Goal: Task Accomplishment & Management: Manage account settings

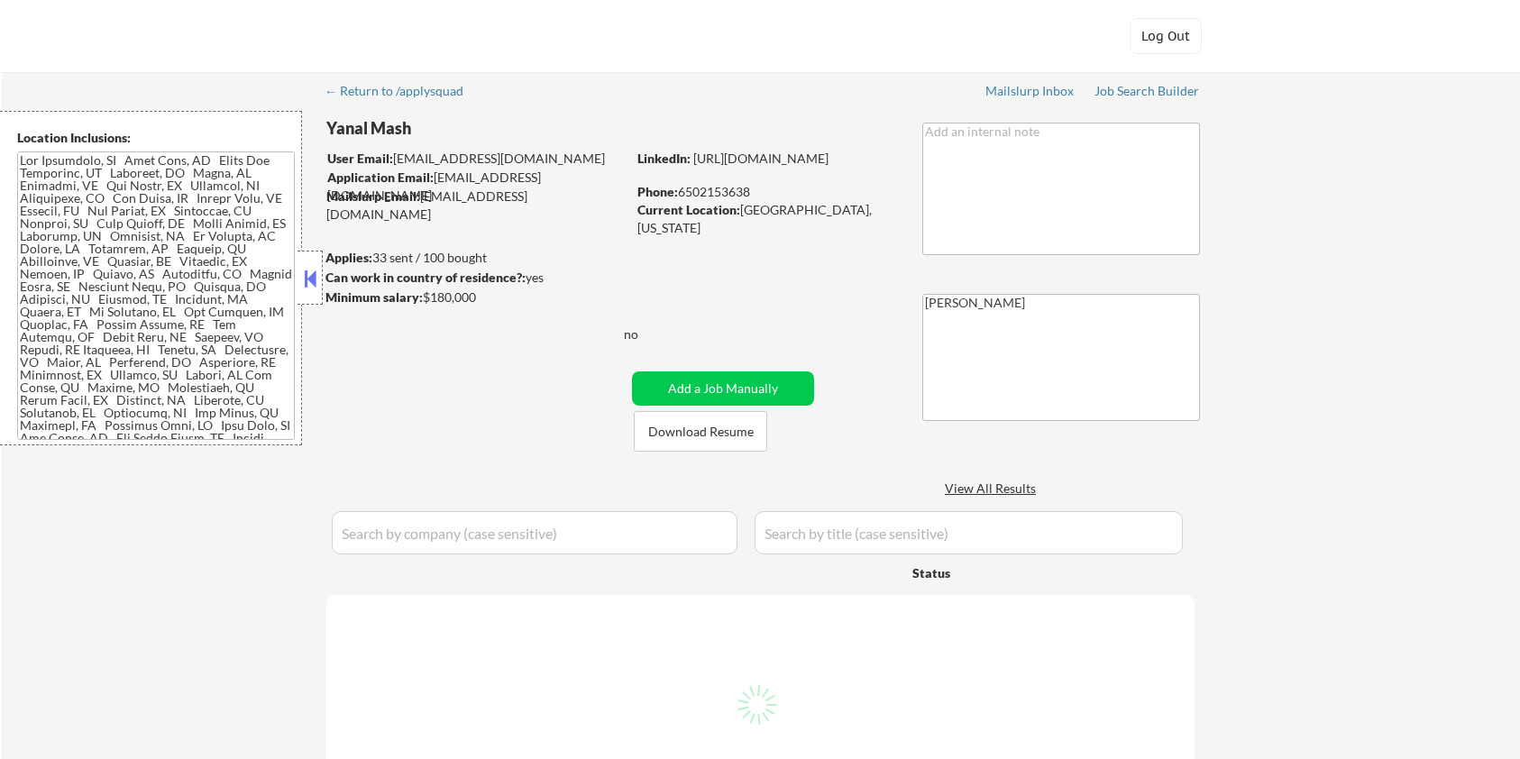
select select ""pending""
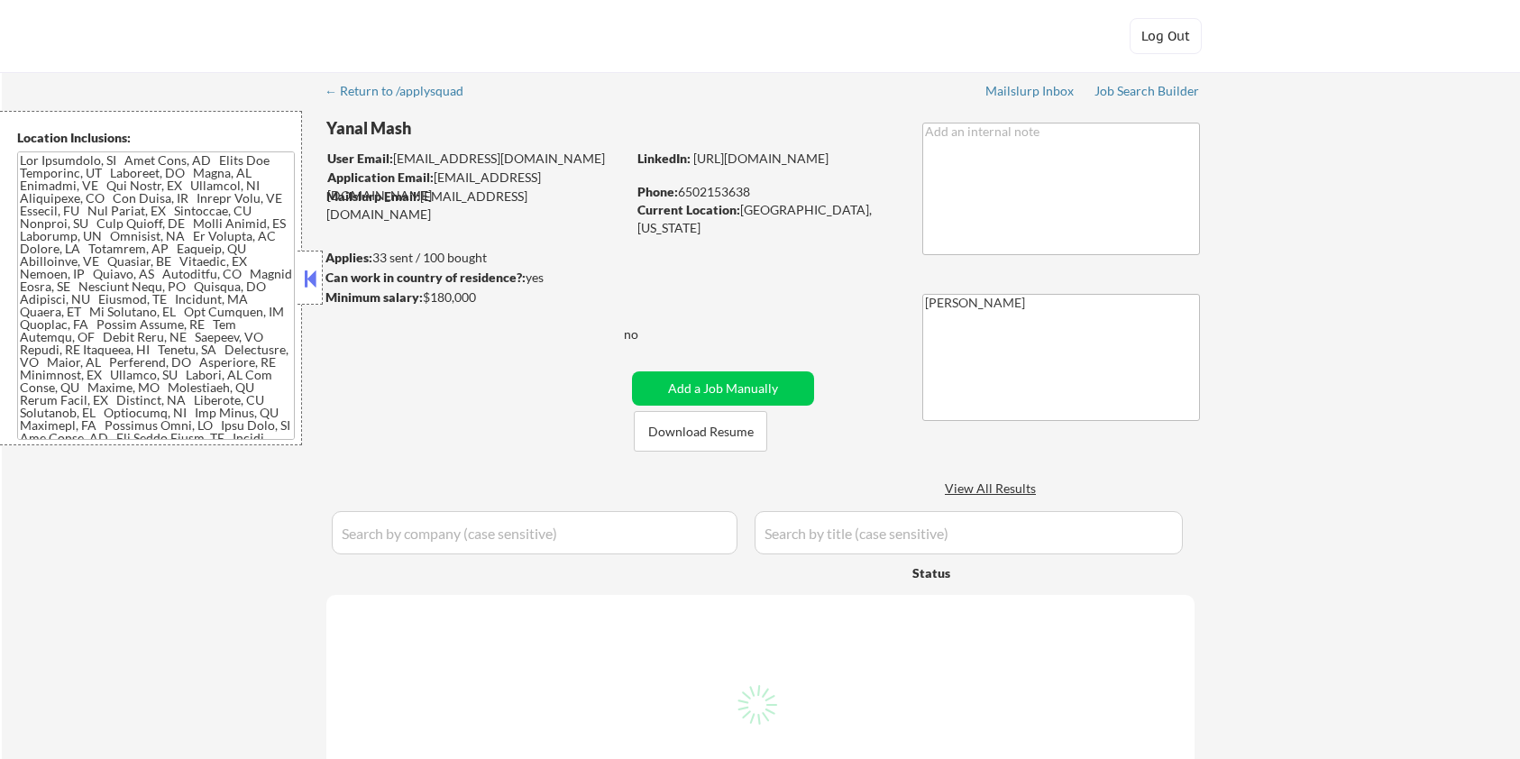
select select ""pending""
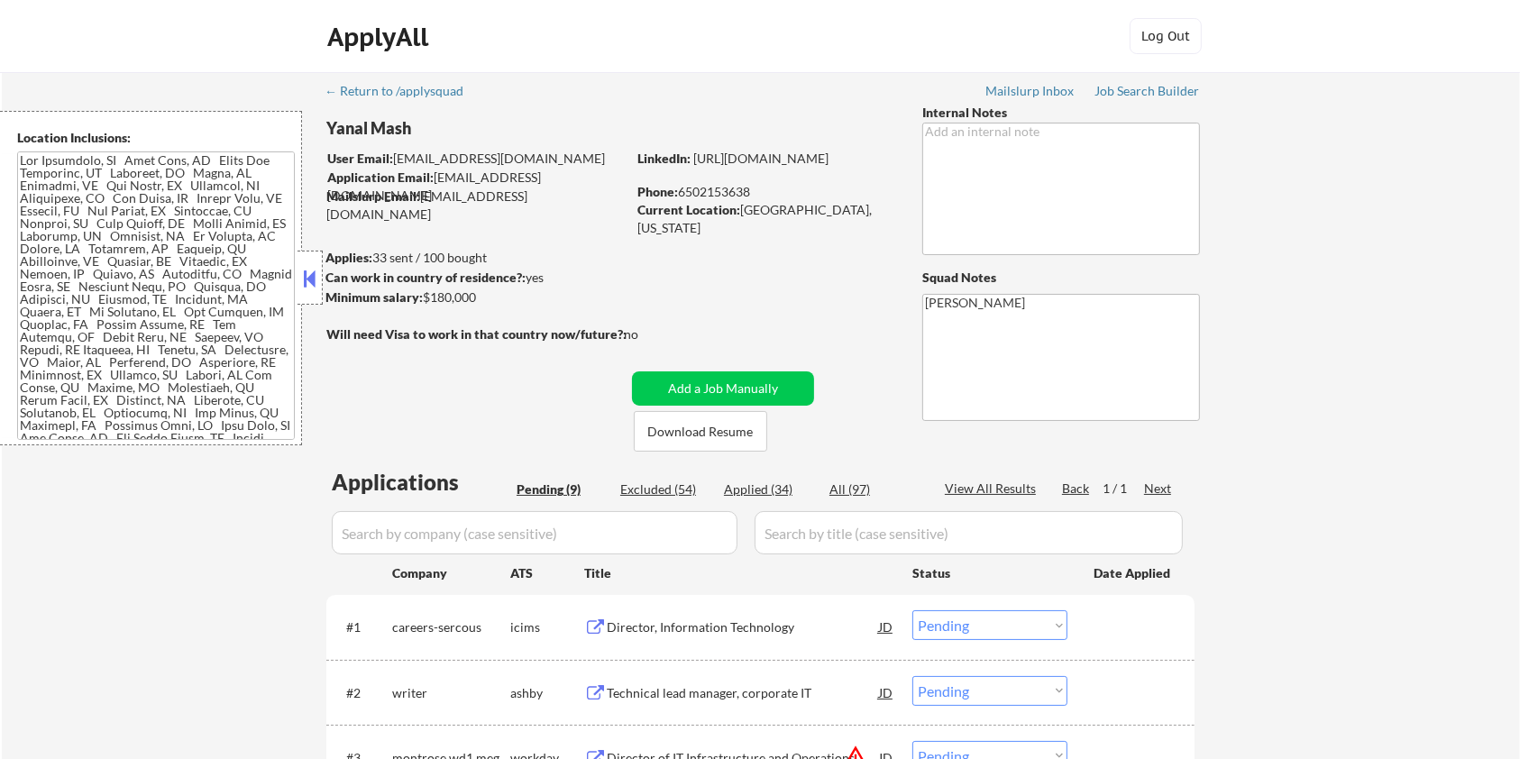
scroll to position [240, 0]
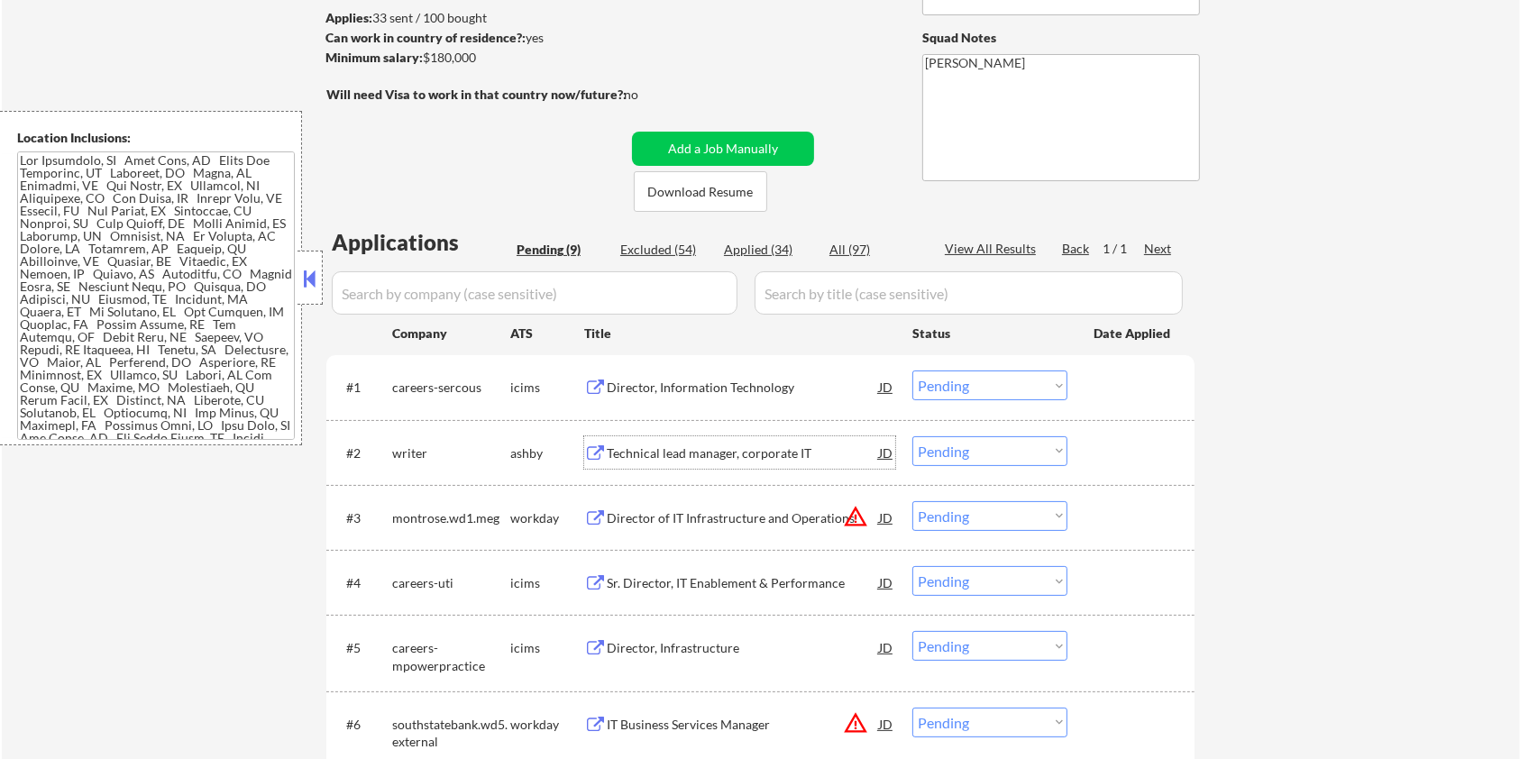
click at [655, 451] on div "Technical lead manager, corporate IT" at bounding box center [743, 453] width 272 height 18
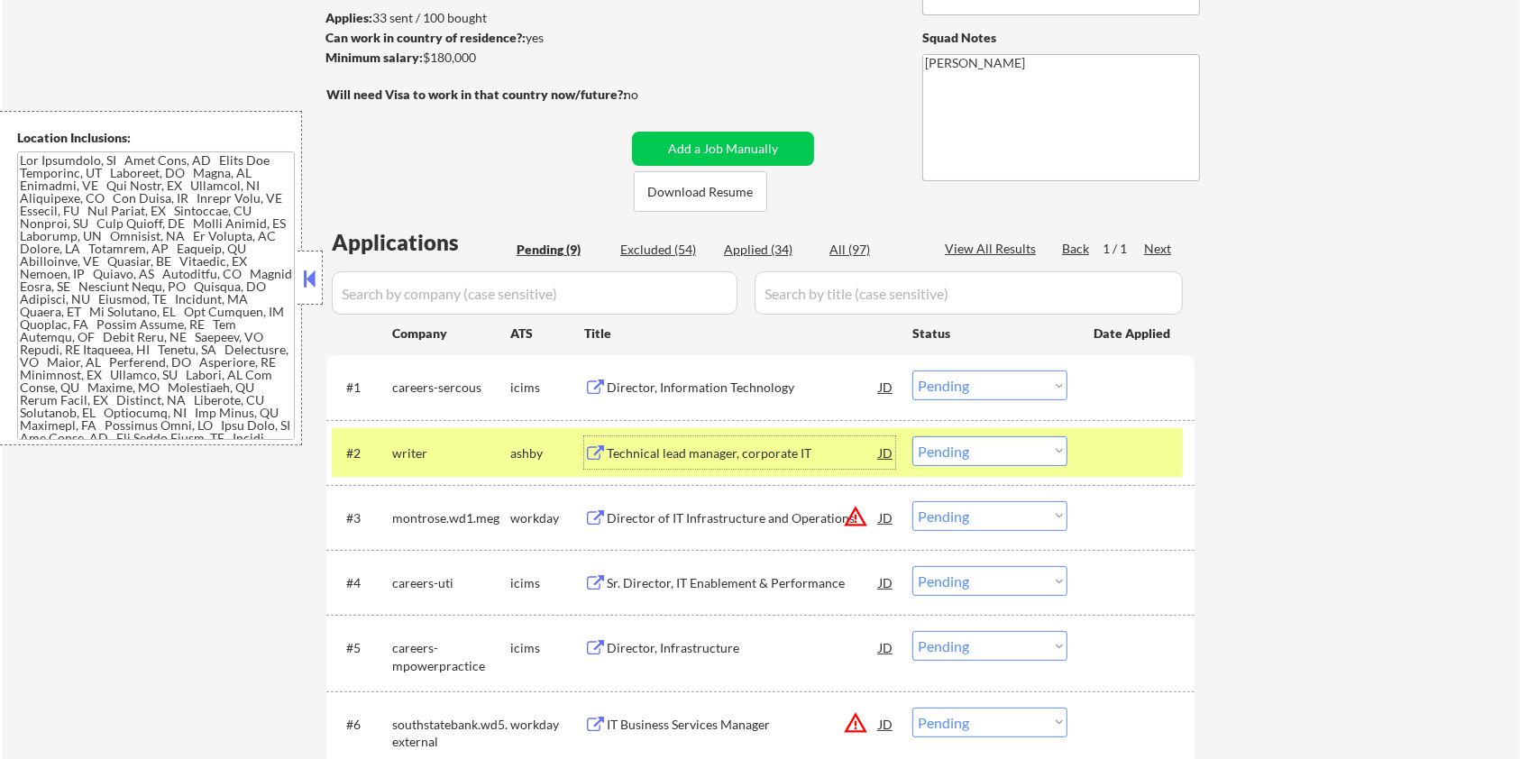
click at [959, 448] on select "Choose an option... Pending Applied Excluded (Questions) Excluded (Expired) Exc…" at bounding box center [989, 451] width 155 height 30
click at [912, 436] on select "Choose an option... Pending Applied Excluded (Questions) Excluded (Expired) Exc…" at bounding box center [989, 451] width 155 height 30
select select ""pending""
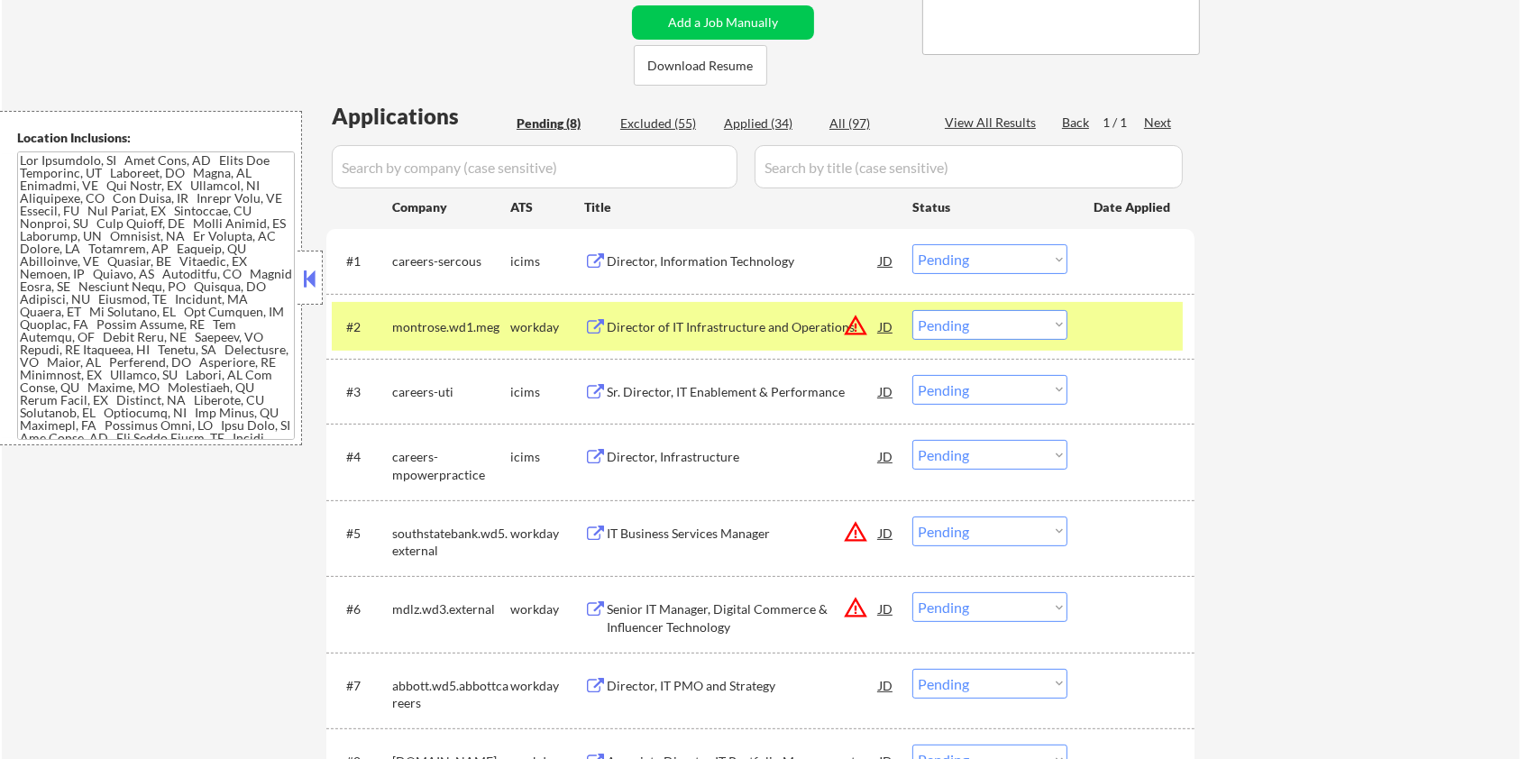
scroll to position [481, 0]
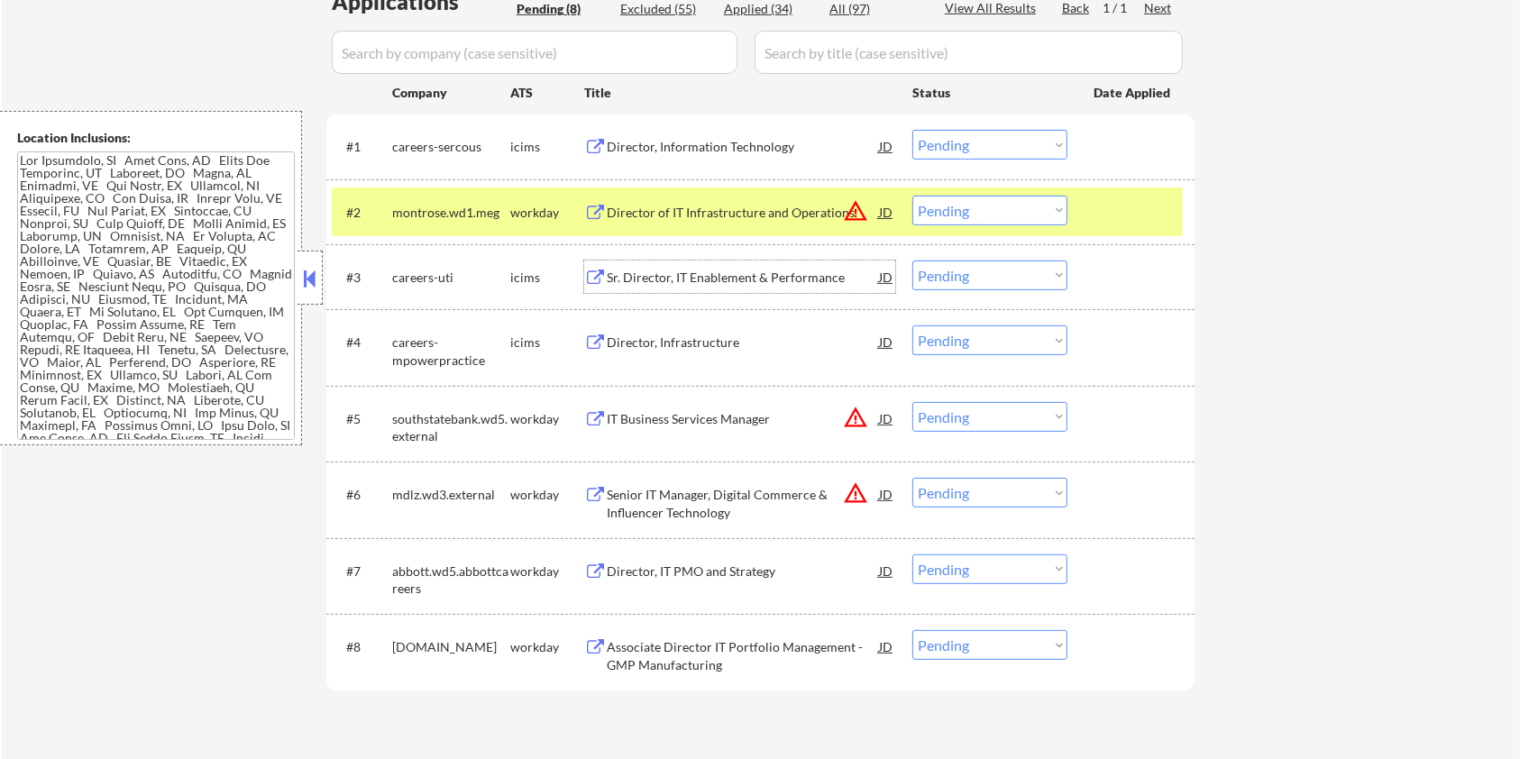
click at [634, 274] on div "Sr. Director, IT Enablement & Performance" at bounding box center [743, 278] width 272 height 18
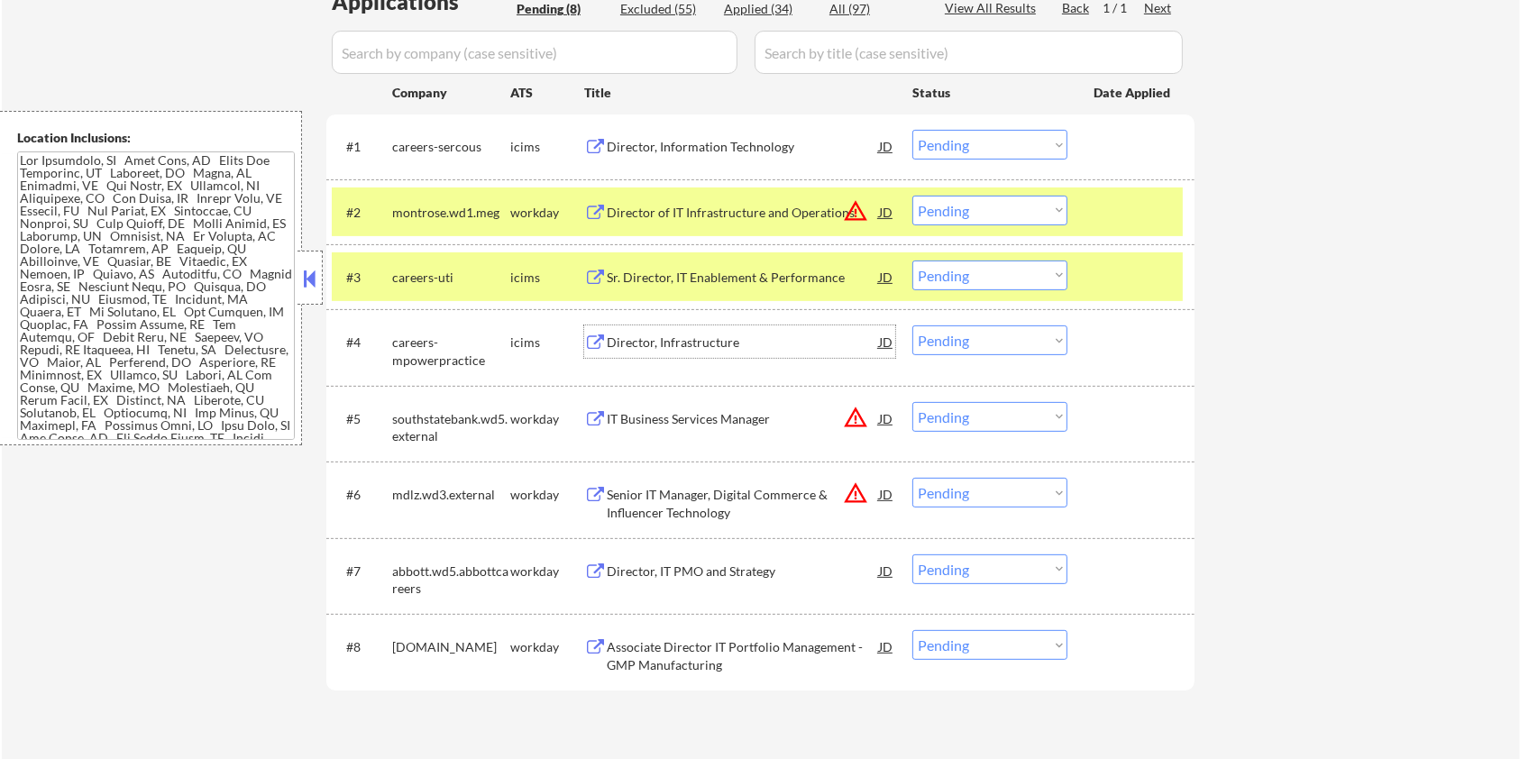
click at [720, 348] on div "Director, Infrastructure" at bounding box center [743, 343] width 272 height 18
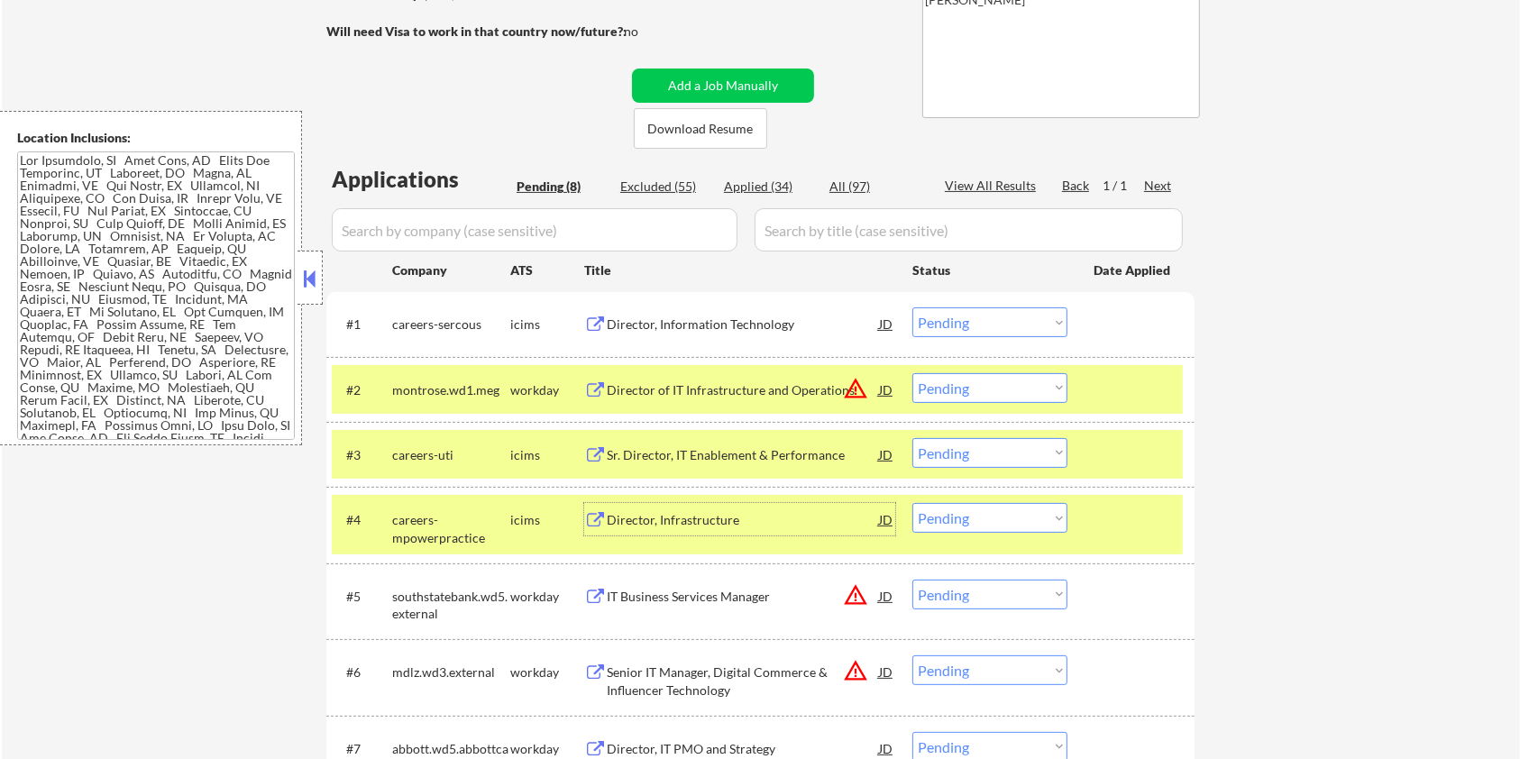
scroll to position [240, 0]
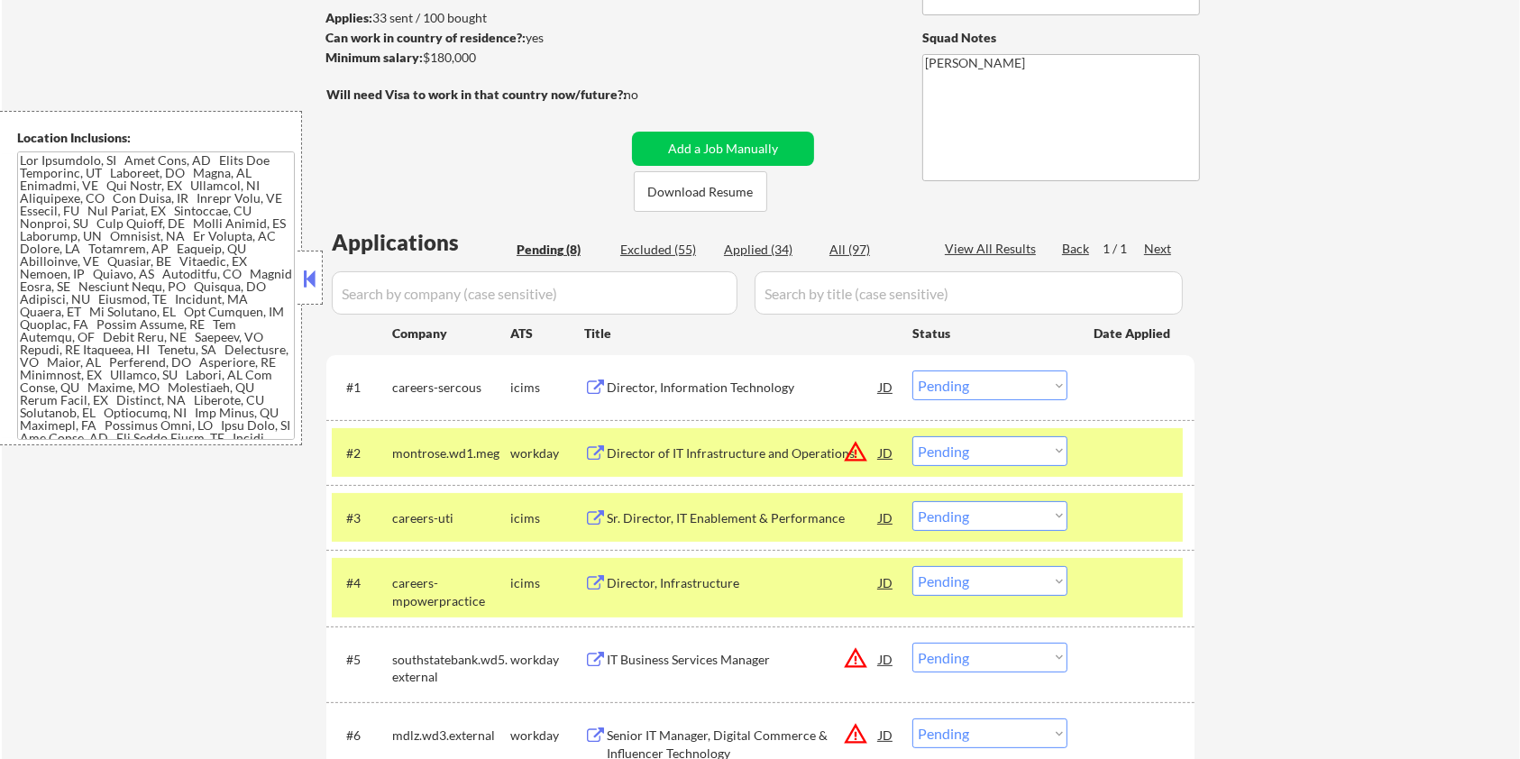
drag, startPoint x: 502, startPoint y: 68, endPoint x: 462, endPoint y: 72, distance: 40.8
click at [462, 72] on div "← Return to /applysquad Mailslurp Inbox Job Search Builder Yanal Mash User Emai…" at bounding box center [761, 413] width 900 height 1163
drag, startPoint x: 484, startPoint y: 52, endPoint x: 419, endPoint y: 53, distance: 64.9
click at [419, 53] on div "Minimum salary: $180,000" at bounding box center [475, 58] width 300 height 18
click at [548, 32] on div "Can work in country of residence?: yes" at bounding box center [472, 38] width 295 height 18
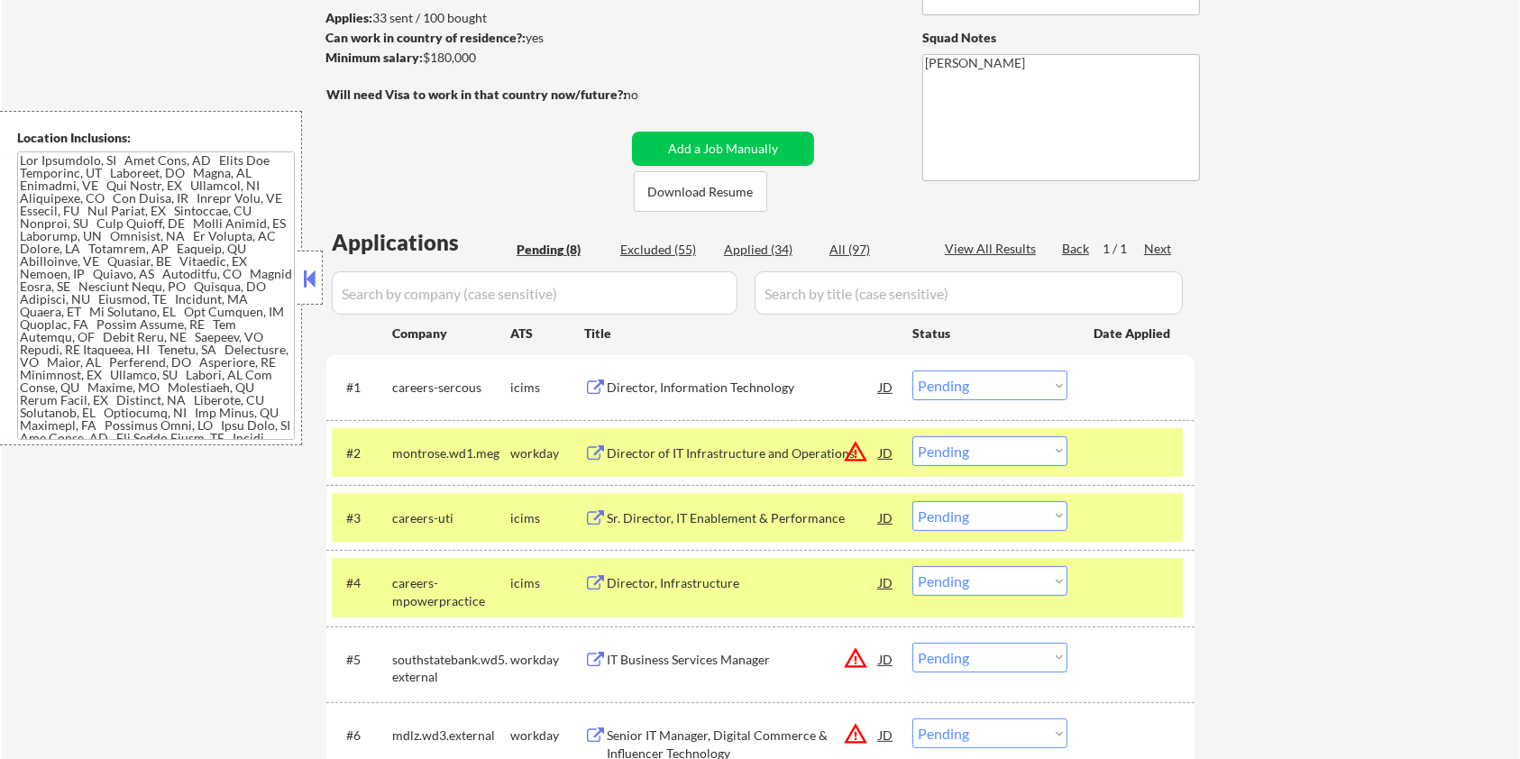
drag, startPoint x: 418, startPoint y: 54, endPoint x: 479, endPoint y: 54, distance: 60.4
click at [479, 54] on div "Minimum salary: $180,000" at bounding box center [475, 58] width 300 height 18
click at [483, 57] on div "Minimum salary: $180,000" at bounding box center [475, 58] width 300 height 18
drag, startPoint x: 424, startPoint y: 53, endPoint x: 488, endPoint y: 63, distance: 64.8
click at [488, 63] on div "Minimum salary: $180,000" at bounding box center [475, 58] width 300 height 18
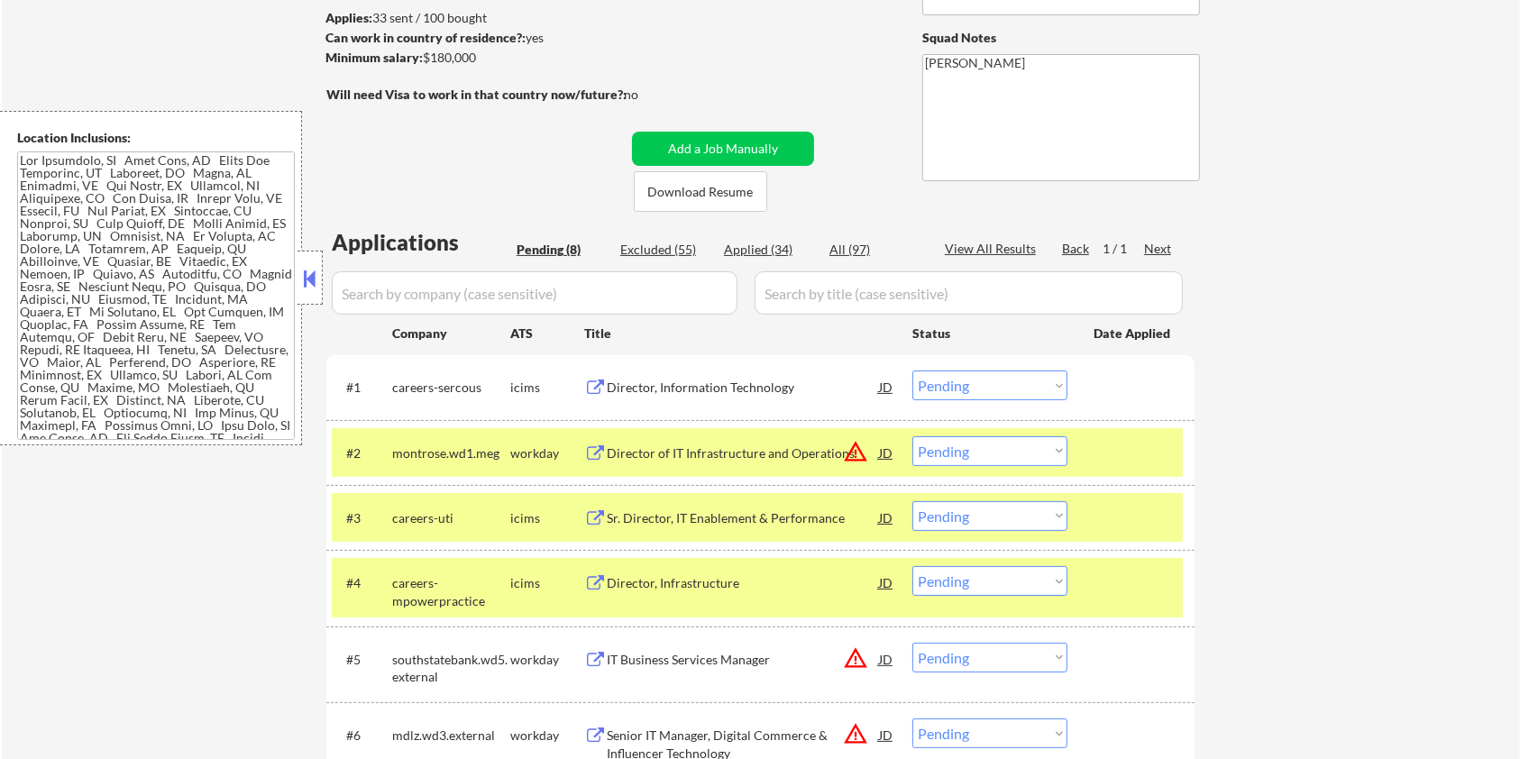
copy div "$180,000"
click at [627, 510] on div "Sr. Director, IT Enablement & Performance" at bounding box center [743, 518] width 272 height 18
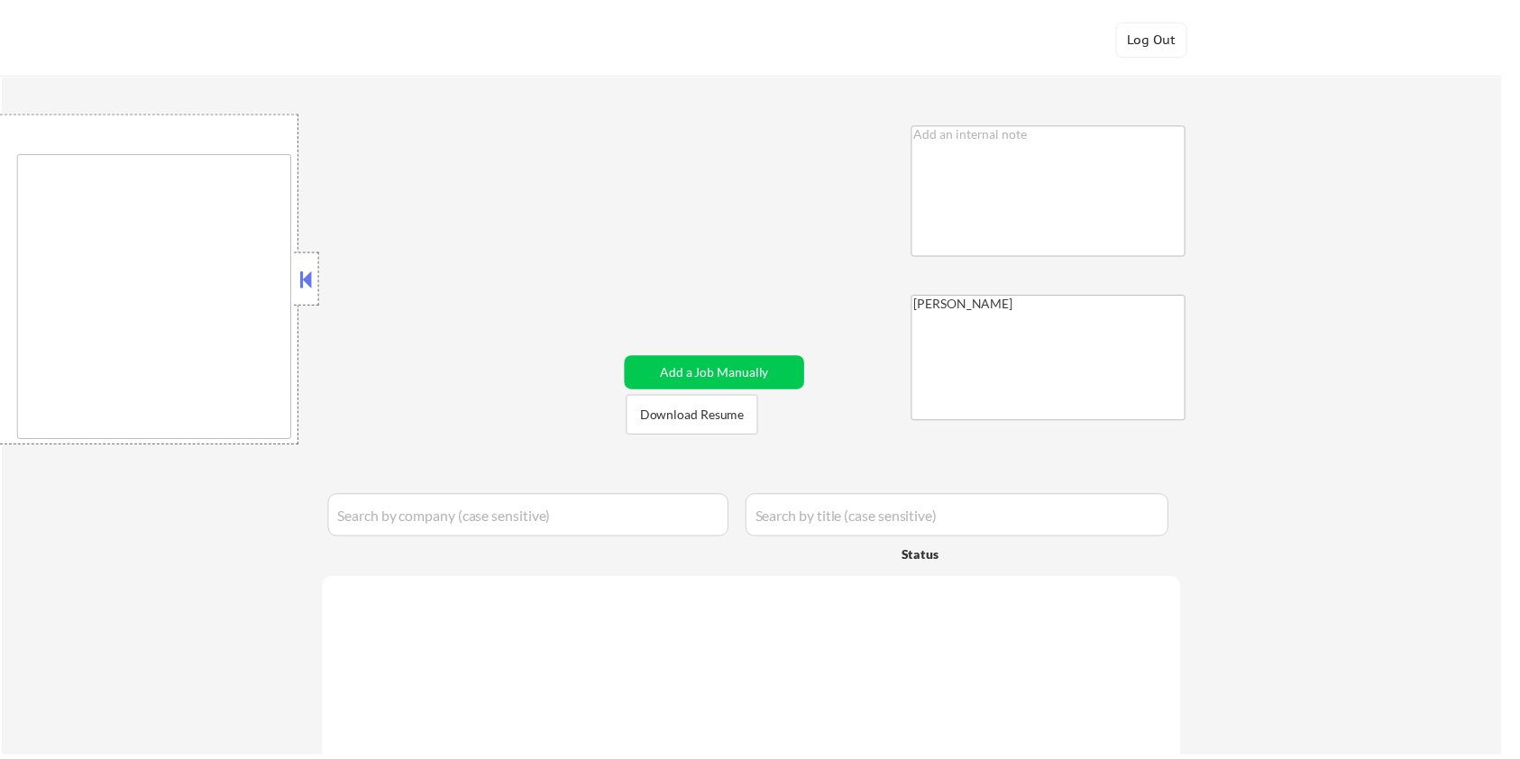
scroll to position [312, 0]
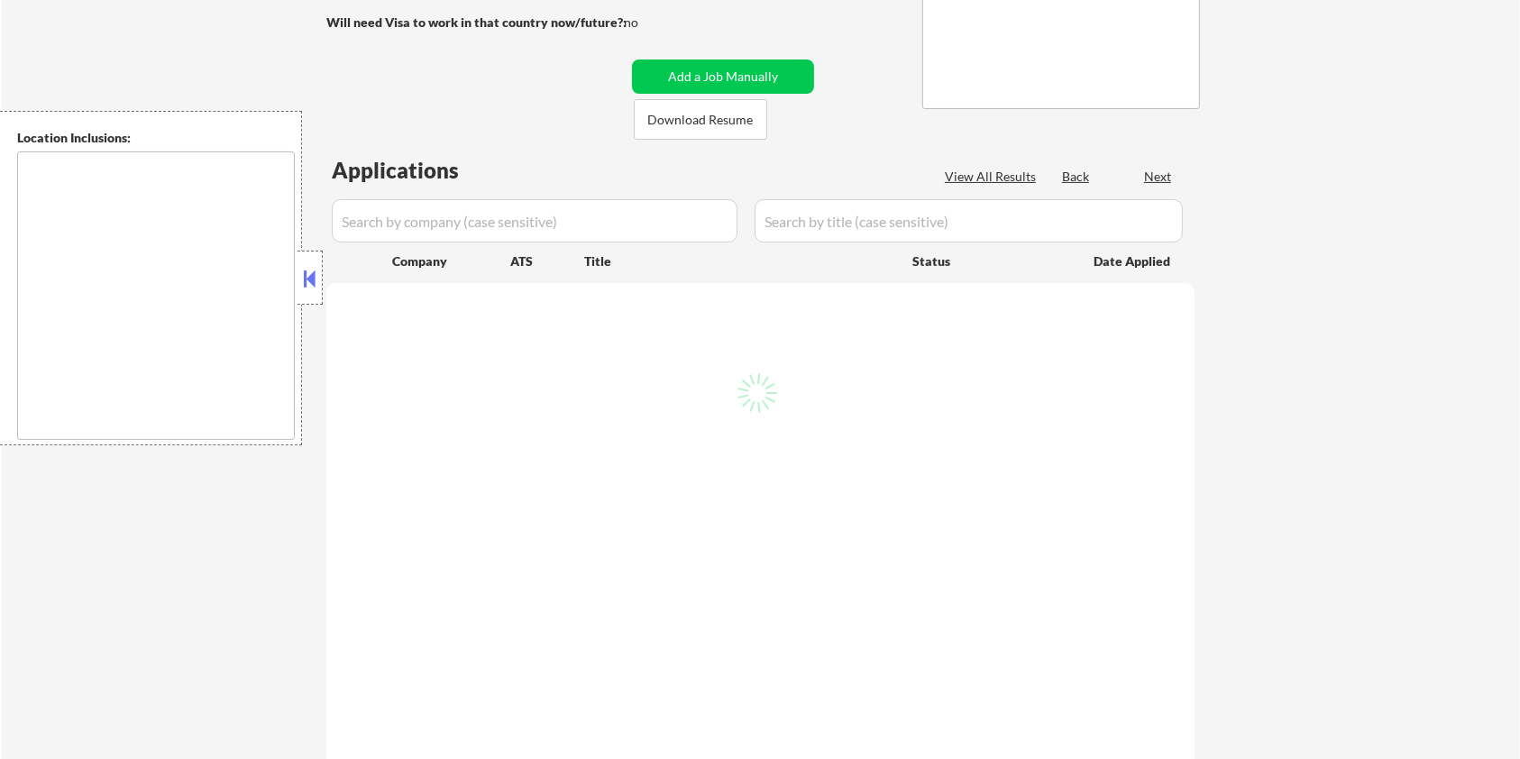
type textarea "San Francisco, CA Daly City, CA South San Francisco, CA Brisbane, CA Colma, CA …"
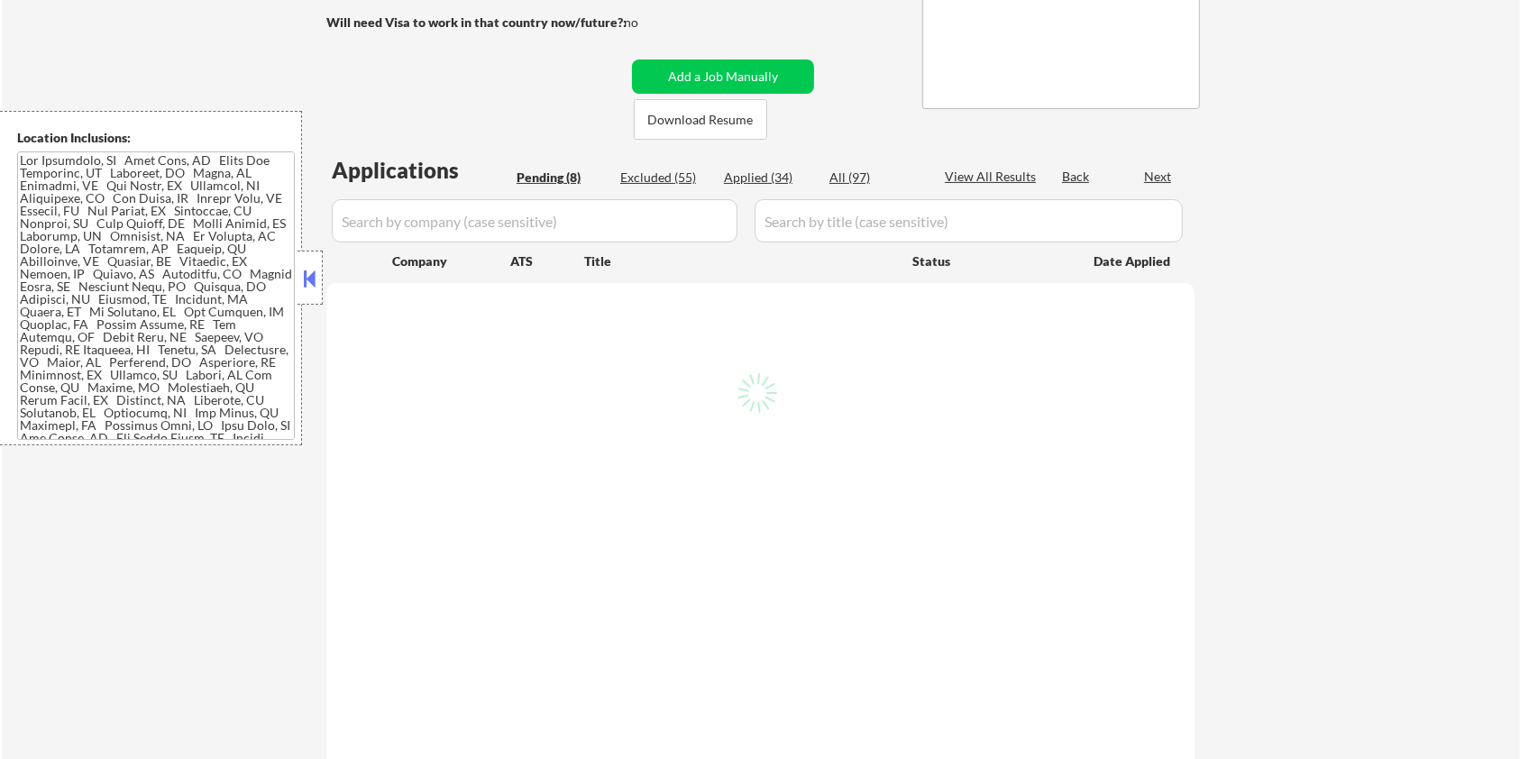
select select ""pending""
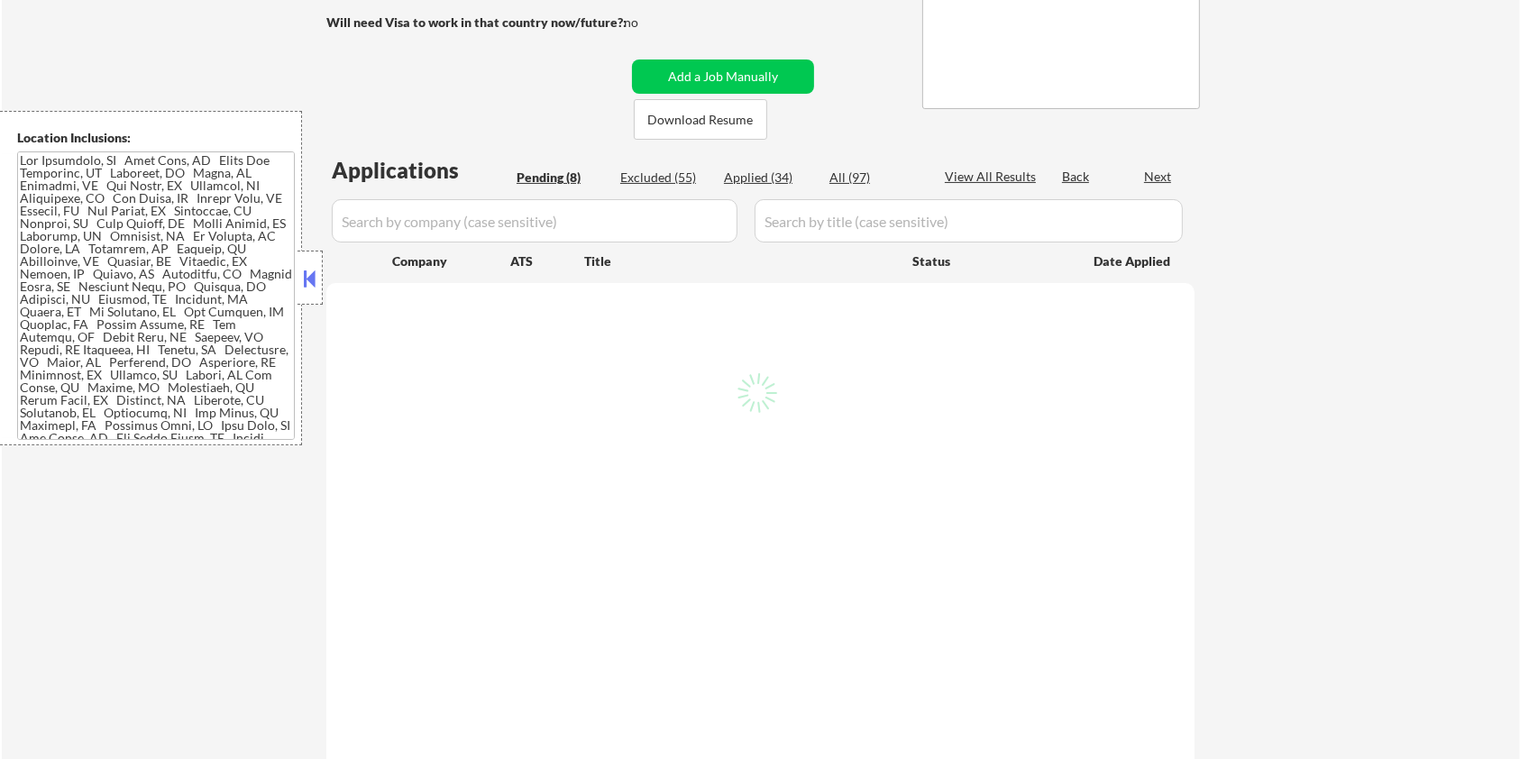
select select ""pending""
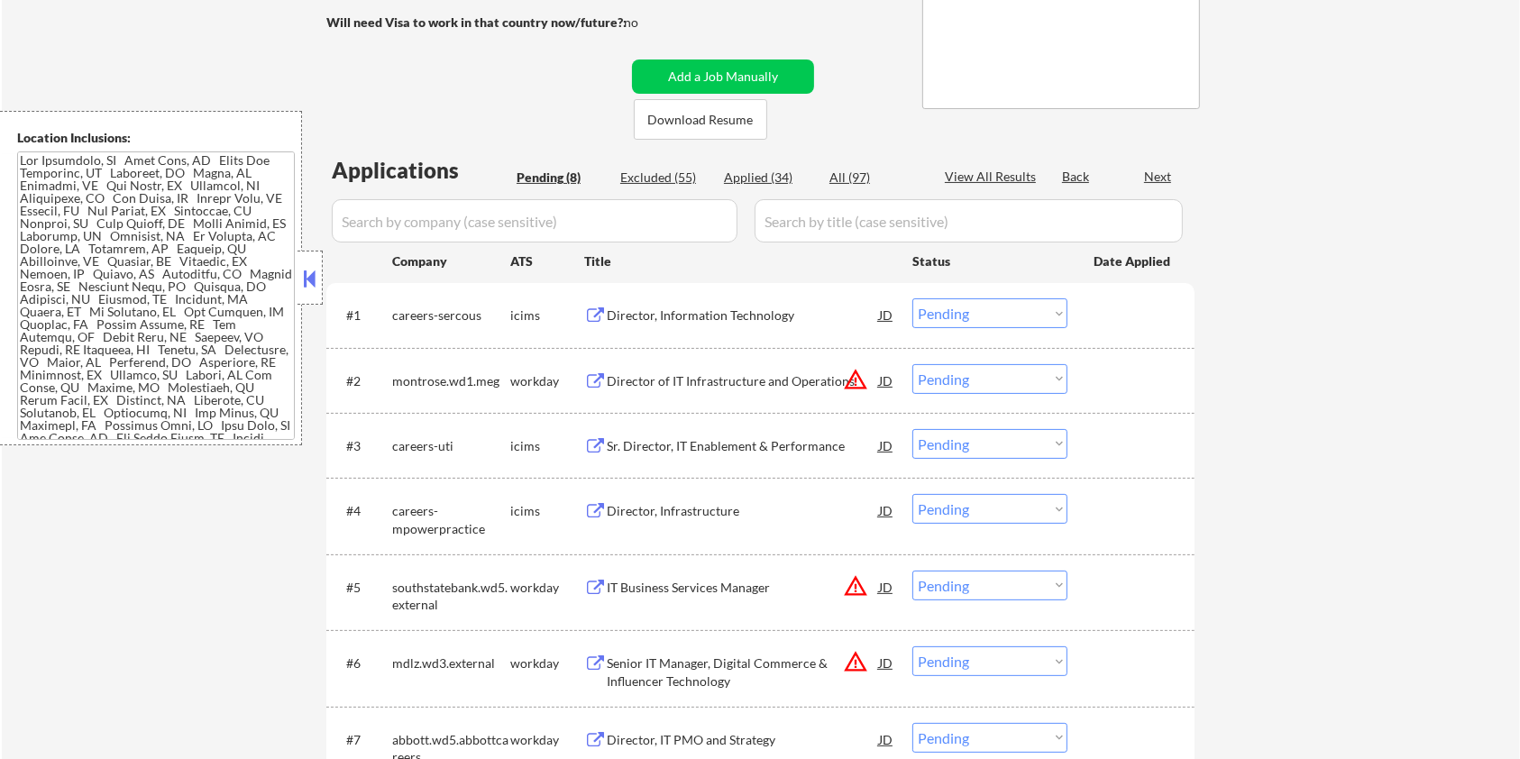
scroll to position [240, 0]
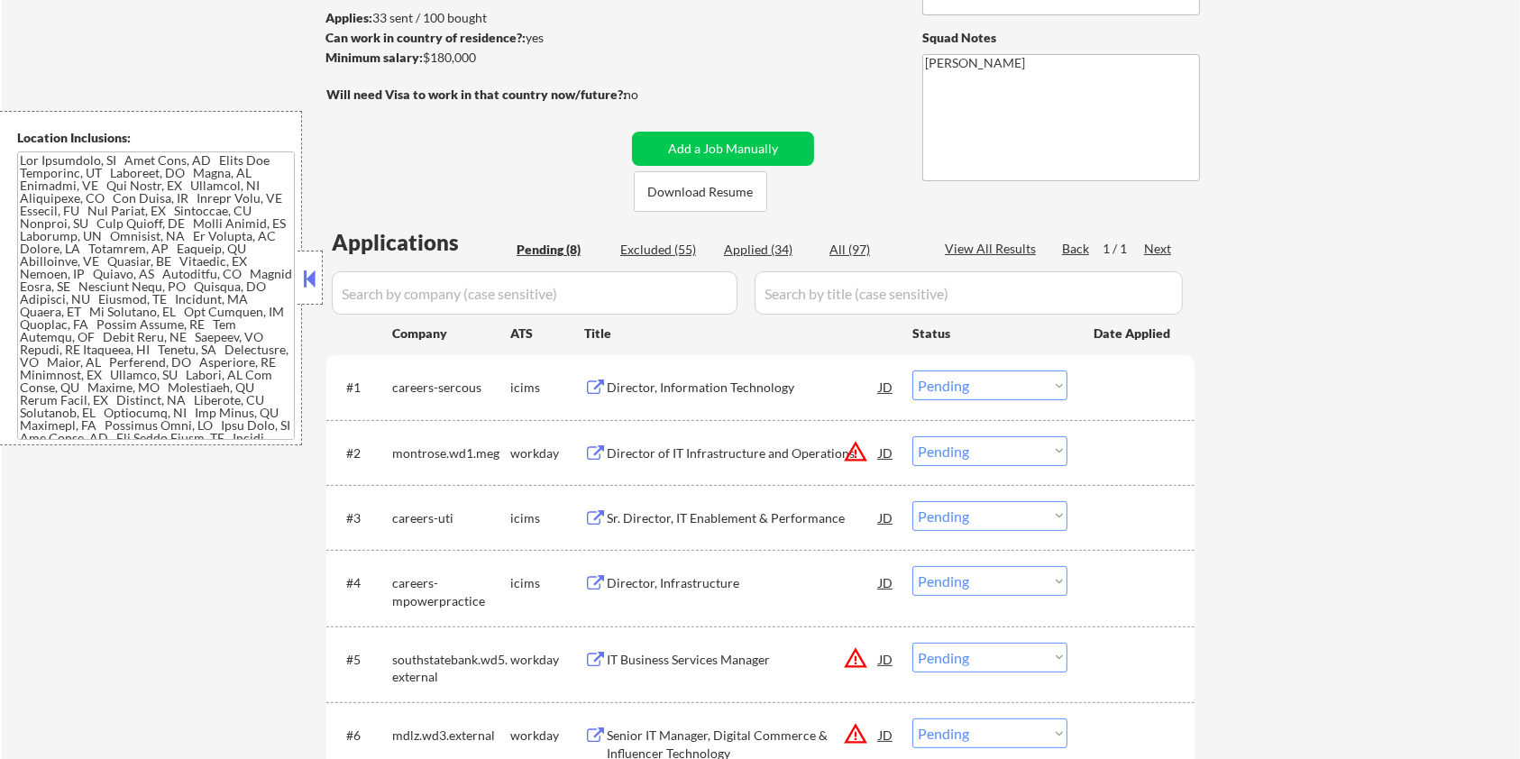
click at [1004, 523] on select "Choose an option... Pending Applied Excluded (Questions) Excluded (Expired) Exc…" at bounding box center [989, 516] width 155 height 30
click at [912, 501] on select "Choose an option... Pending Applied Excluded (Questions) Excluded (Expired) Exc…" at bounding box center [989, 516] width 155 height 30
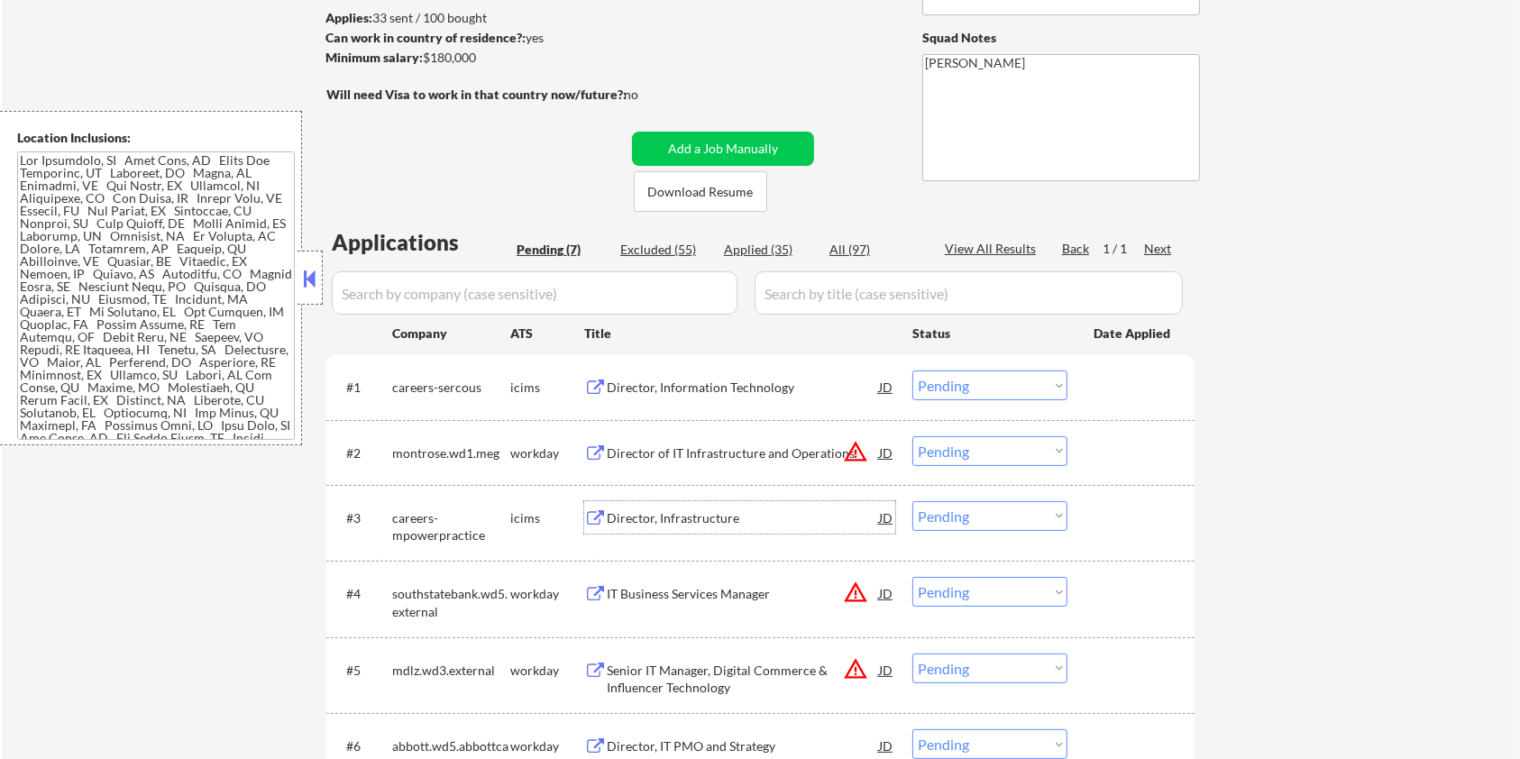
click at [673, 509] on div "Director, Infrastructure" at bounding box center [743, 518] width 272 height 18
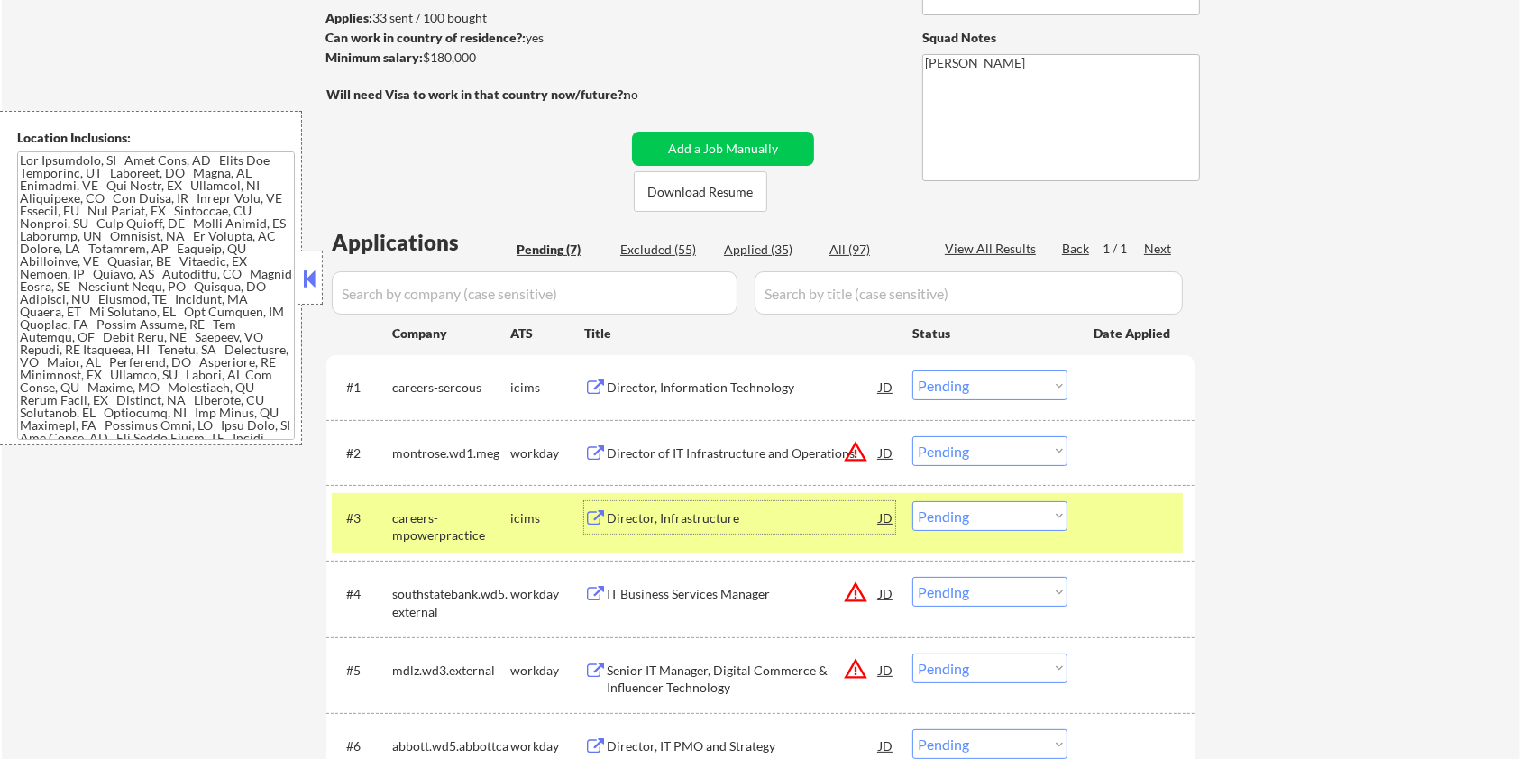
click at [1027, 522] on select "Choose an option... Pending Applied Excluded (Questions) Excluded (Expired) Exc…" at bounding box center [989, 516] width 155 height 30
click at [912, 501] on select "Choose an option... Pending Applied Excluded (Questions) Excluded (Expired) Exc…" at bounding box center [989, 516] width 155 height 30
select select ""pending""
click at [706, 380] on div "Director, Information Technology" at bounding box center [743, 388] width 272 height 18
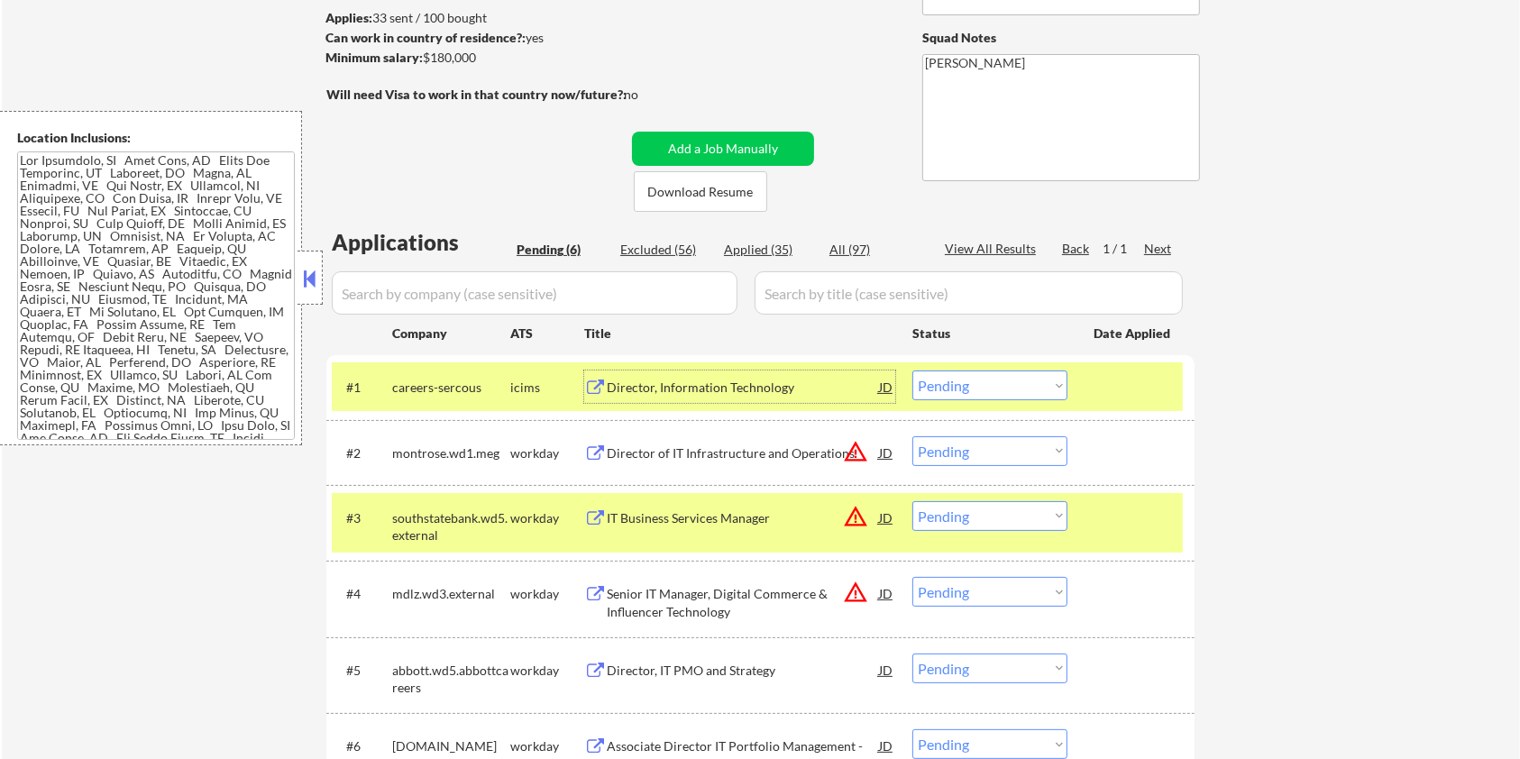
click at [999, 388] on select "Choose an option... Pending Applied Excluded (Questions) Excluded (Expired) Exc…" at bounding box center [989, 386] width 155 height 30
click at [912, 371] on select "Choose an option... Pending Applied Excluded (Questions) Excluded (Expired) Exc…" at bounding box center [989, 386] width 155 height 30
select select ""pending""
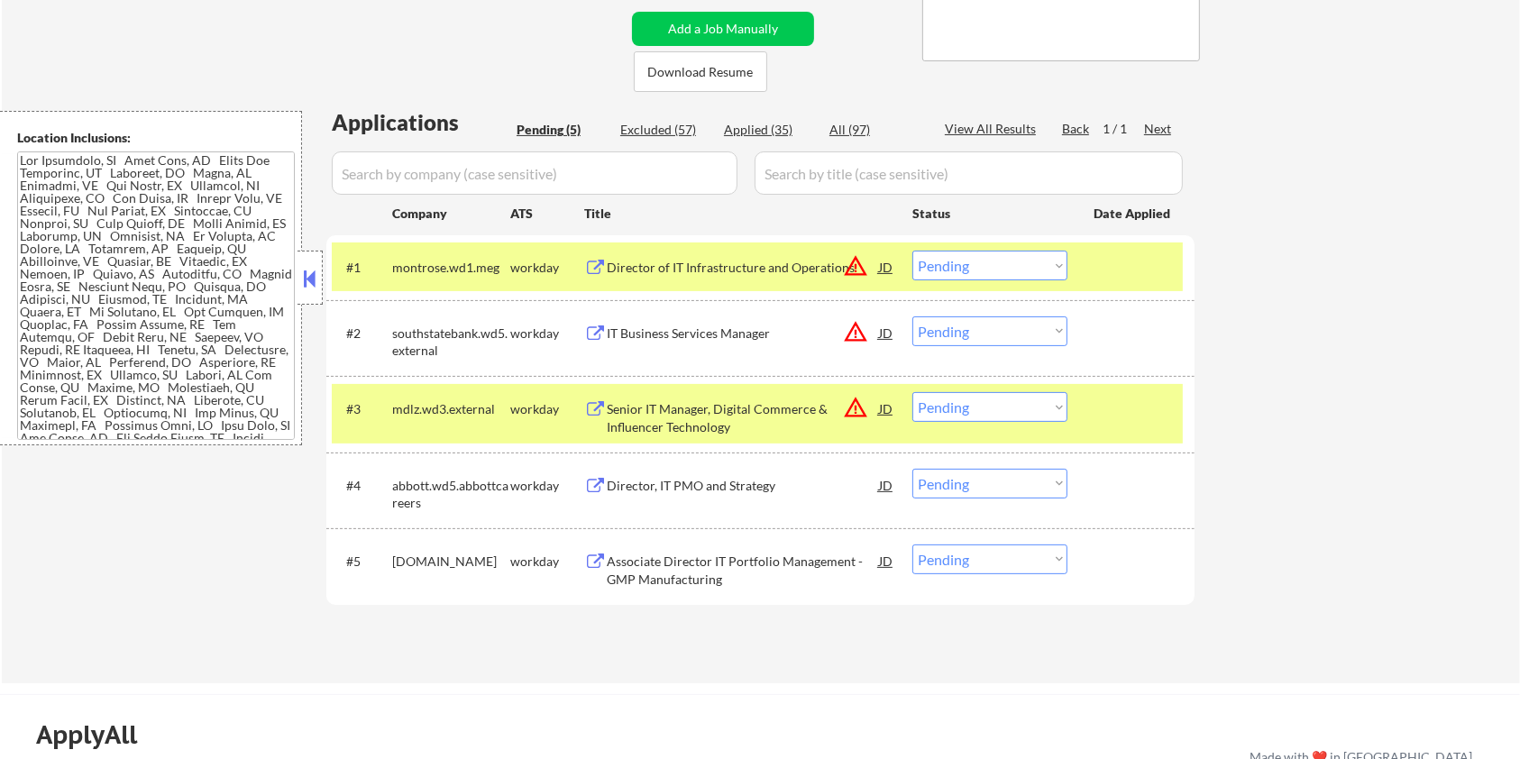
scroll to position [361, 0]
click at [702, 562] on div "Associate Director IT Portfolio Management - GMP Manufacturing" at bounding box center [743, 569] width 272 height 35
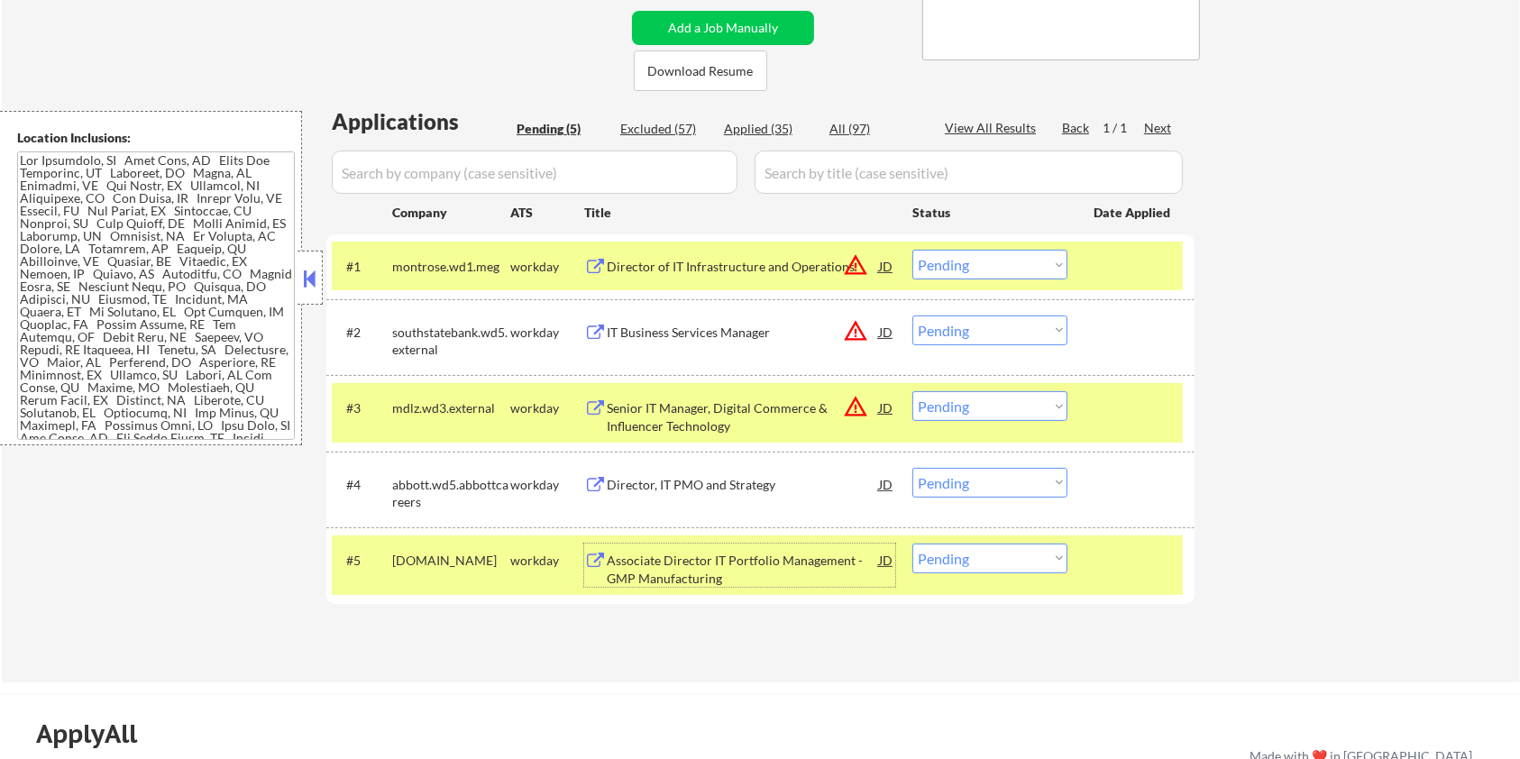
click at [1017, 554] on select "Choose an option... Pending Applied Excluded (Questions) Excluded (Expired) Exc…" at bounding box center [989, 559] width 155 height 30
select select ""excluded__bad_match_""
click at [912, 544] on select "Choose an option... Pending Applied Excluded (Questions) Excluded (Expired) Exc…" at bounding box center [989, 559] width 155 height 30
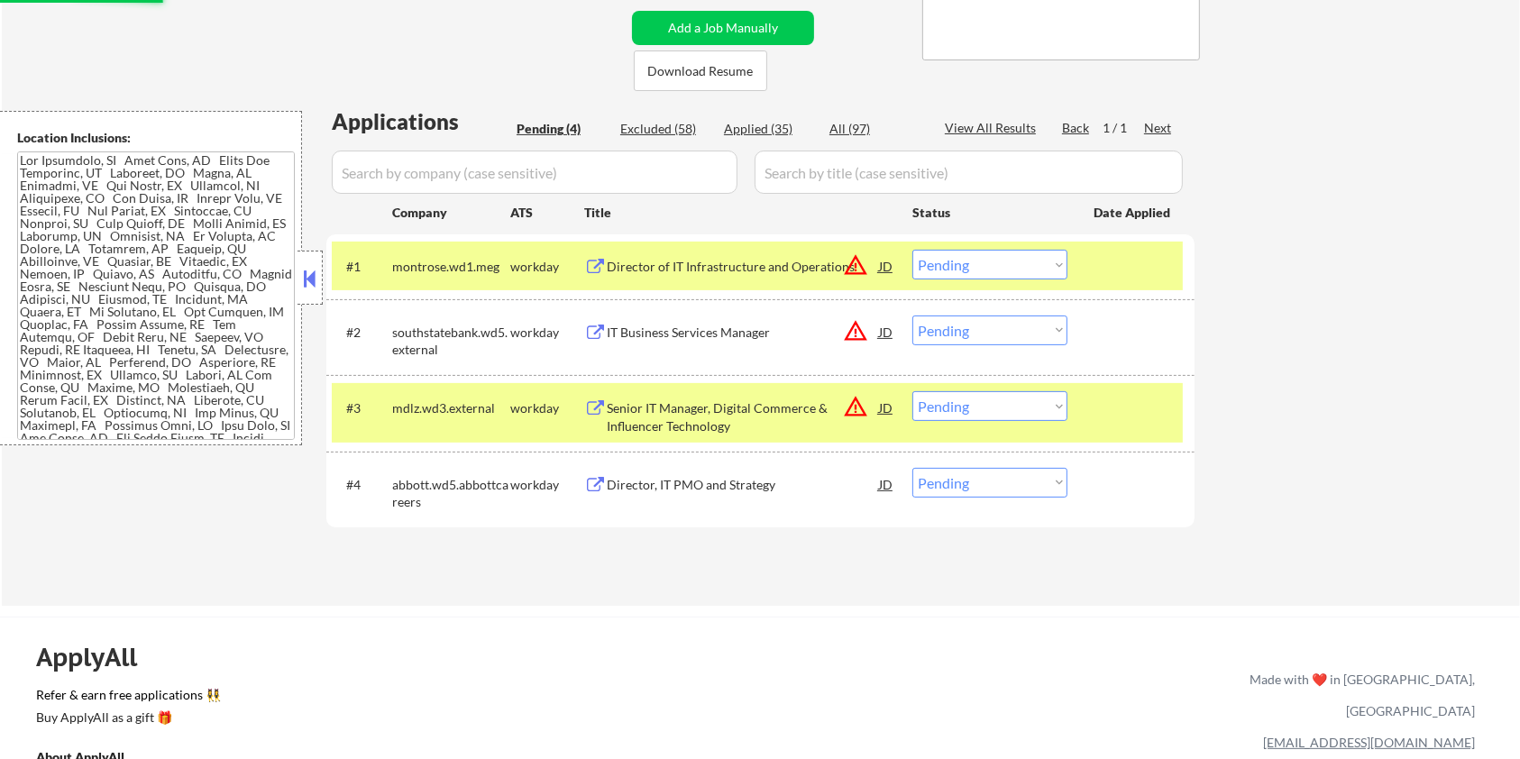
click at [761, 484] on div "Director, IT PMO and Strategy" at bounding box center [743, 485] width 272 height 18
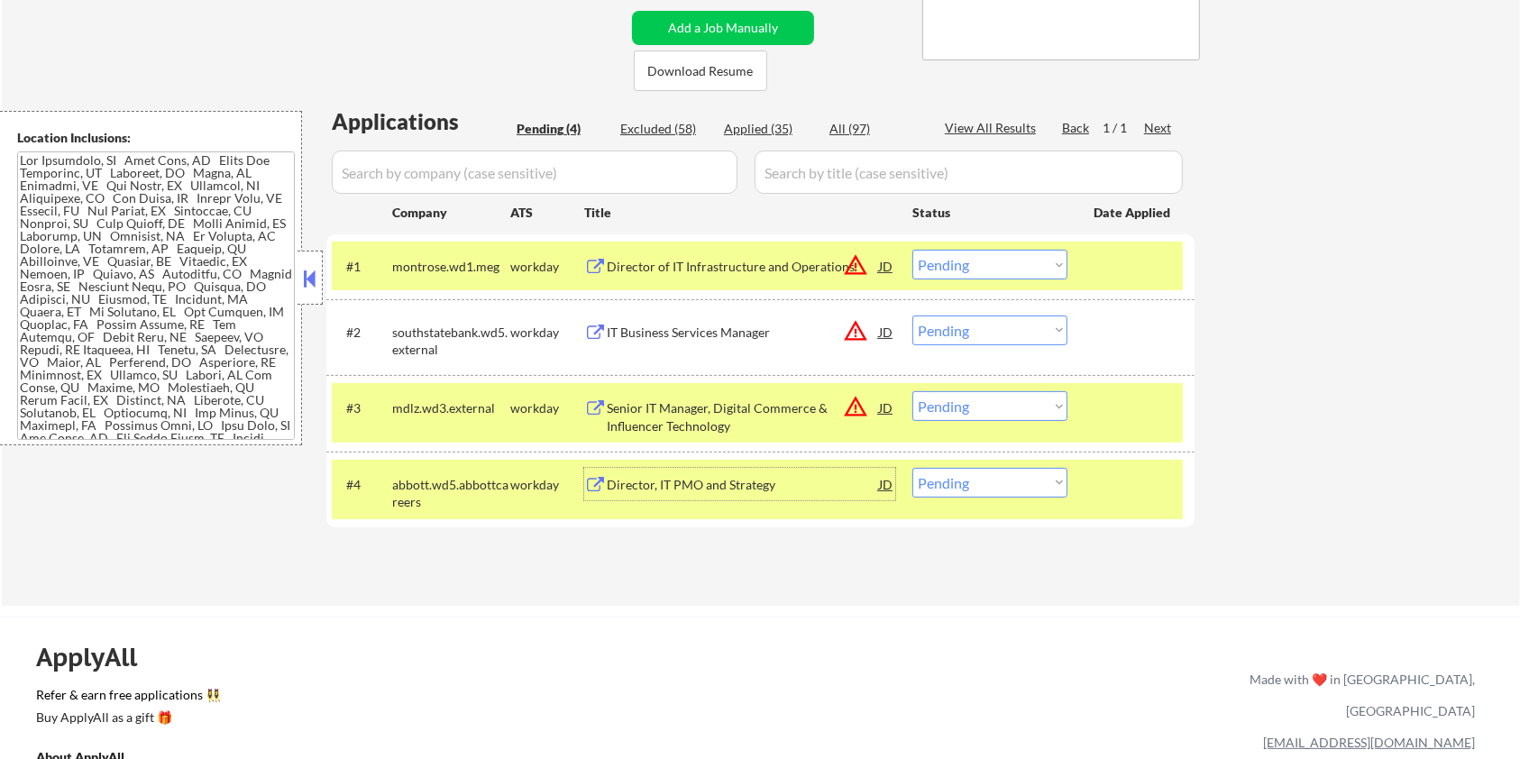
click at [978, 484] on select "Choose an option... Pending Applied Excluded (Questions) Excluded (Expired) Exc…" at bounding box center [989, 483] width 155 height 30
select select ""applied""
click at [912, 468] on select "Choose an option... Pending Applied Excluded (Questions) Excluded (Expired) Exc…" at bounding box center [989, 483] width 155 height 30
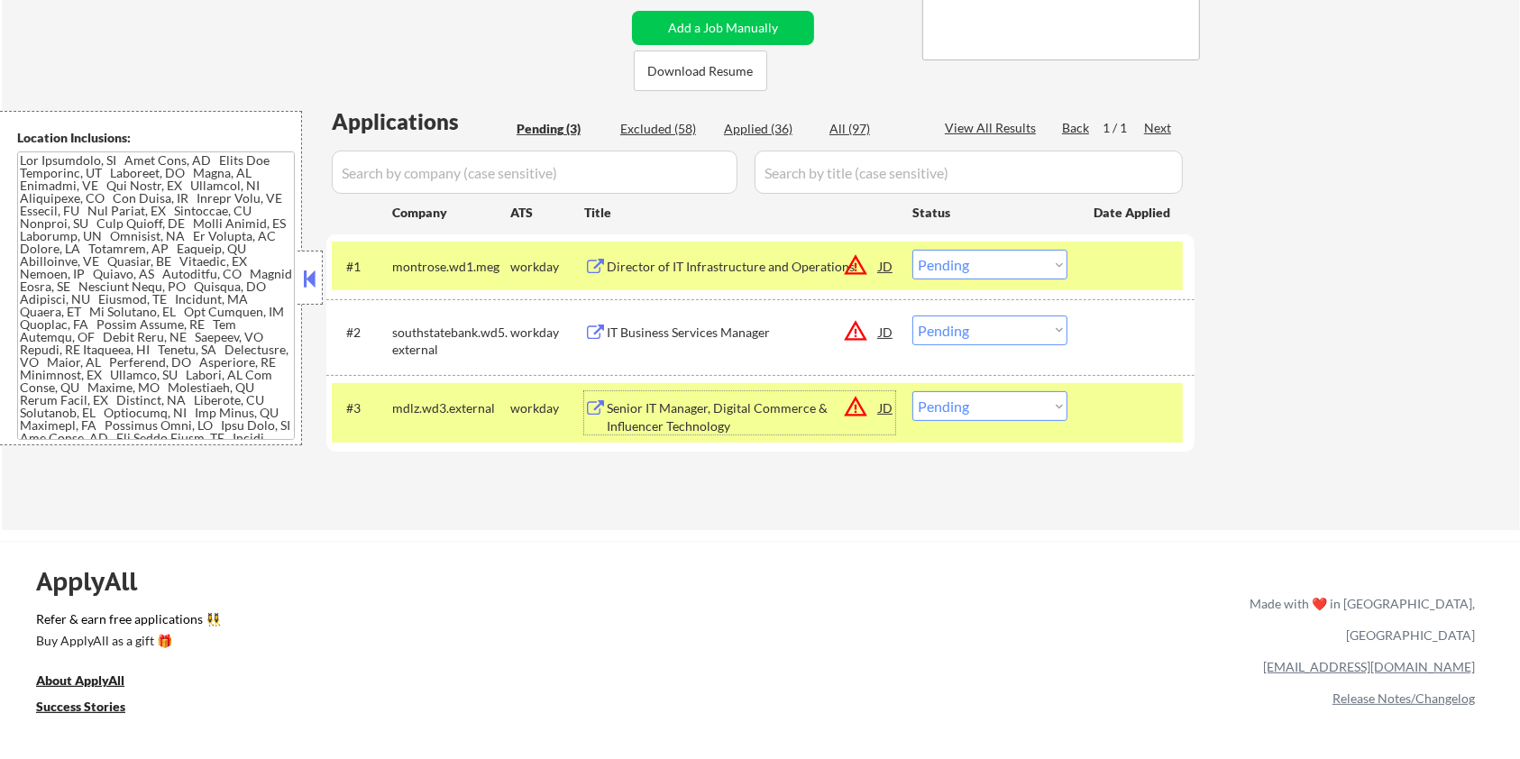
click at [691, 415] on div "Senior IT Manager, Digital Commerce & Influencer Technology" at bounding box center [743, 416] width 272 height 35
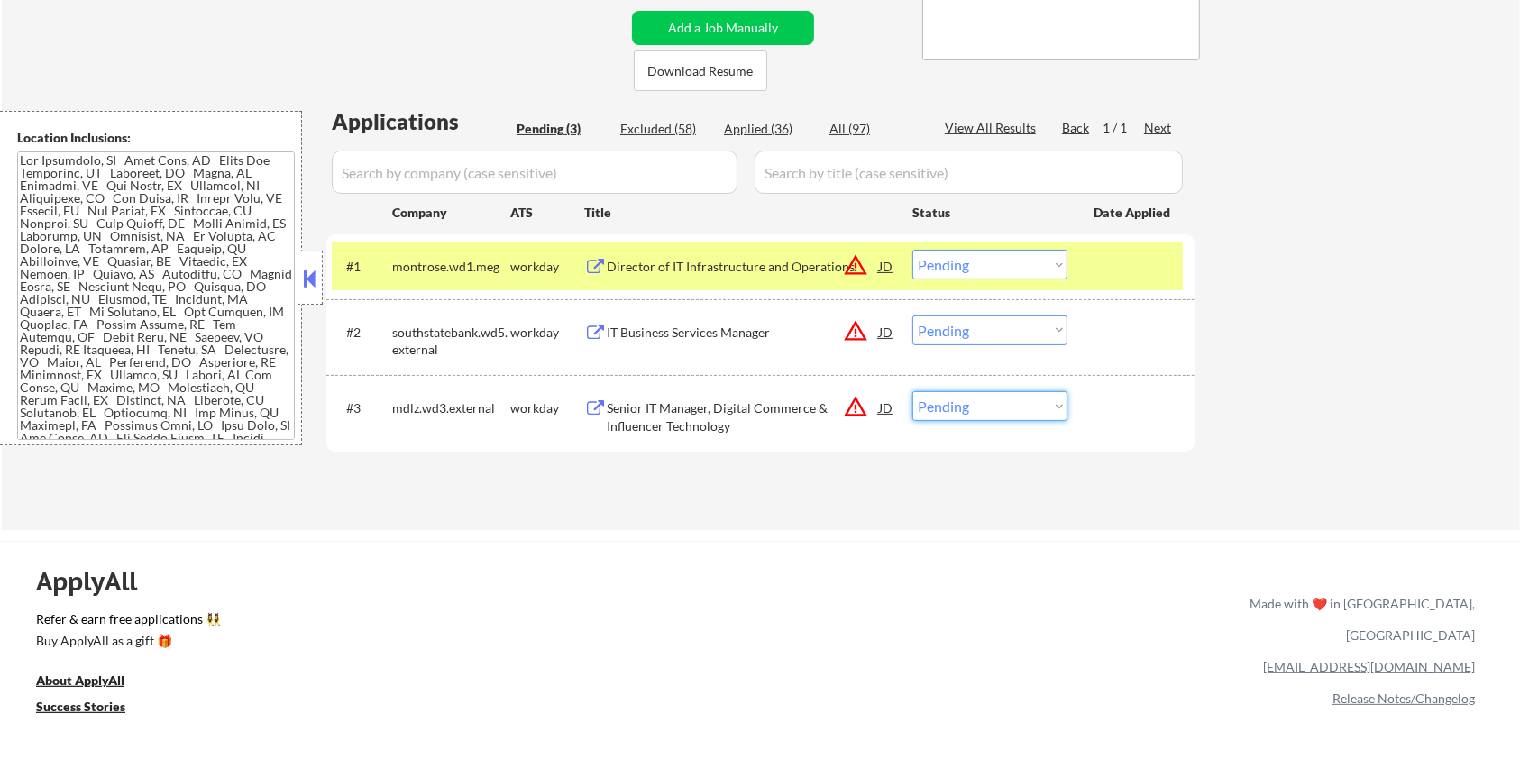
click at [951, 406] on select "Choose an option... Pending Applied Excluded (Questions) Excluded (Expired) Exc…" at bounding box center [989, 406] width 155 height 30
select select ""excluded__bad_match_""
click at [912, 391] on select "Choose an option... Pending Applied Excluded (Questions) Excluded (Expired) Exc…" at bounding box center [989, 406] width 155 height 30
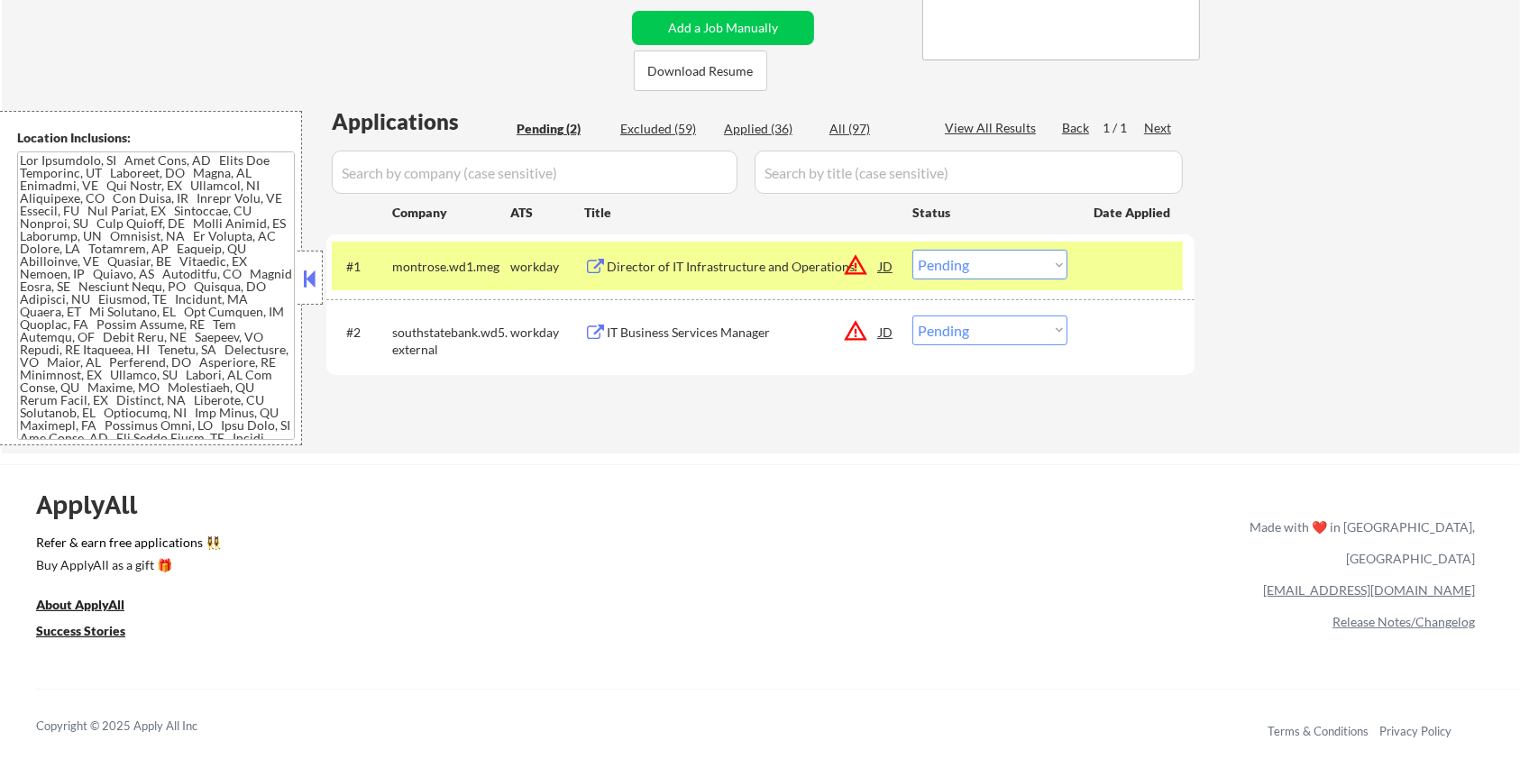
click at [728, 325] on div "IT Business Services Manager" at bounding box center [743, 333] width 272 height 18
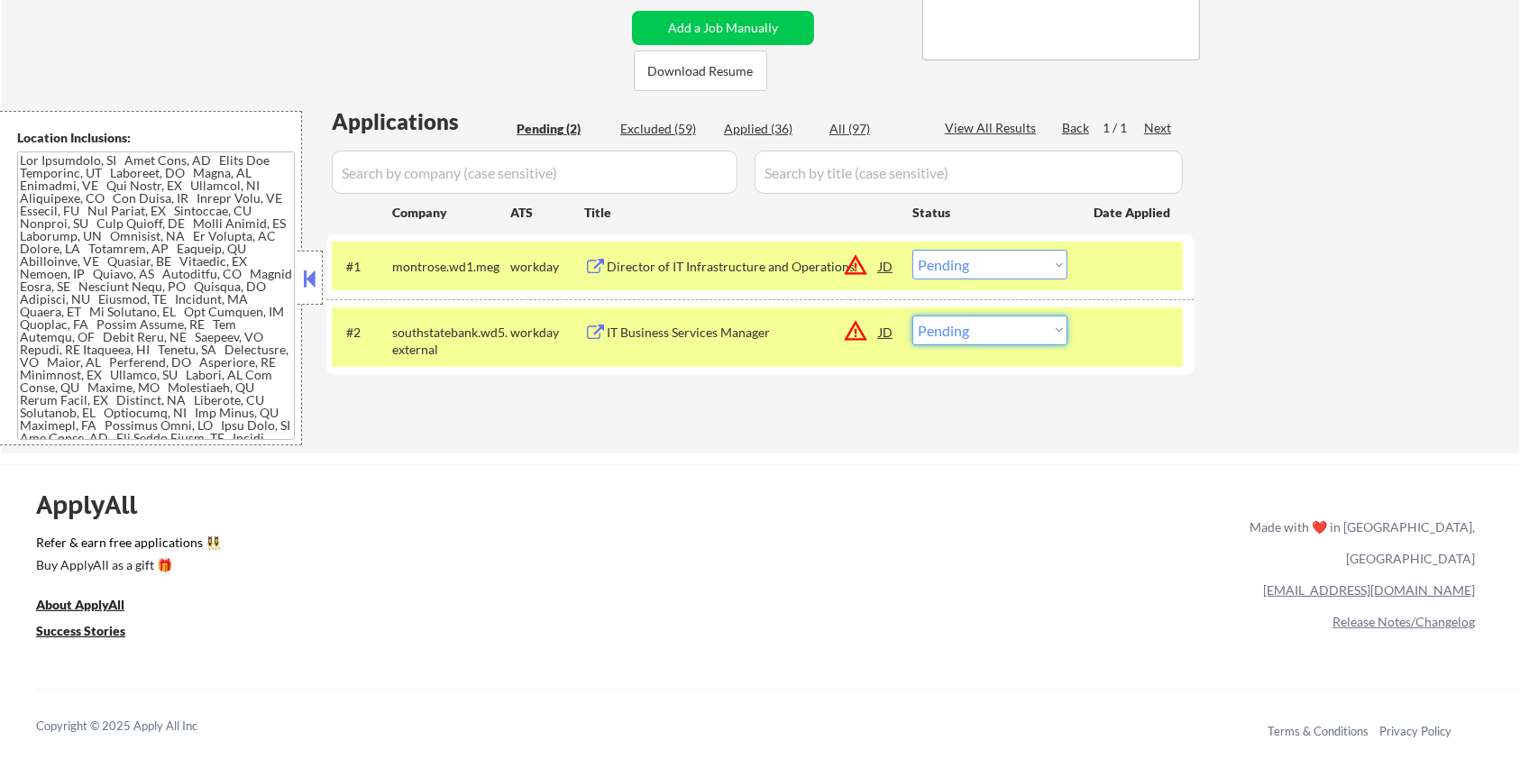
click at [966, 343] on select "Choose an option... Pending Applied Excluded (Questions) Excluded (Expired) Exc…" at bounding box center [989, 331] width 155 height 30
select select ""excluded__location_""
click at [912, 316] on select "Choose an option... Pending Applied Excluded (Questions) Excluded (Expired) Exc…" at bounding box center [989, 331] width 155 height 30
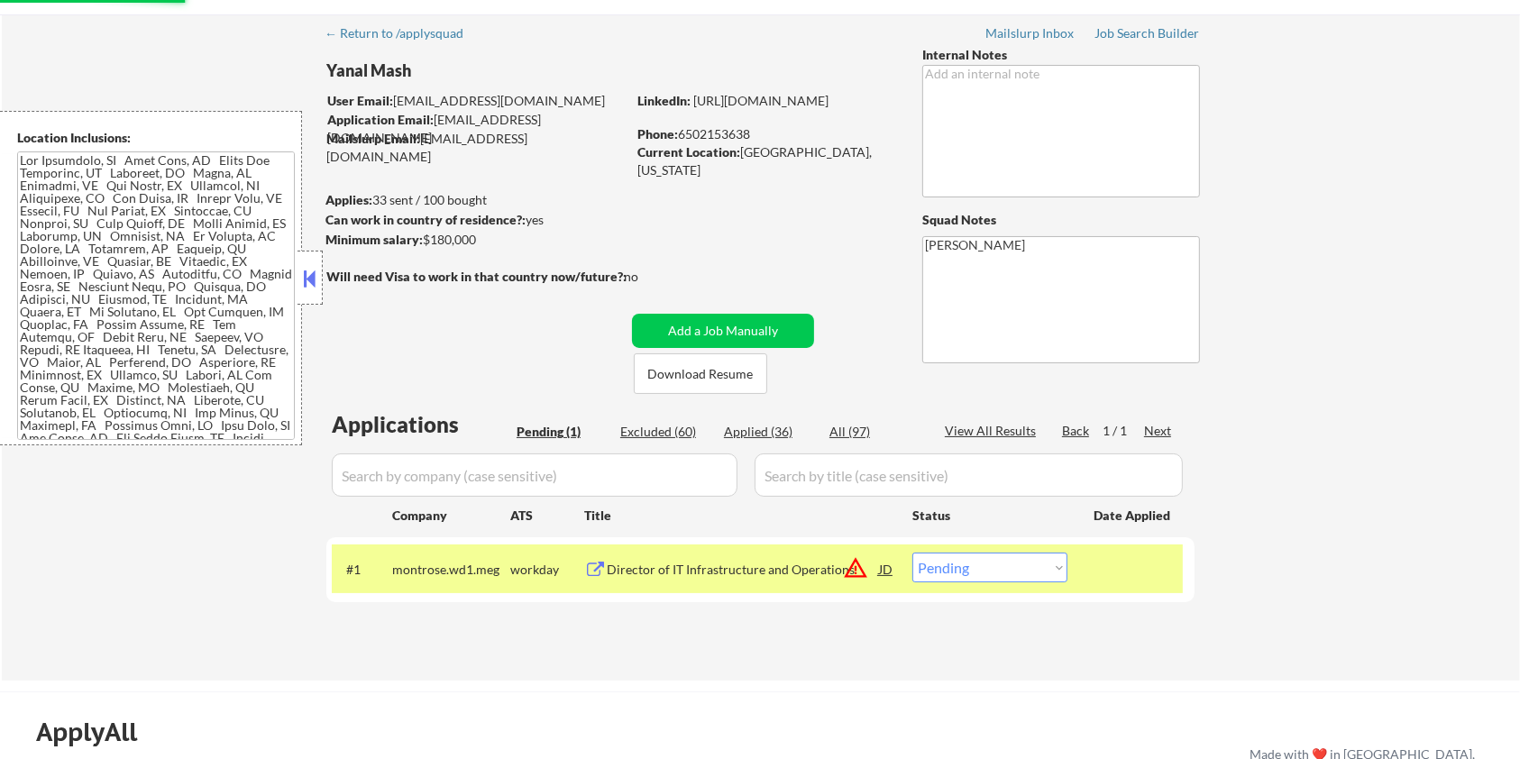
scroll to position [0, 0]
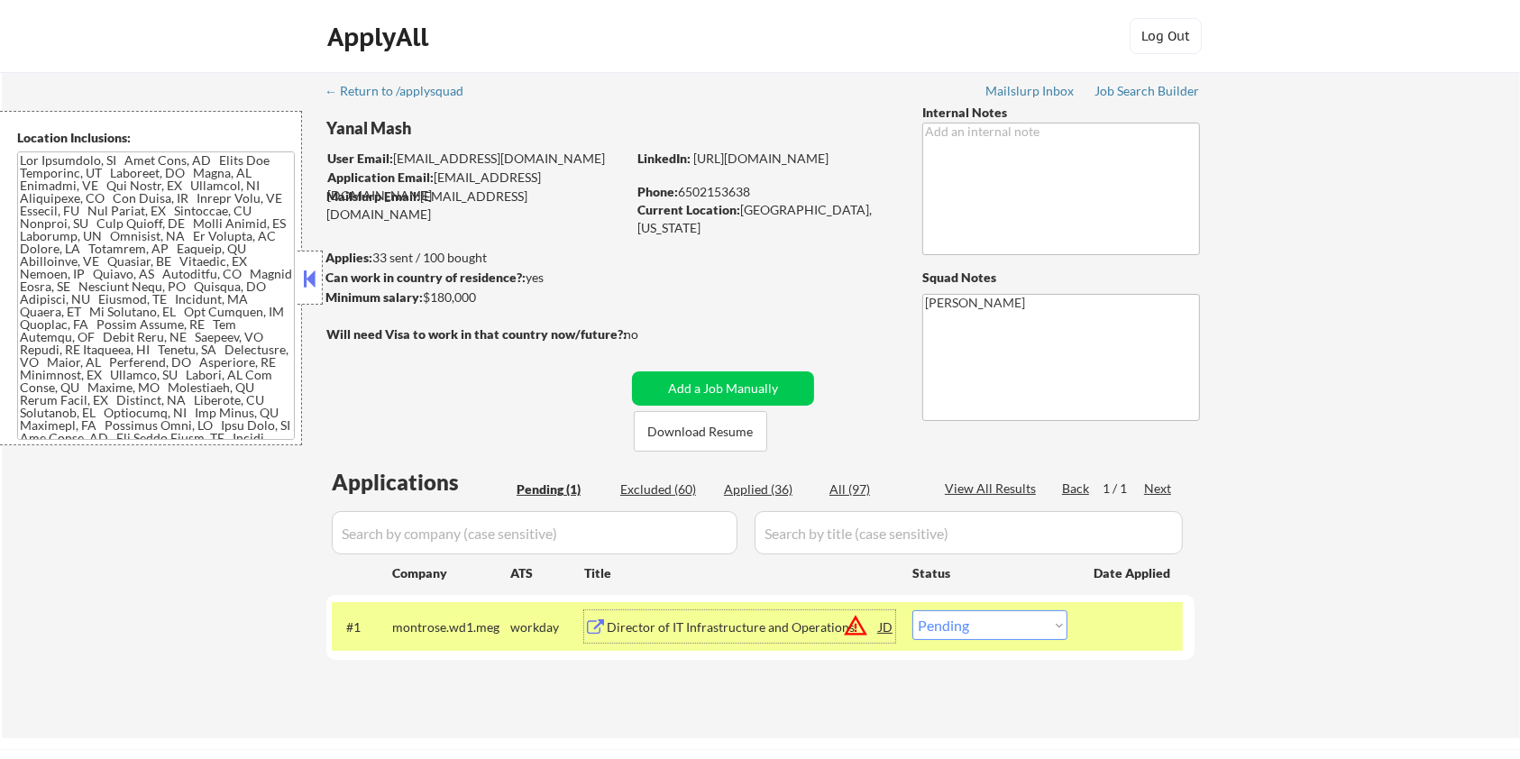
click at [746, 627] on div "Director of IT Infrastructure and Operations" at bounding box center [743, 627] width 272 height 18
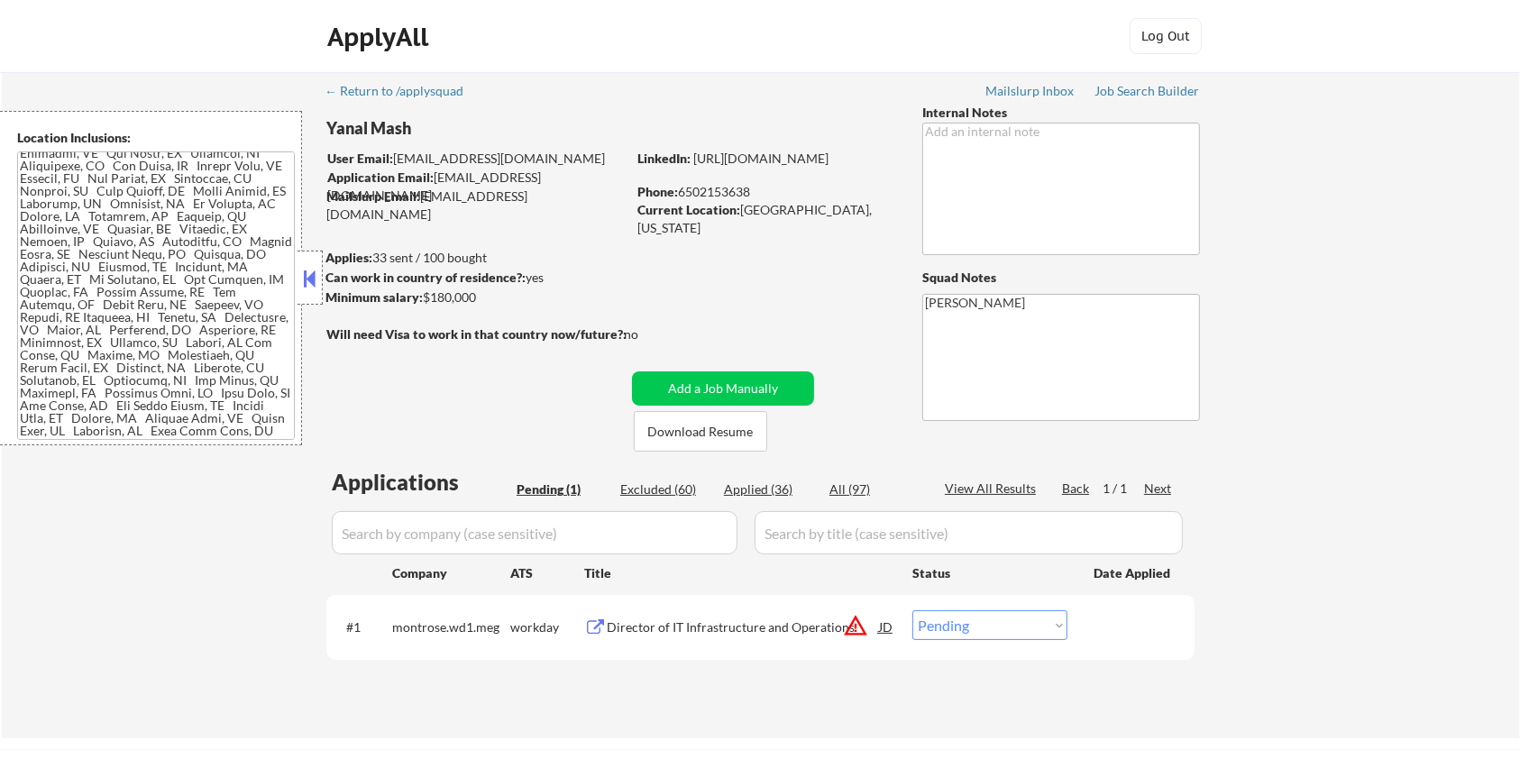
drag, startPoint x: 481, startPoint y: 300, endPoint x: 426, endPoint y: 304, distance: 54.2
click at [426, 304] on div "Minimum salary: $180,000" at bounding box center [475, 297] width 300 height 18
copy div "$180,000"
click at [975, 623] on select "Choose an option... Pending Applied Excluded (Questions) Excluded (Expired) Exc…" at bounding box center [989, 625] width 155 height 30
click at [912, 610] on select "Choose an option... Pending Applied Excluded (Questions) Excluded (Expired) Exc…" at bounding box center [989, 625] width 155 height 30
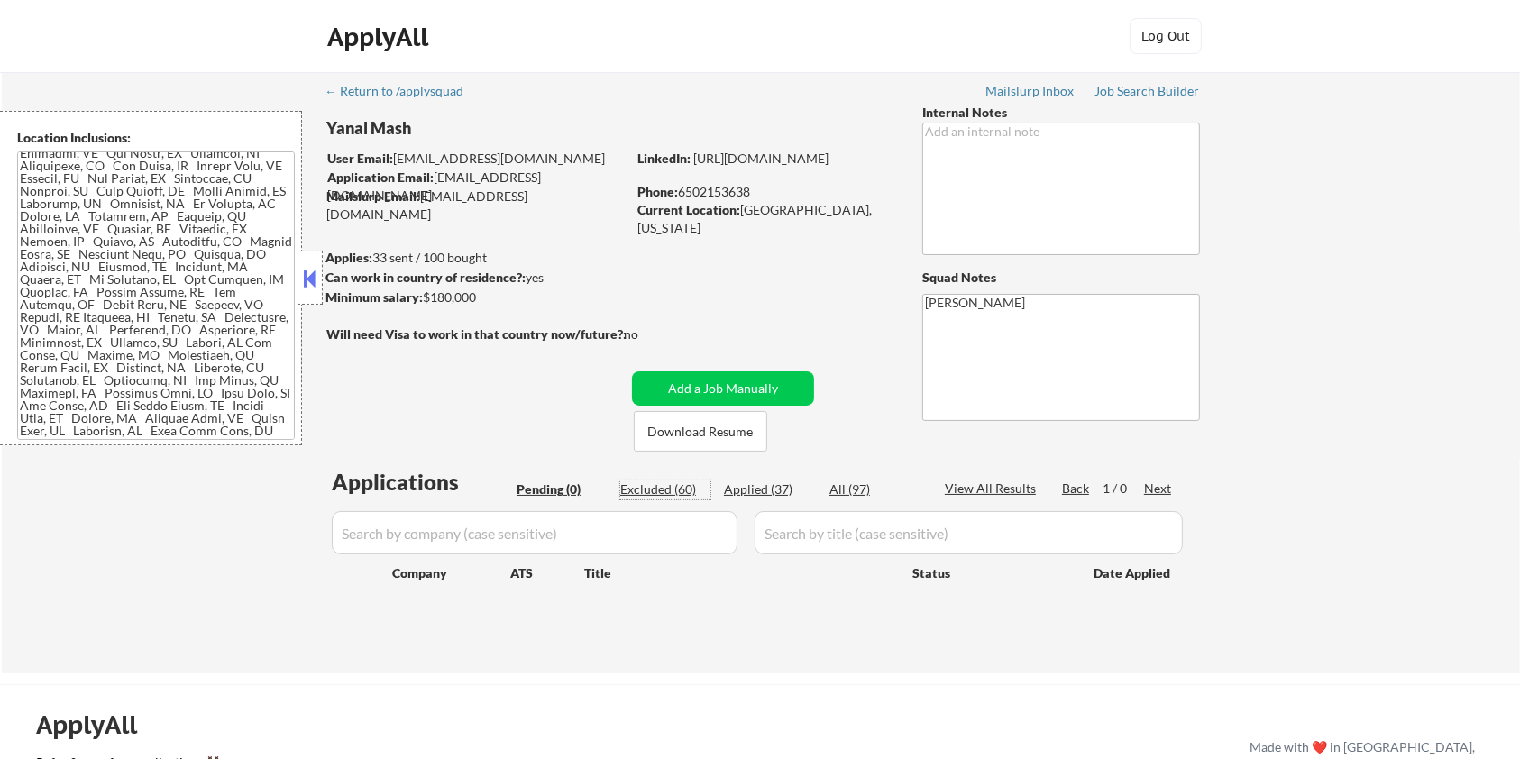
click at [673, 486] on div "Excluded (60)" at bounding box center [665, 490] width 90 height 18
select select ""excluded__salary_""
select select ""excluded__expired_""
select select ""excluded__bad_match_""
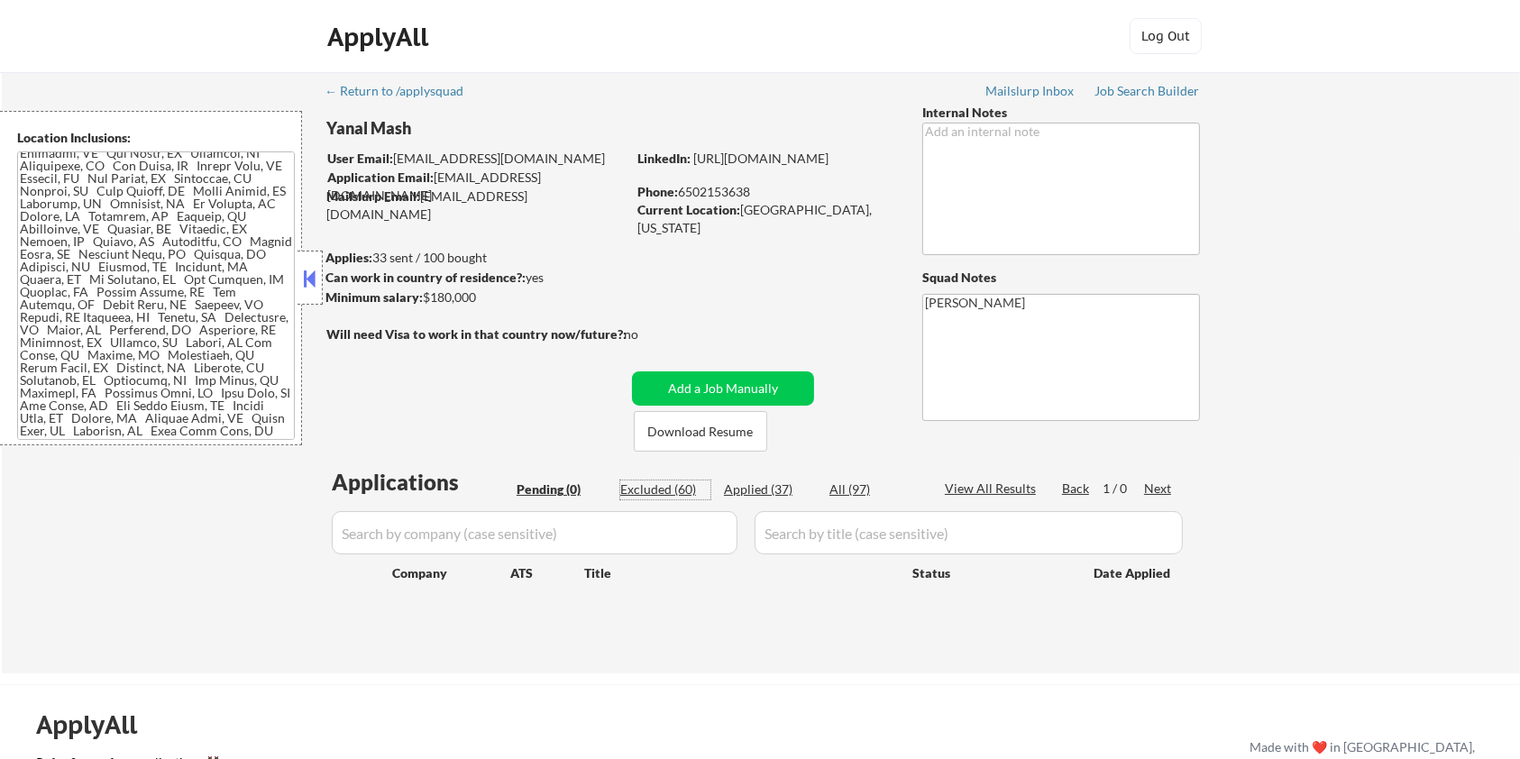
select select ""excluded""
select select ""excluded__expired_""
select select ""excluded""
select select ""excluded__expired_""
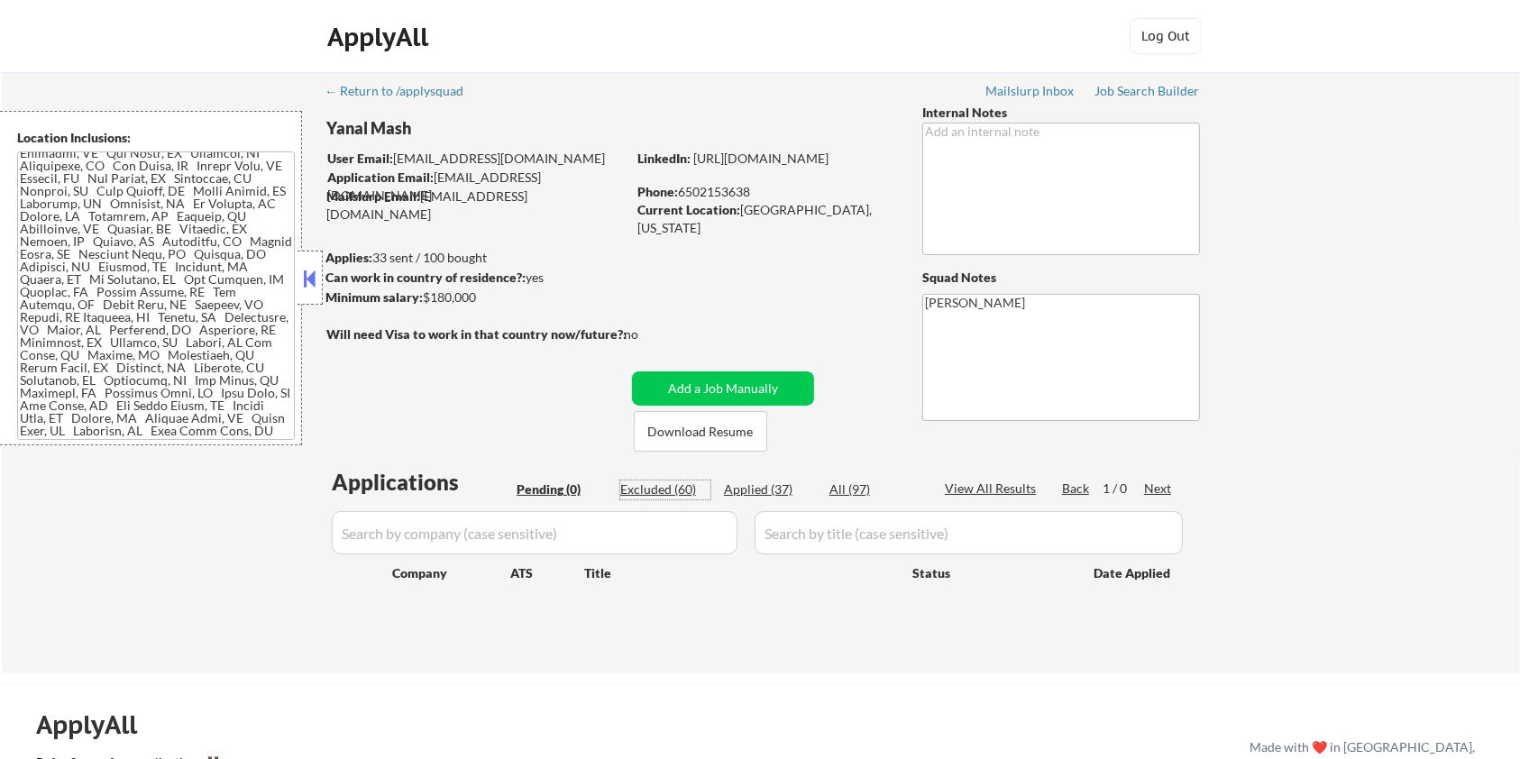
select select ""excluded__salary_""
select select ""excluded""
select select ""excluded__bad_match_""
select select ""excluded""
select select ""excluded__salary_""
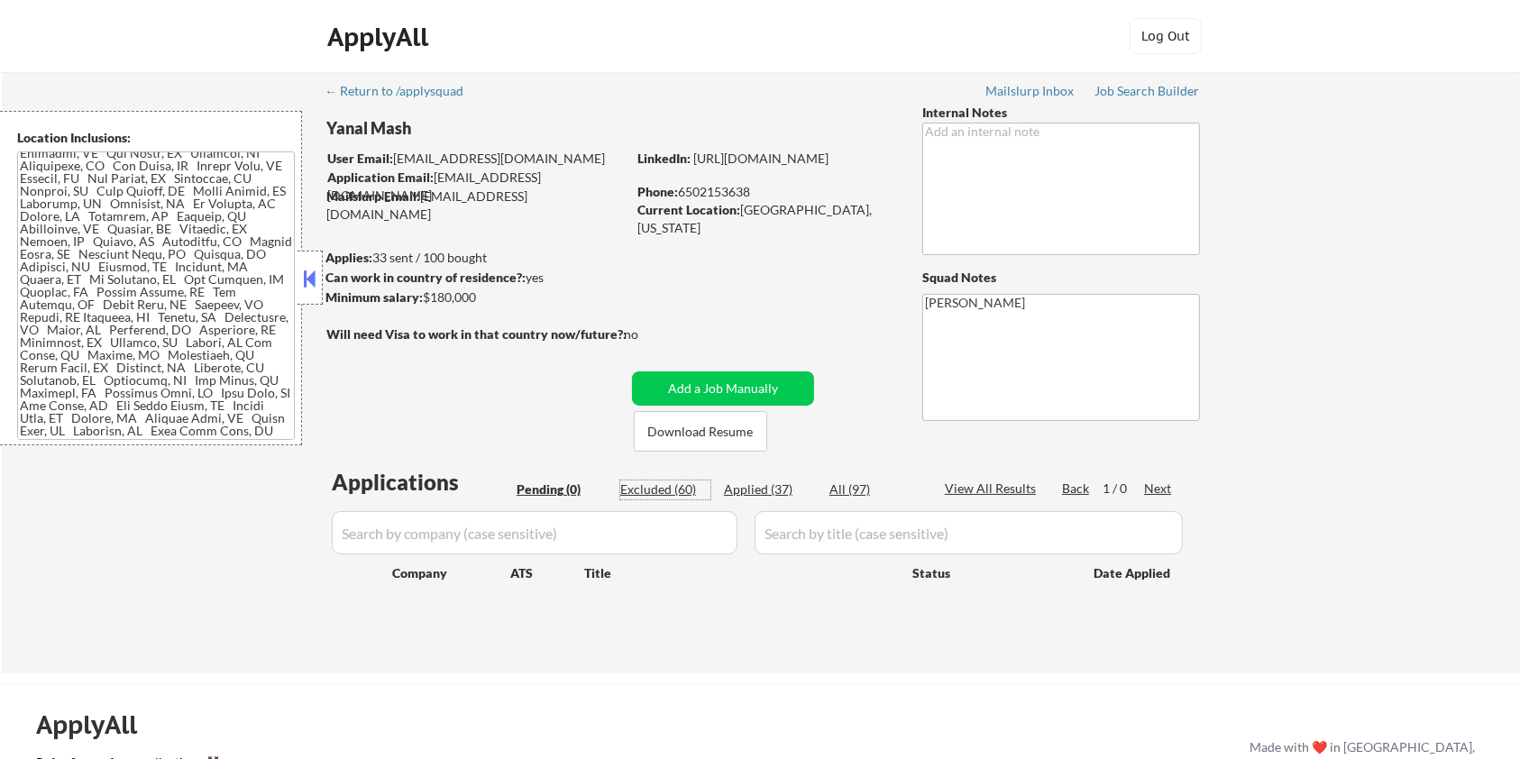
select select ""excluded__expired_""
select select ""excluded__bad_match_""
select select ""excluded__expired_""
select select ""excluded__salary_""
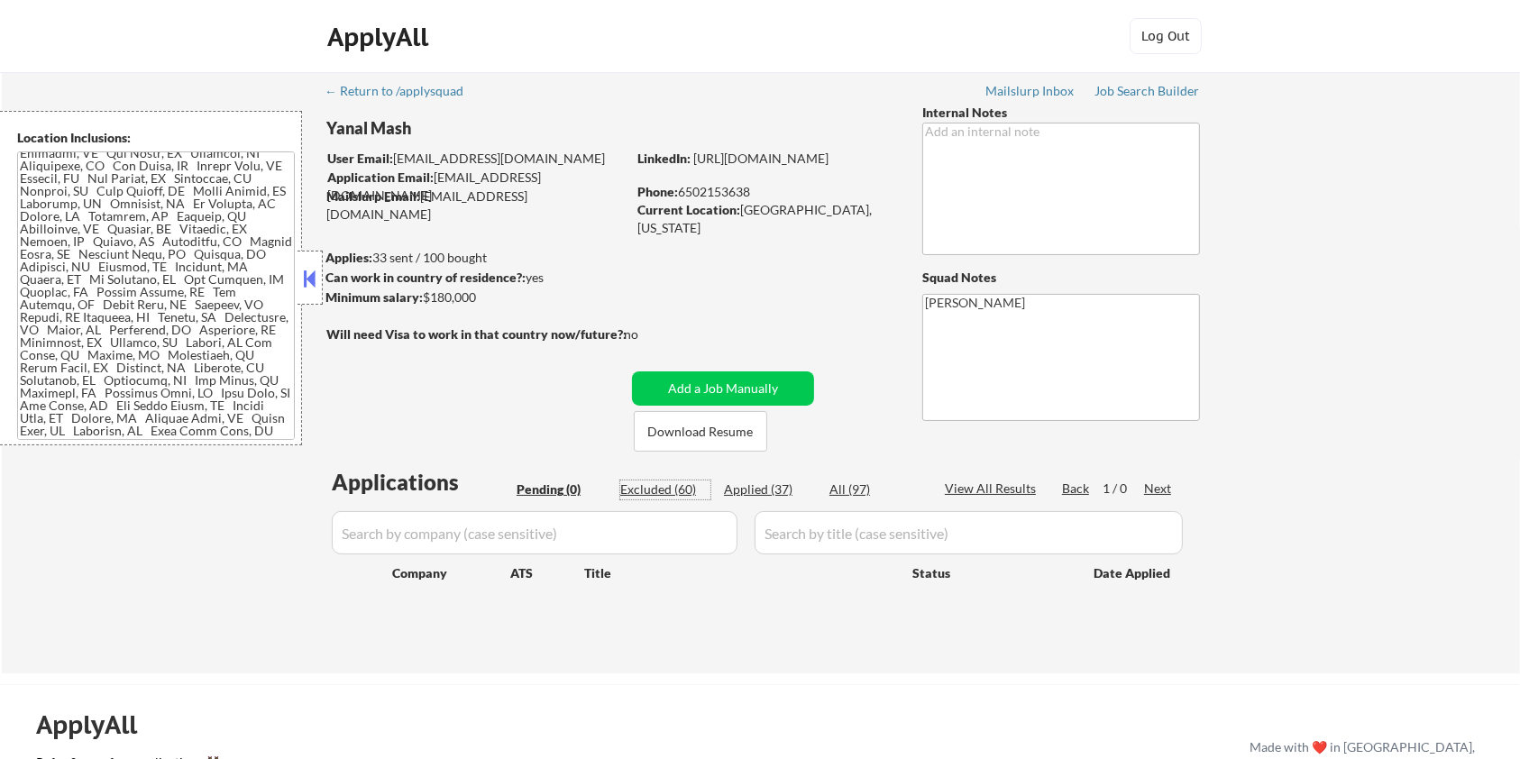
select select ""excluded__salary_""
select select ""excluded""
select select ""excluded__expired_""
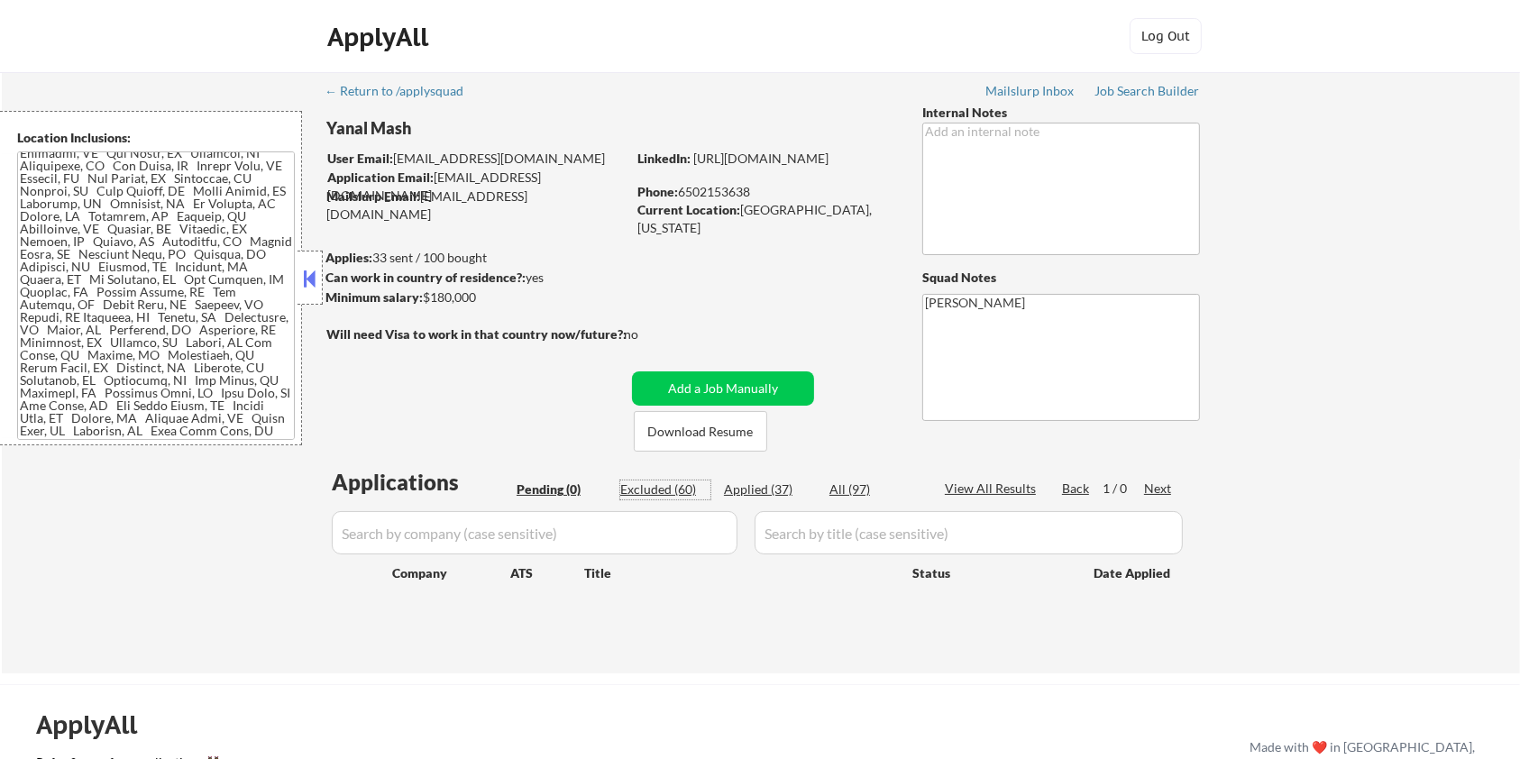
select select ""excluded__location_""
select select ""excluded__salary_""
select select ""excluded__expired_""
select select ""excluded__location_""
select select ""excluded""
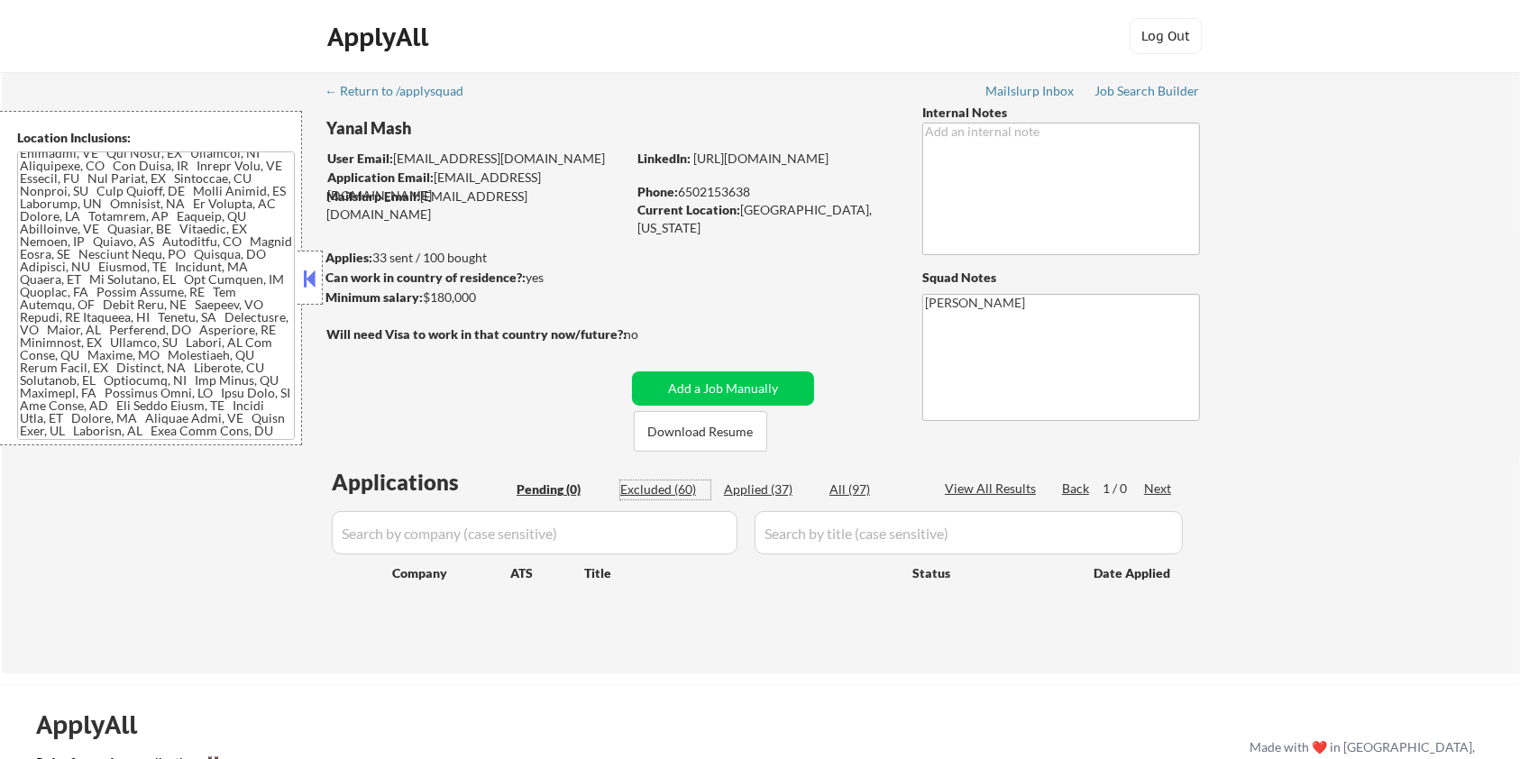
select select ""excluded__salary_""
select select ""excluded__expired_""
select select ""excluded""
select select ""excluded__location_""
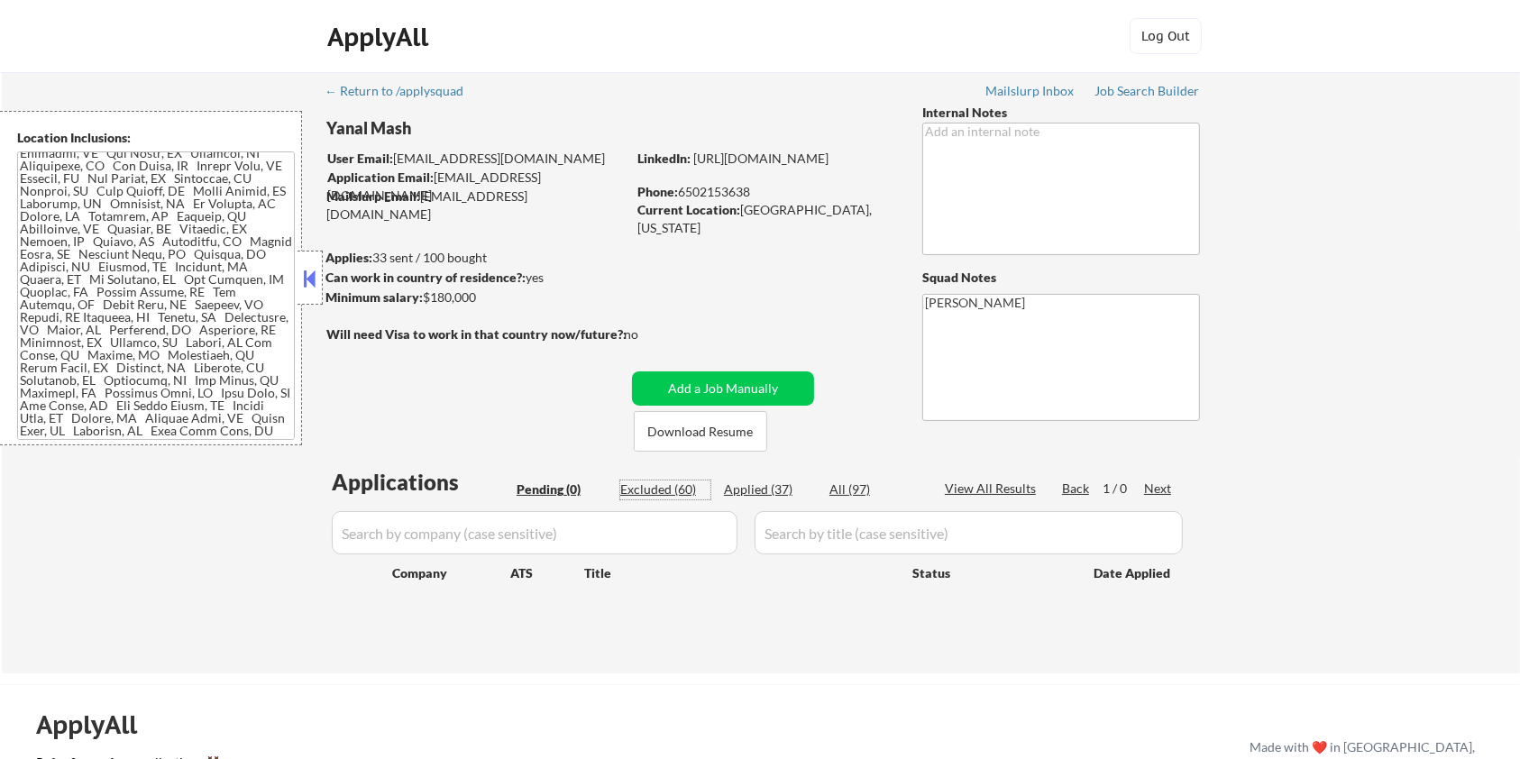
select select ""excluded__expired_""
select select ""excluded__bad_match_""
select select ""excluded__expired_""
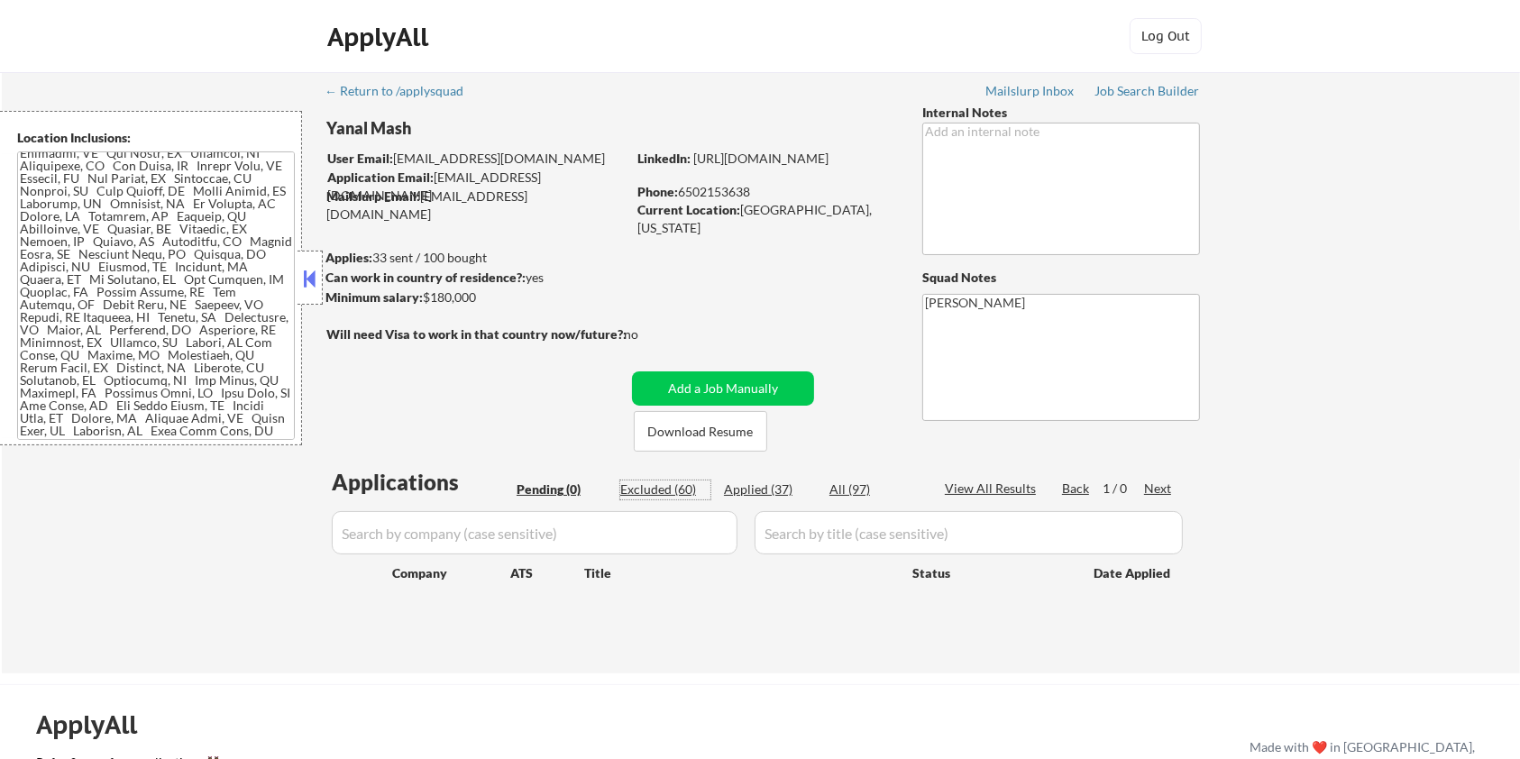
select select ""excluded__bad_match_""
select select ""excluded""
select select ""excluded__bad_match_""
select select ""excluded__expired_""
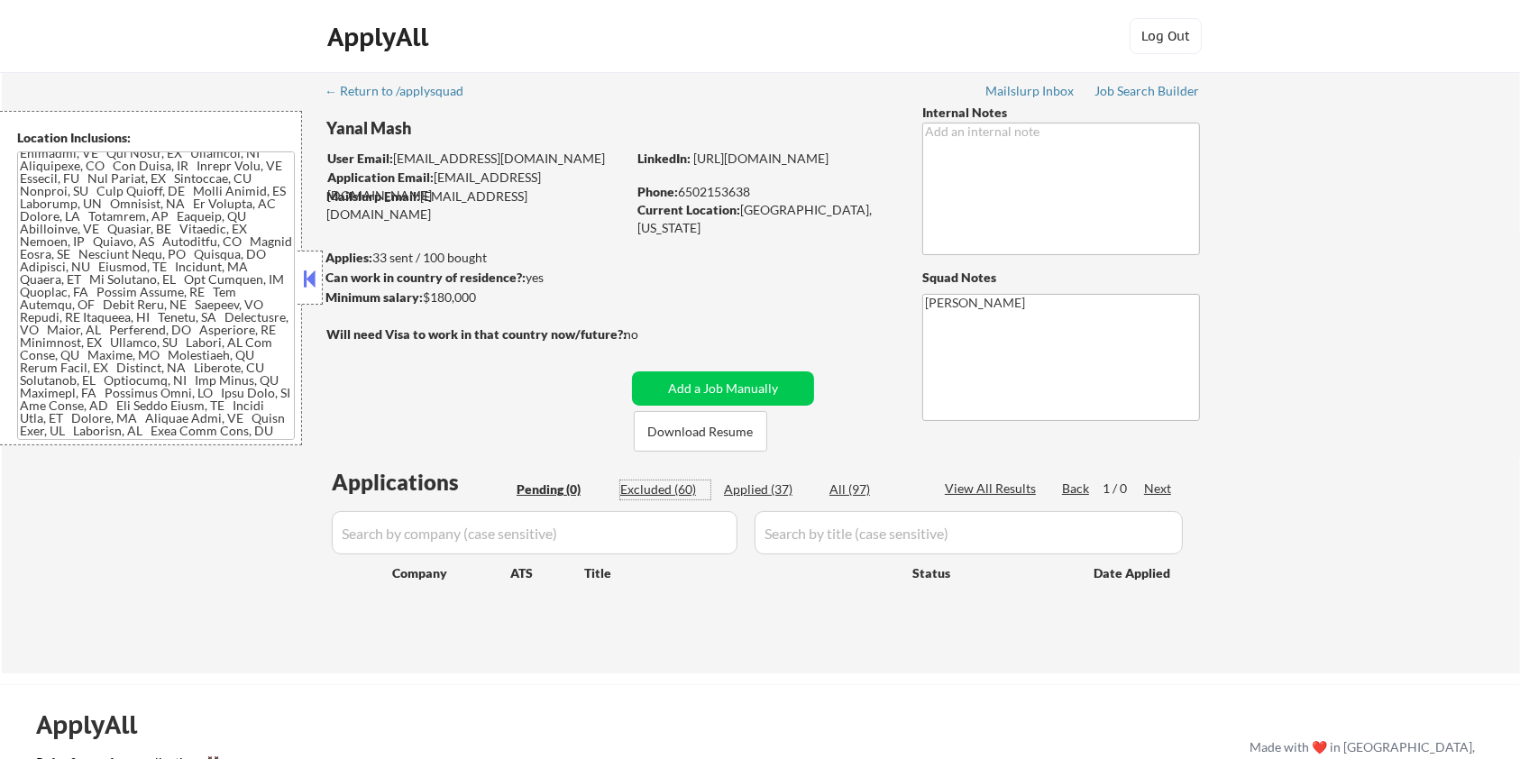
select select ""excluded__expired_""
select select ""excluded__bad_match_""
select select ""excluded__expired_""
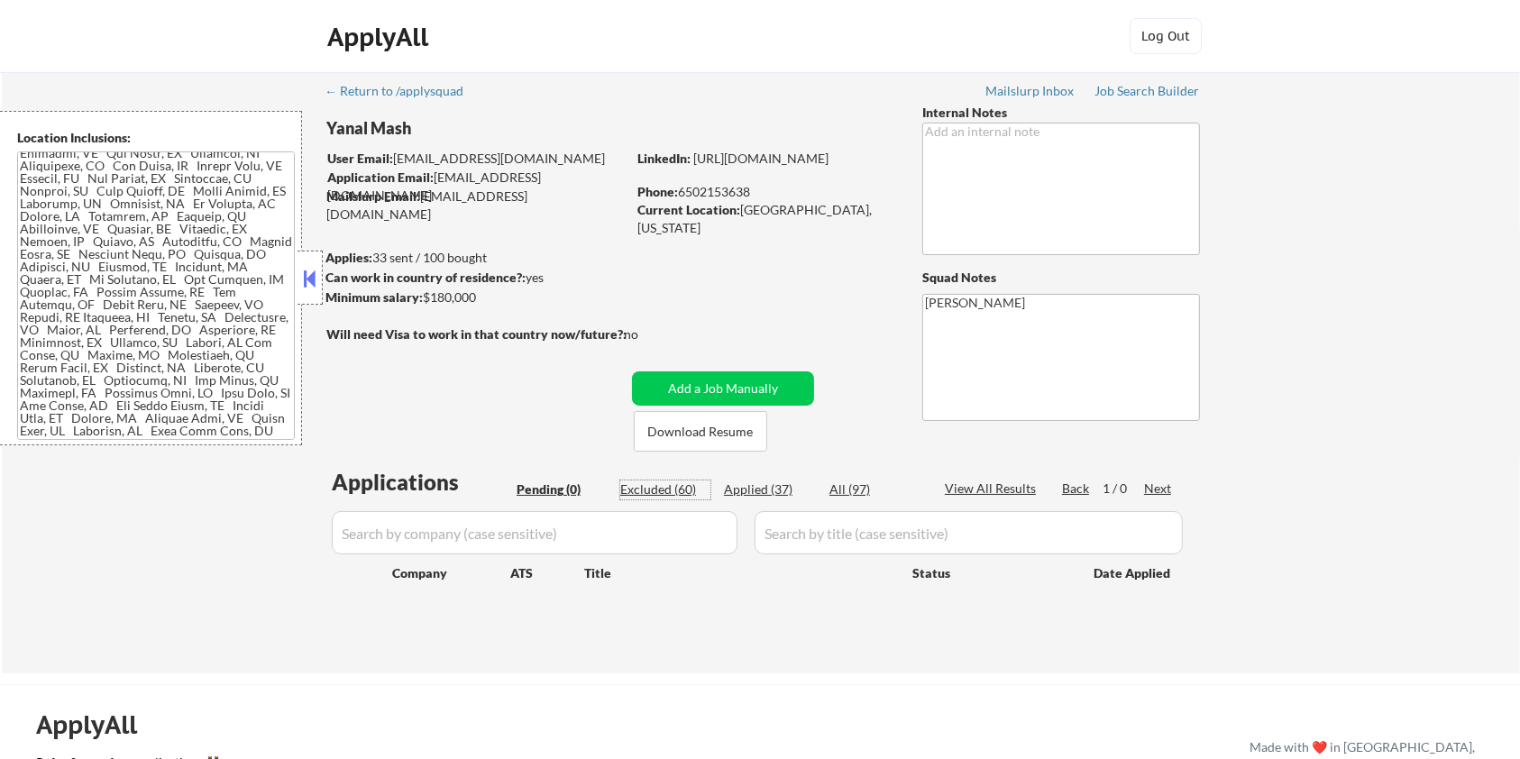
select select ""excluded__expired_""
select select ""excluded__bad_match_""
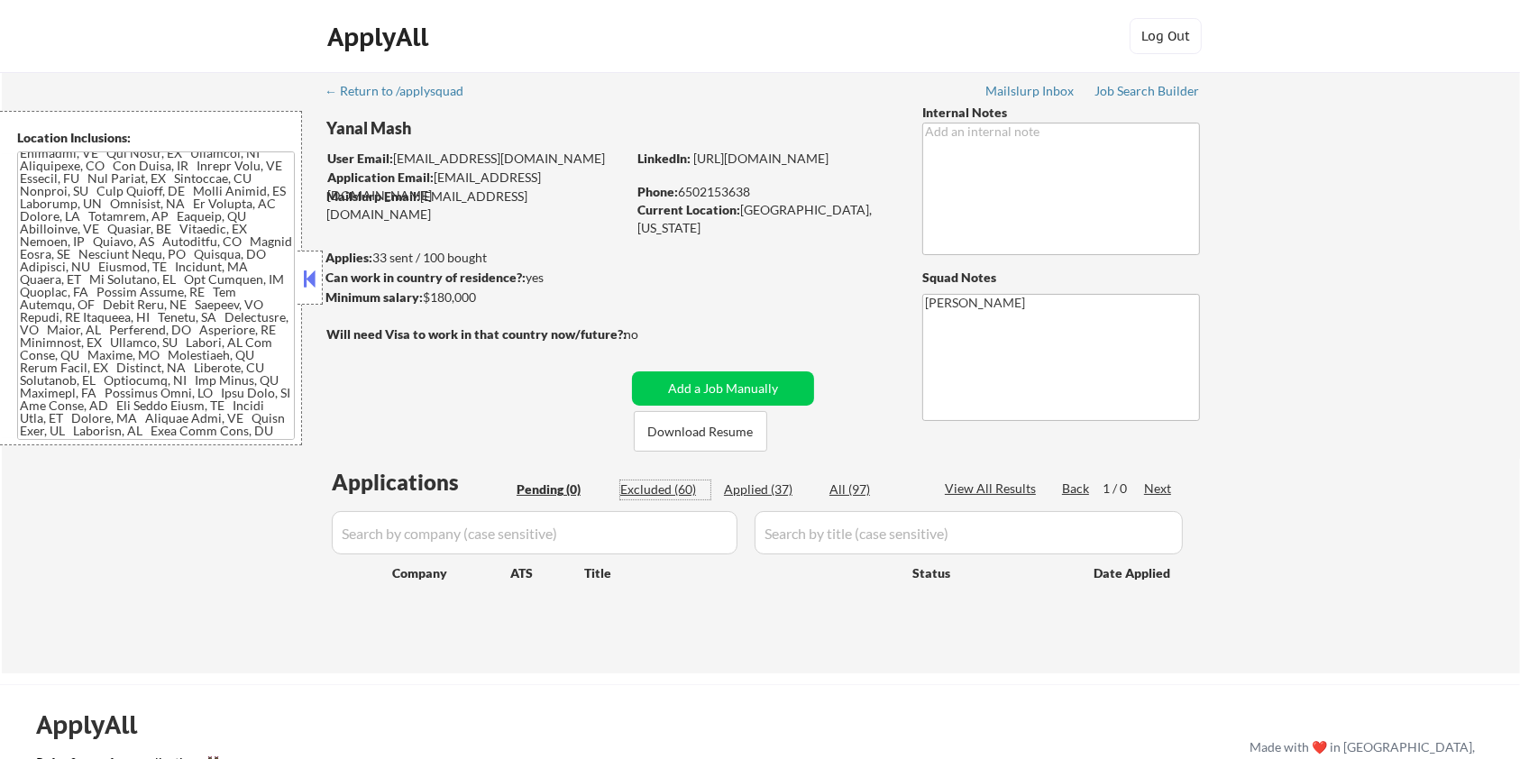
select select ""excluded__location_""
select select ""excluded__expired_""
select select ""excluded__bad_match_""
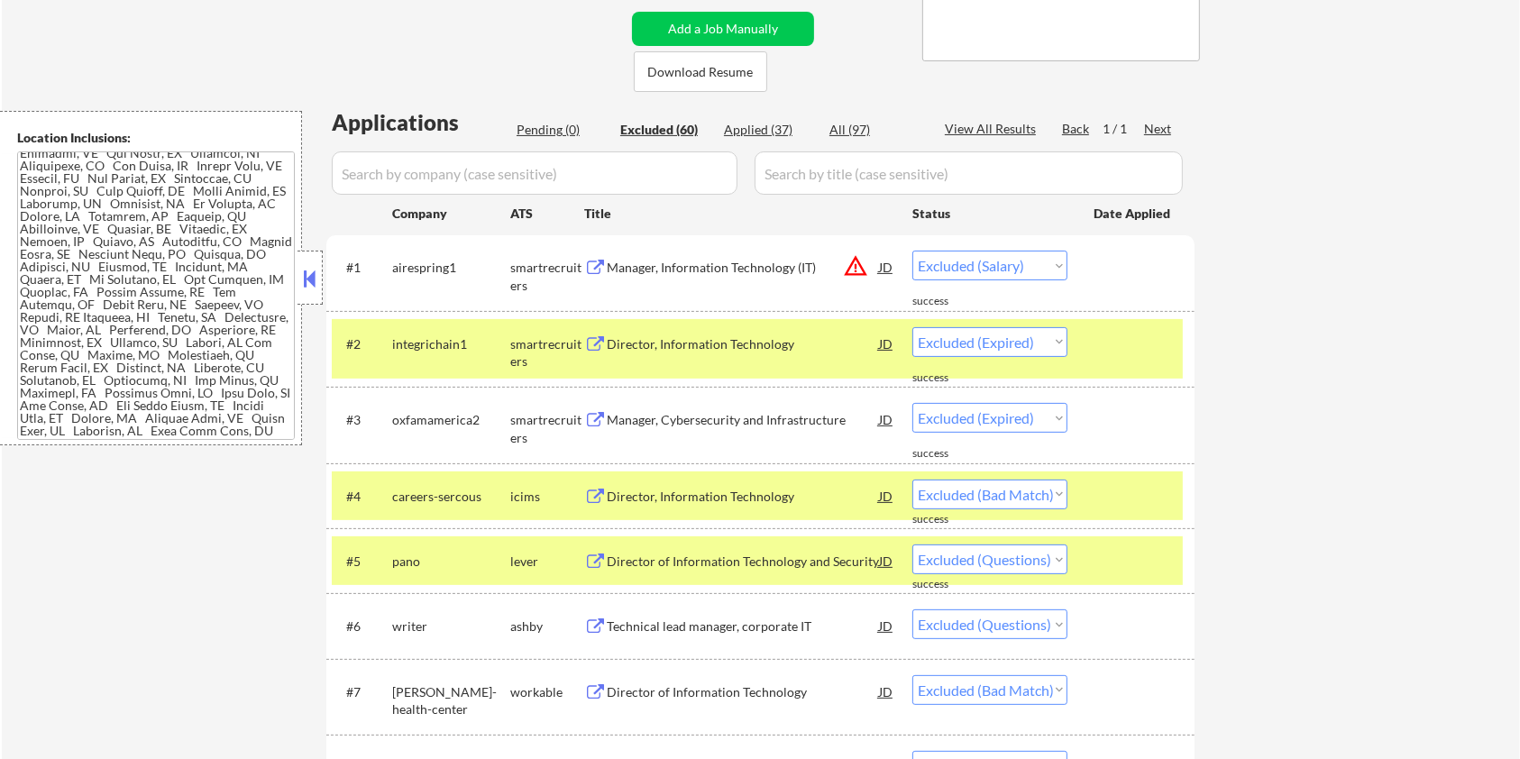
scroll to position [361, 0]
click at [722, 494] on div "Director, Information Technology" at bounding box center [743, 496] width 272 height 18
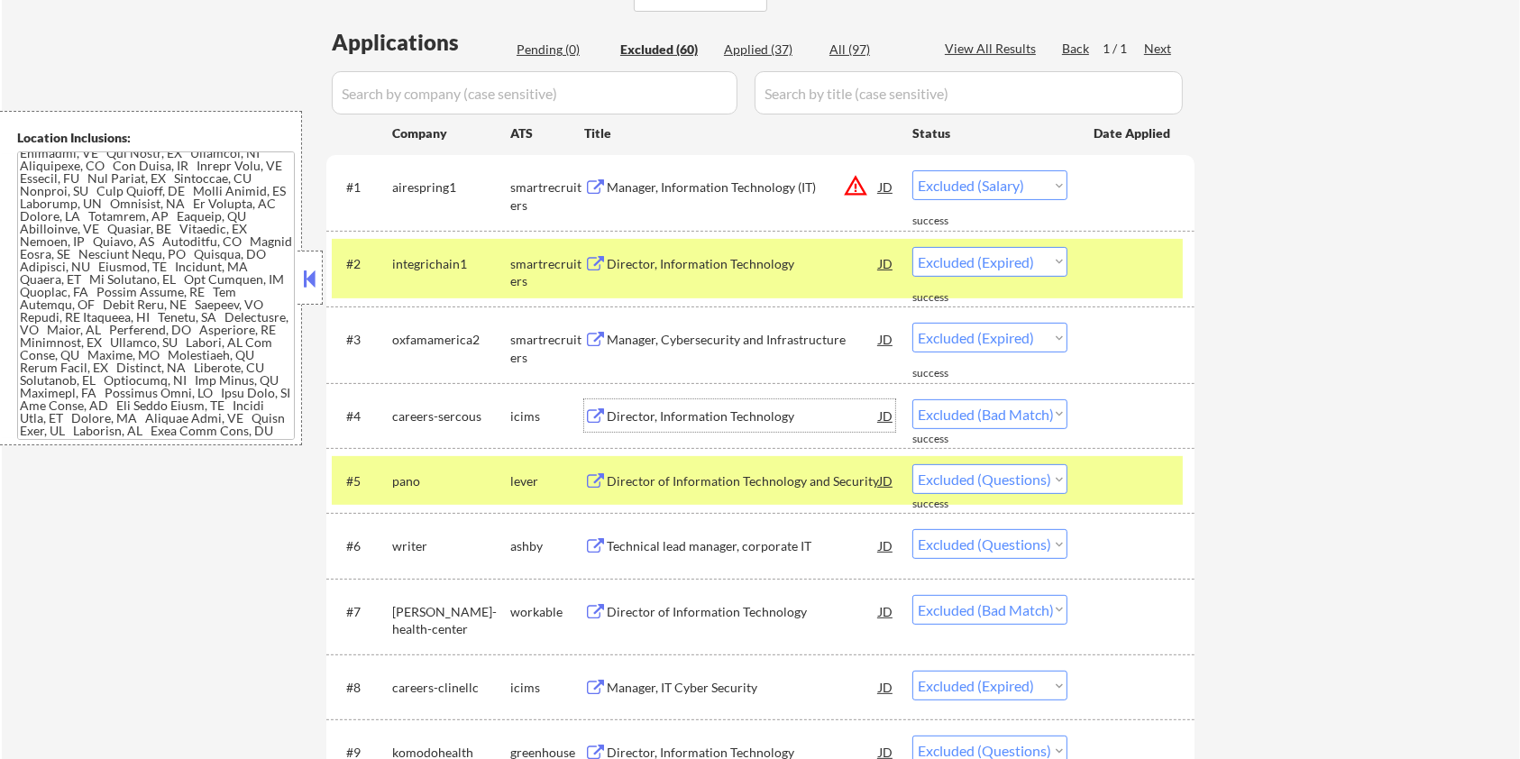
scroll to position [481, 0]
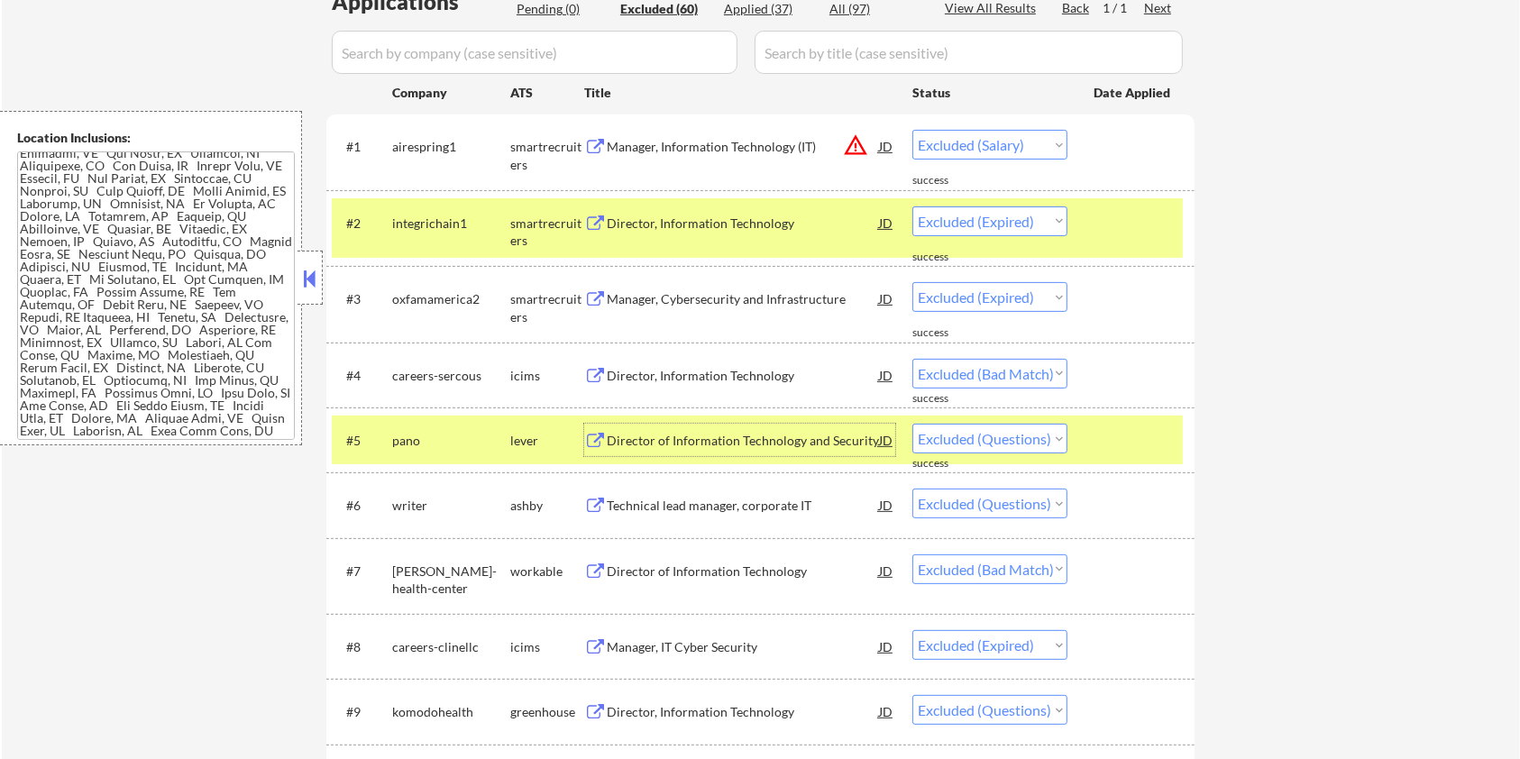
click at [706, 439] on div "Director of Information Technology and Security" at bounding box center [743, 441] width 272 height 18
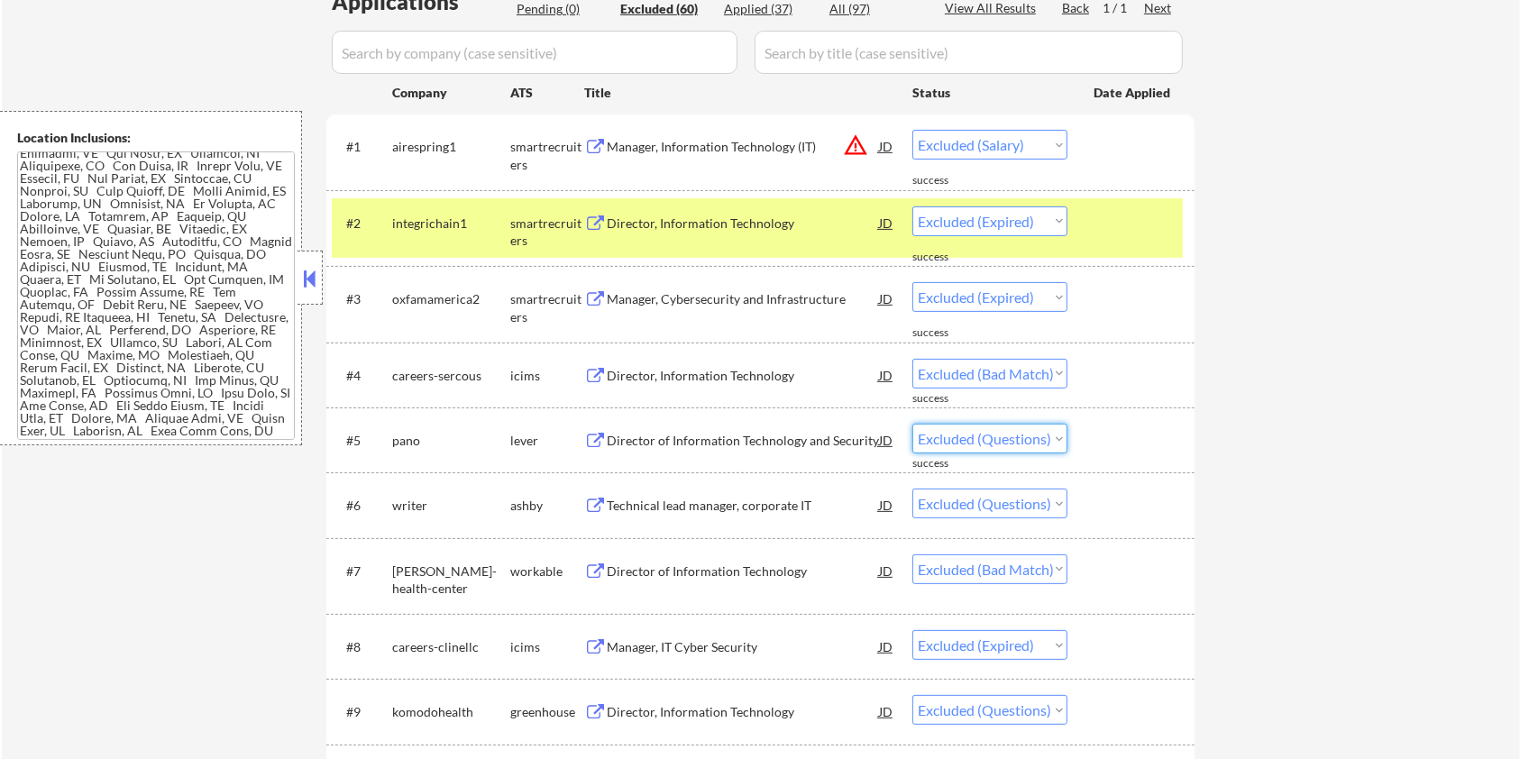
click at [982, 440] on select "Choose an option... Pending Applied Excluded (Questions) Excluded (Expired) Exc…" at bounding box center [989, 439] width 155 height 30
click at [912, 424] on select "Choose an option... Pending Applied Excluded (Questions) Excluded (Expired) Exc…" at bounding box center [989, 439] width 155 height 30
select select ""excluded""
select select ""excluded__bad_match_""
select select ""excluded__expired_""
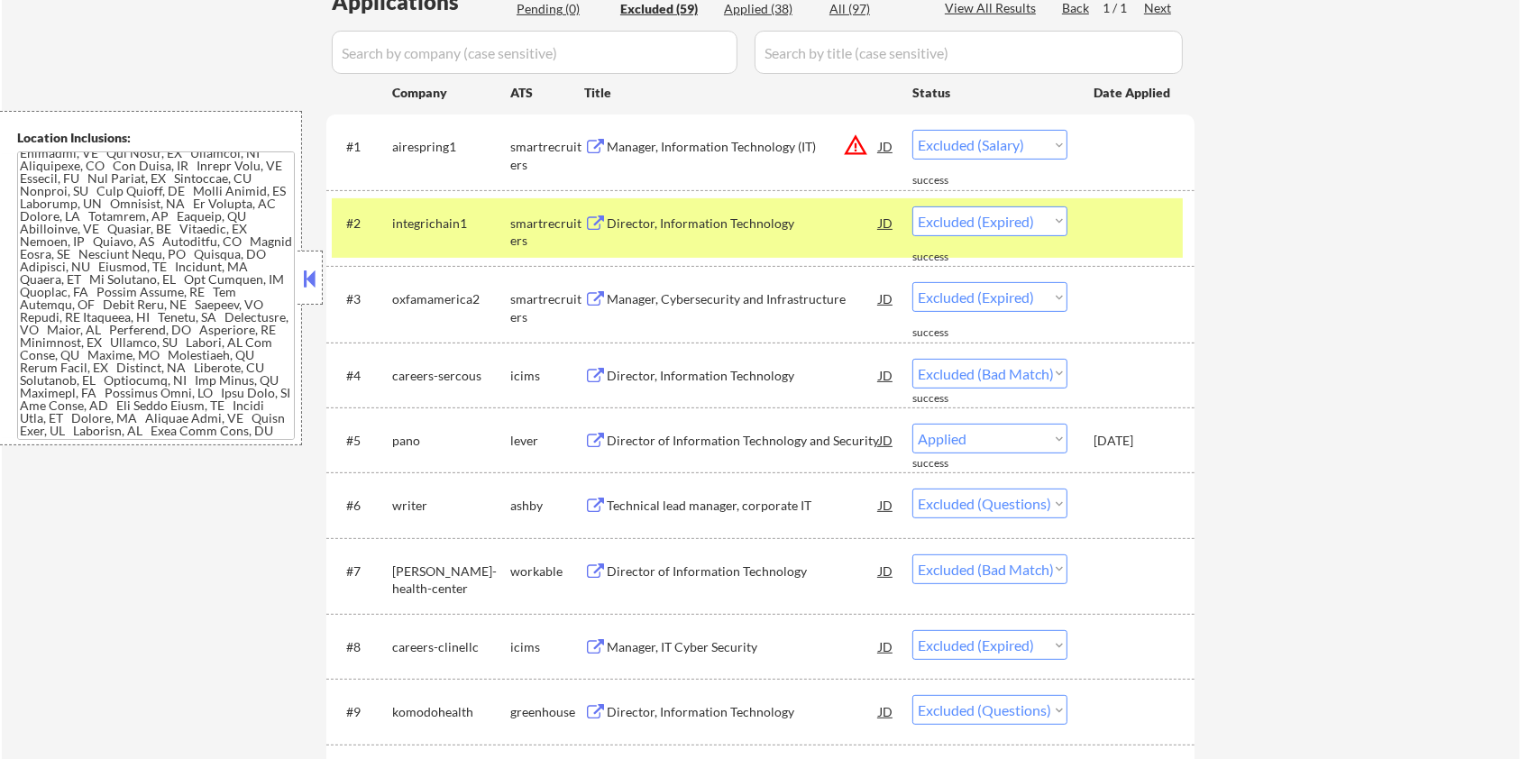
select select ""excluded""
select select ""excluded__expired_""
select select ""excluded__salary_""
select select ""excluded""
select select ""excluded__bad_match_""
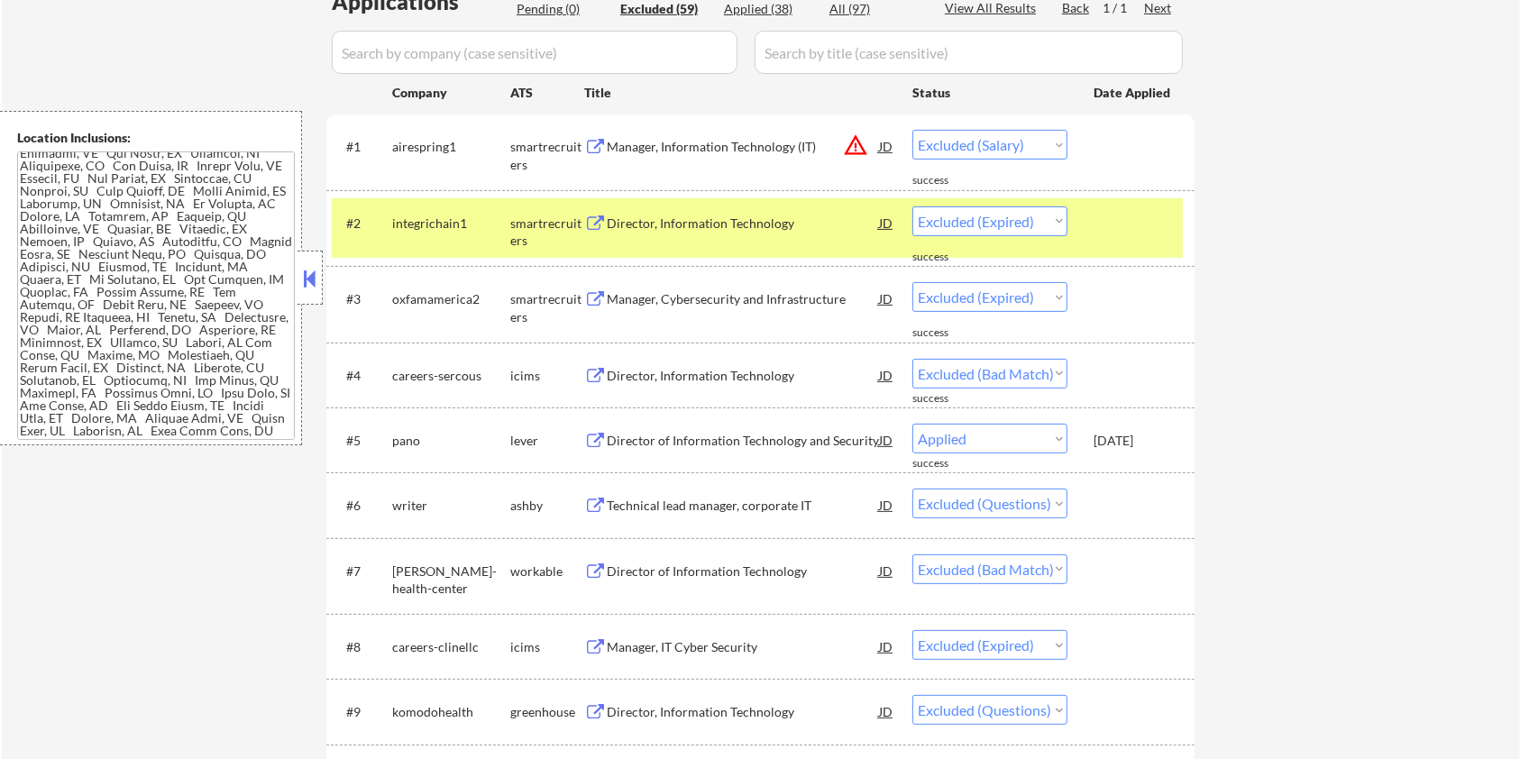
select select ""excluded""
select select ""excluded__salary_""
select select ""excluded__expired_""
select select ""excluded__bad_match_""
select select ""excluded__expired_""
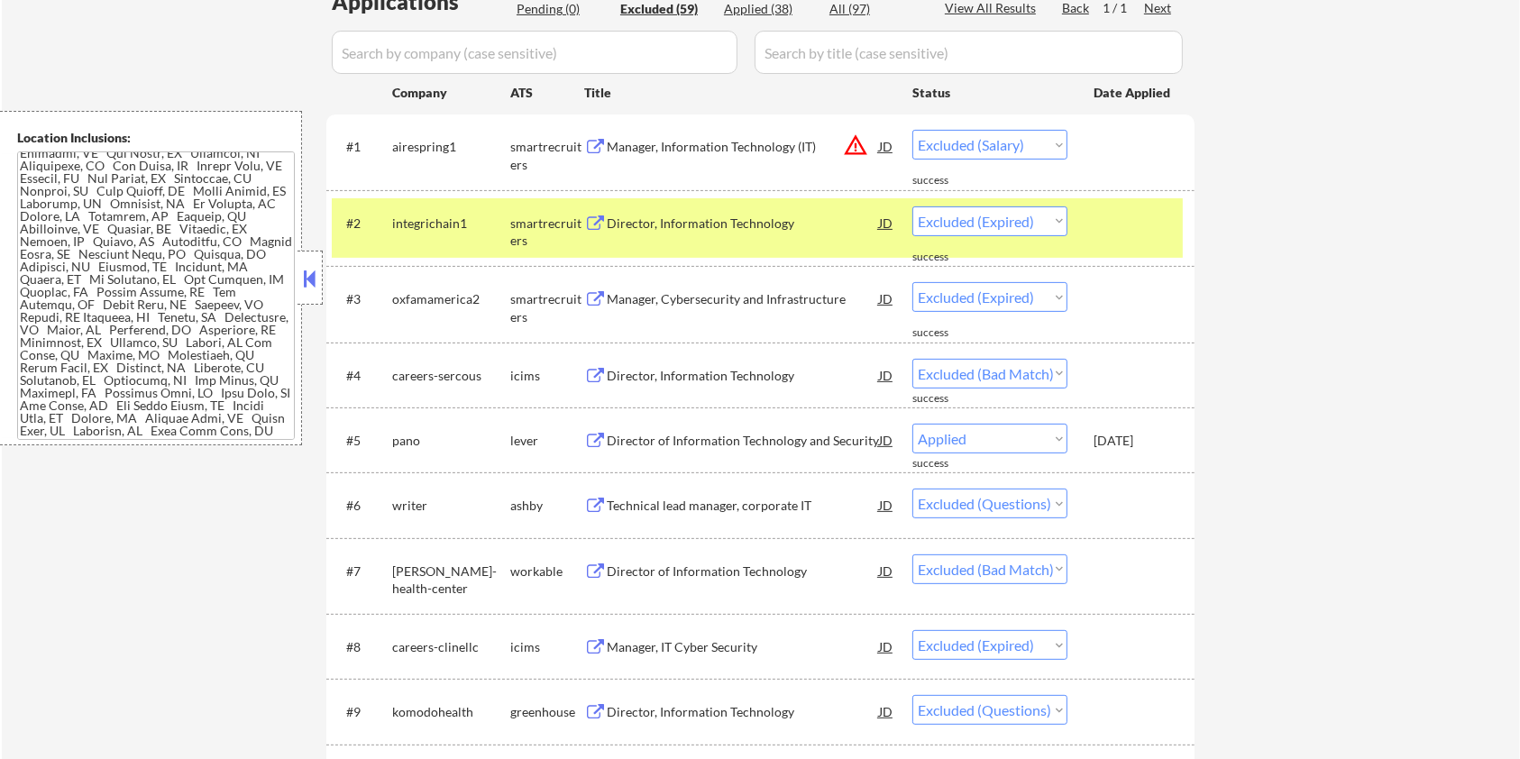
select select ""excluded__salary_""
select select ""excluded""
select select ""excluded__expired_""
select select ""excluded__location_""
select select ""excluded__salary_""
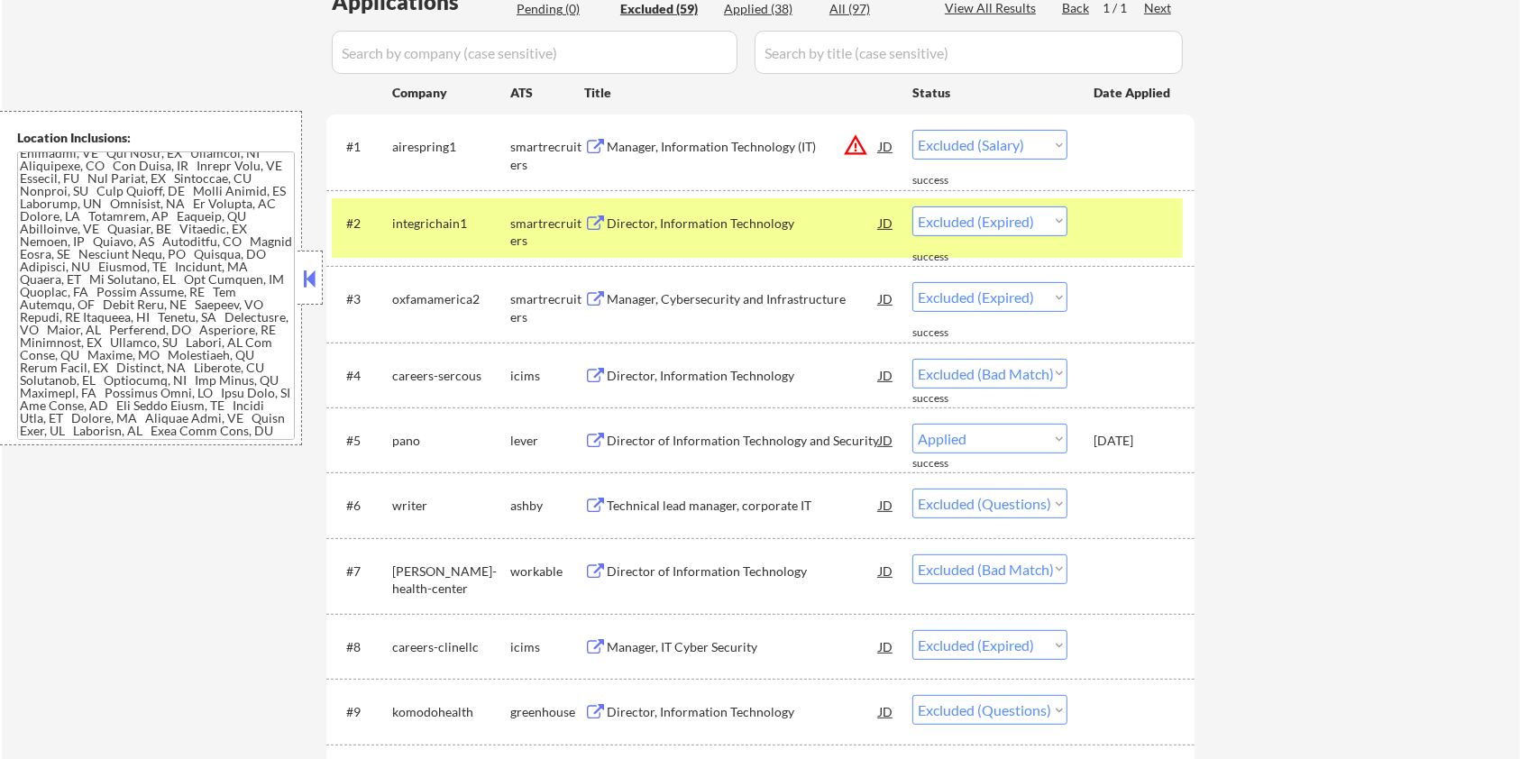
select select ""excluded__expired_""
select select ""excluded__location_""
select select ""excluded""
select select ""excluded__salary_""
select select ""excluded__expired_""
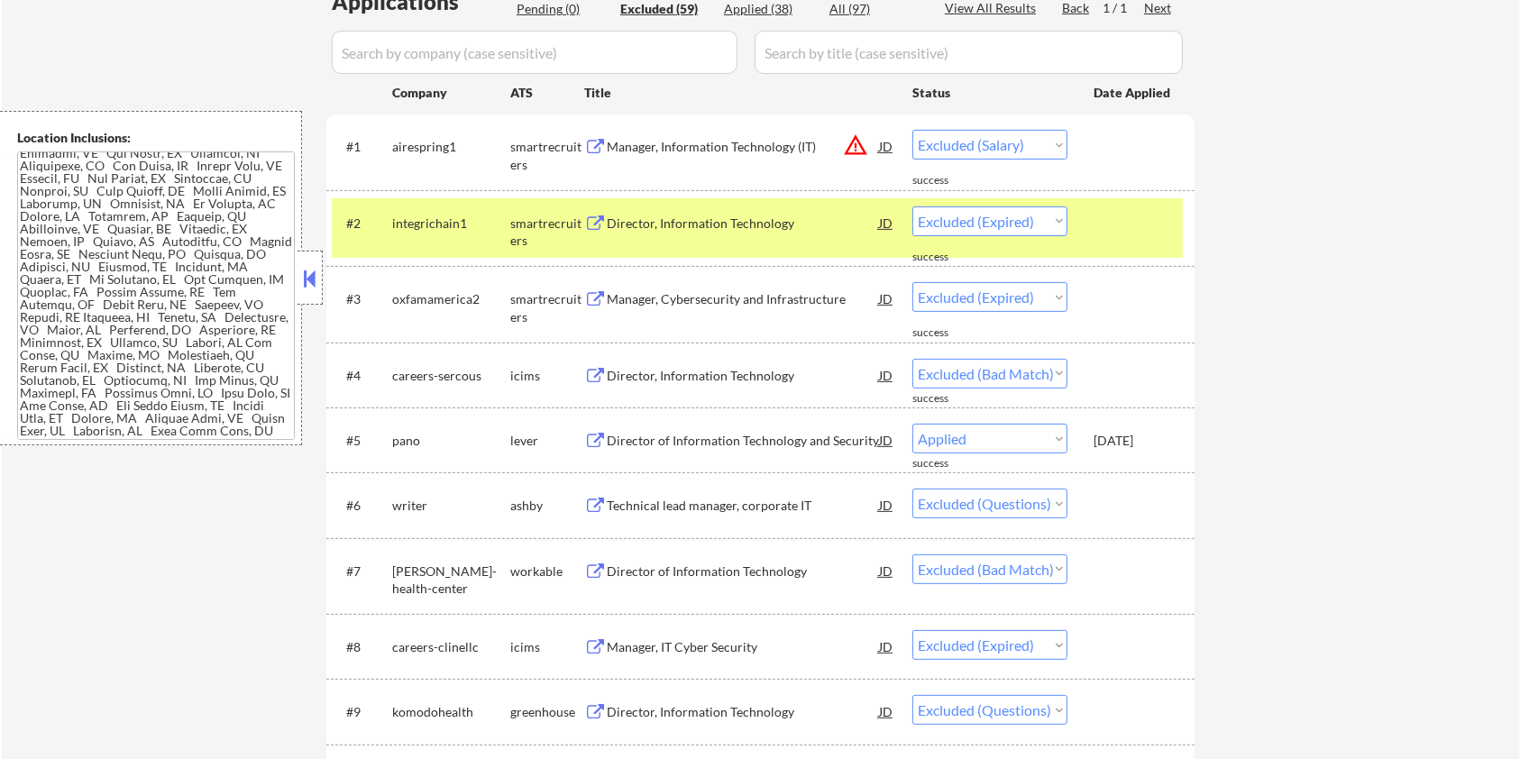
select select ""excluded""
select select ""excluded__location_""
select select ""excluded__expired_""
select select ""excluded__bad_match_""
select select ""excluded__expired_""
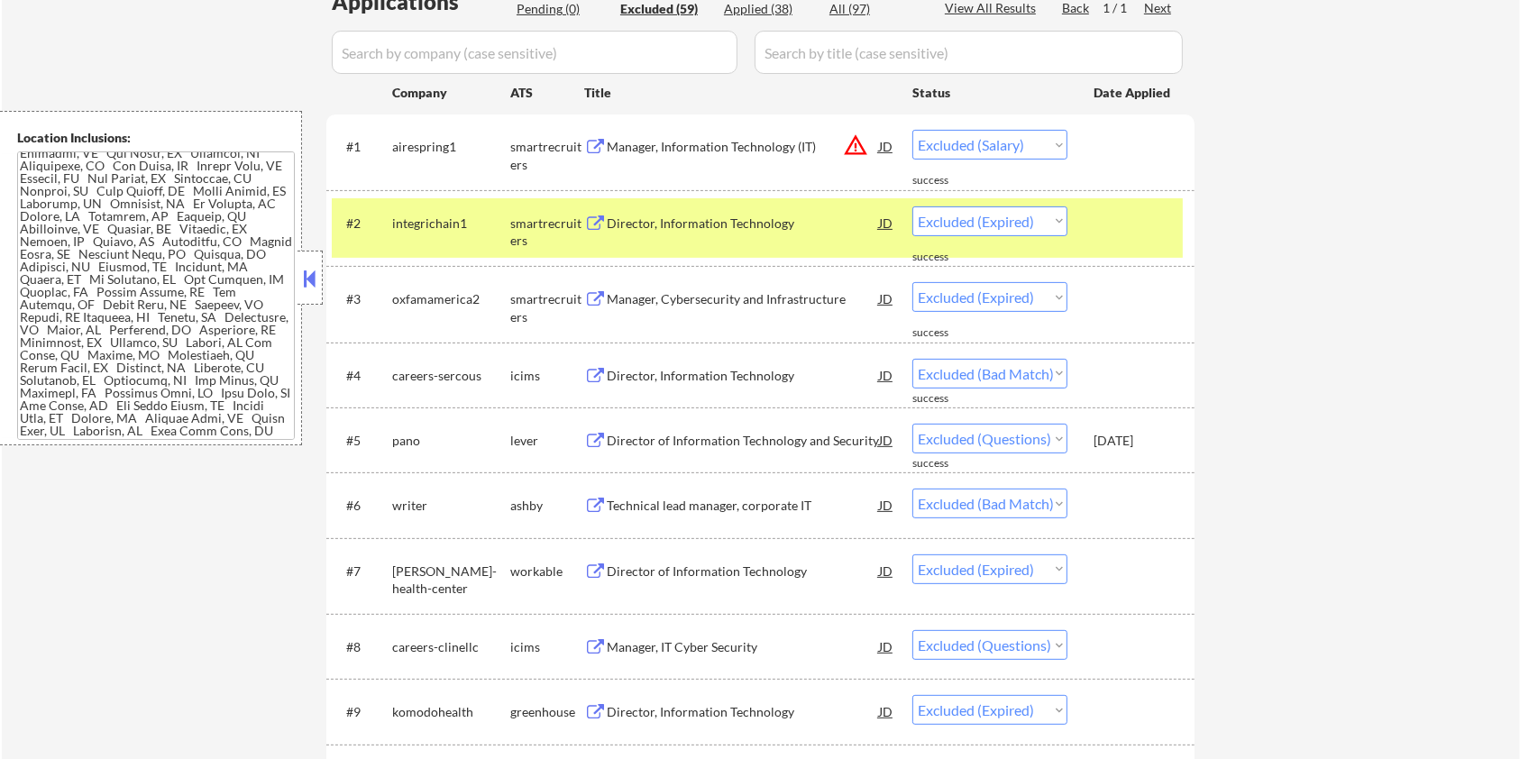
select select ""excluded__bad_match_""
select select ""excluded""
select select ""excluded__bad_match_""
select select ""excluded__expired_""
select select ""excluded__bad_match_""
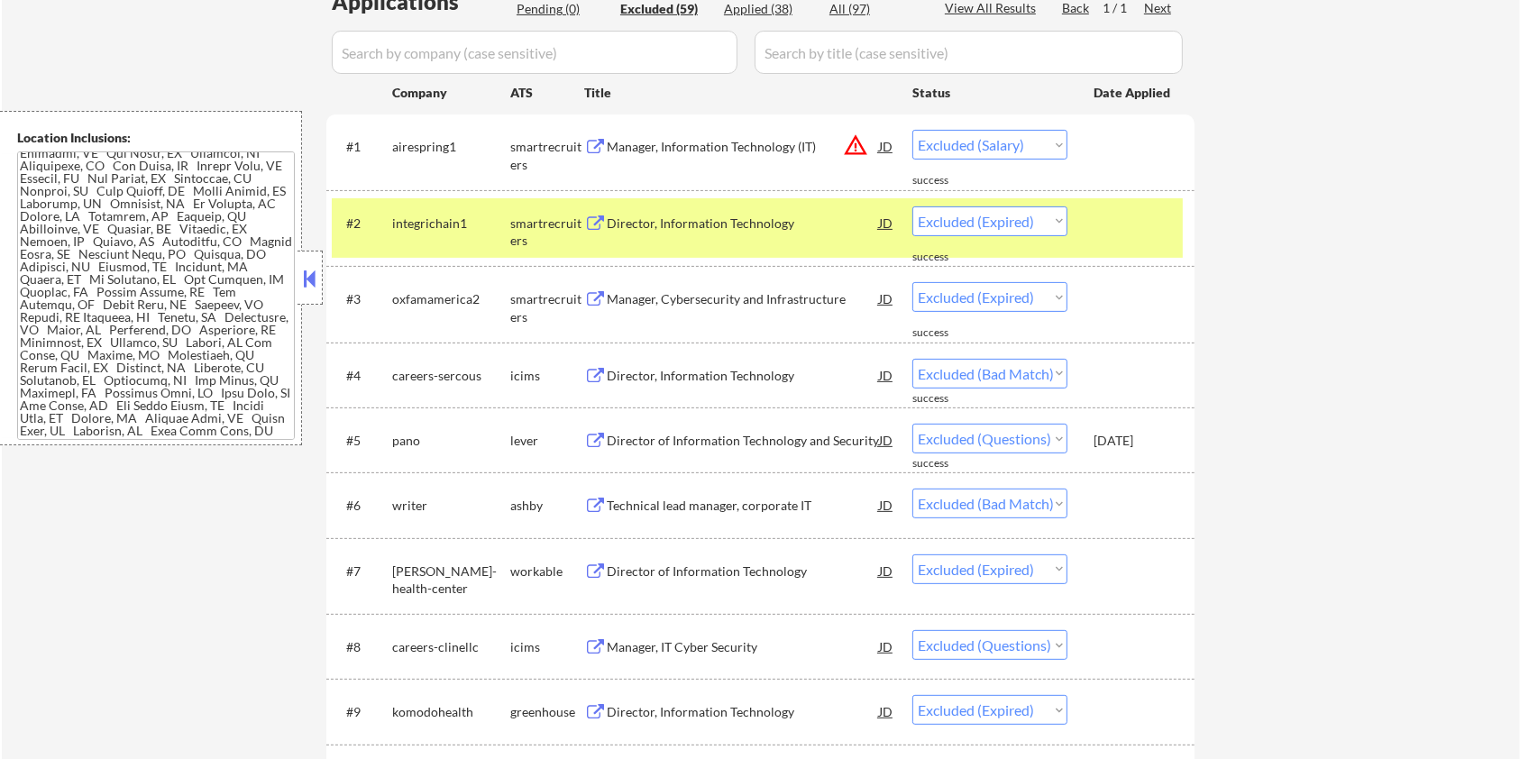
select select ""excluded__expired_""
select select ""excluded__bad_match_""
select select ""excluded__location_""
select select ""excluded__expired_""
select select ""excluded__bad_match_""
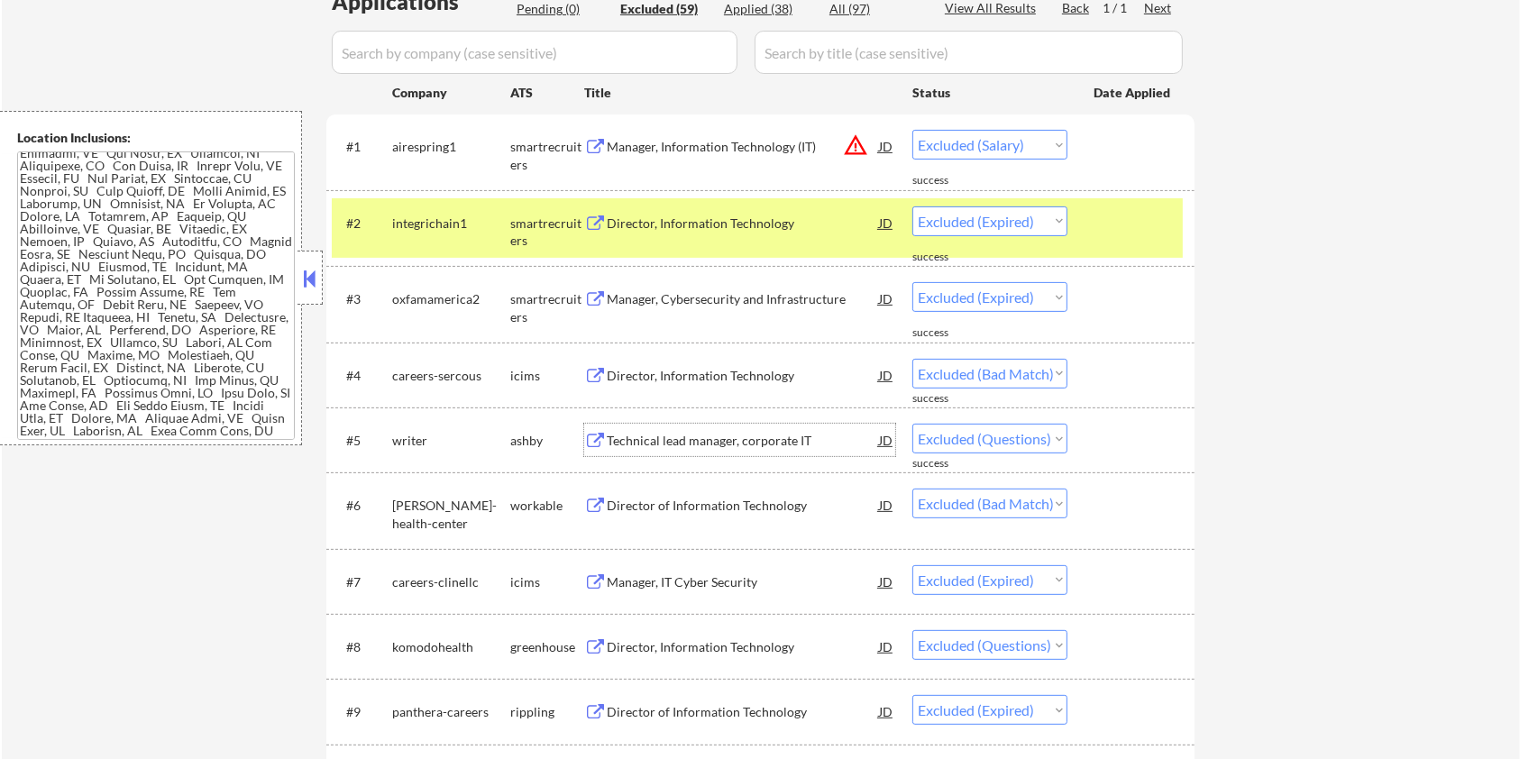
click at [712, 429] on div "Technical lead manager, corporate IT" at bounding box center [743, 440] width 272 height 32
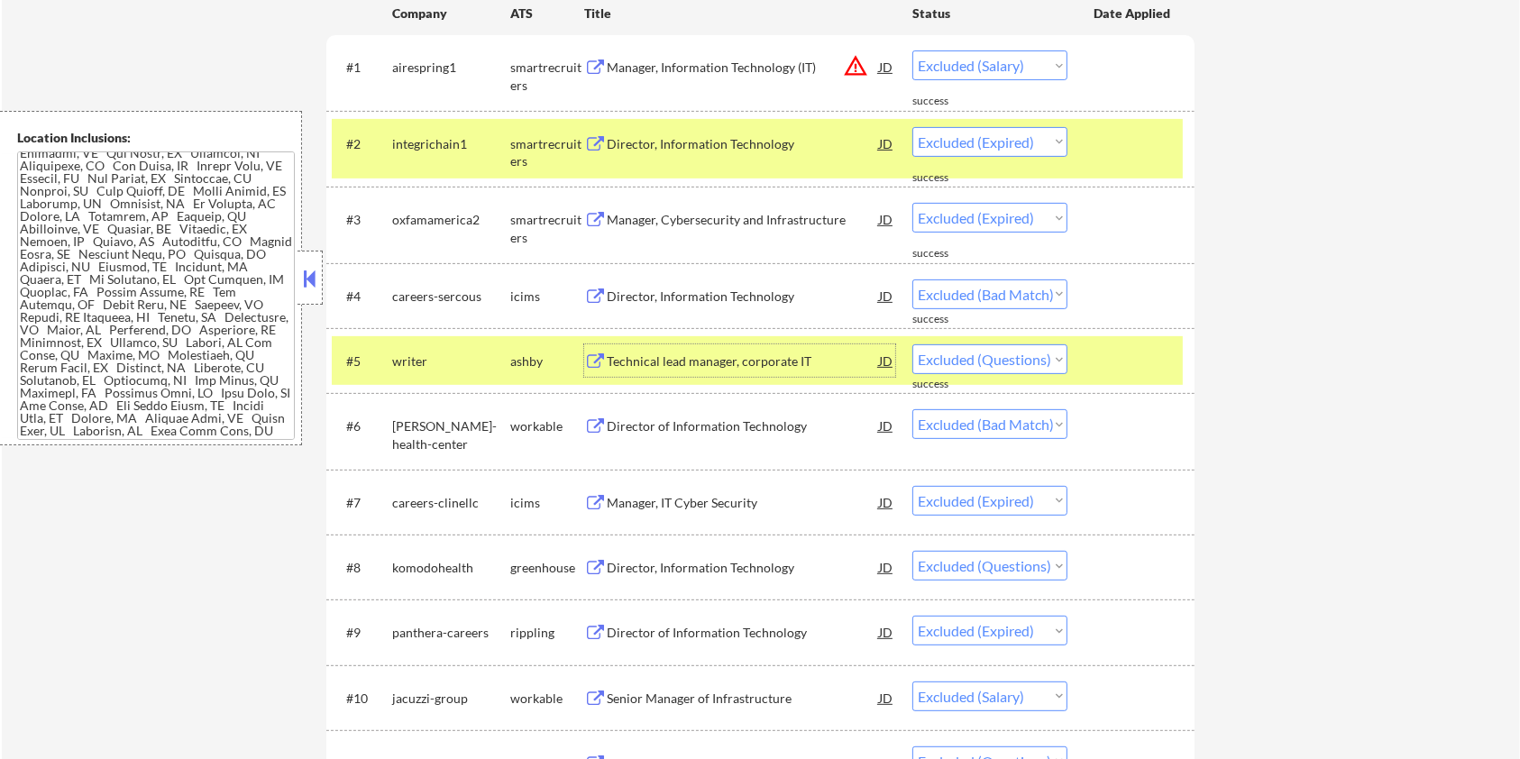
scroll to position [600, 0]
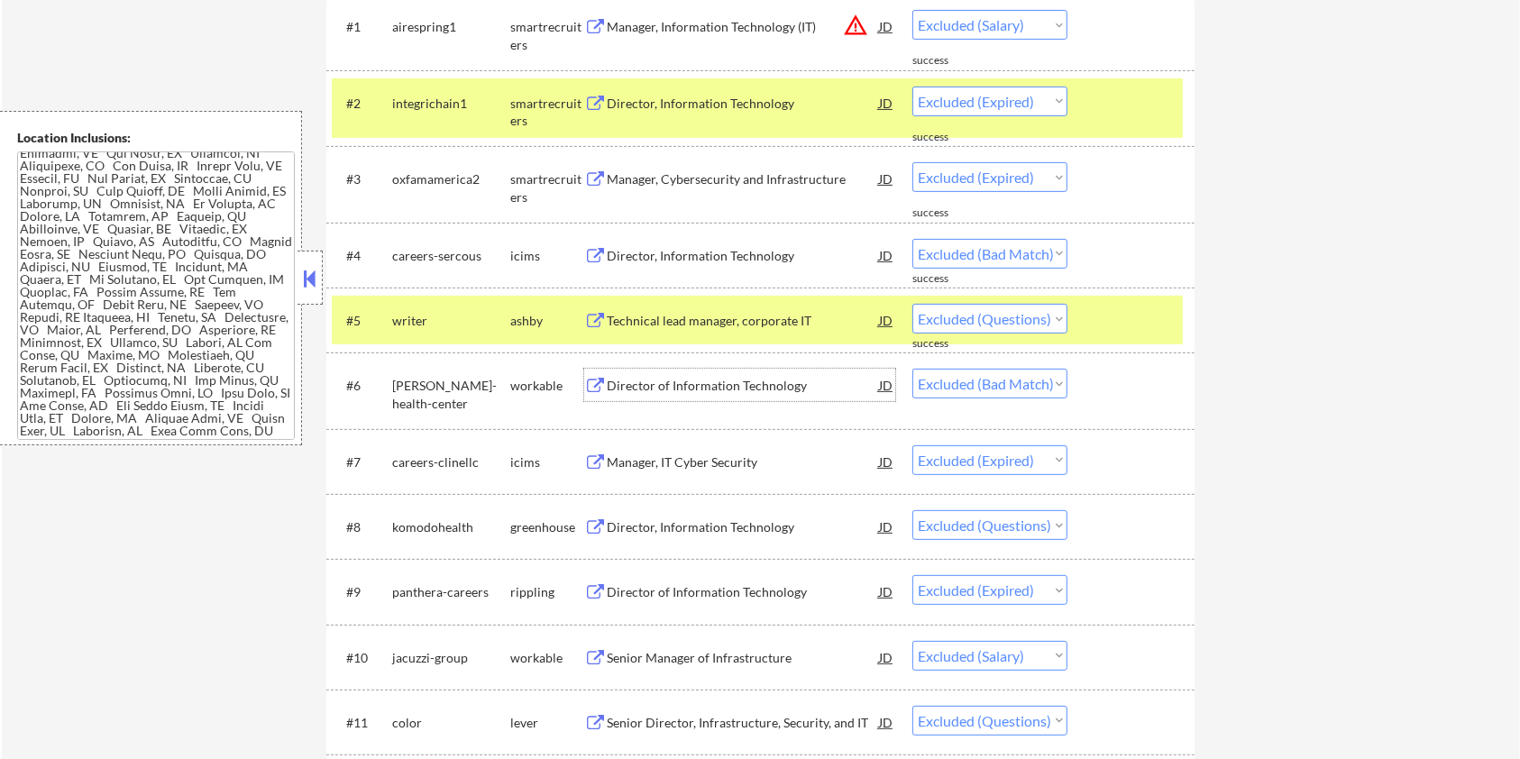
click at [672, 393] on div "Director of Information Technology" at bounding box center [743, 386] width 272 height 18
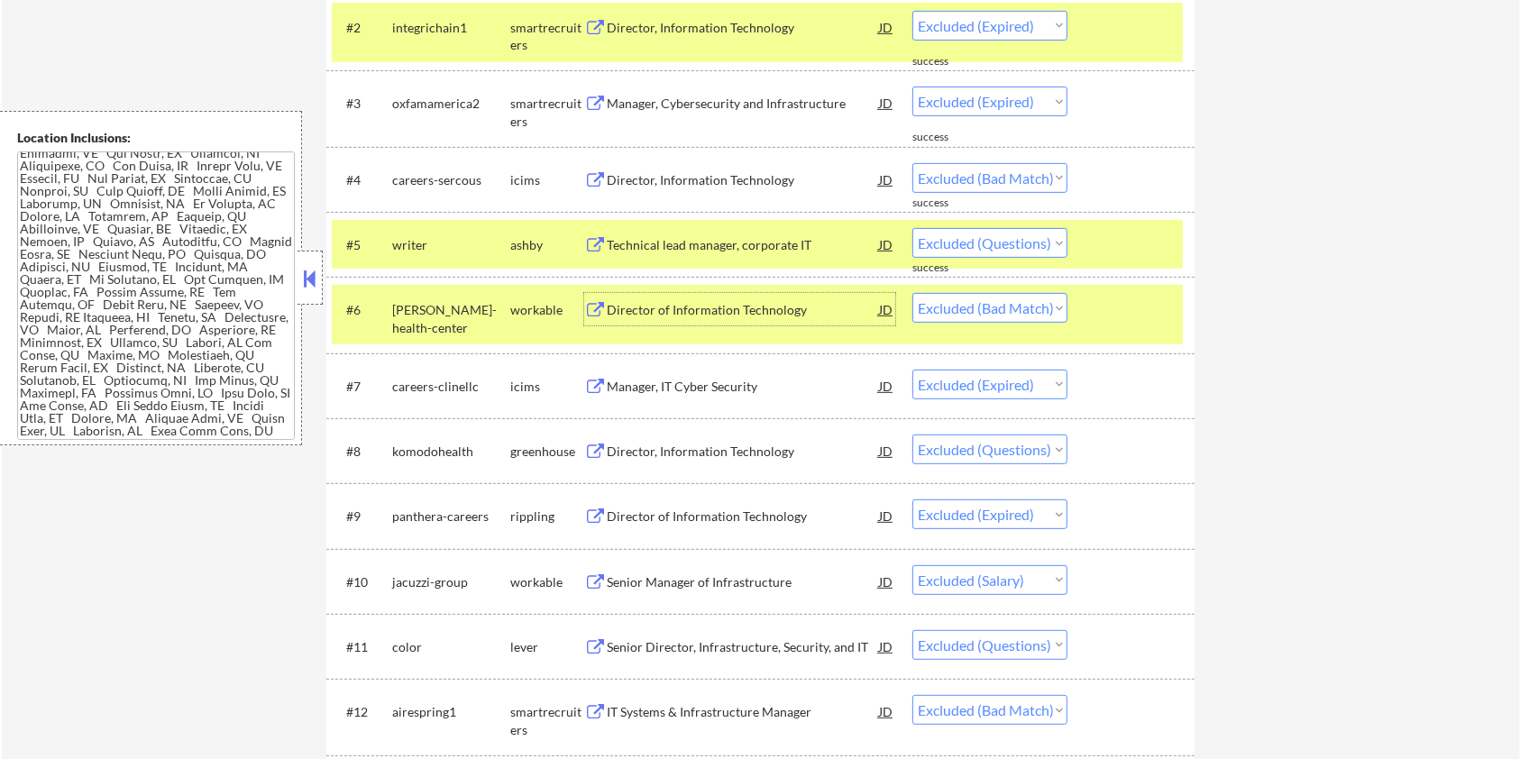
scroll to position [721, 0]
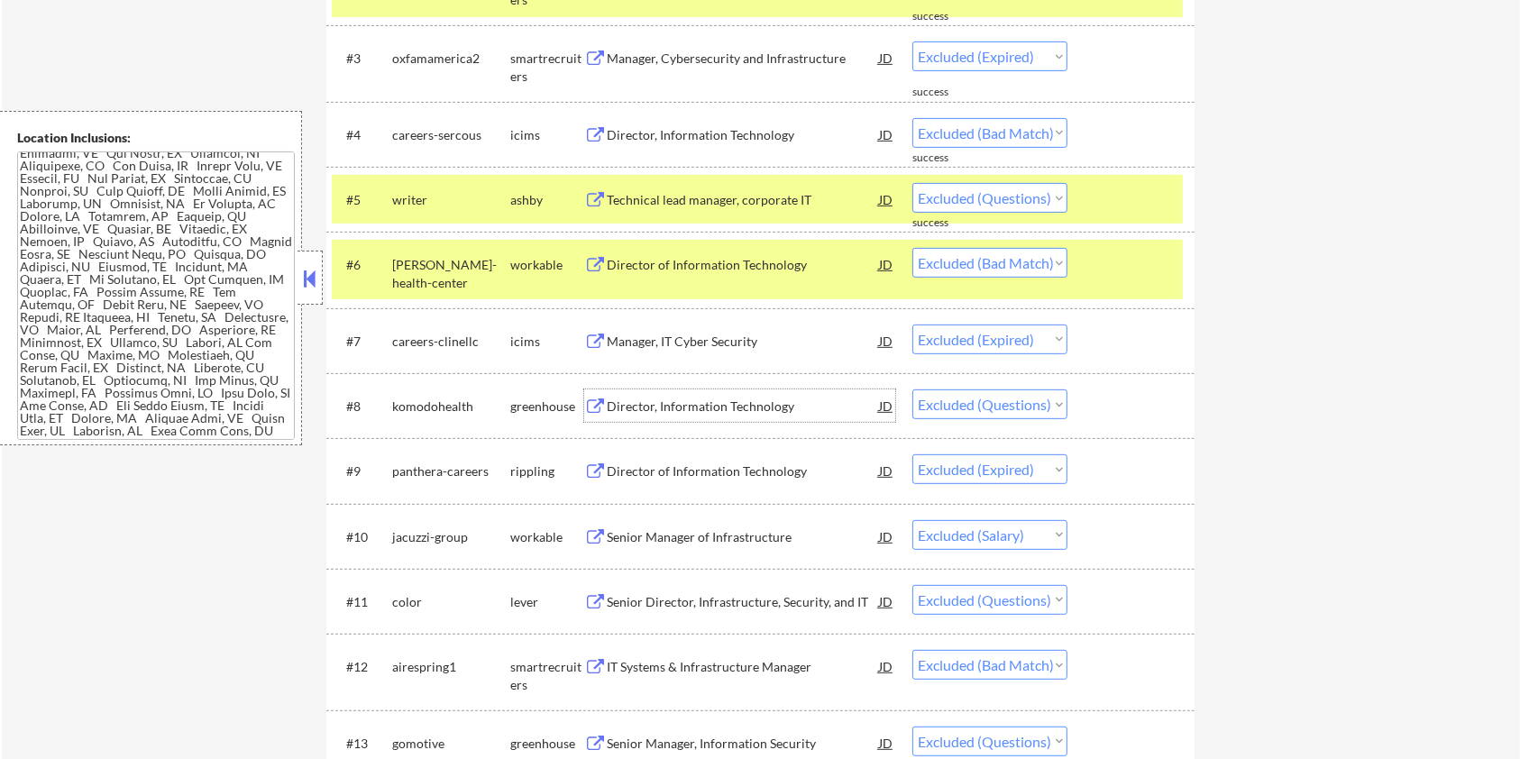
click at [685, 407] on div "Director, Information Technology" at bounding box center [743, 407] width 272 height 18
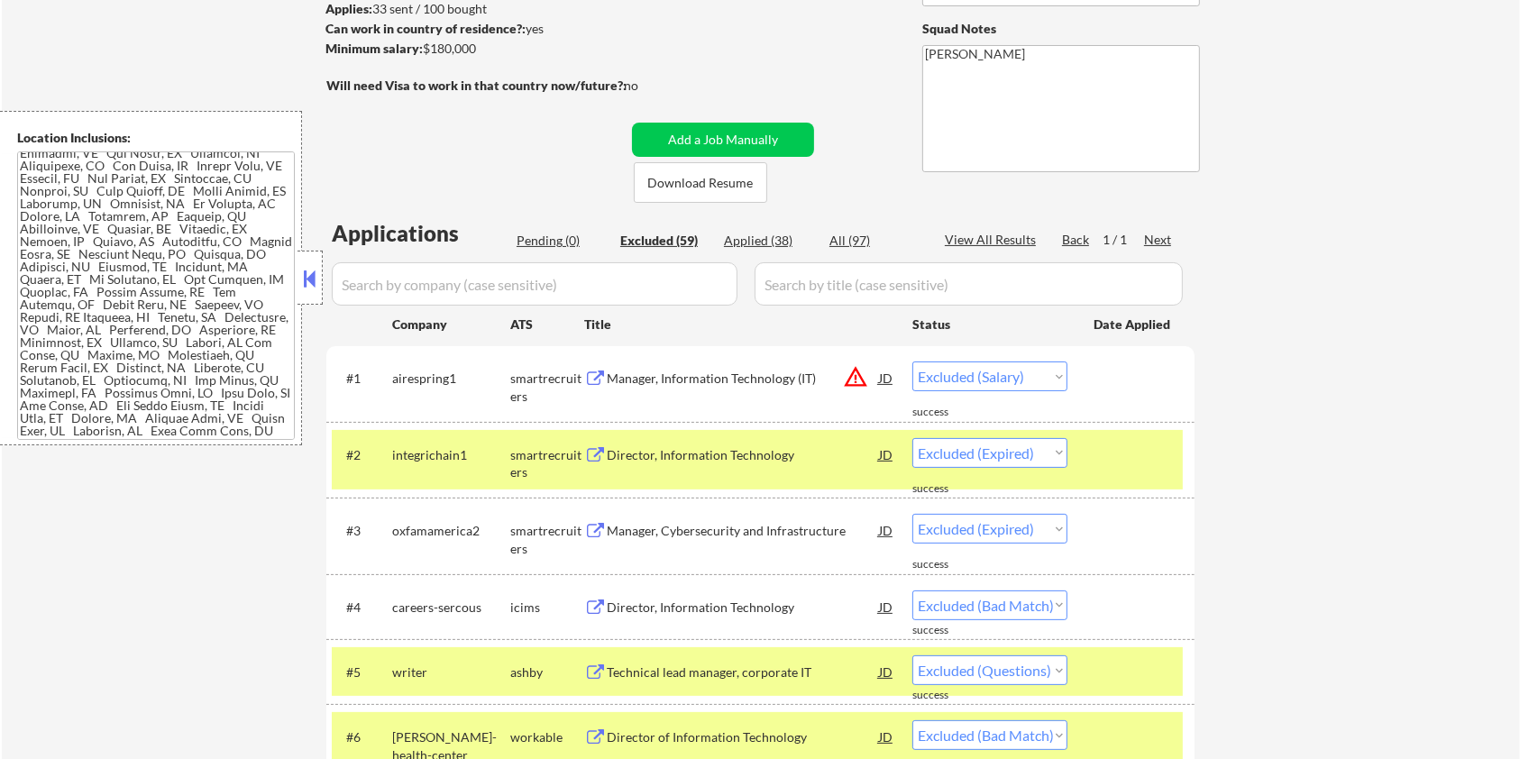
scroll to position [120, 0]
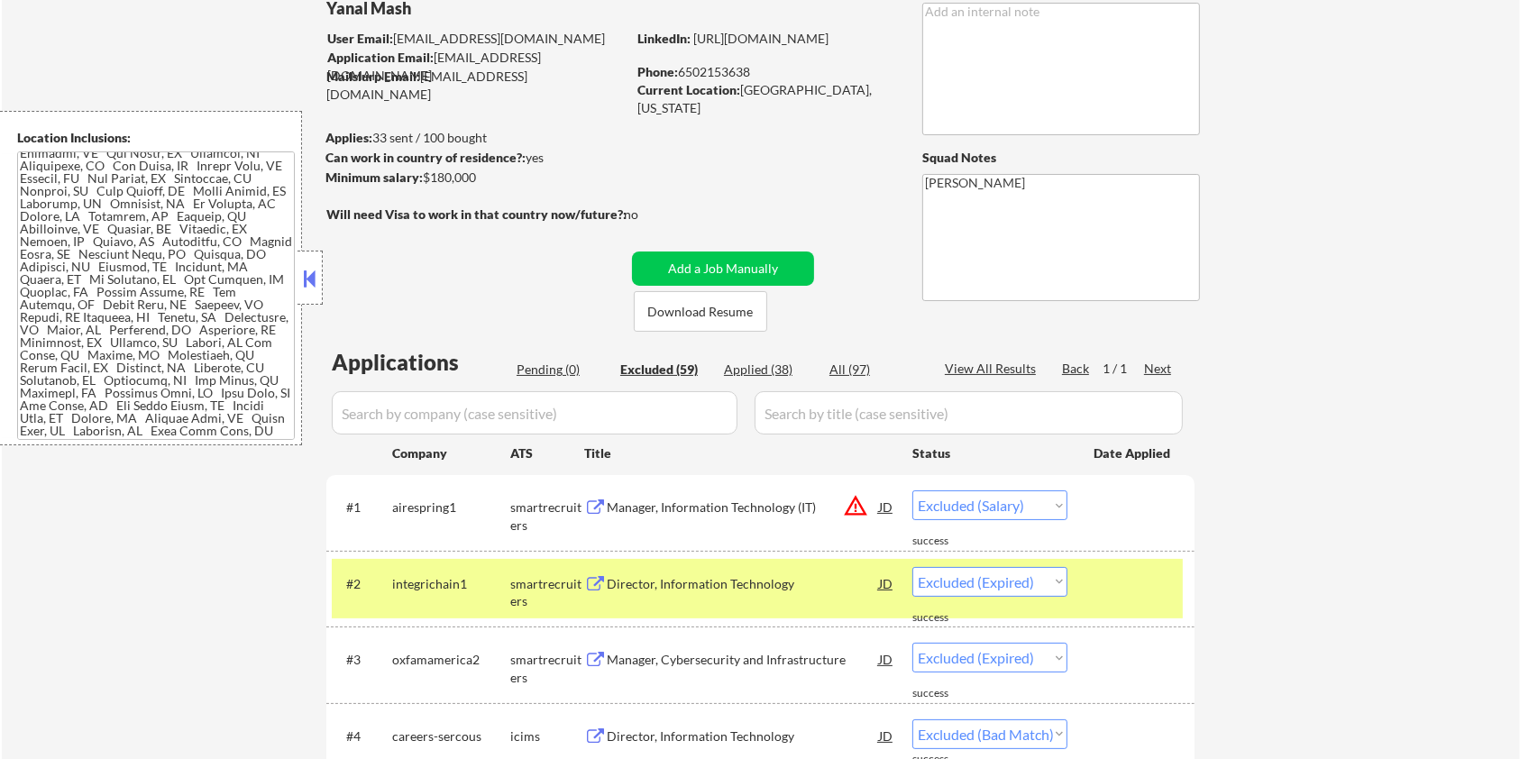
drag, startPoint x: 500, startPoint y: 176, endPoint x: 426, endPoint y: 179, distance: 74.9
click at [426, 179] on div "Minimum salary: $180,000" at bounding box center [475, 178] width 300 height 18
copy div "$180,000"
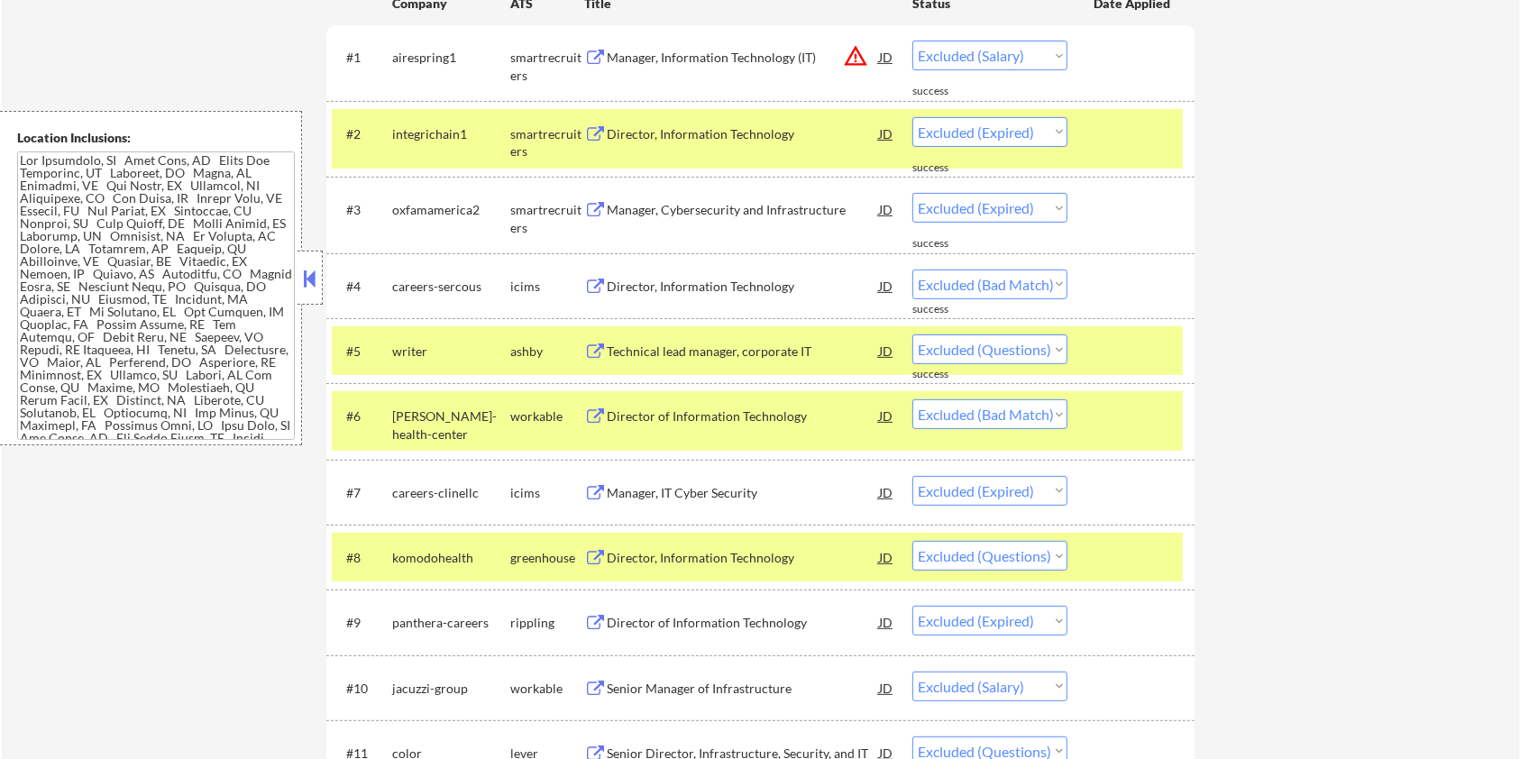
scroll to position [600, 0]
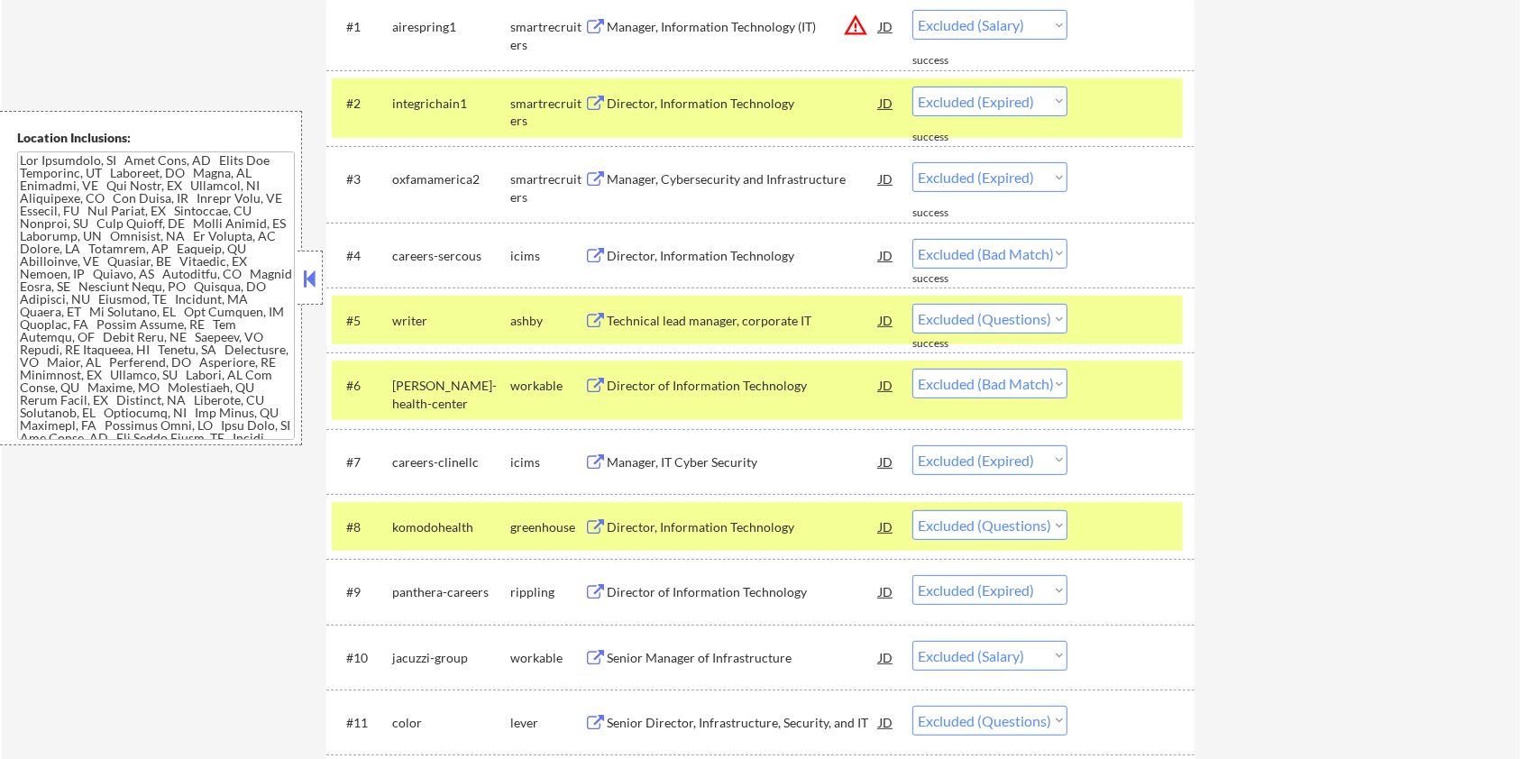
click at [989, 526] on select "Choose an option... Pending Applied Excluded (Questions) Excluded (Expired) Exc…" at bounding box center [989, 525] width 155 height 30
click at [912, 510] on select "Choose an option... Pending Applied Excluded (Questions) Excluded (Expired) Exc…" at bounding box center [989, 525] width 155 height 30
select select ""excluded__expired_""
select select ""excluded__salary_""
select select ""excluded""
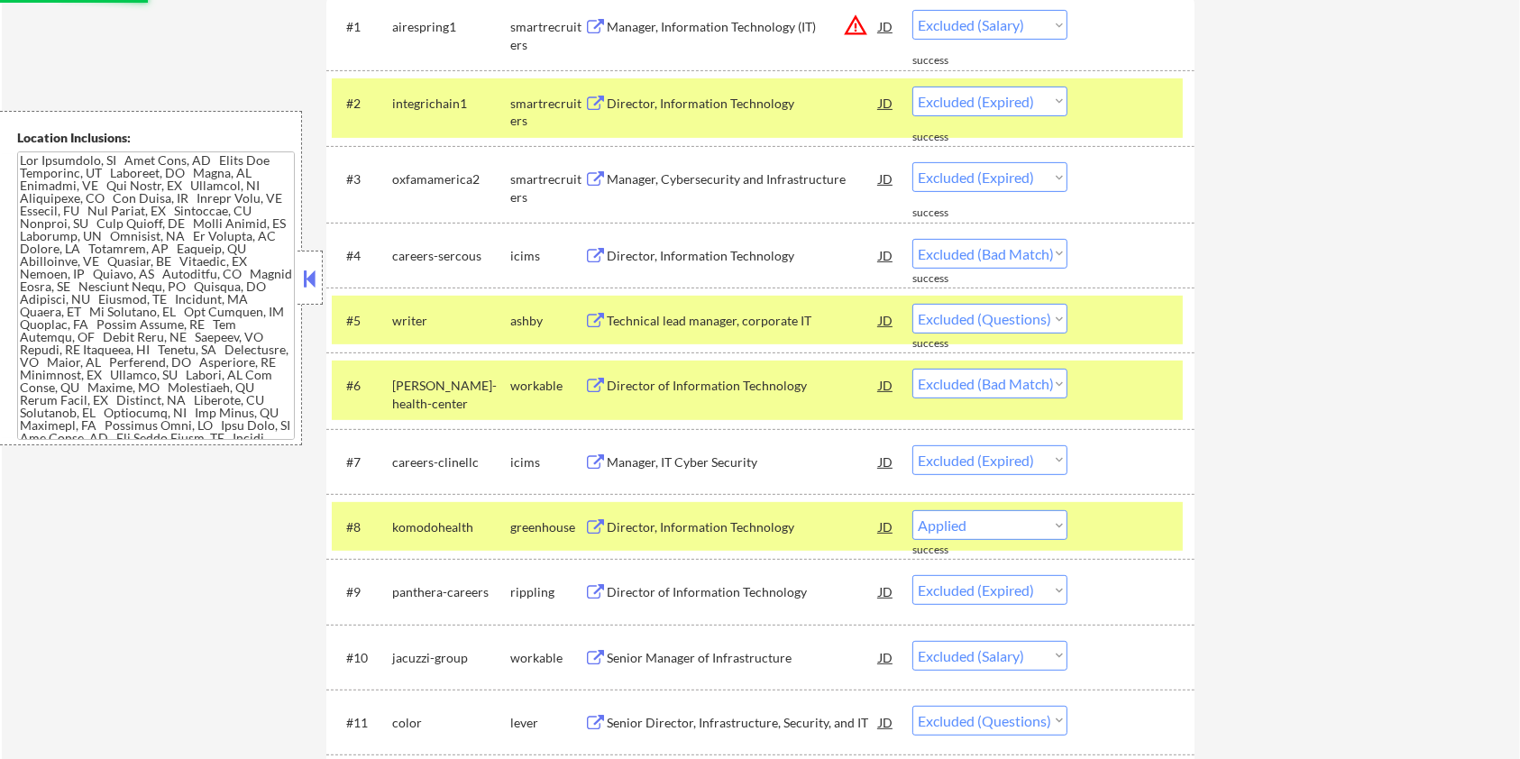
select select ""excluded__bad_match_""
select select ""excluded""
select select ""excluded__salary_""
select select ""excluded__expired_""
select select ""excluded__bad_match_""
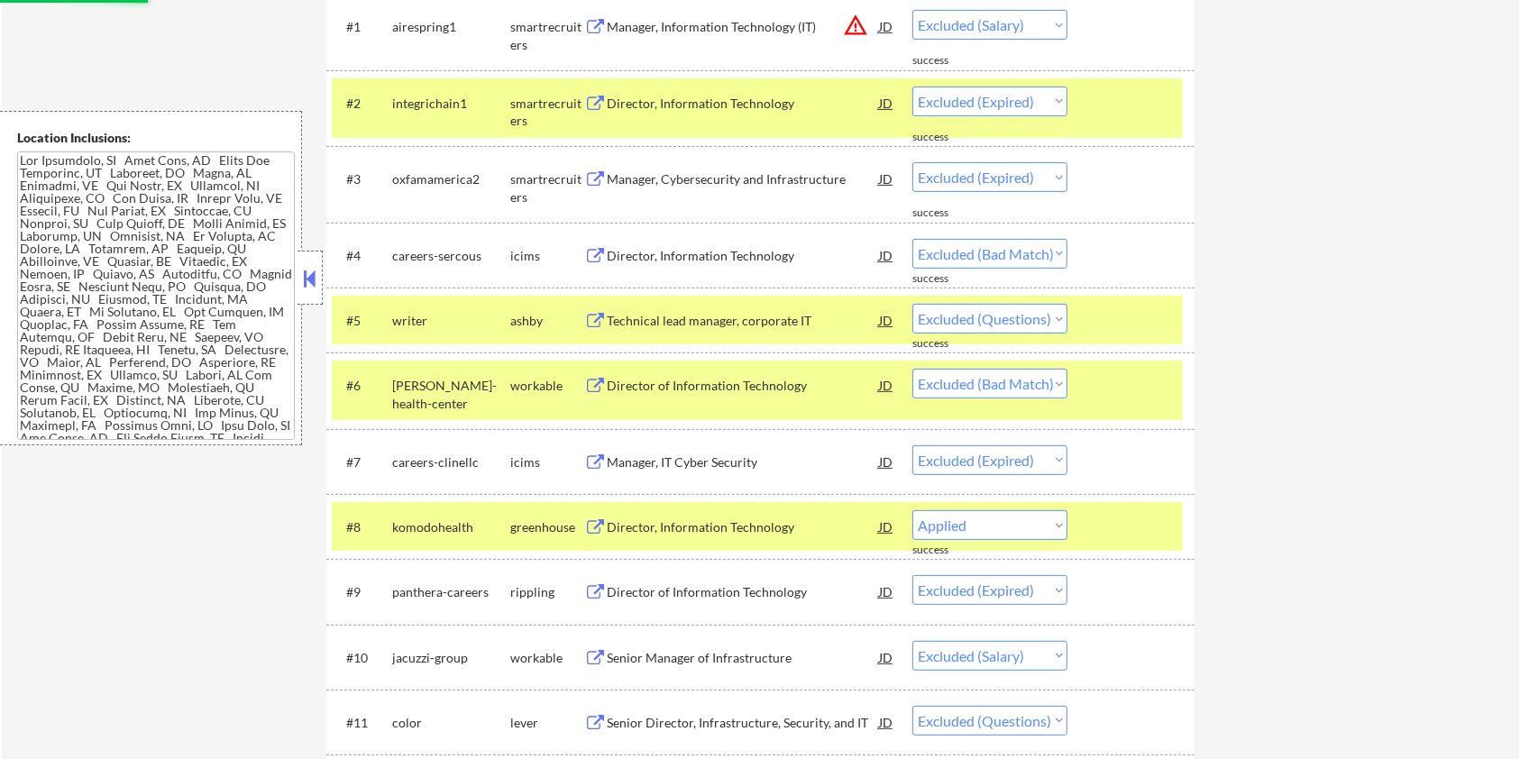
select select ""excluded__expired_""
select select ""excluded__salary_""
select select ""excluded""
select select ""excluded__expired_""
select select ""excluded__location_""
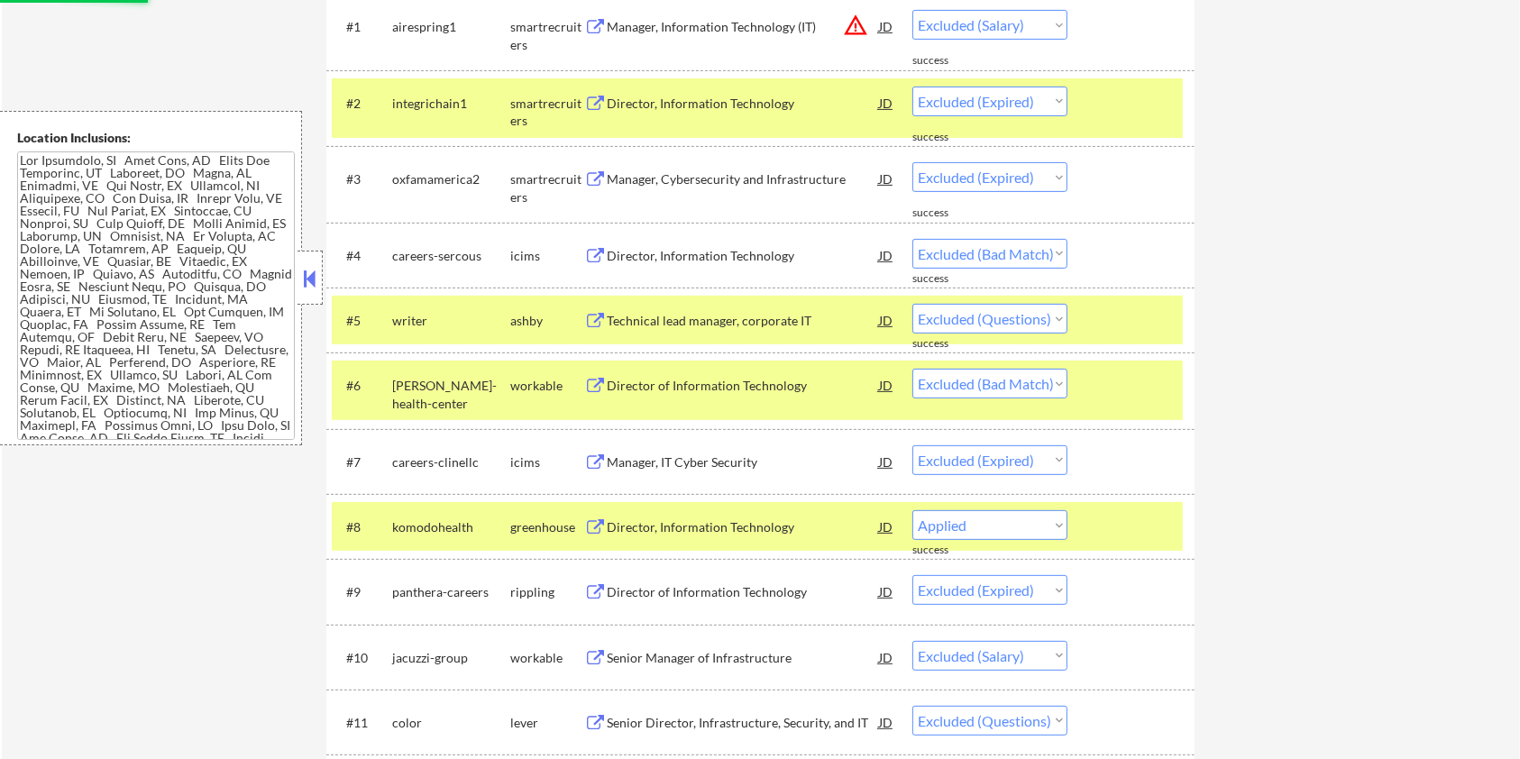
select select ""excluded__salary_""
select select ""excluded__expired_""
select select ""excluded__location_""
select select ""excluded""
select select ""excluded__salary_""
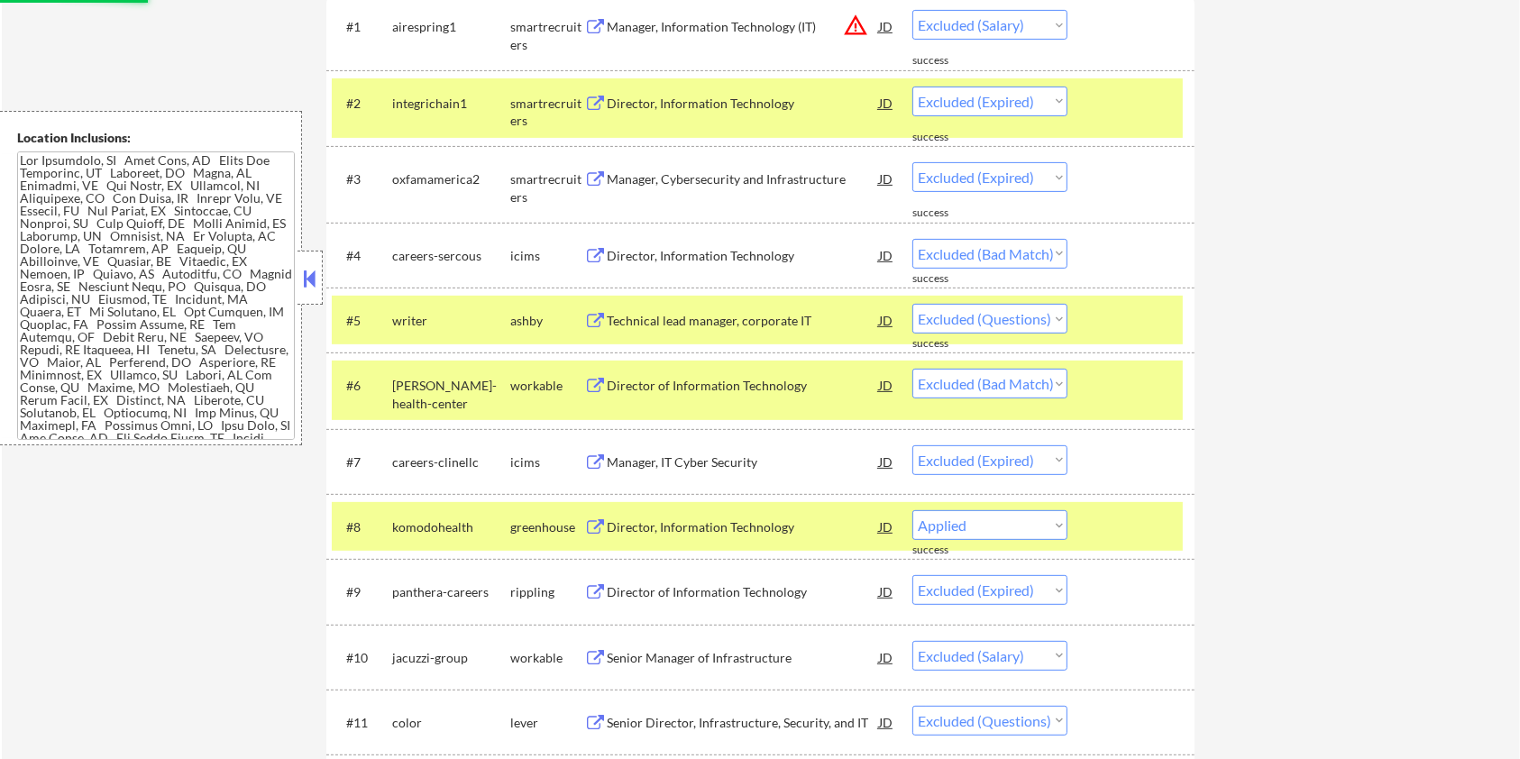
select select ""excluded__expired_""
select select ""excluded""
select select ""excluded__location_""
select select ""excluded__expired_""
select select ""excluded__bad_match_""
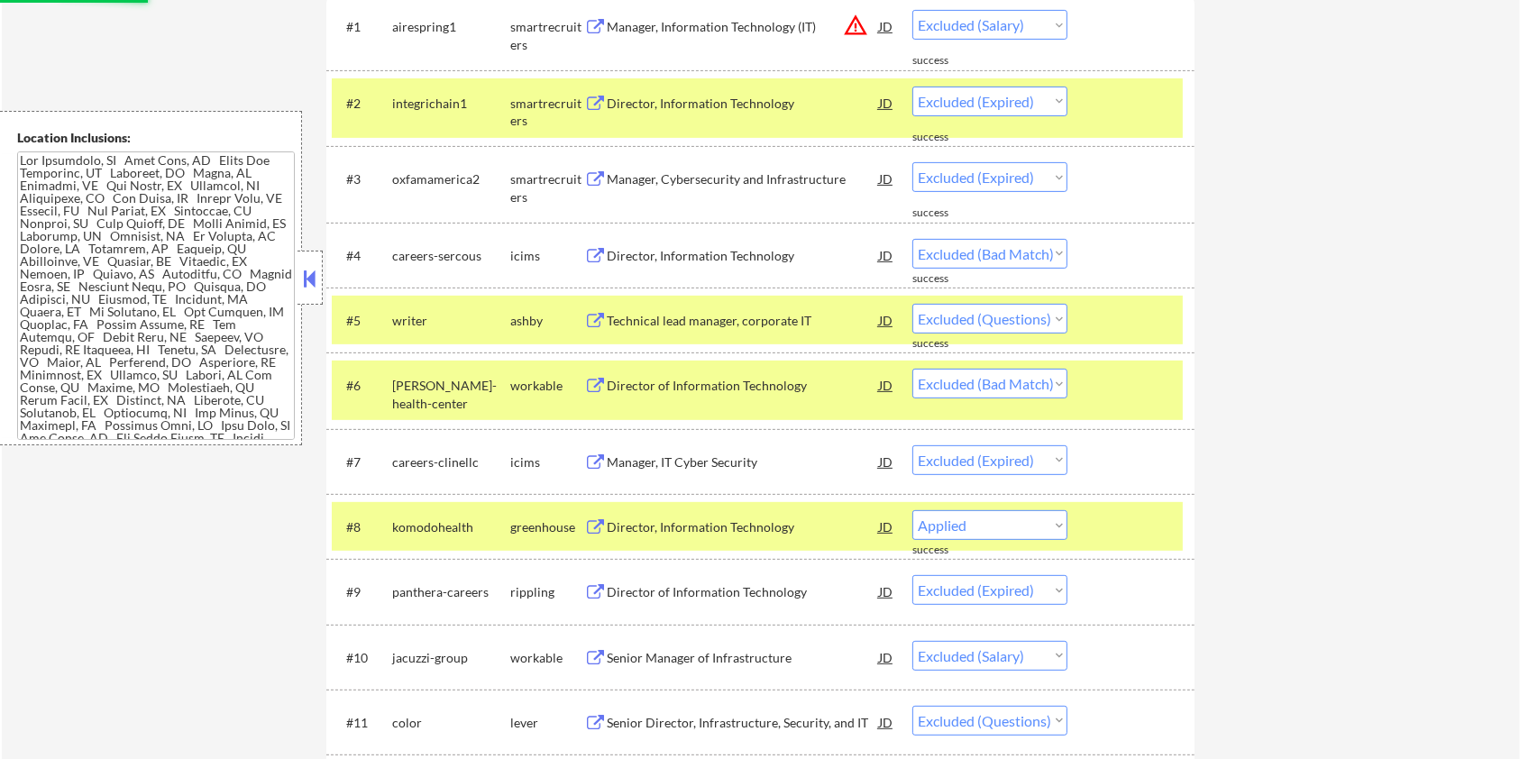
select select ""excluded__expired_""
select select ""excluded__bad_match_""
select select ""excluded""
select select ""excluded__bad_match_""
select select ""excluded__expired_""
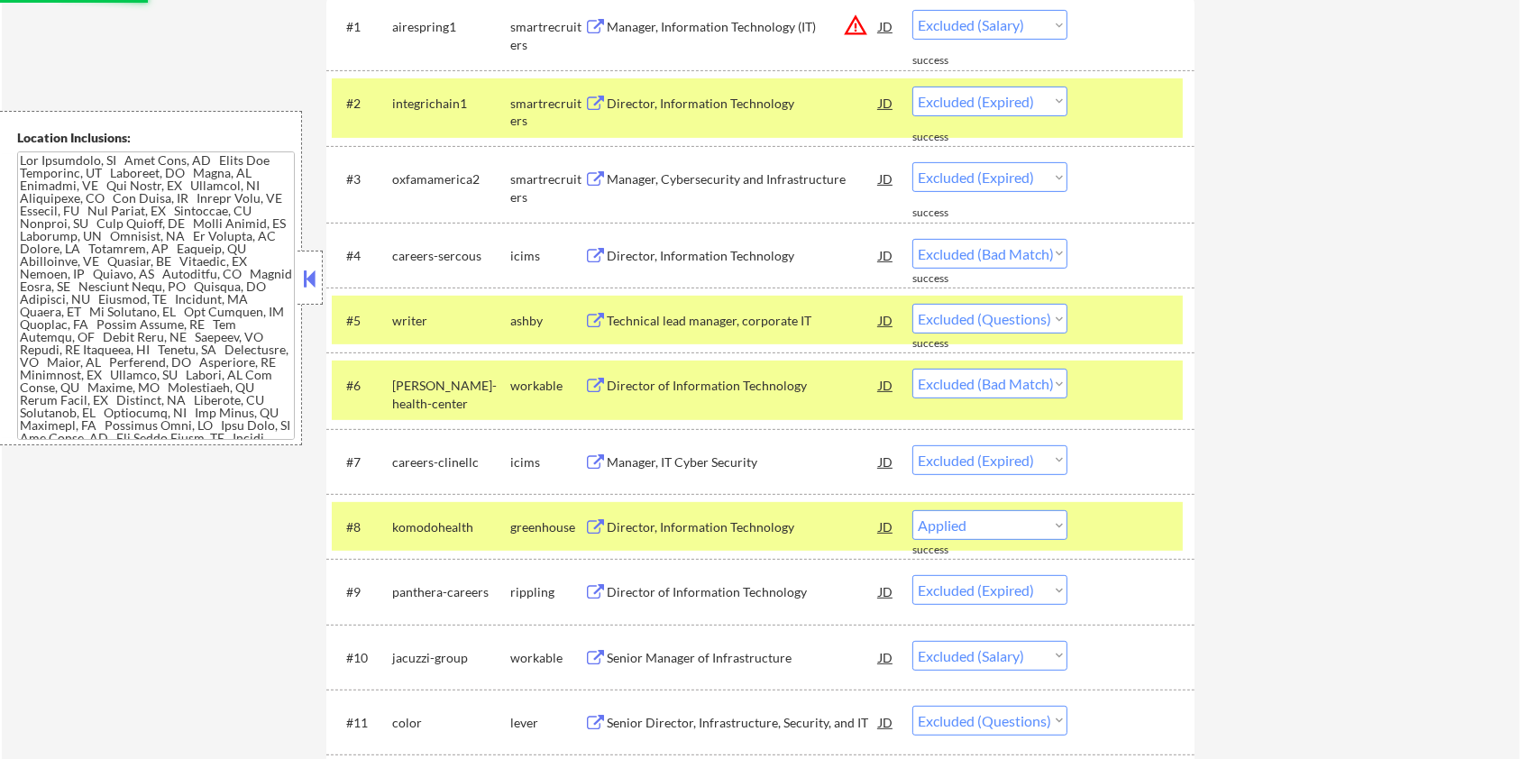
select select ""excluded__bad_match_""
select select ""excluded__expired_""
select select ""excluded__bad_match_""
select select ""excluded__location_""
select select ""excluded__expired_""
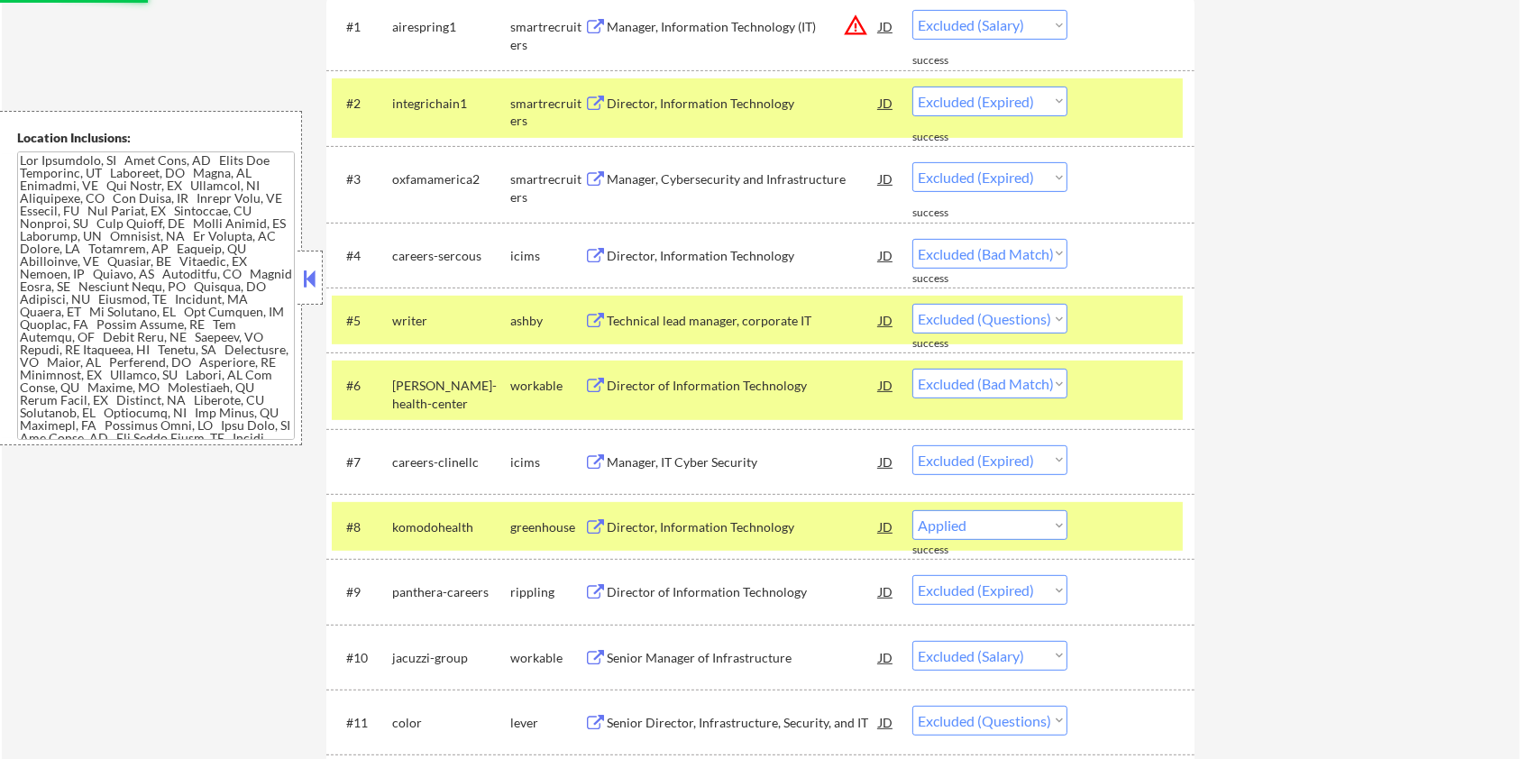
select select ""excluded__bad_match_""
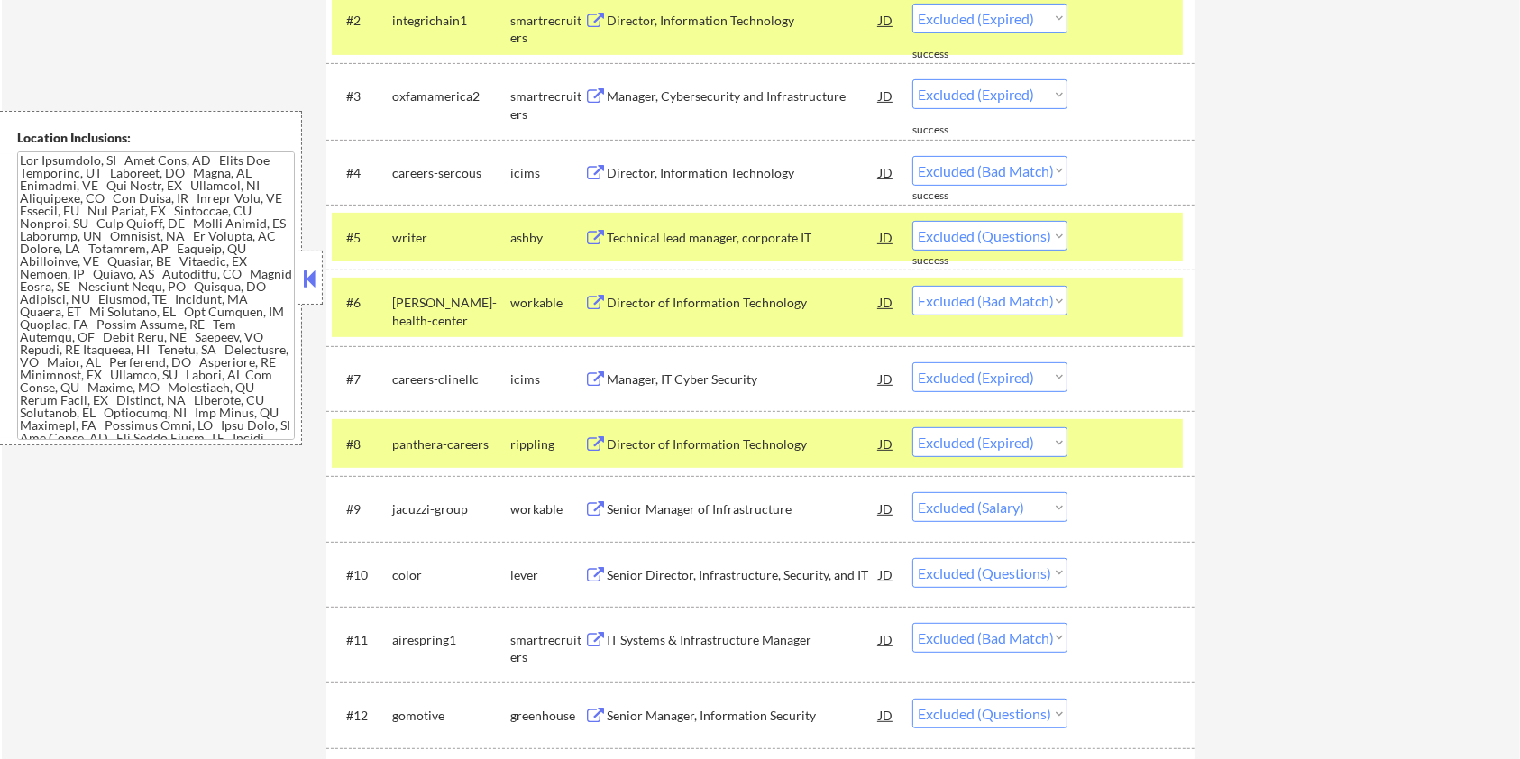
scroll to position [721, 0]
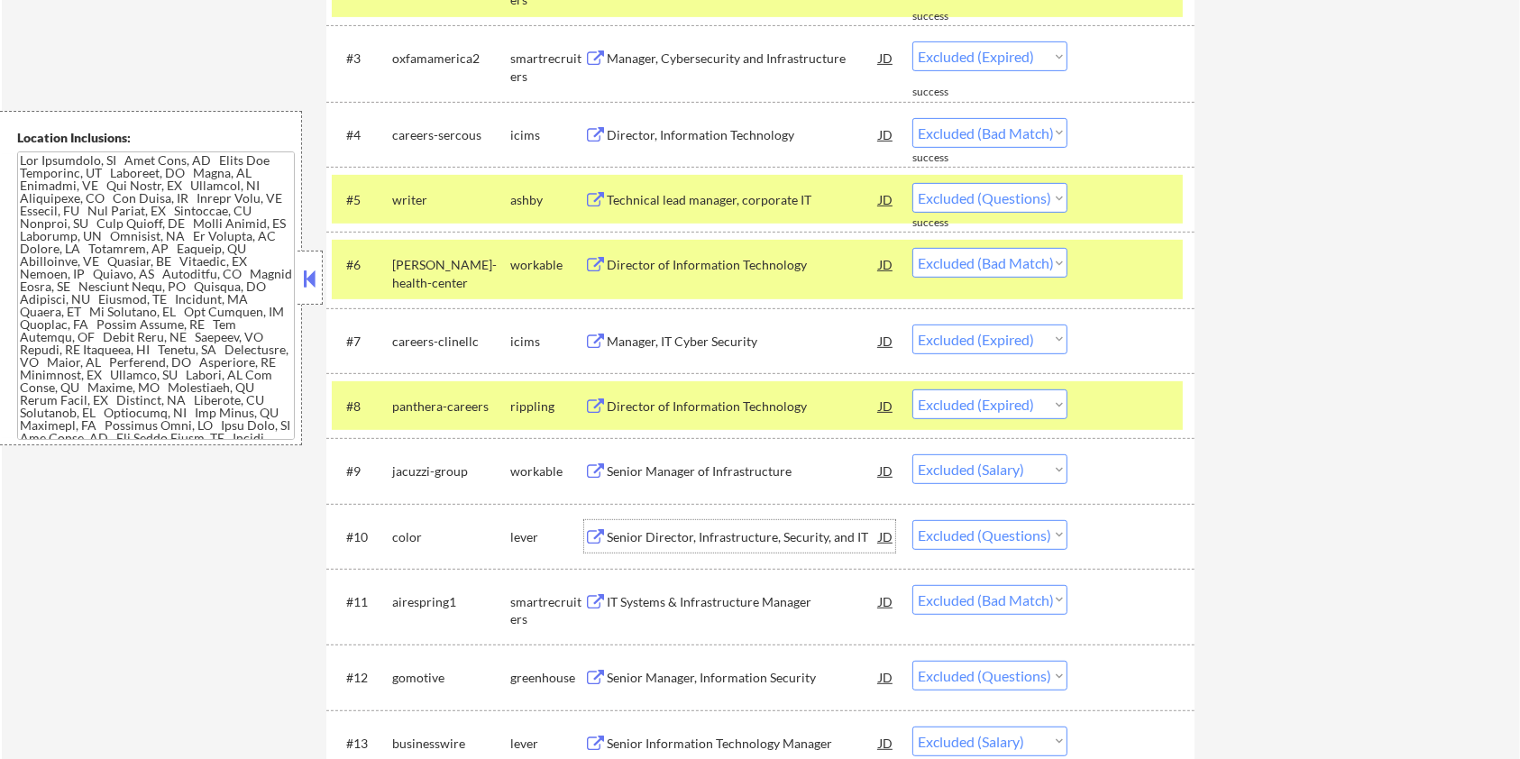
click at [754, 530] on div "Senior Director, Infrastructure, Security, and IT" at bounding box center [743, 537] width 272 height 18
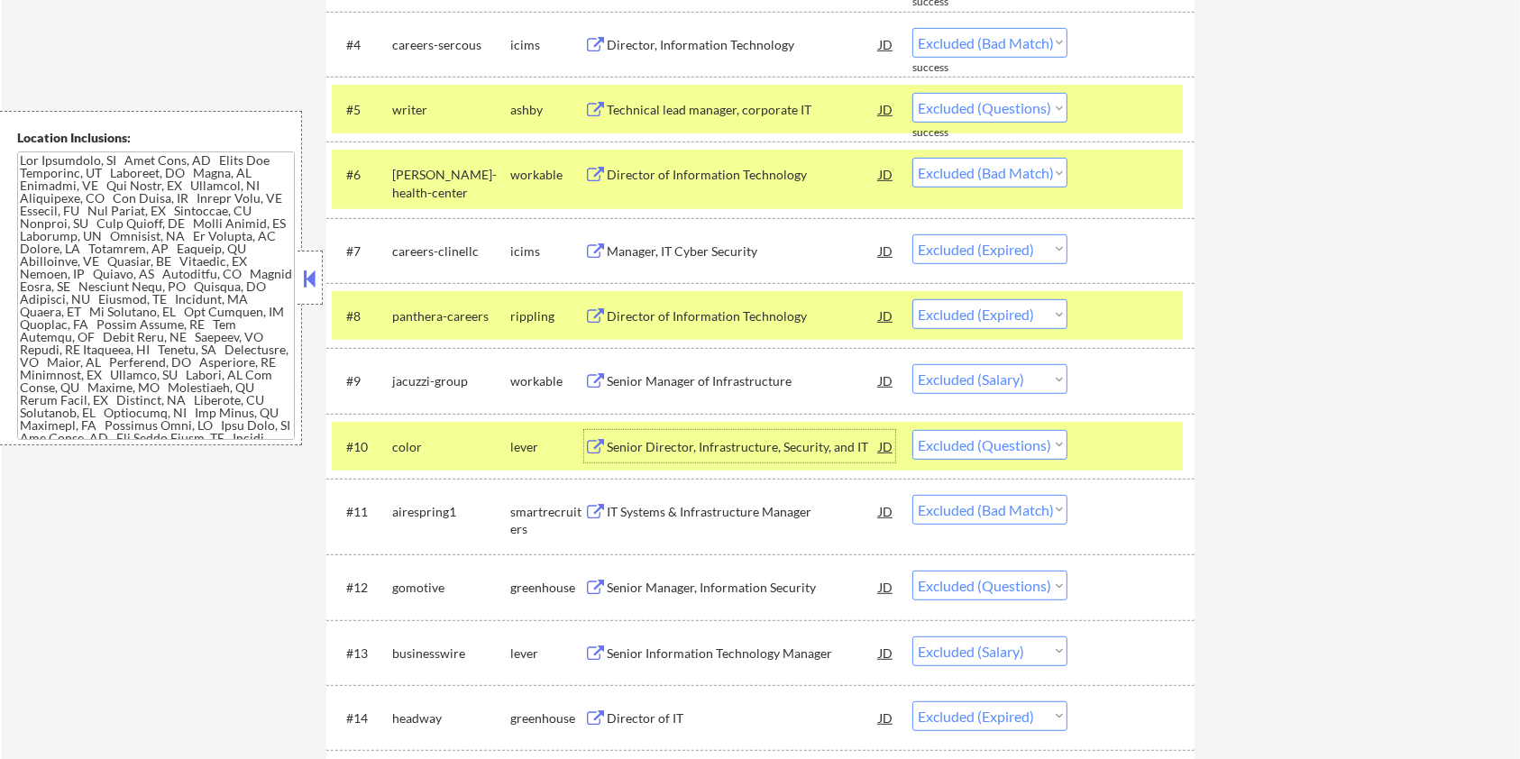
scroll to position [841, 0]
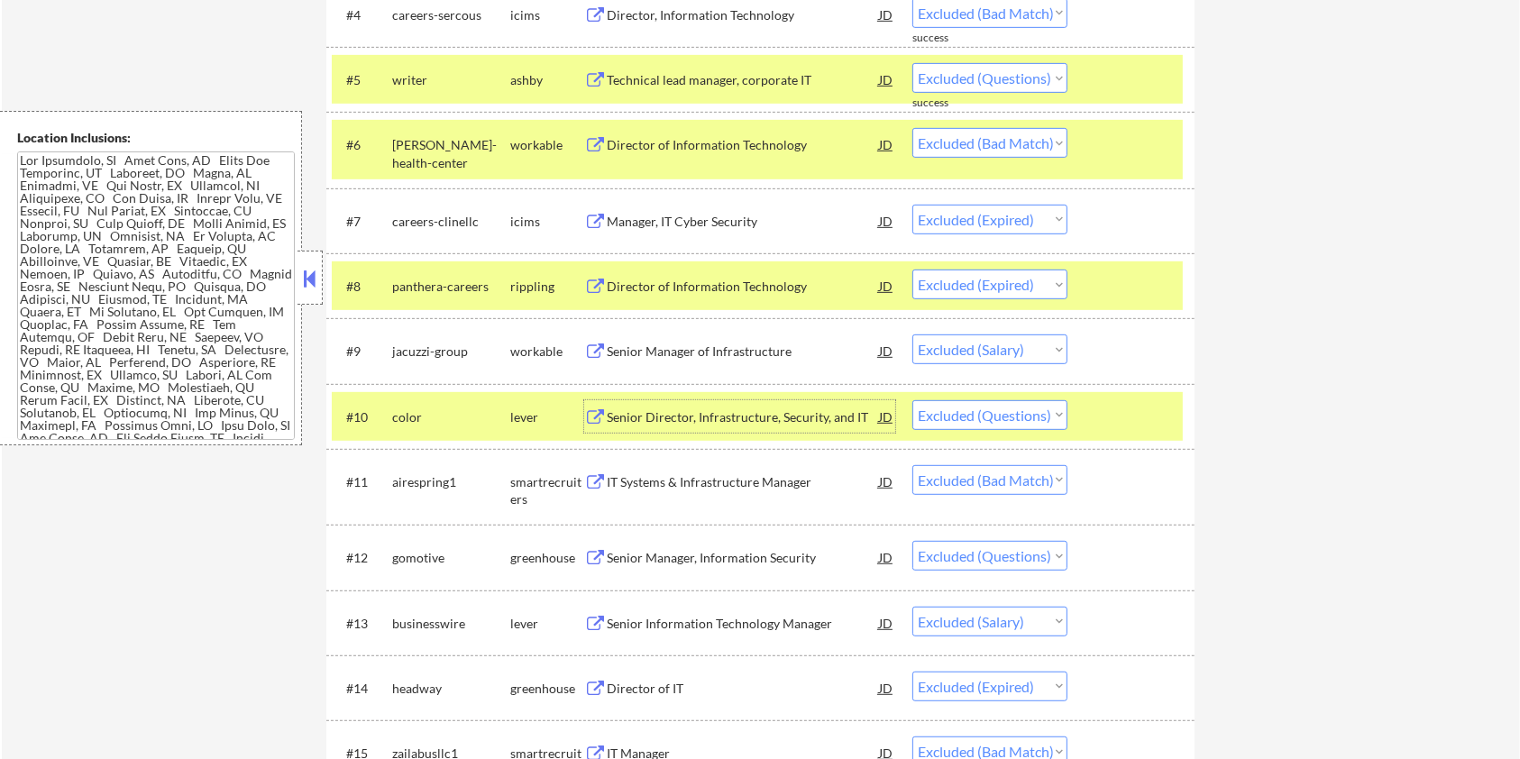
click at [1151, 423] on div at bounding box center [1133, 416] width 79 height 32
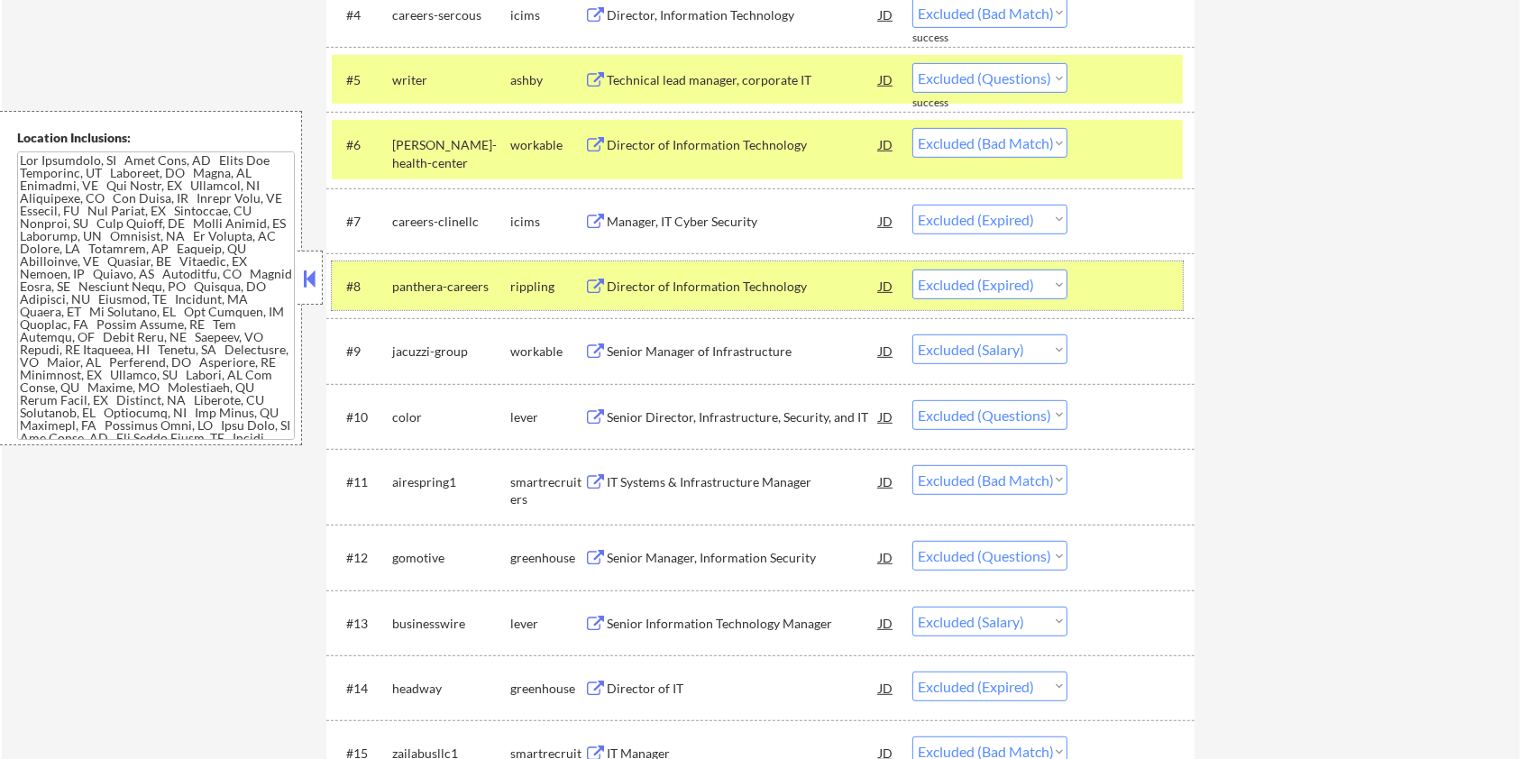
click at [1127, 281] on div at bounding box center [1133, 286] width 79 height 32
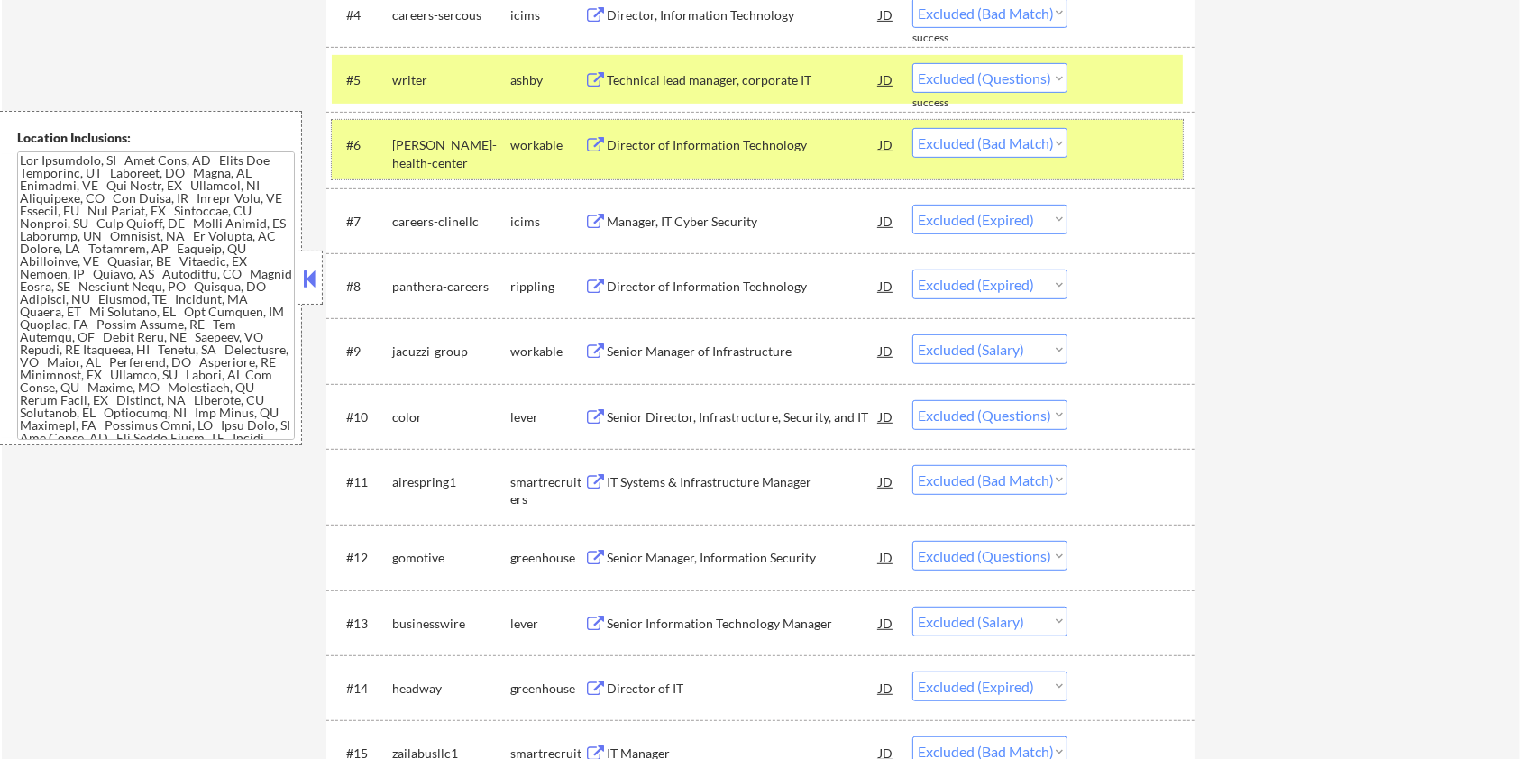
click at [1131, 138] on div at bounding box center [1133, 144] width 79 height 32
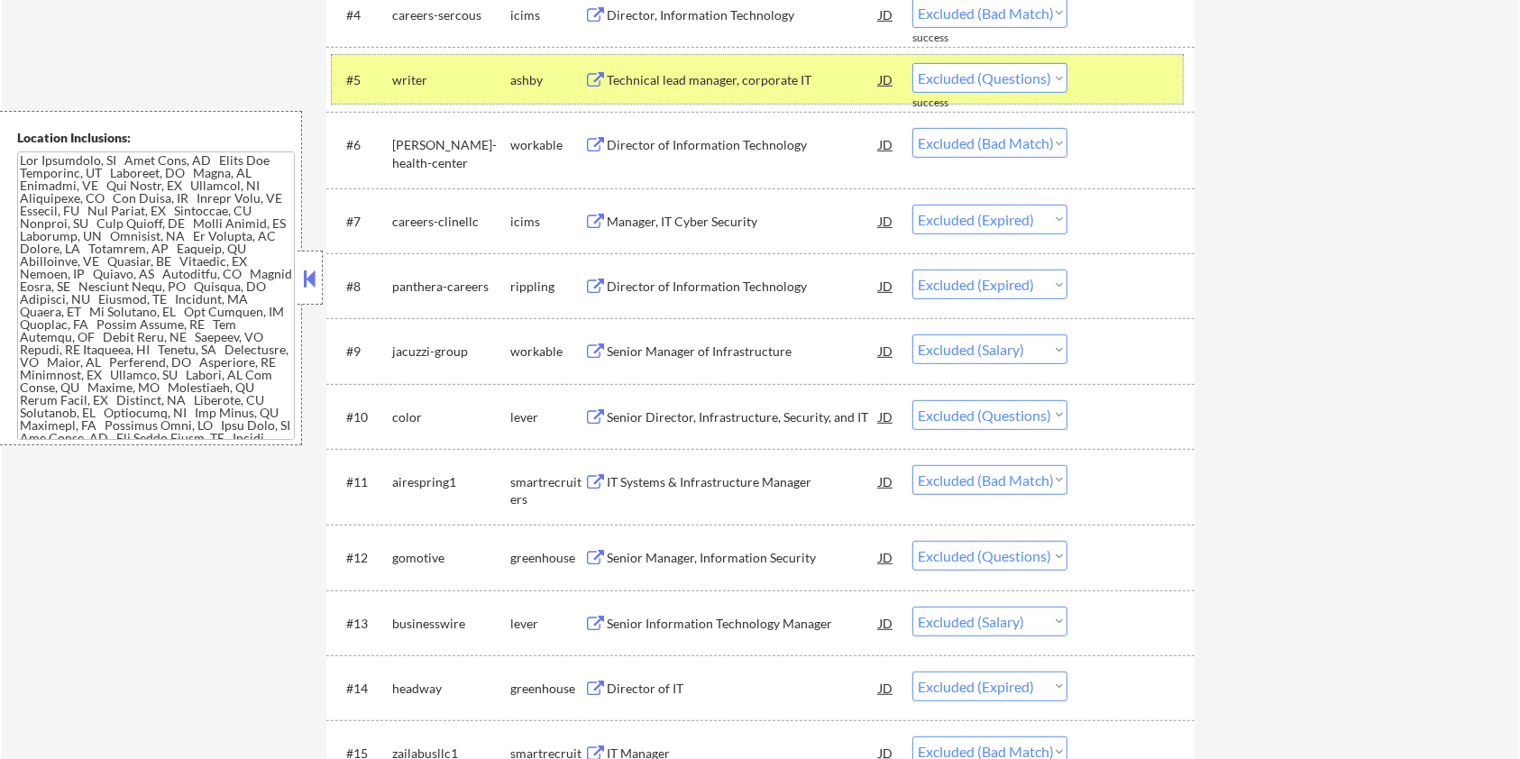
click at [1137, 71] on div at bounding box center [1133, 79] width 79 height 32
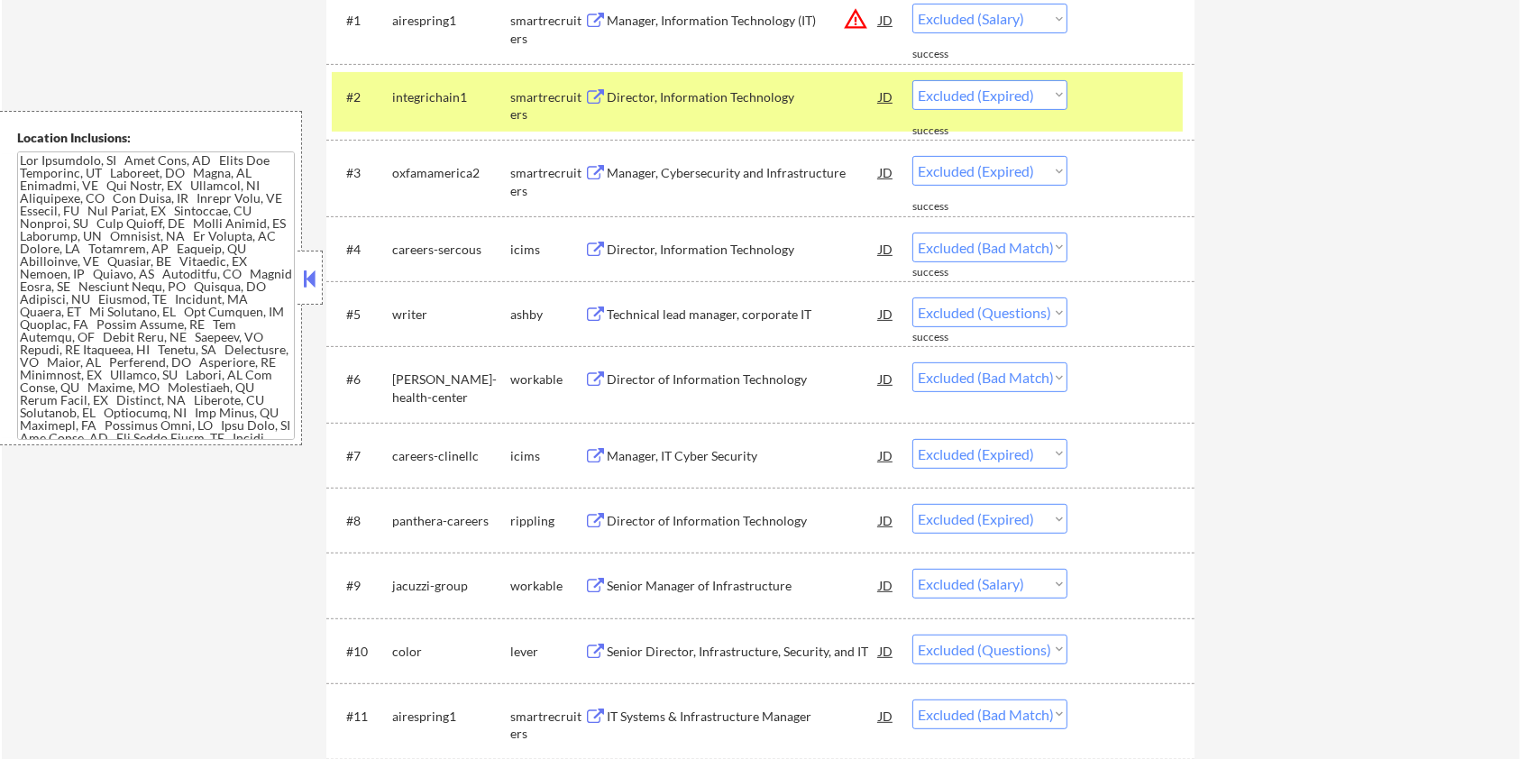
scroll to position [600, 0]
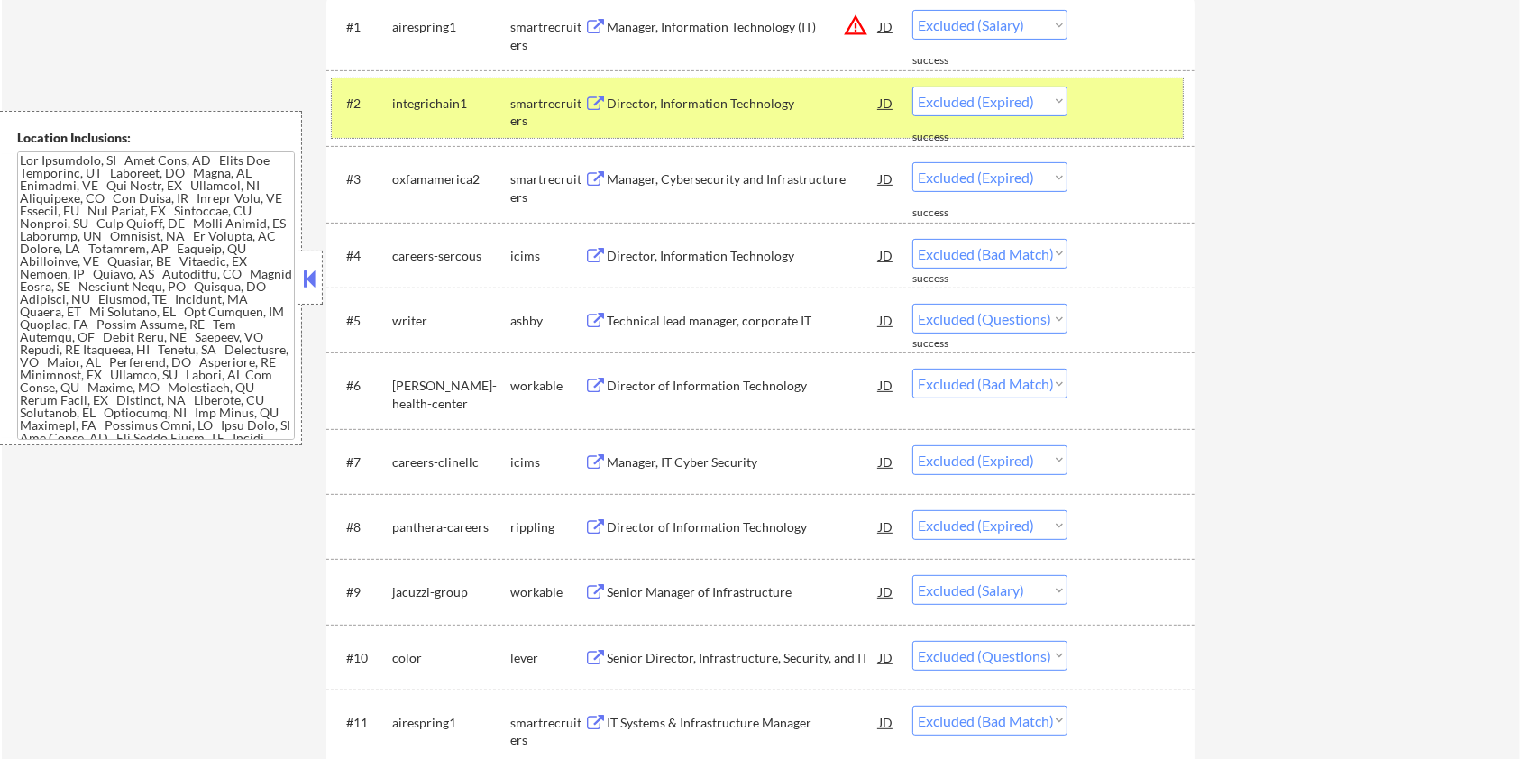
click at [1115, 105] on div at bounding box center [1133, 103] width 79 height 32
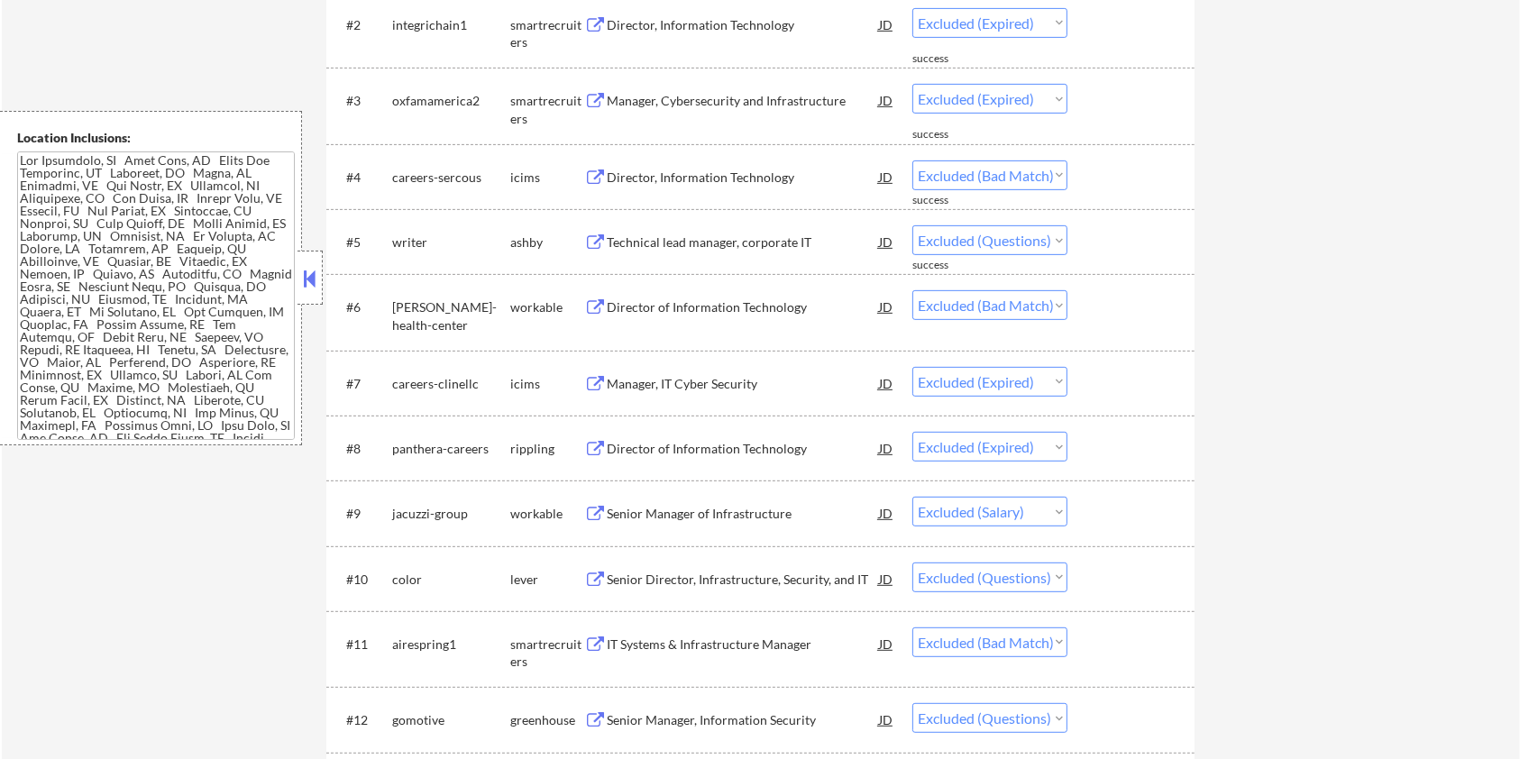
scroll to position [721, 0]
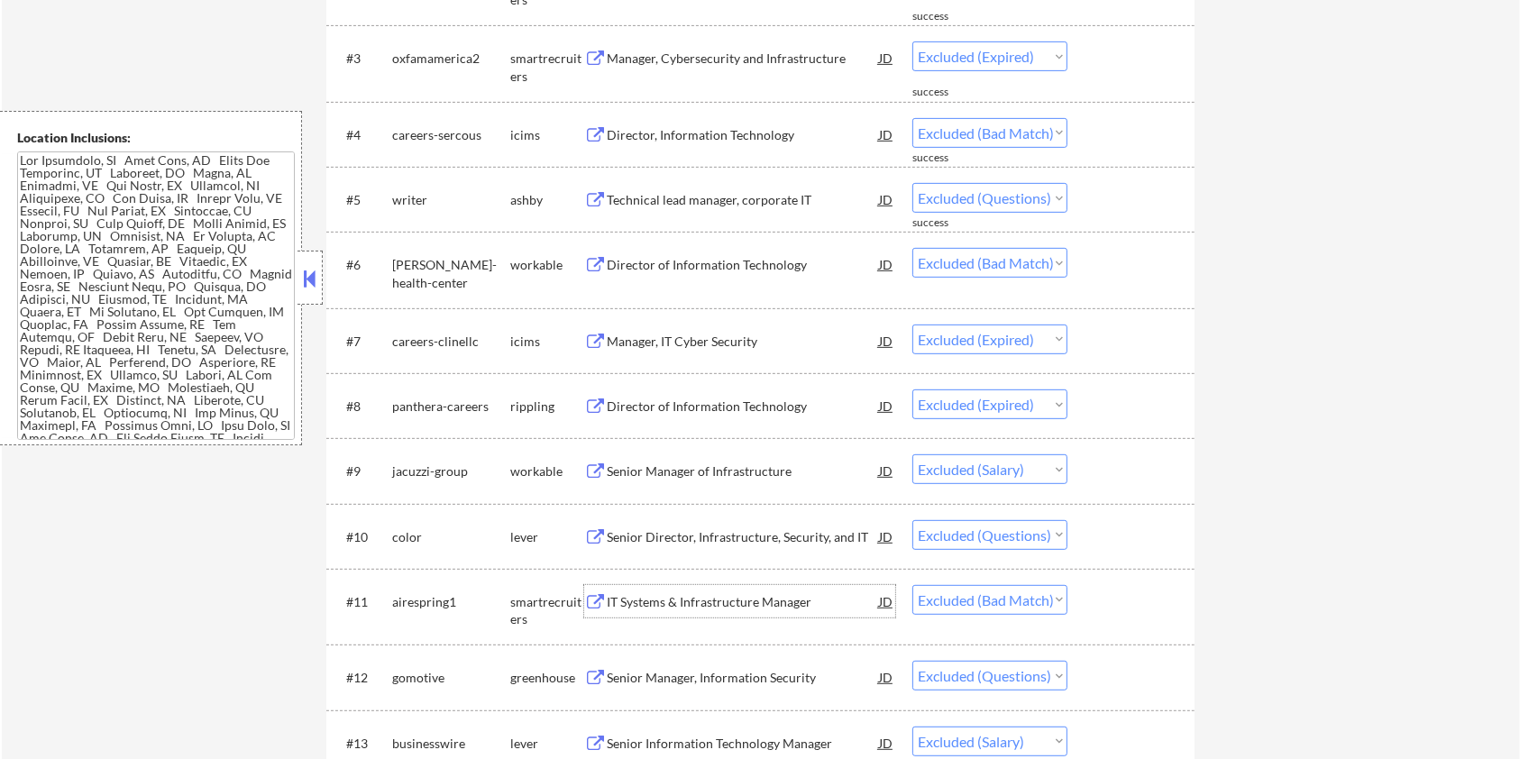
click at [736, 607] on div "IT Systems & Infrastructure Manager" at bounding box center [743, 602] width 272 height 18
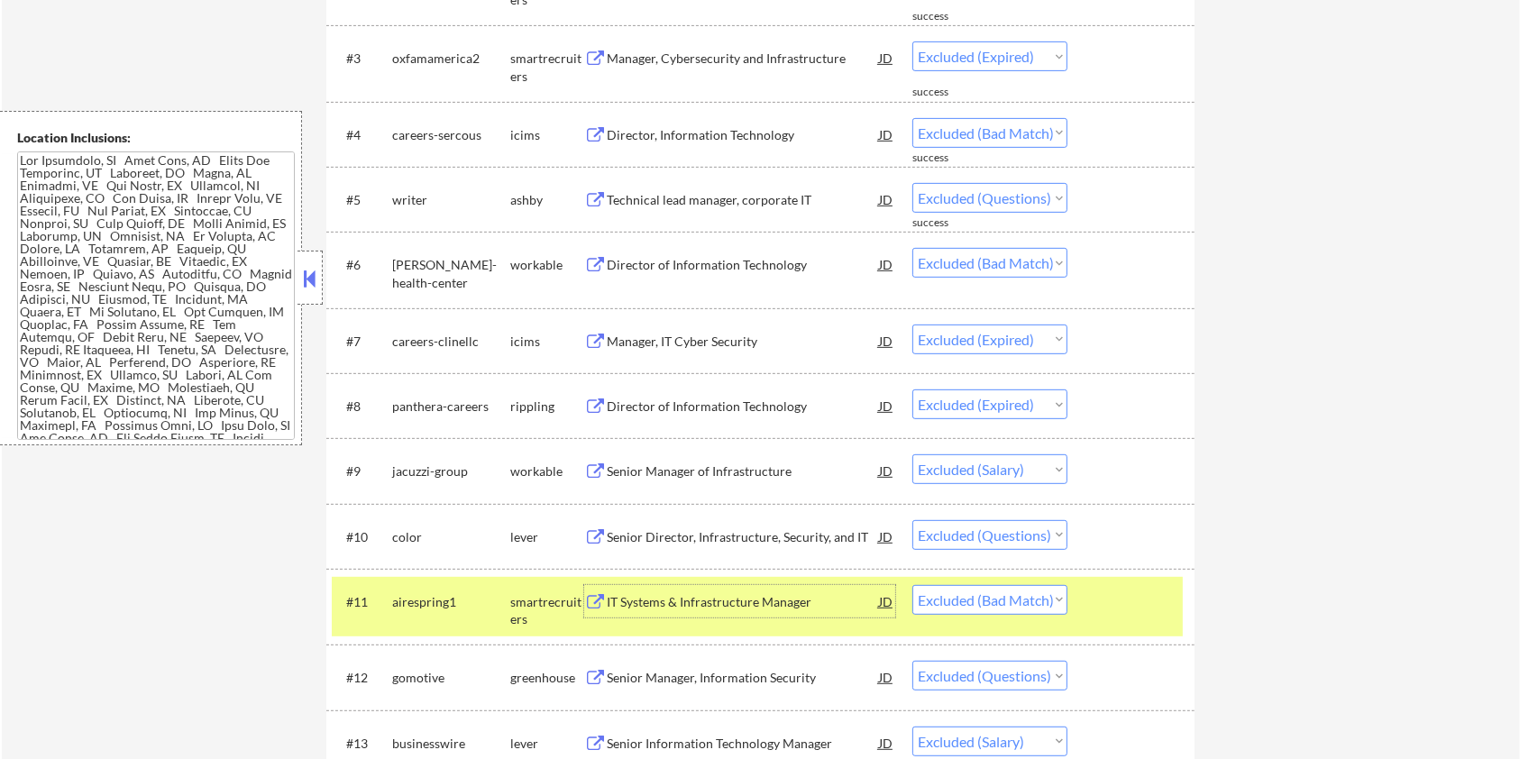
click at [1009, 602] on select "Choose an option... Pending Applied Excluded (Questions) Excluded (Expired) Exc…" at bounding box center [989, 600] width 155 height 30
click at [912, 585] on select "Choose an option... Pending Applied Excluded (Questions) Excluded (Expired) Exc…" at bounding box center [989, 600] width 155 height 30
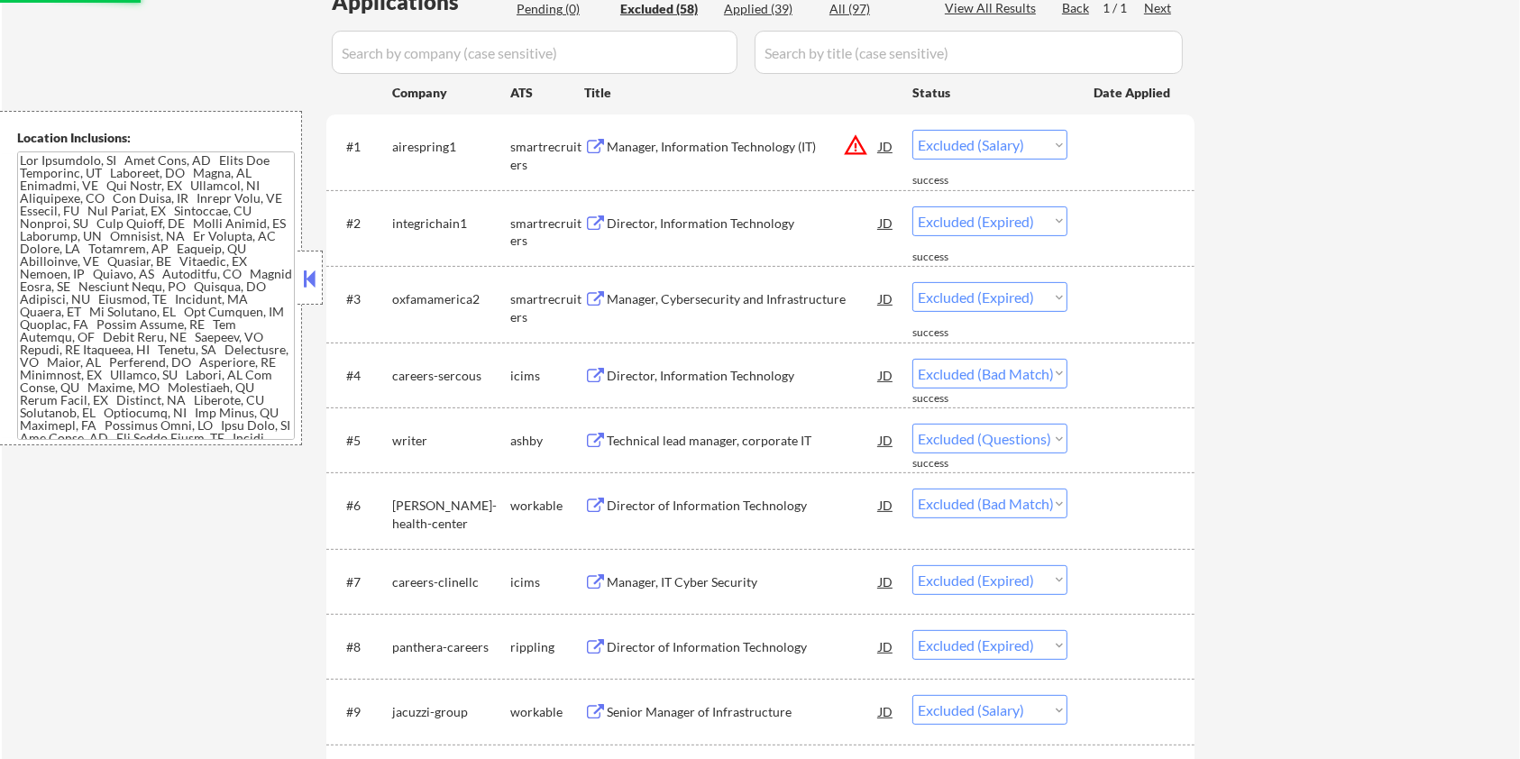
select select ""excluded""
select select ""excluded__salary_""
select select ""excluded__expired_""
select select ""excluded__bad_match_""
select select ""excluded__expired_""
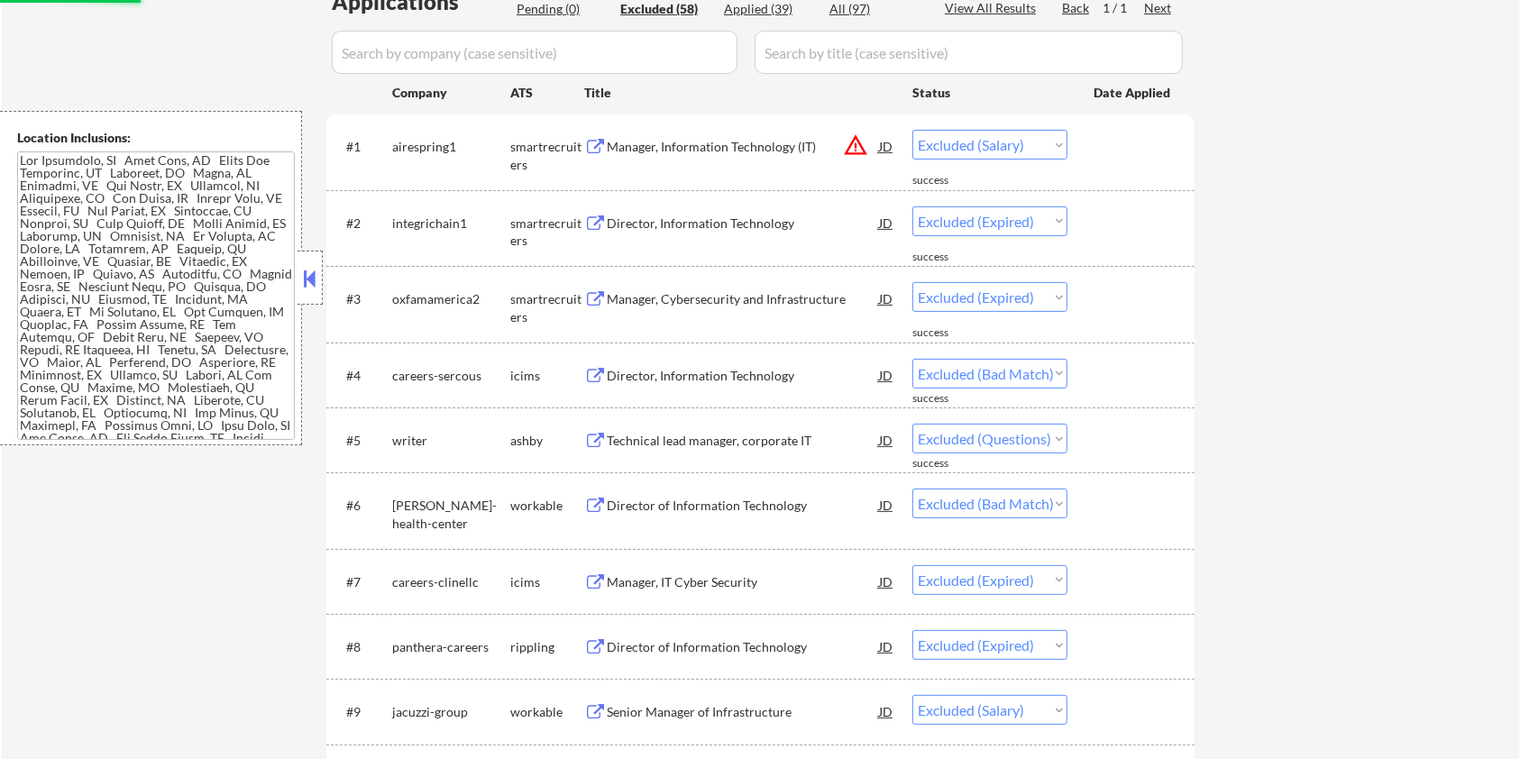
select select ""excluded__salary_""
select select ""excluded""
select select ""excluded__expired_""
select select ""excluded__location_""
select select ""excluded__salary_""
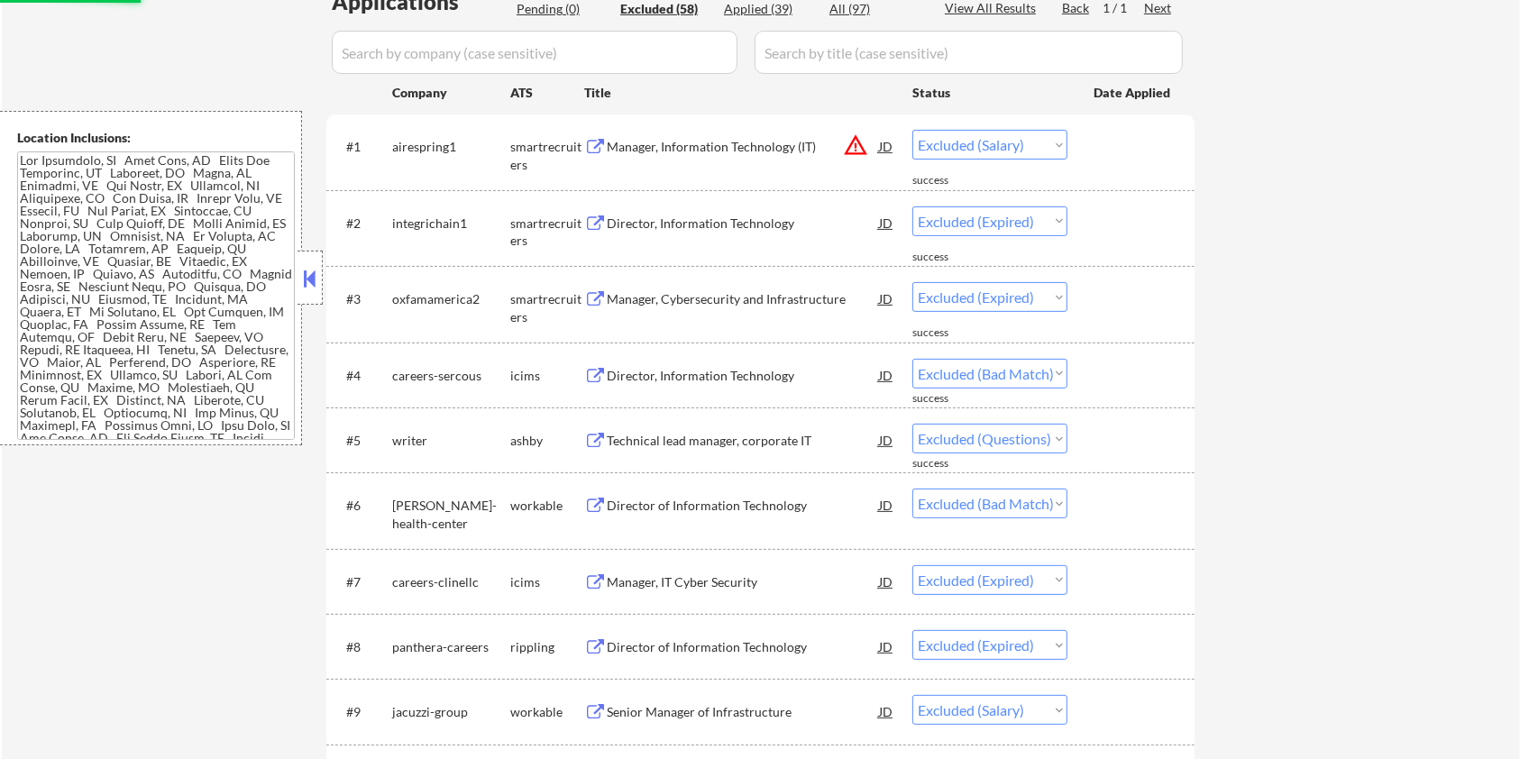
select select ""excluded__expired_""
select select ""excluded__location_""
select select ""excluded""
select select ""excluded__salary_""
select select ""excluded__expired_""
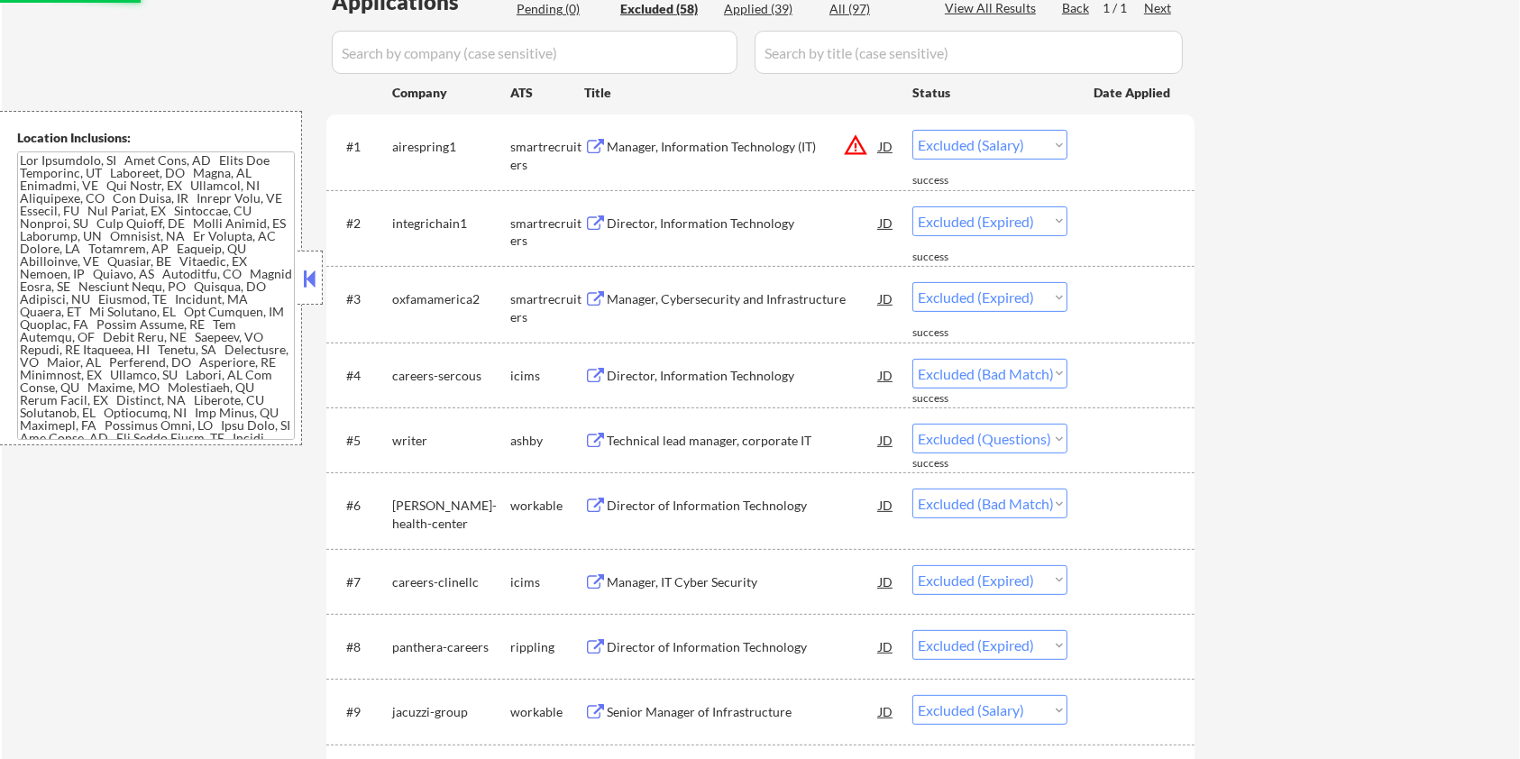
select select ""excluded""
select select ""excluded__location_""
select select ""excluded__expired_""
select select ""excluded__bad_match_""
select select ""excluded__expired_""
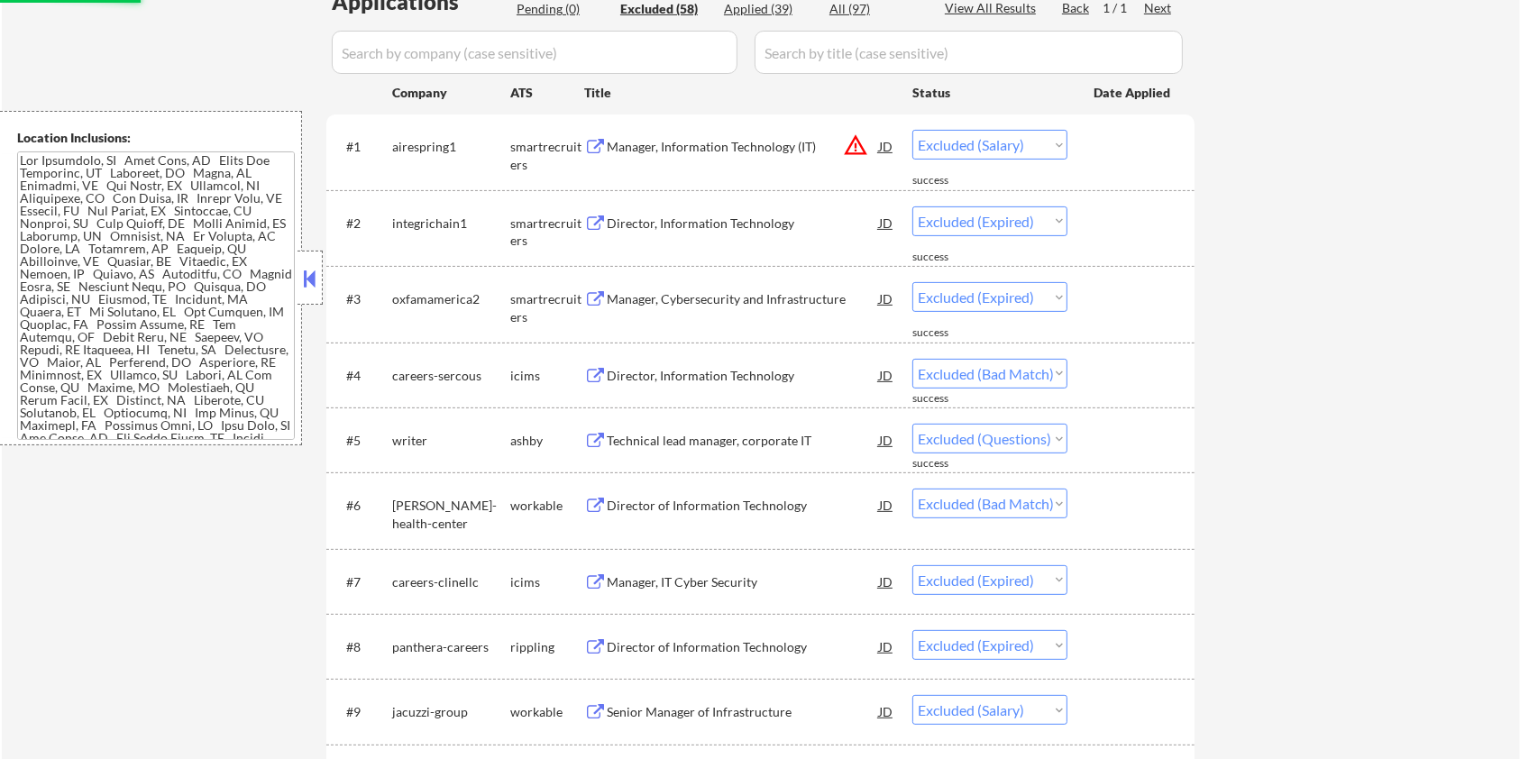
select select ""excluded__bad_match_""
select select ""excluded""
select select ""excluded__bad_match_""
select select ""excluded__expired_""
select select ""excluded__bad_match_""
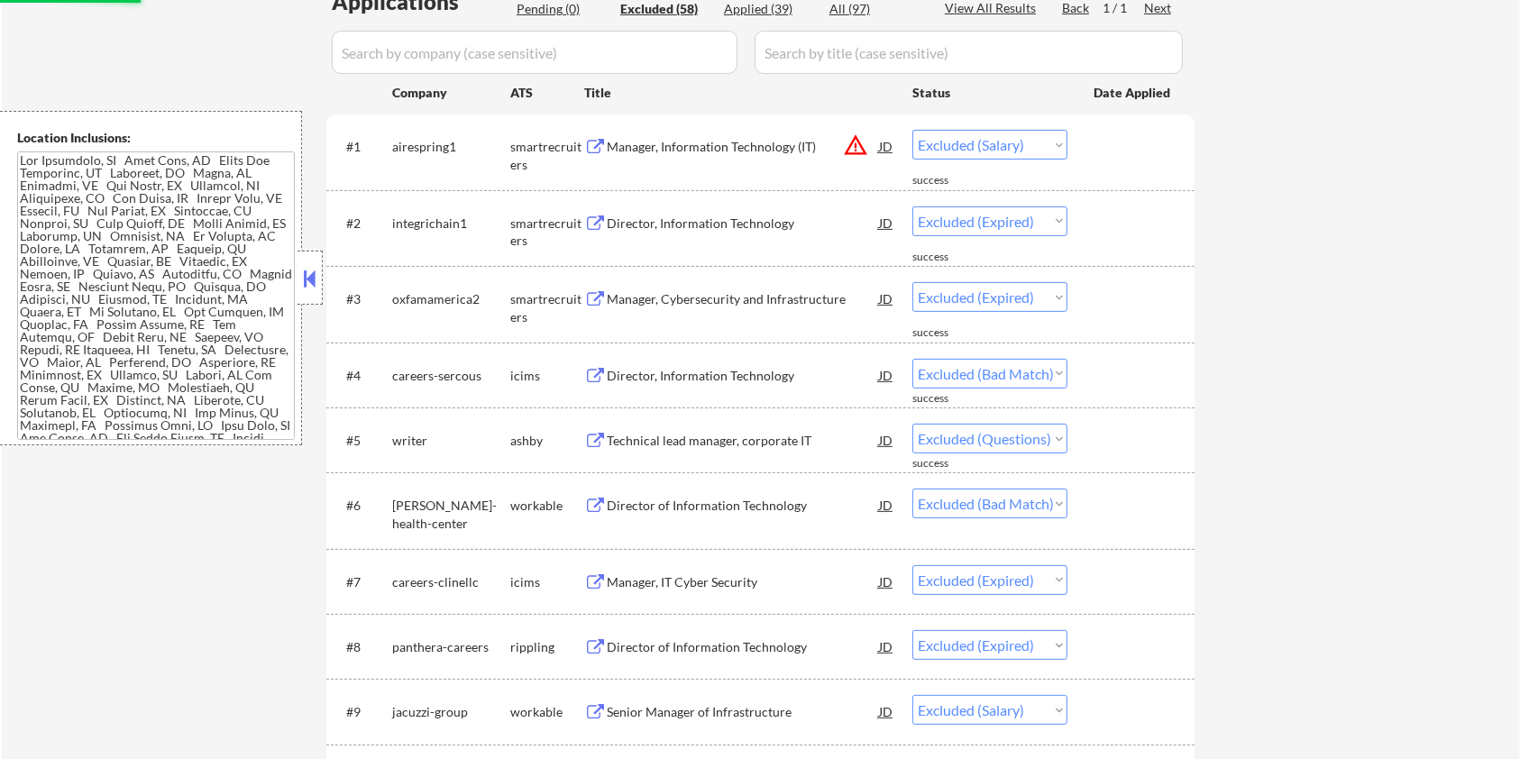
select select ""excluded__expired_""
select select ""excluded__bad_match_""
select select ""excluded__location_""
select select ""excluded__expired_""
select select ""excluded__bad_match_""
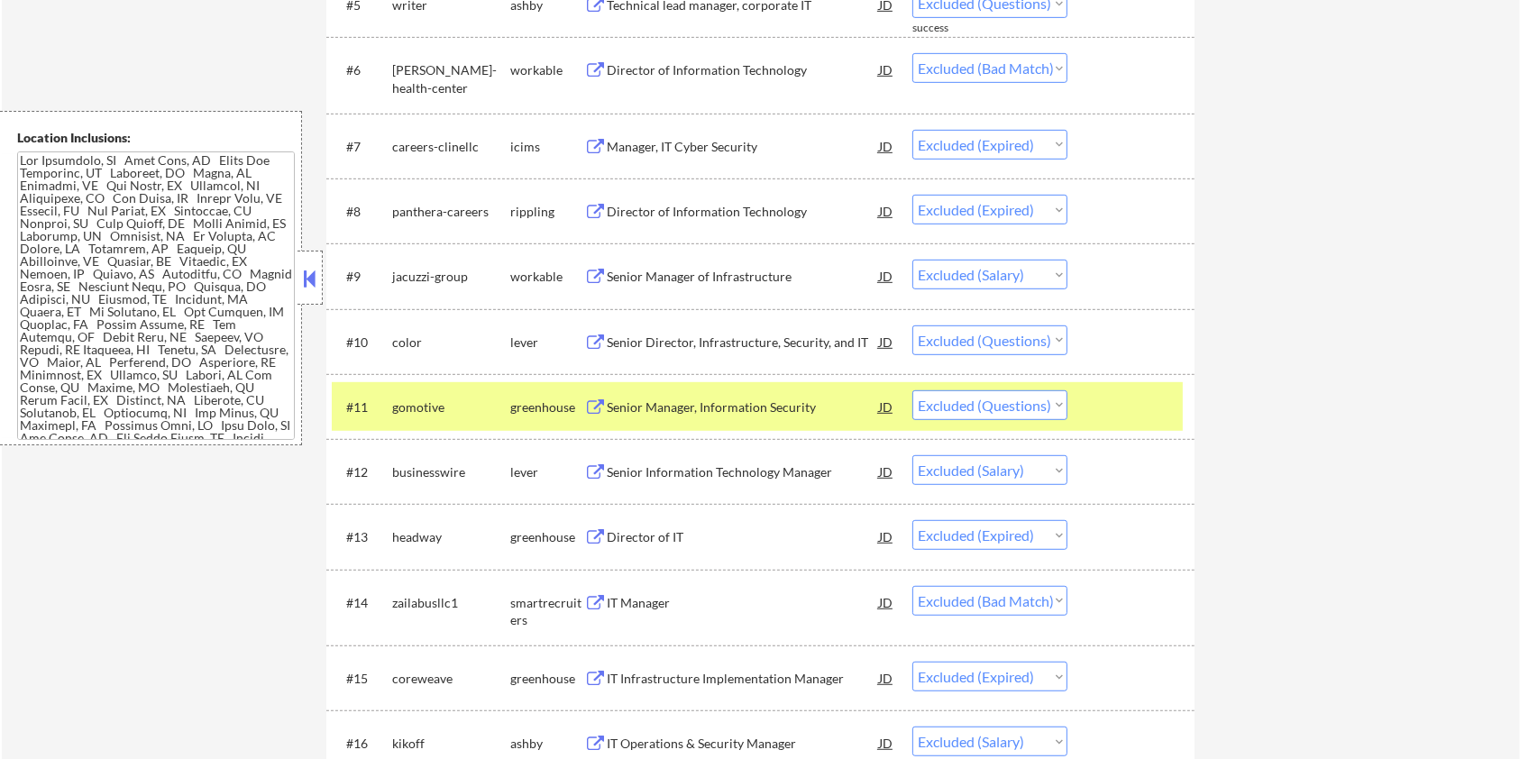
scroll to position [961, 0]
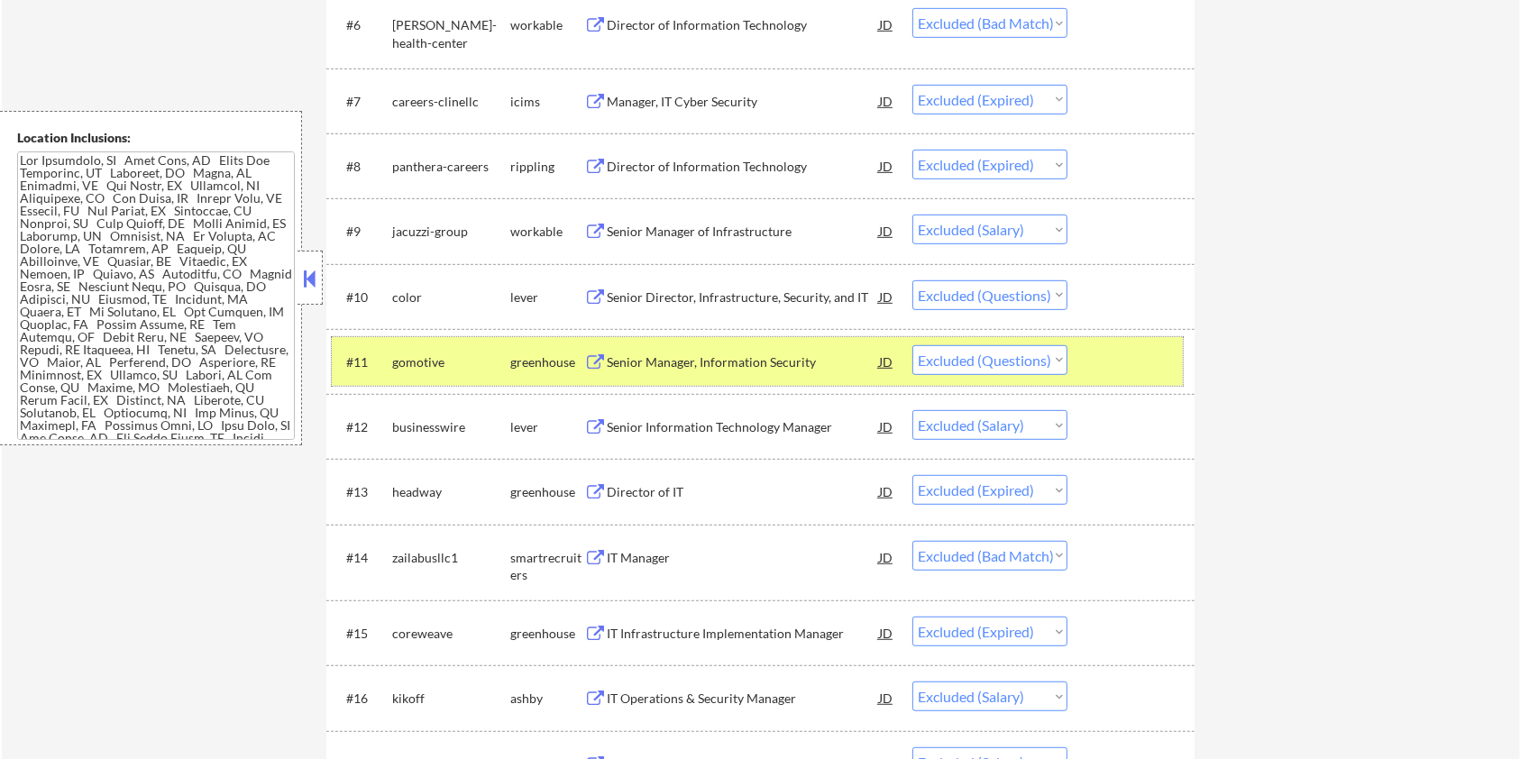
click at [1130, 369] on div at bounding box center [1133, 361] width 79 height 32
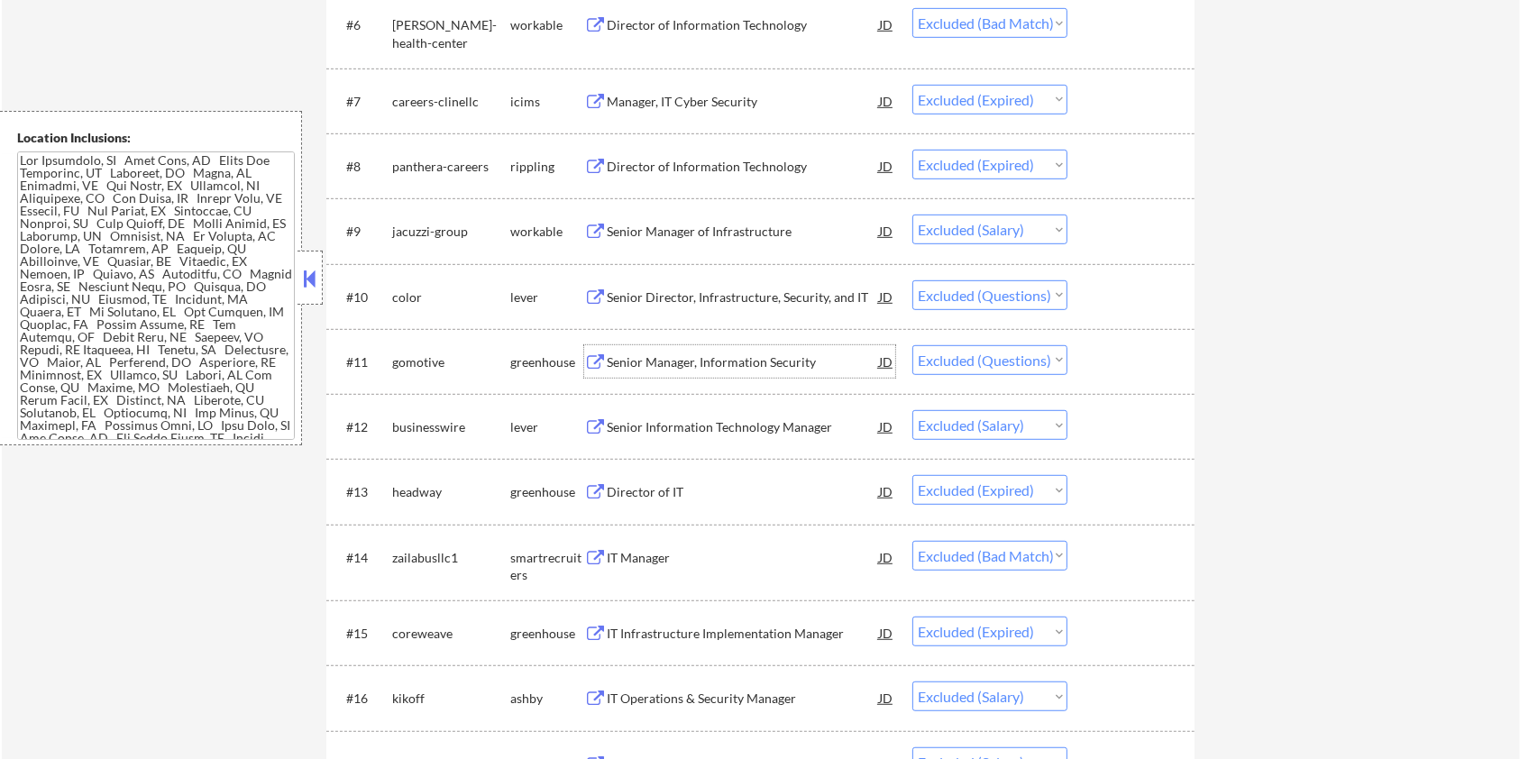
click at [665, 357] on div "Senior Manager, Information Security" at bounding box center [743, 362] width 272 height 18
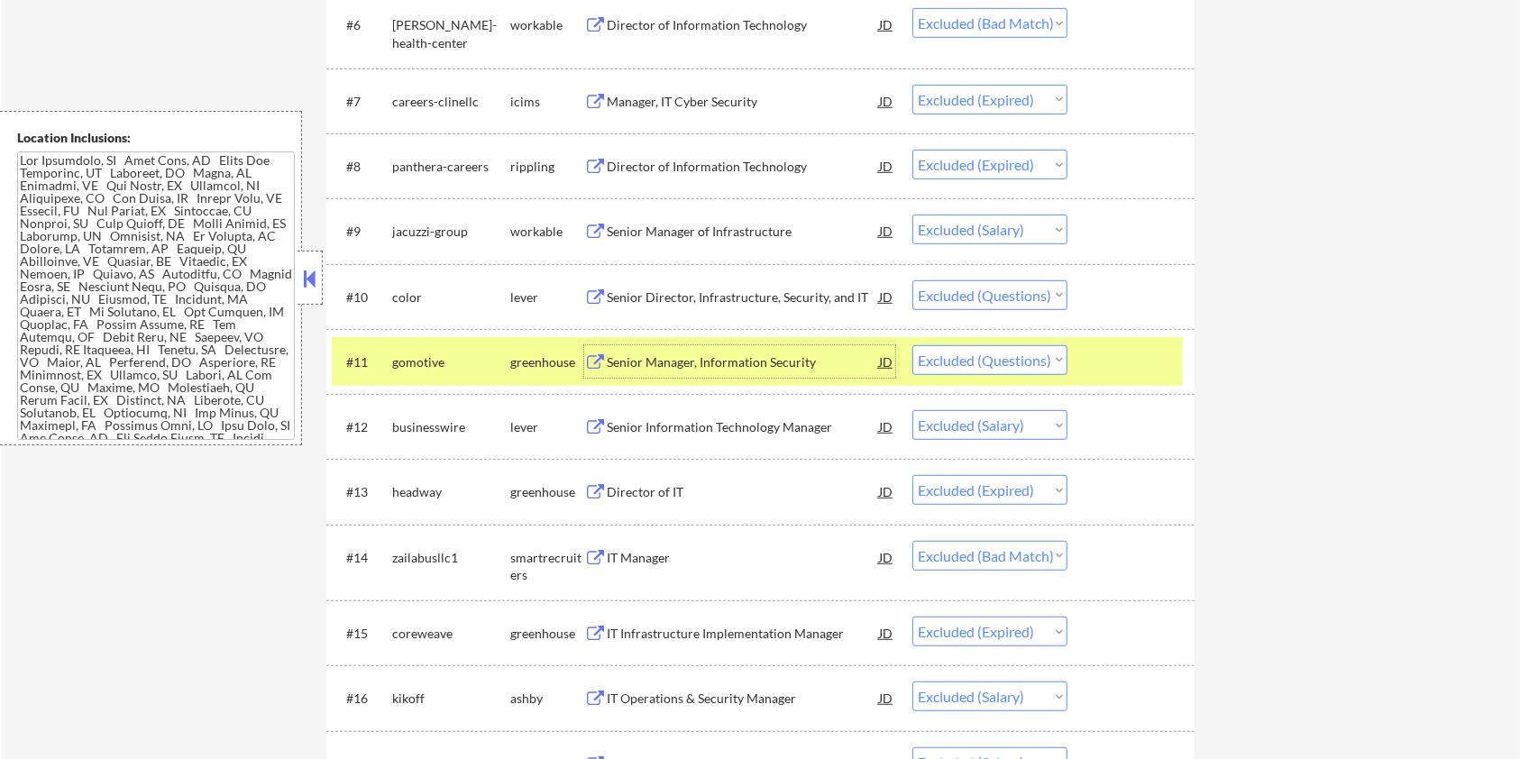
click at [718, 420] on div "Senior Information Technology Manager" at bounding box center [743, 427] width 272 height 18
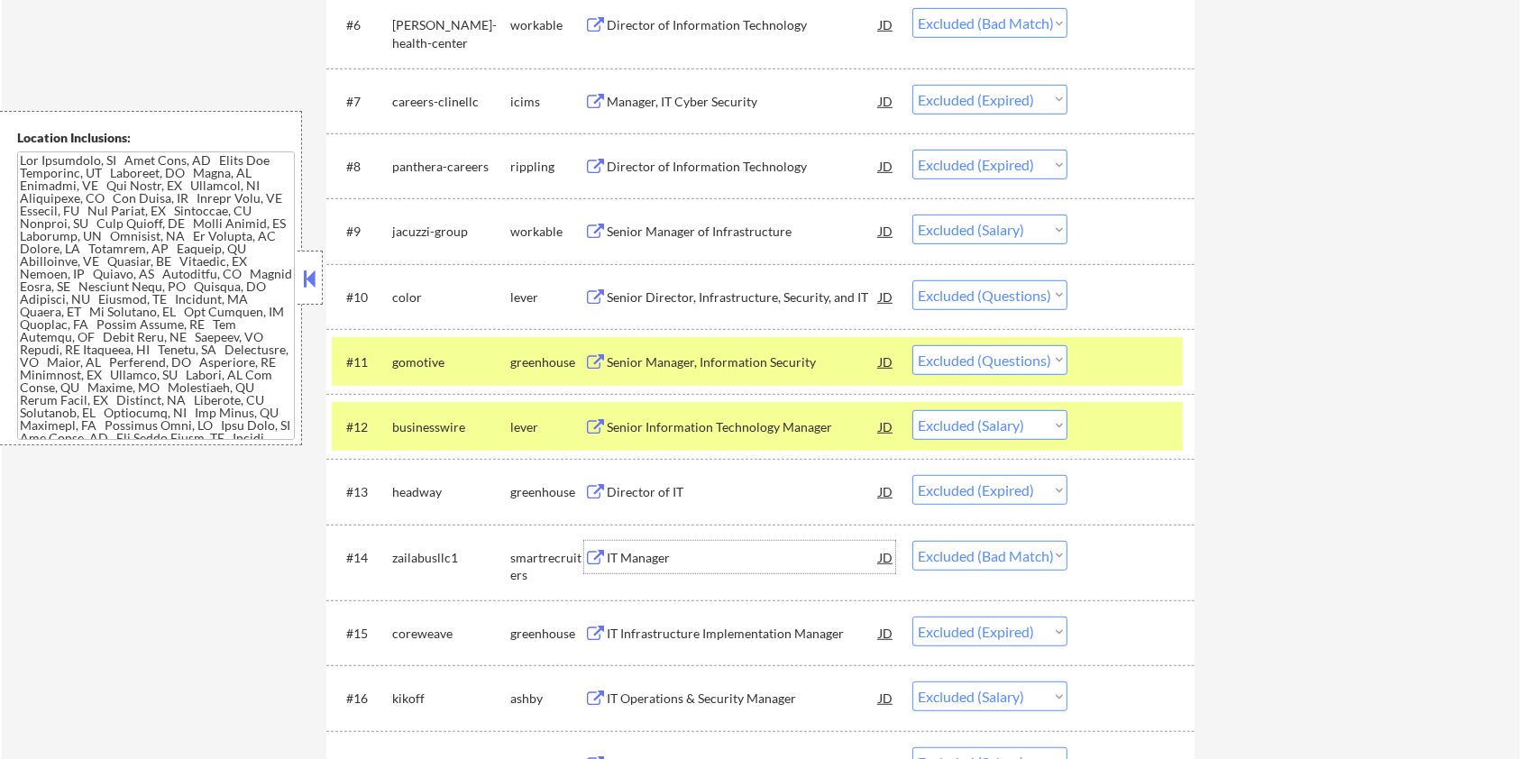
click at [649, 554] on div "IT Manager" at bounding box center [743, 558] width 272 height 18
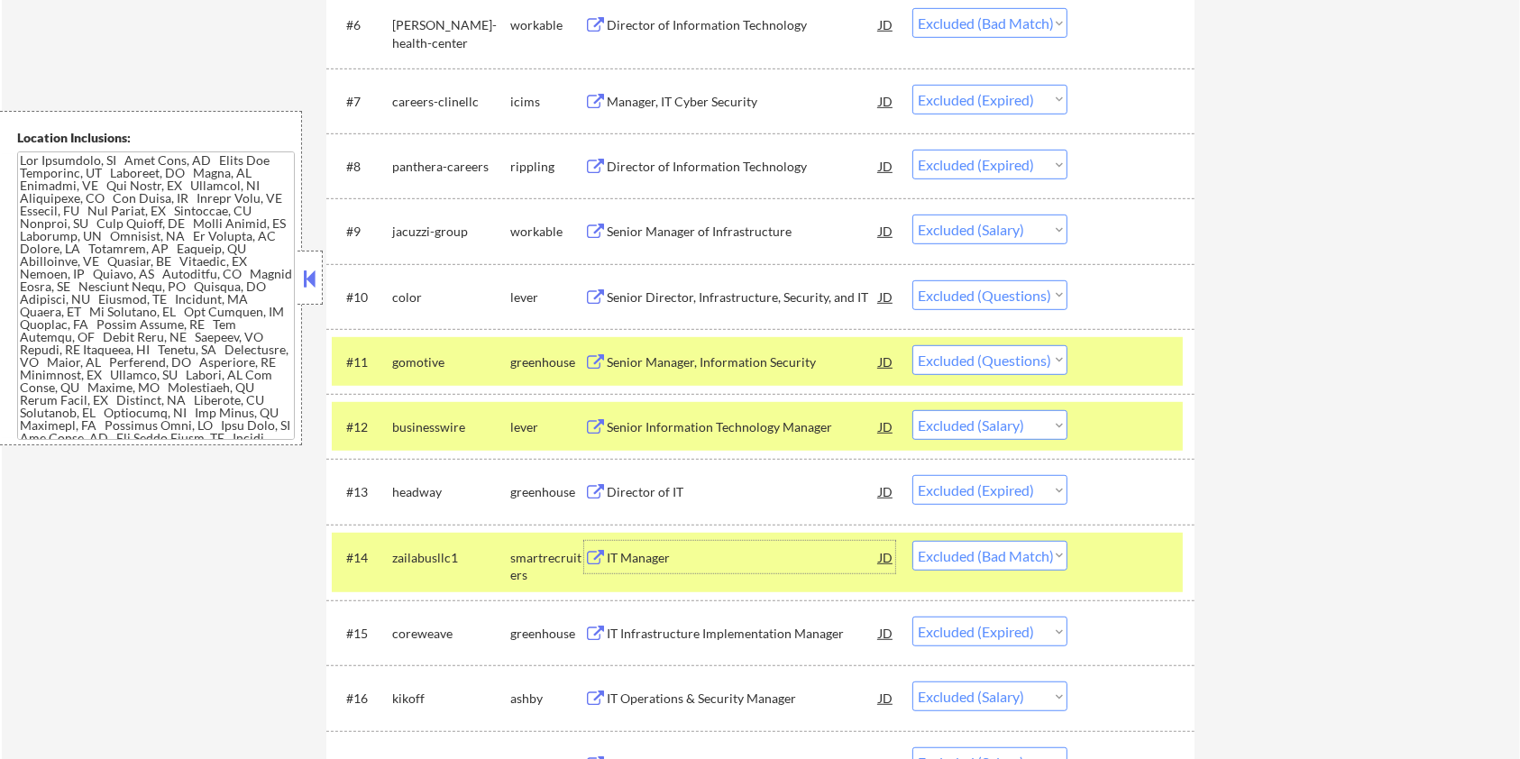
click at [1111, 348] on div at bounding box center [1133, 361] width 79 height 32
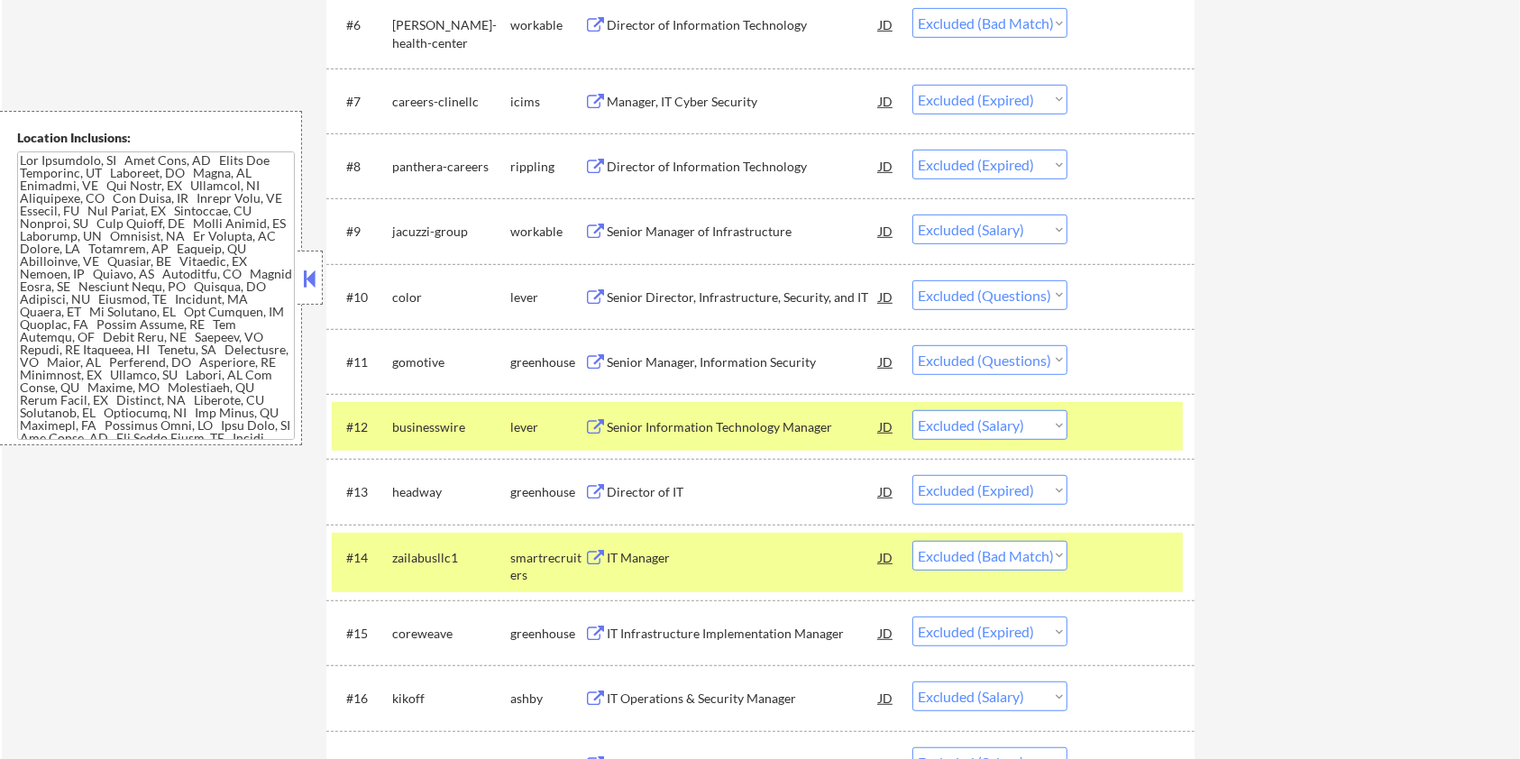
click at [1098, 414] on div at bounding box center [1133, 426] width 79 height 32
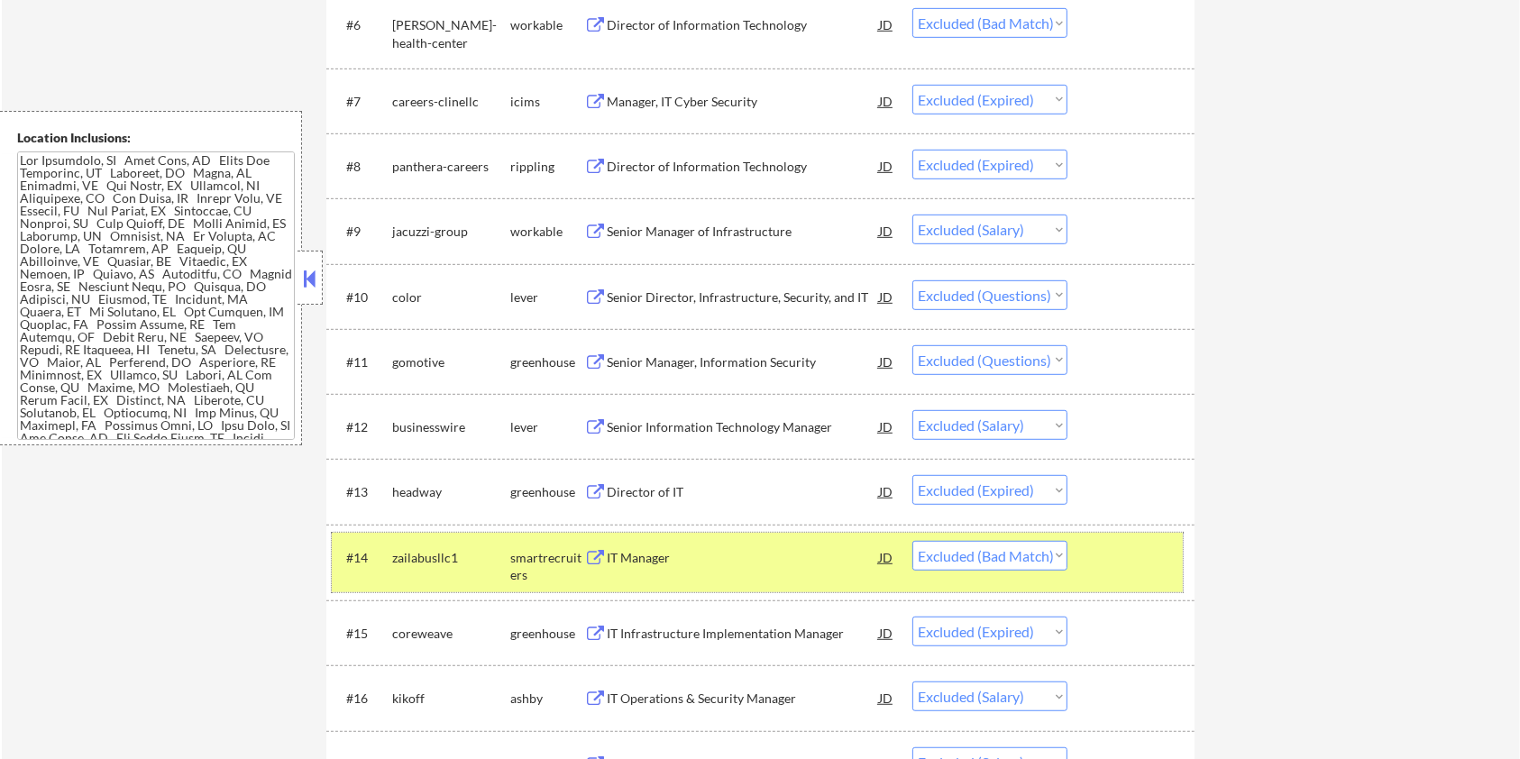
click at [1103, 545] on div at bounding box center [1133, 557] width 79 height 32
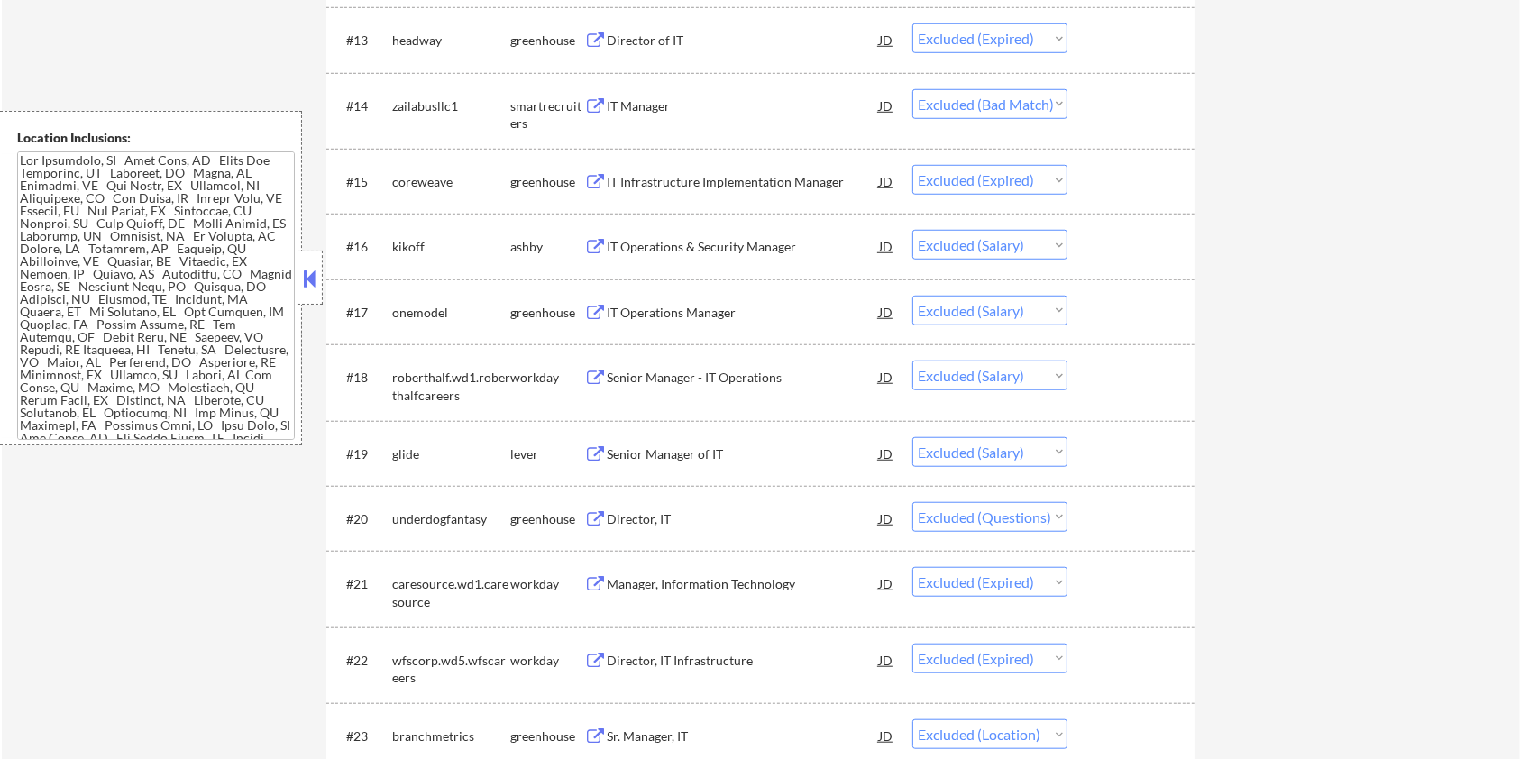
scroll to position [1442, 0]
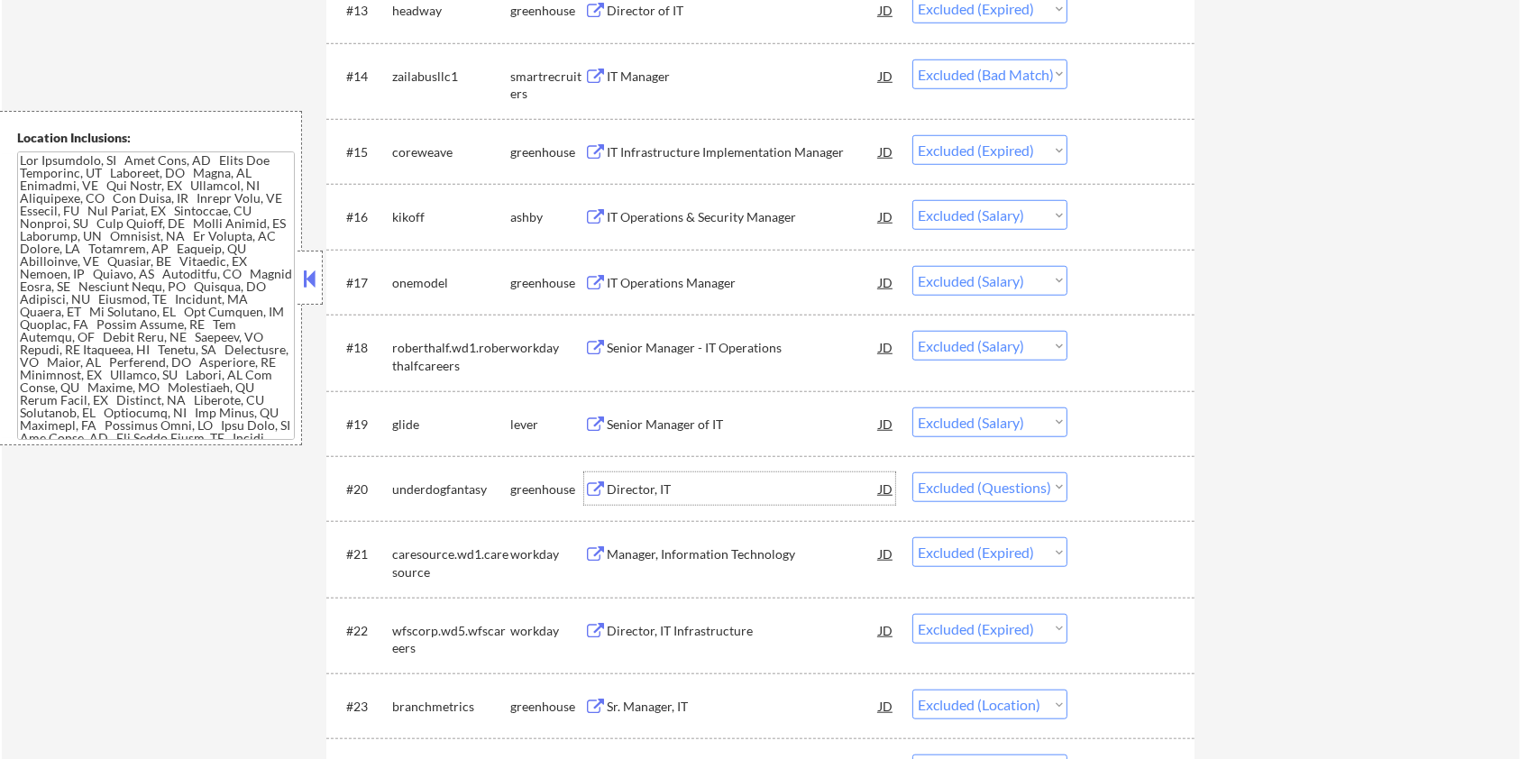
click at [636, 482] on div "Director, IT" at bounding box center [743, 490] width 272 height 18
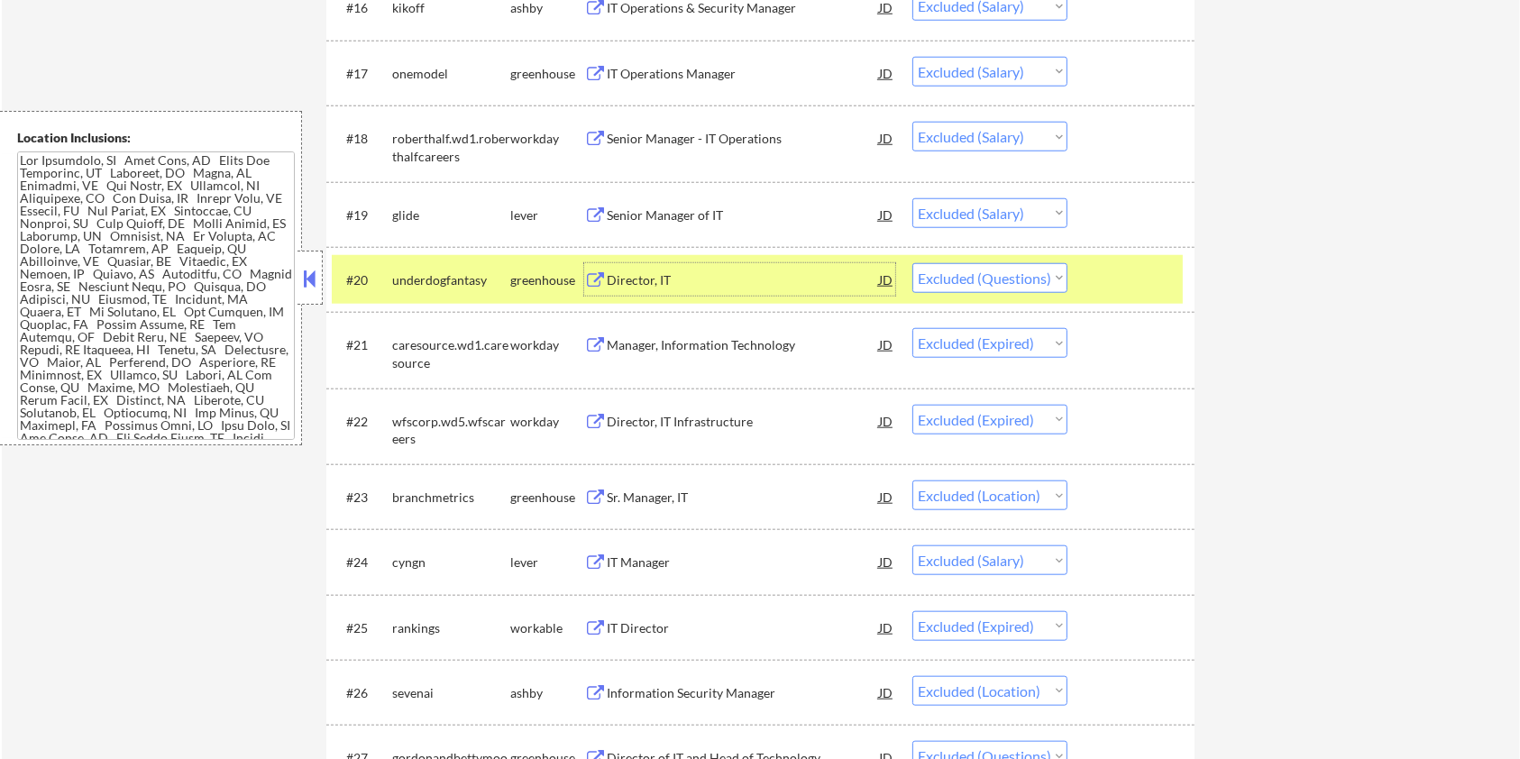
scroll to position [1682, 0]
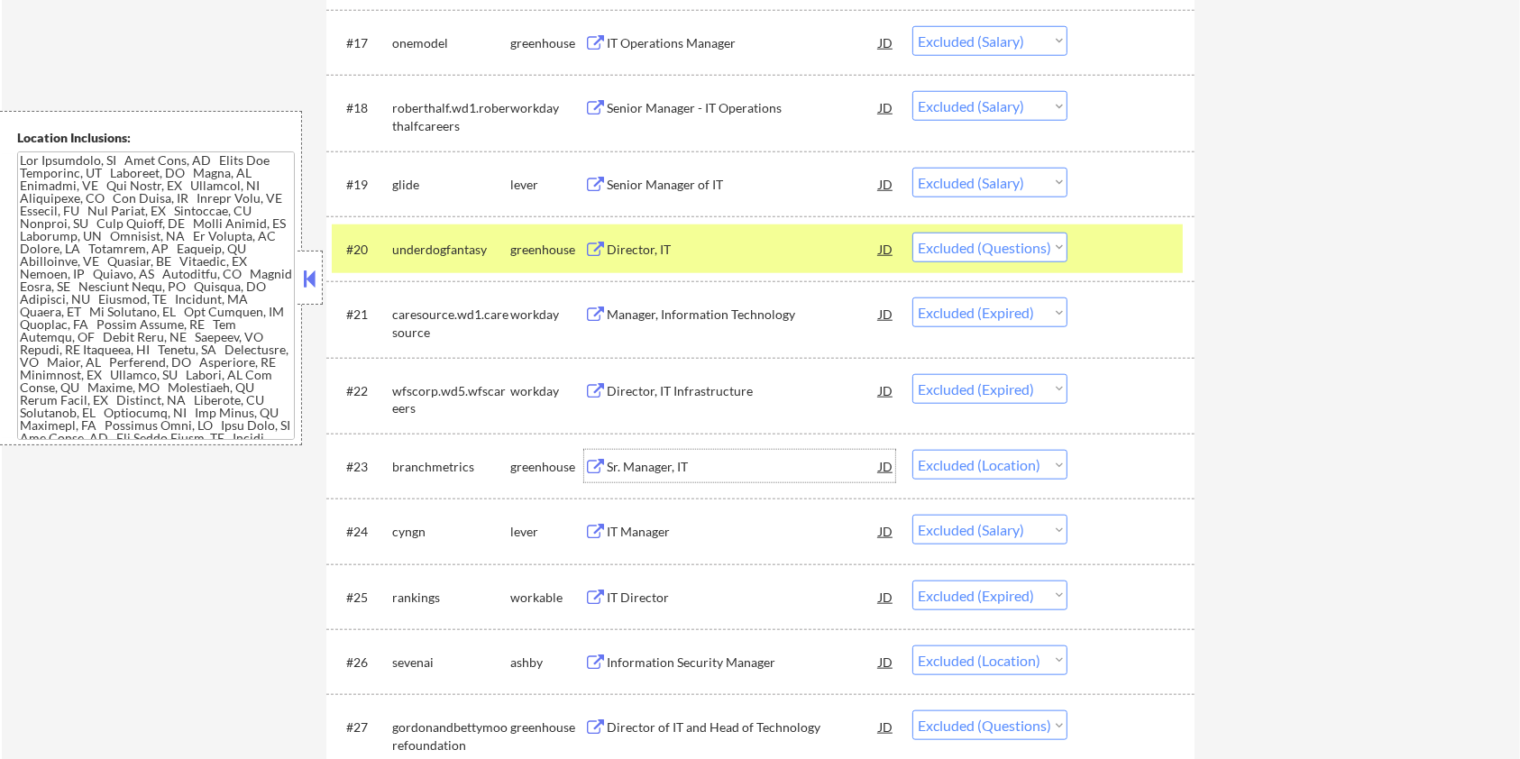
click at [698, 468] on div "Sr. Manager, IT" at bounding box center [743, 467] width 272 height 18
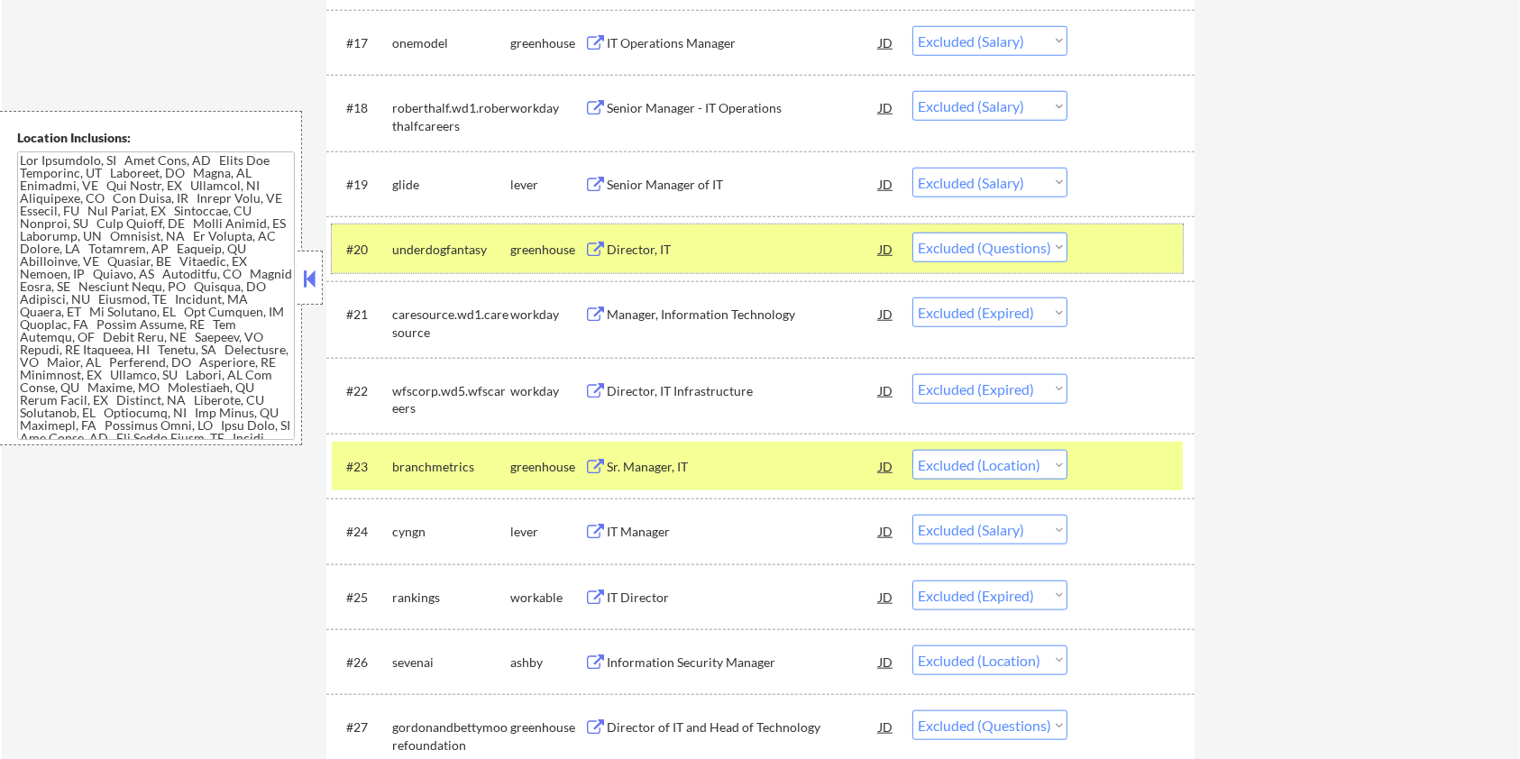
click at [1145, 246] on div at bounding box center [1133, 249] width 79 height 32
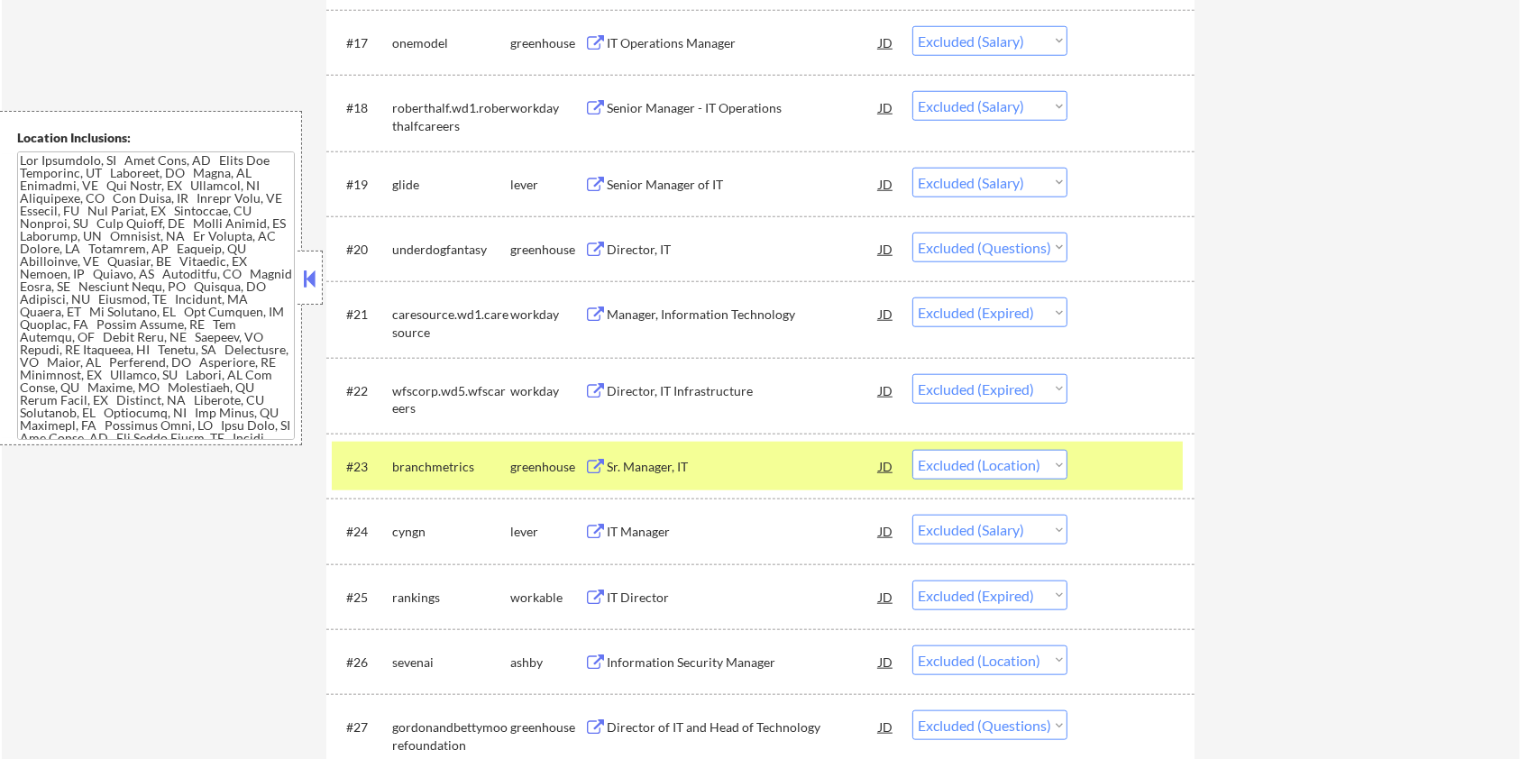
click at [755, 470] on div "Sr. Manager, IT" at bounding box center [743, 467] width 272 height 18
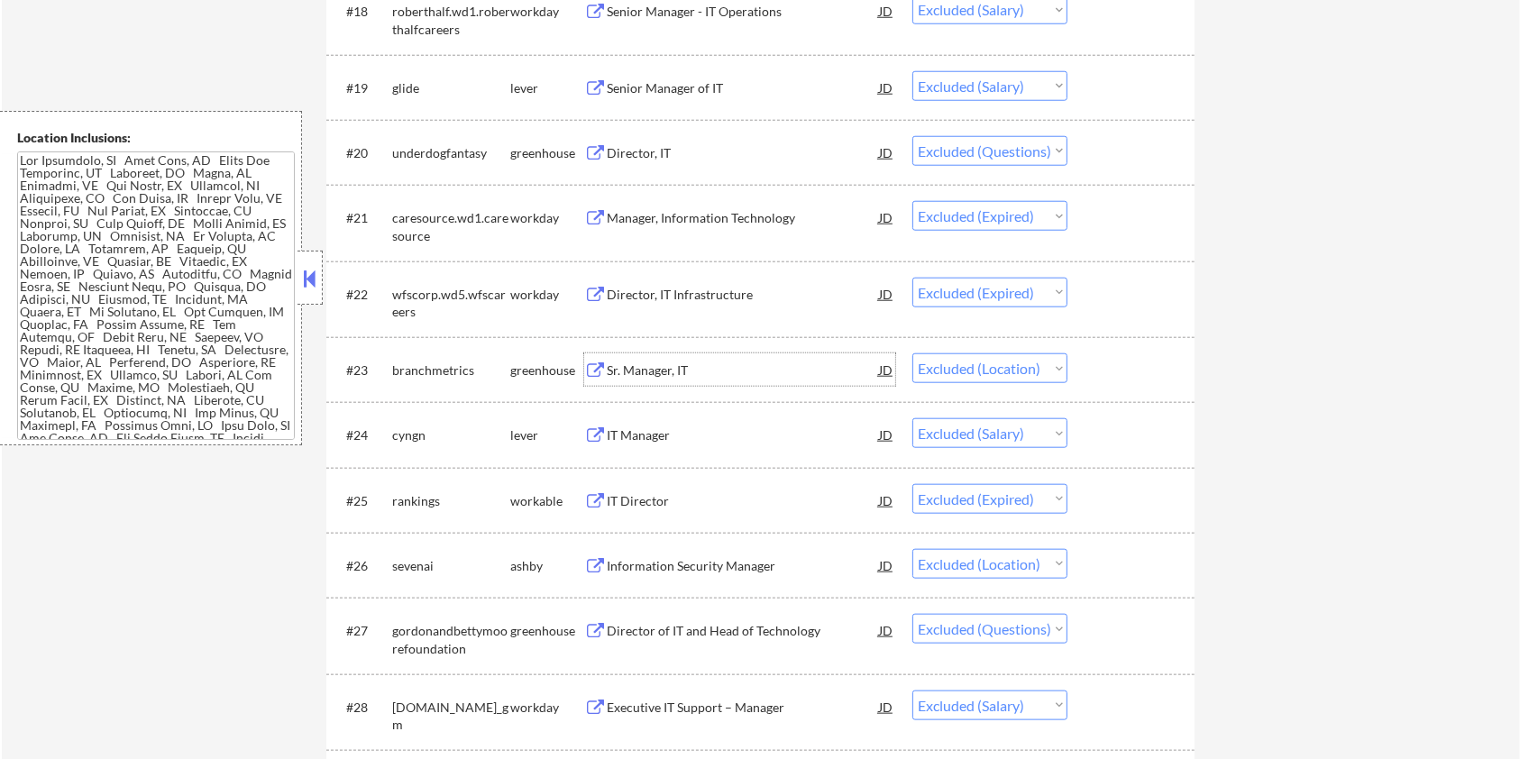
scroll to position [1923, 0]
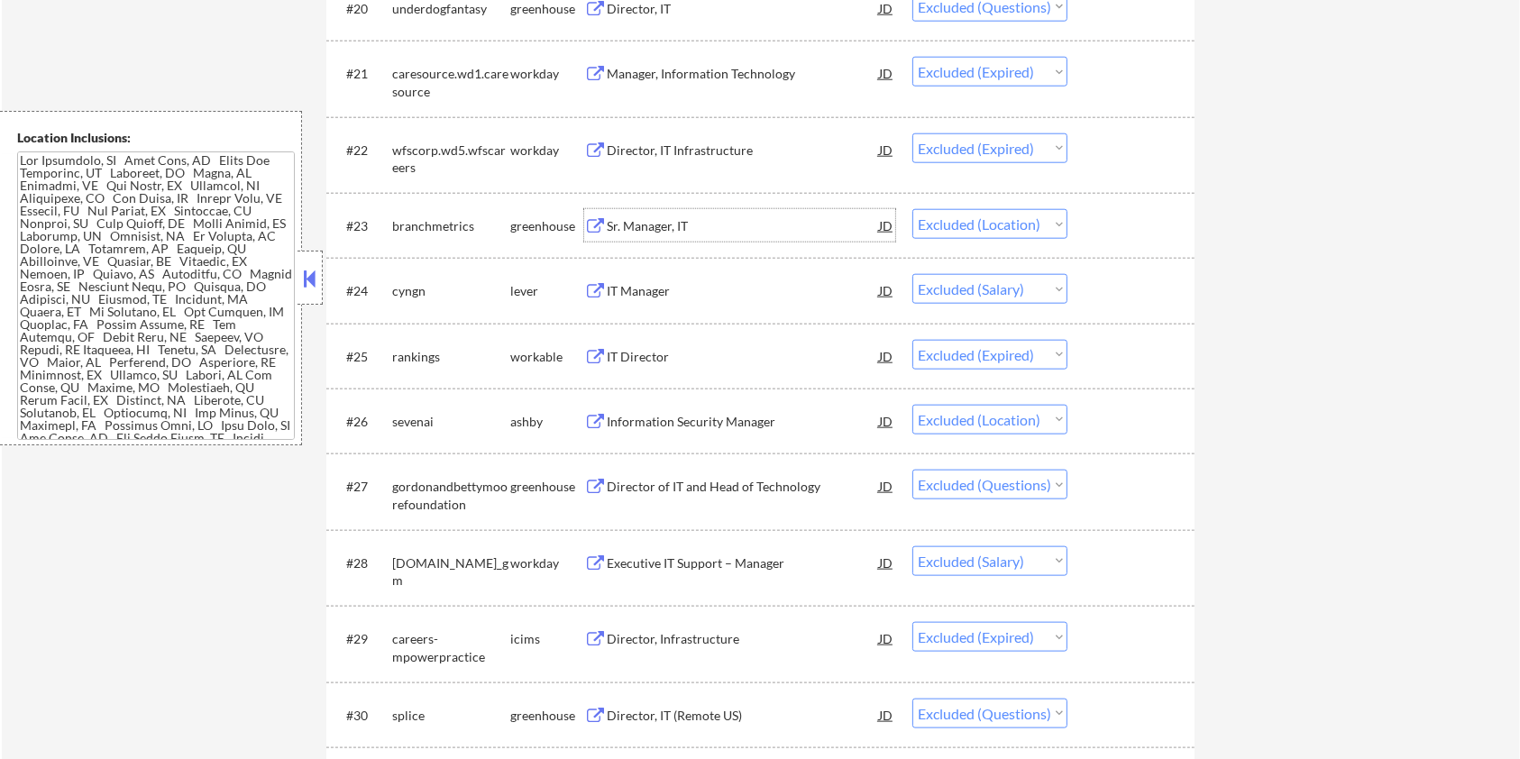
click at [677, 415] on div "Information Security Manager" at bounding box center [743, 422] width 272 height 18
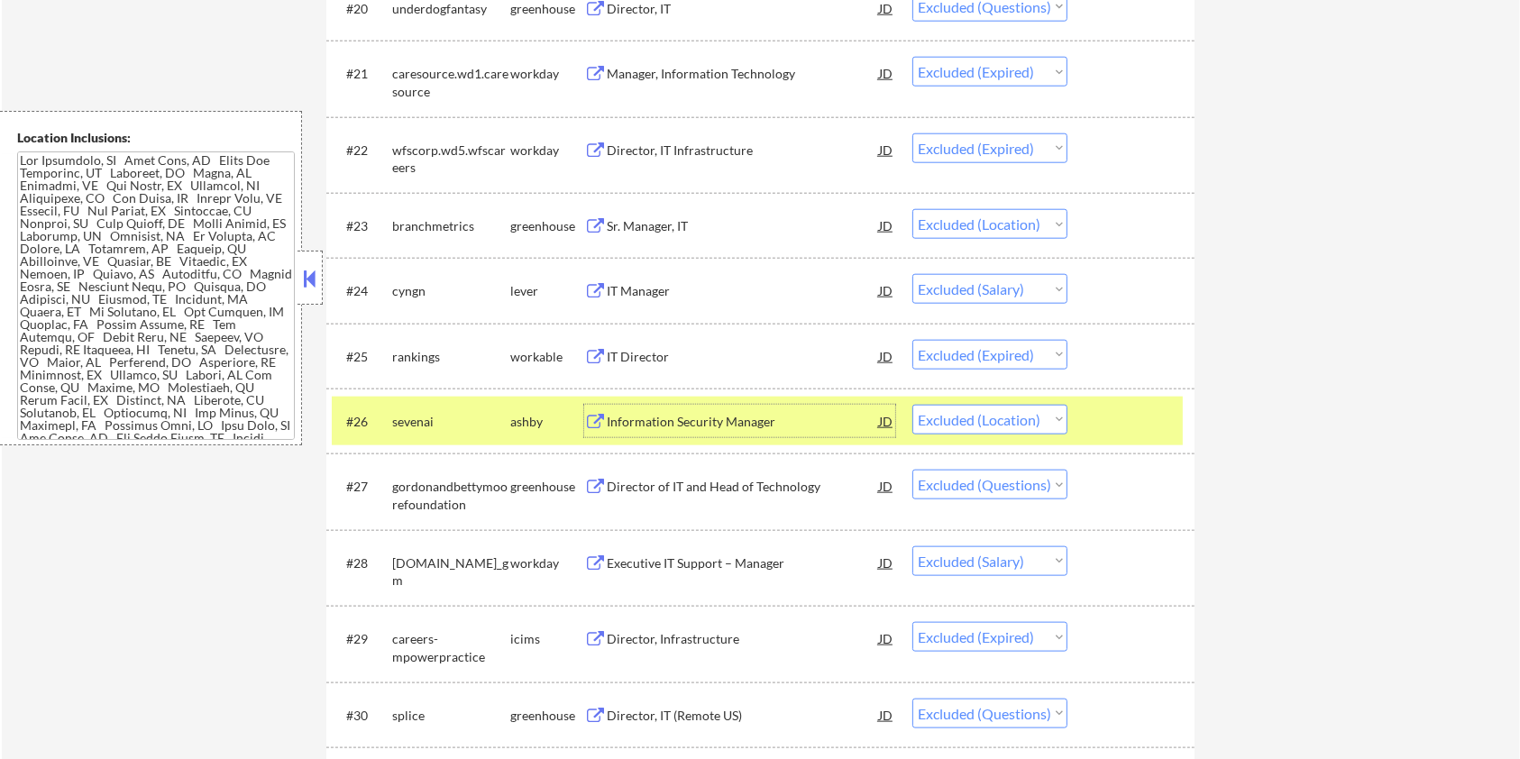
click at [698, 484] on div "Director of IT and Head of Technology" at bounding box center [743, 487] width 272 height 18
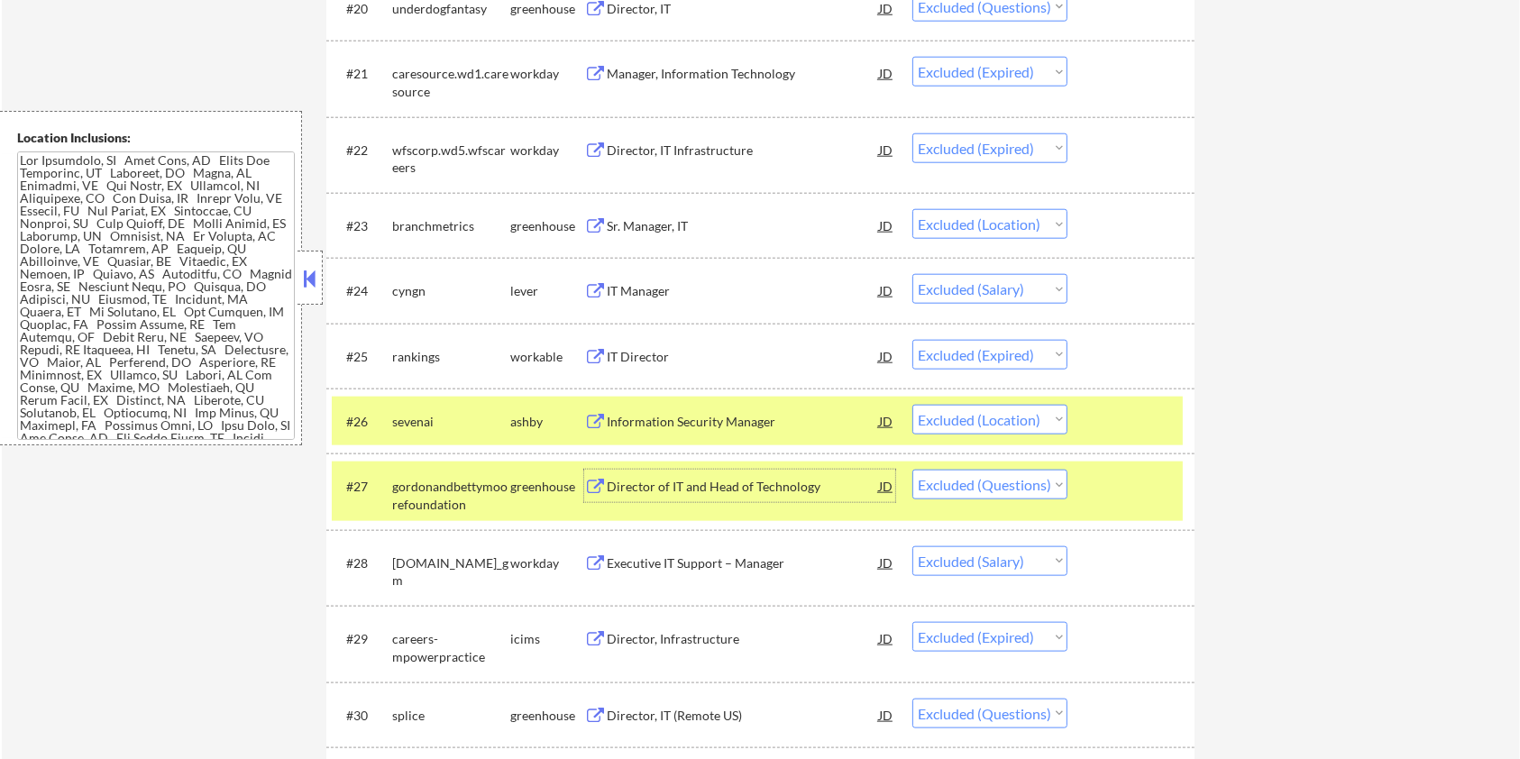
click at [1168, 405] on div at bounding box center [1133, 421] width 79 height 32
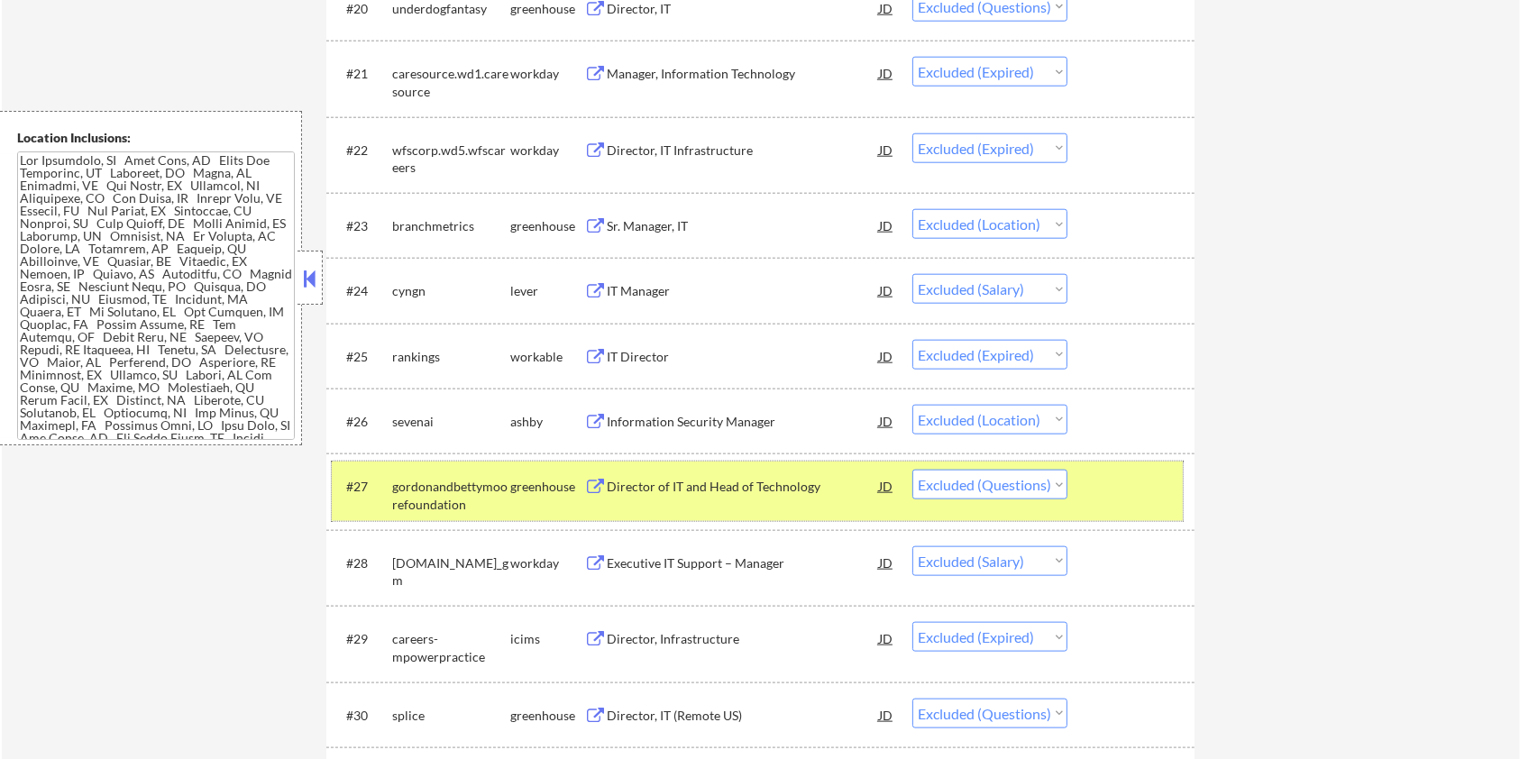
click at [1125, 479] on div at bounding box center [1133, 486] width 79 height 32
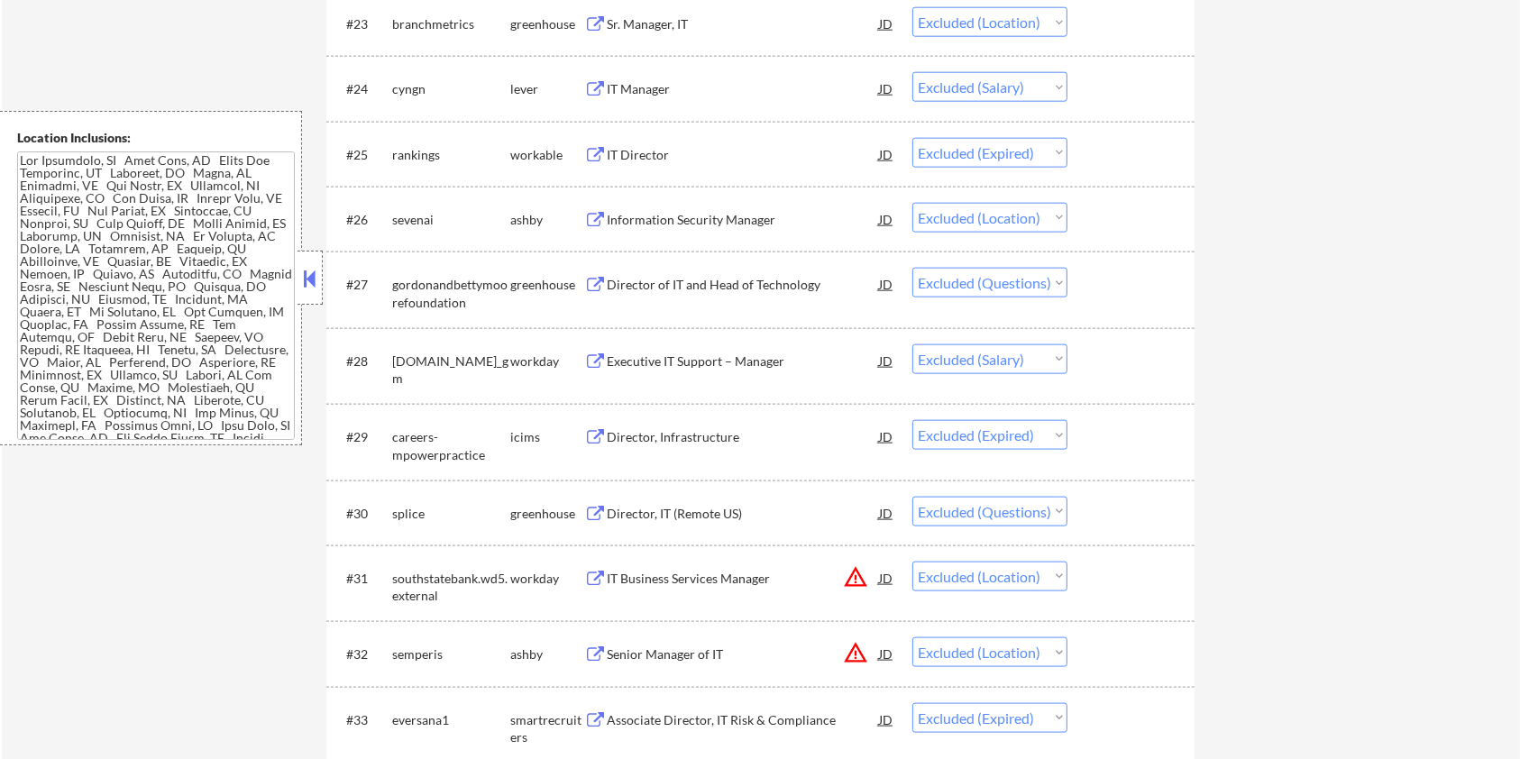
scroll to position [2164, 0]
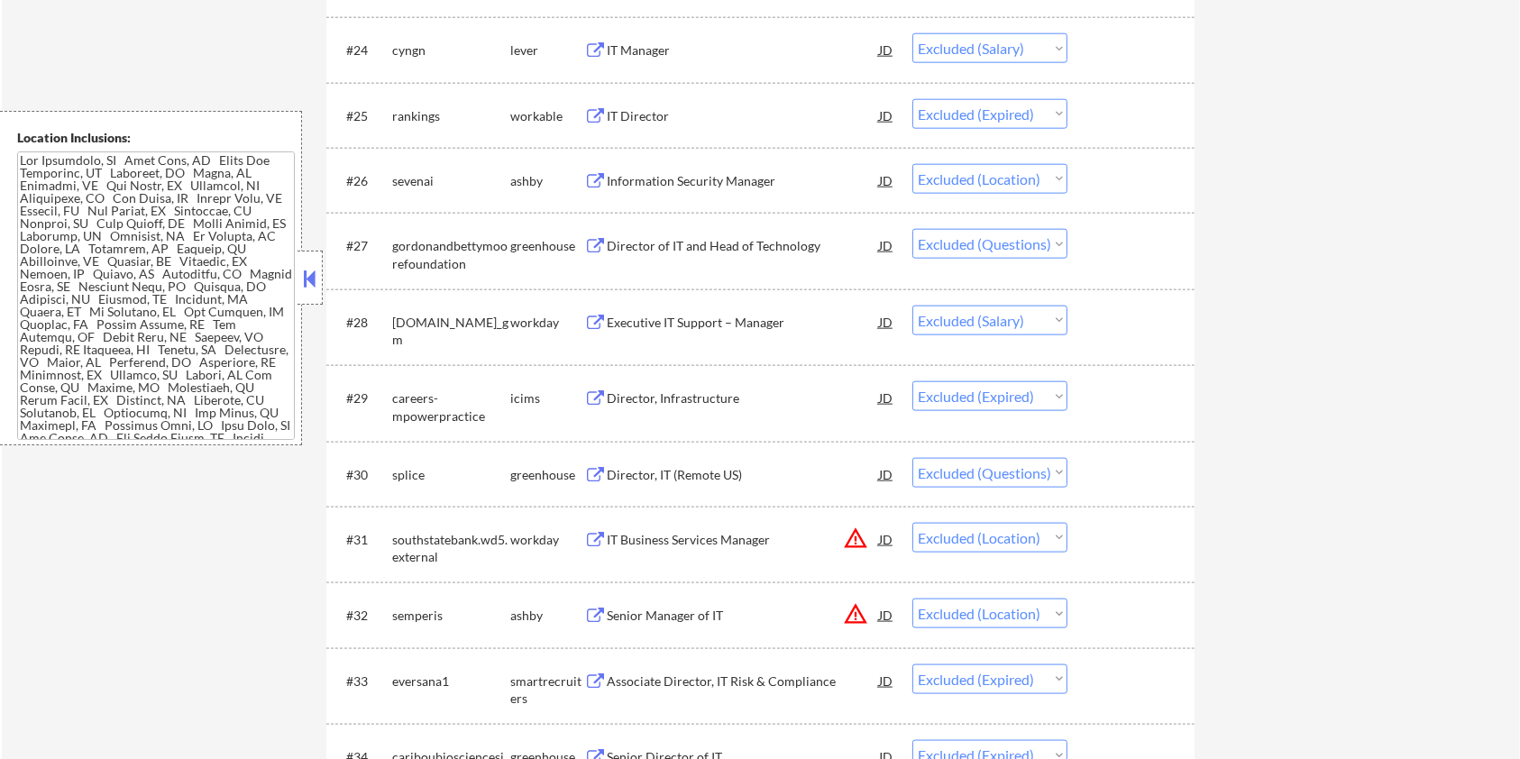
click at [711, 469] on div "Director, IT (Remote US)" at bounding box center [743, 475] width 272 height 18
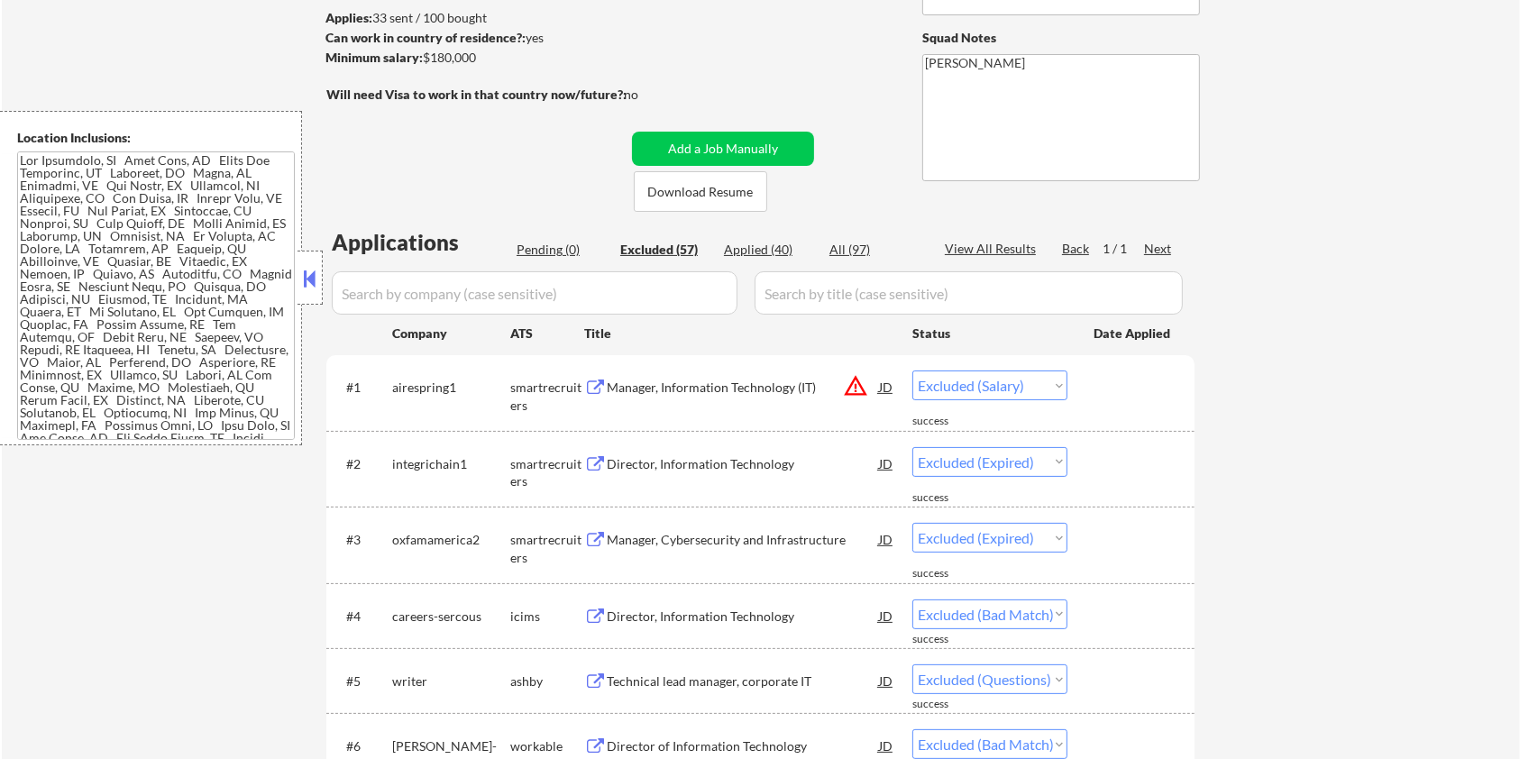
scroll to position [0, 0]
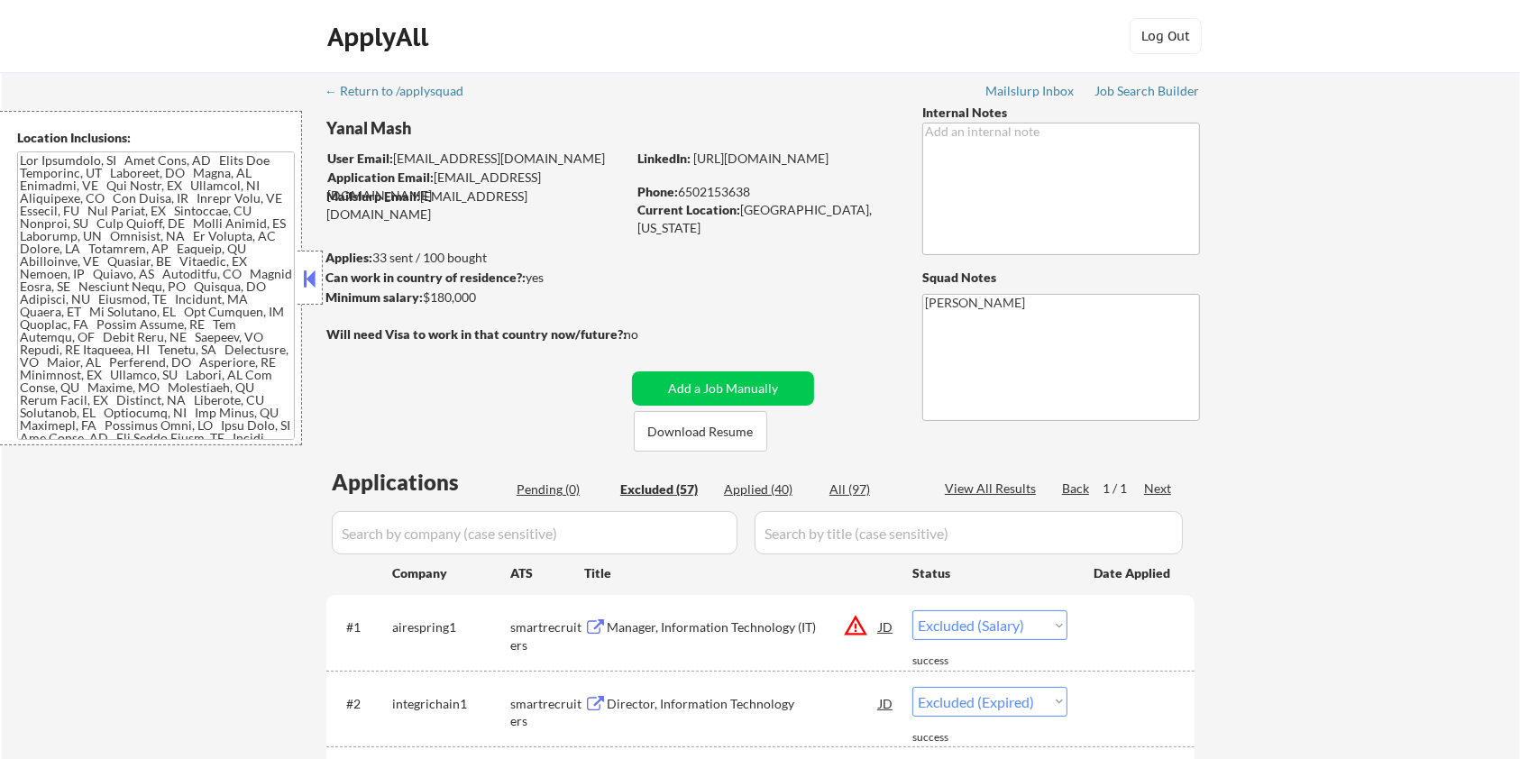
drag, startPoint x: 495, startPoint y: 298, endPoint x: 423, endPoint y: 303, distance: 72.3
click at [423, 303] on div "Minimum salary: $180,000" at bounding box center [475, 297] width 300 height 18
copy div "$180,000"
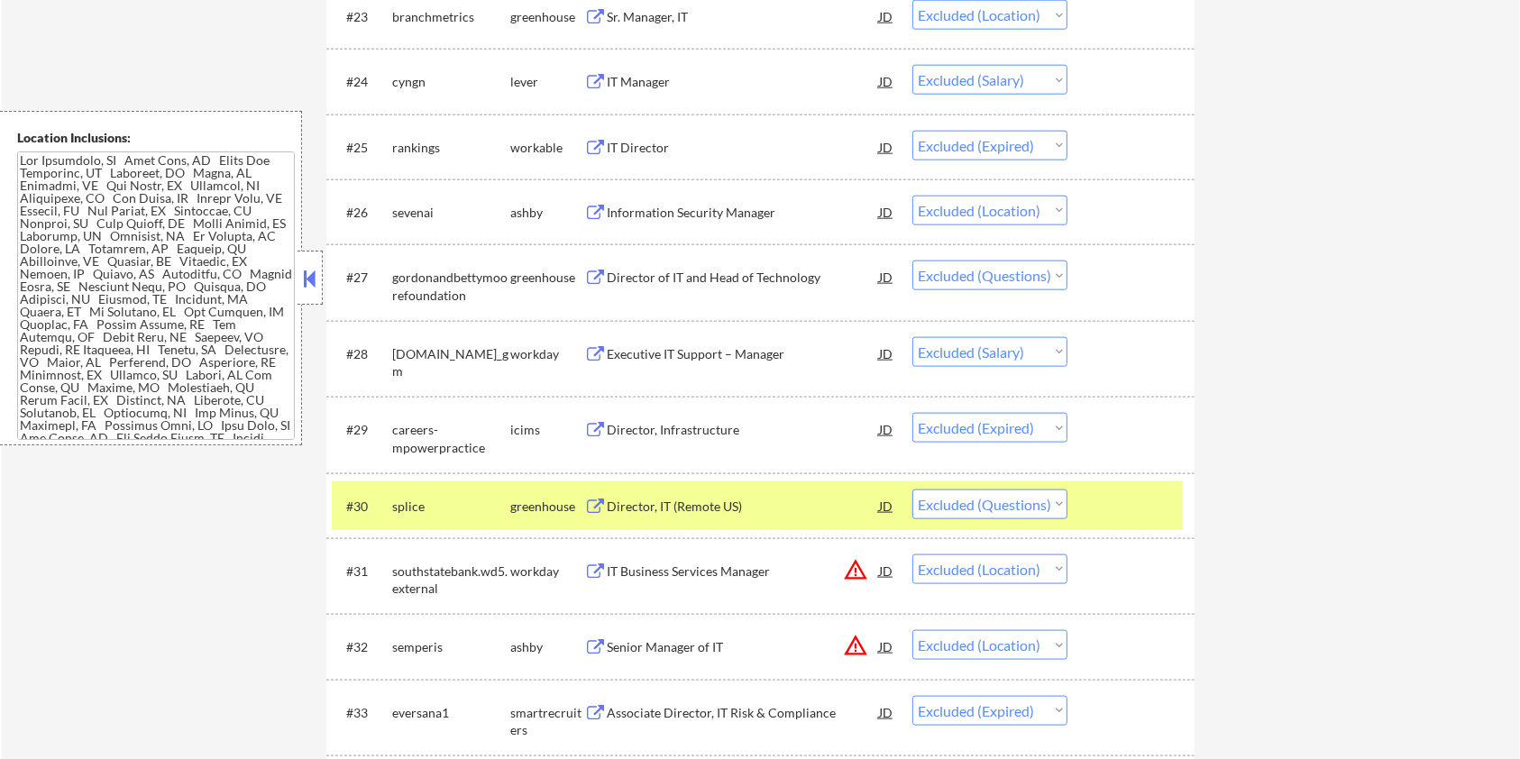
scroll to position [2164, 0]
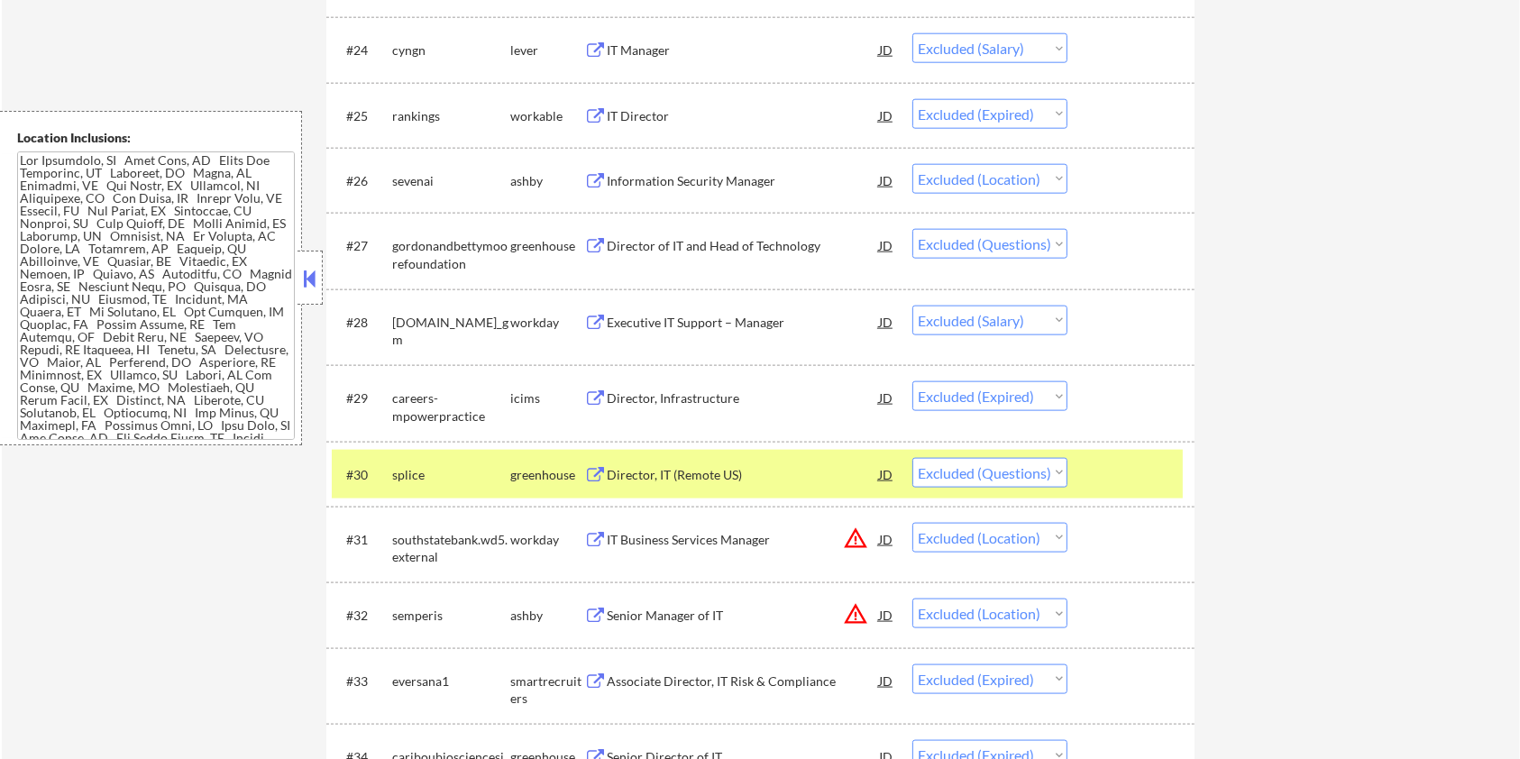
click at [1019, 475] on select "Choose an option... Pending Applied Excluded (Questions) Excluded (Expired) Exc…" at bounding box center [989, 473] width 155 height 30
click at [912, 458] on select "Choose an option... Pending Applied Excluded (Questions) Excluded (Expired) Exc…" at bounding box center [989, 473] width 155 height 30
select select ""excluded__location_""
select select ""excluded__expired_""
select select ""excluded__bad_match_""
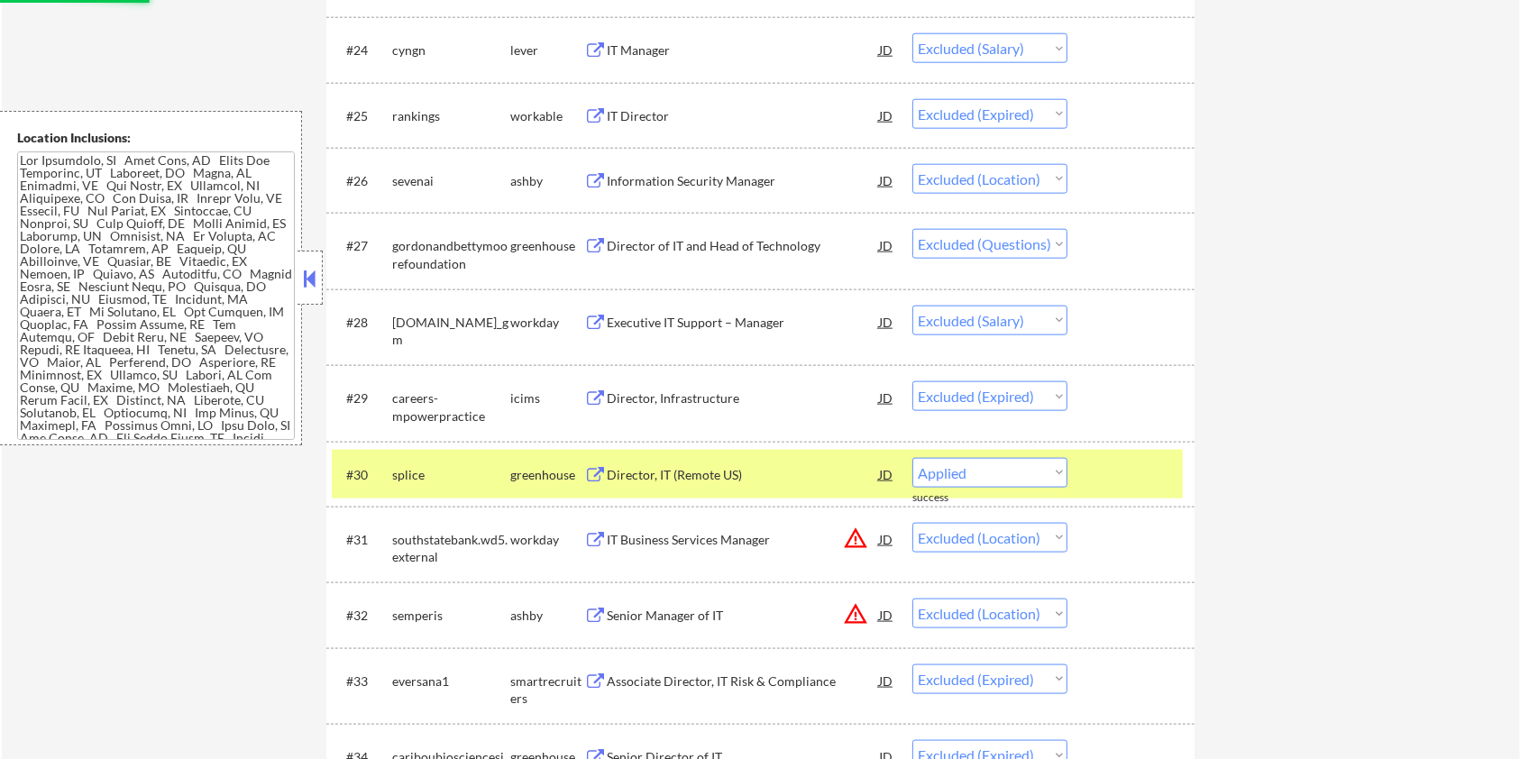
select select ""excluded__expired_""
select select ""excluded__bad_match_""
select select ""excluded""
select select ""excluded__bad_match_""
select select ""excluded__expired_""
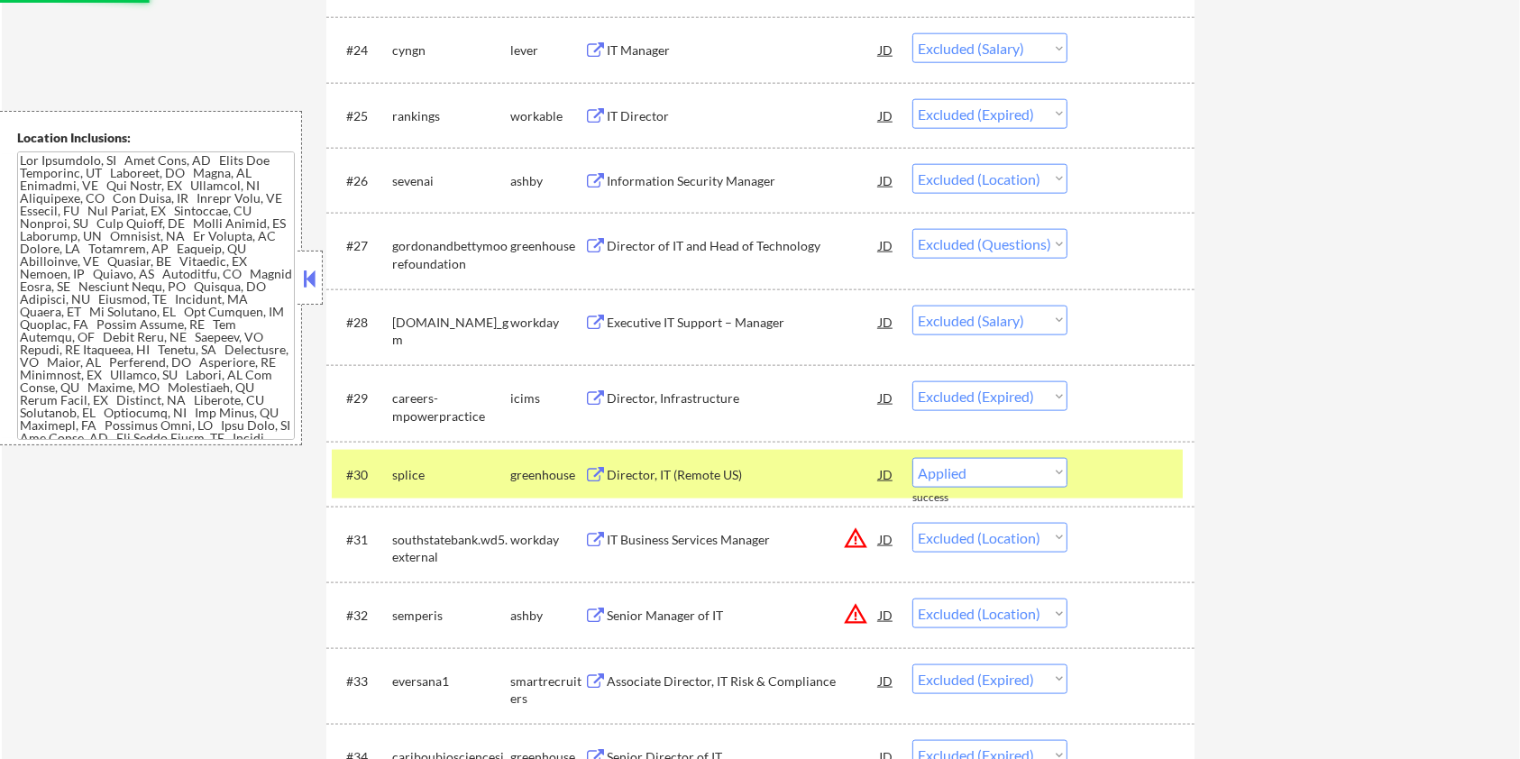
select select ""excluded__bad_match_""
select select ""excluded__expired_""
select select ""excluded__bad_match_""
select select ""excluded__location_""
select select ""excluded__expired_""
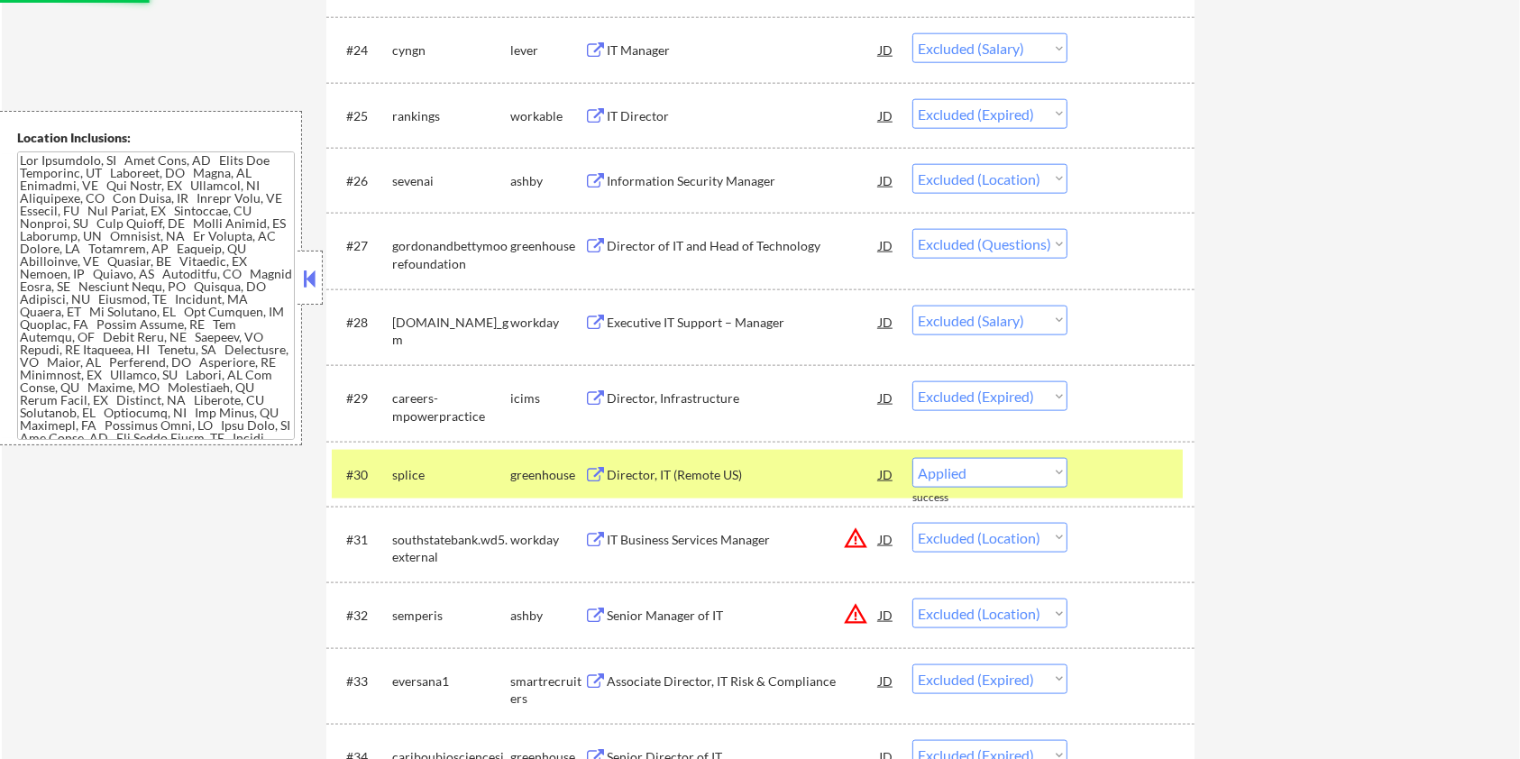
select select ""excluded__bad_match_""
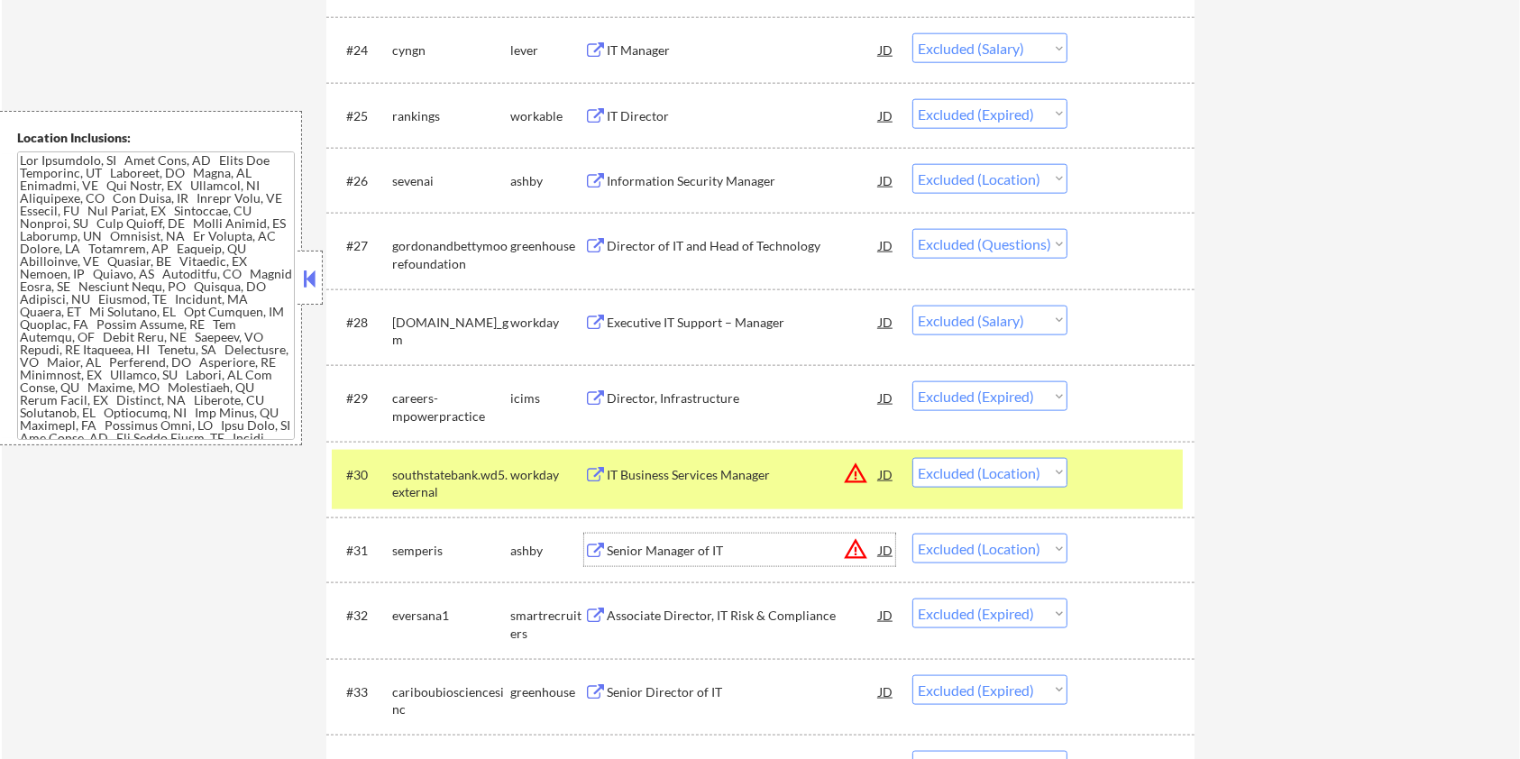
click at [688, 549] on div "Senior Manager of IT" at bounding box center [743, 551] width 272 height 18
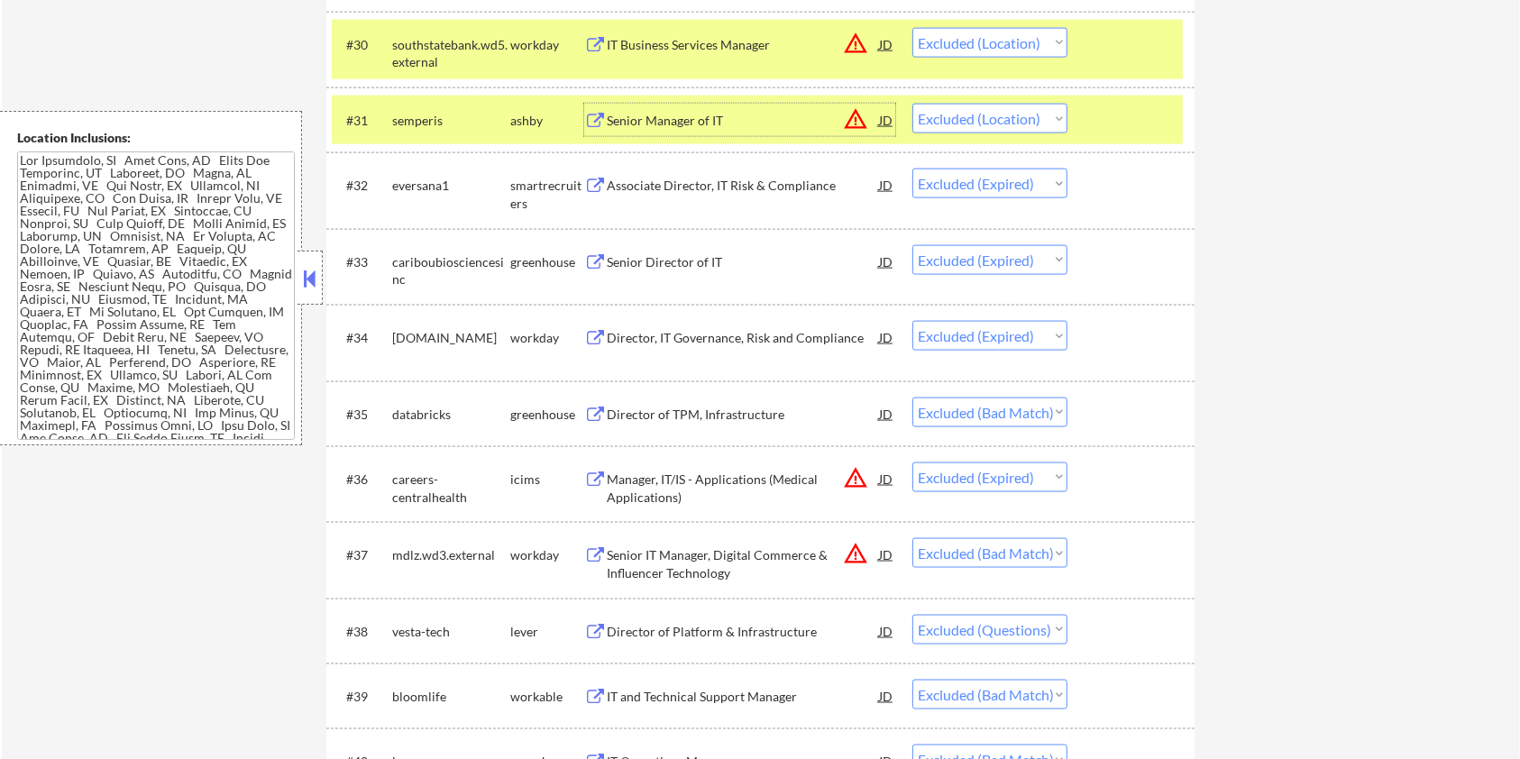
scroll to position [2644, 0]
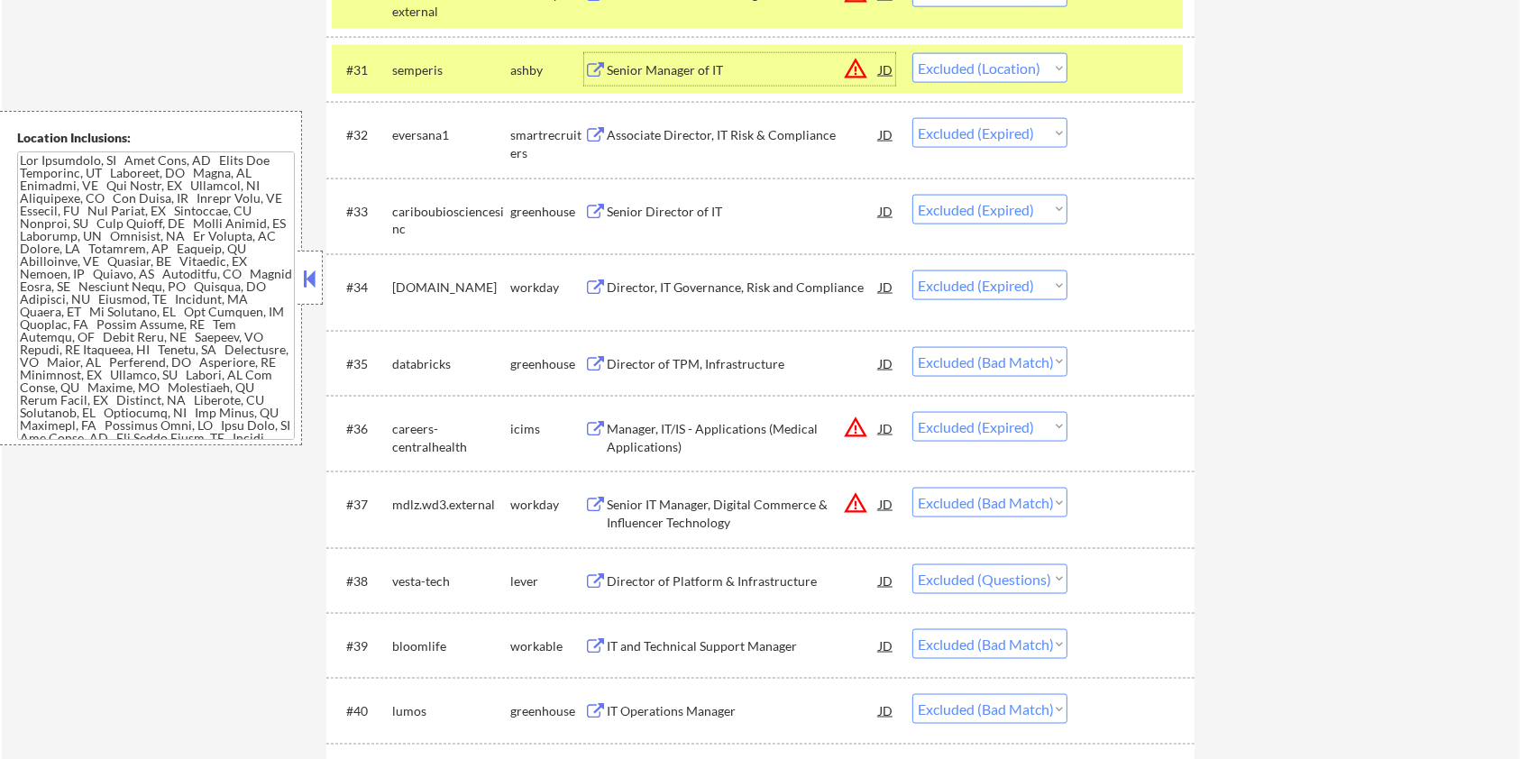
click at [773, 363] on div "Director of TPM, Infrastructure" at bounding box center [743, 364] width 272 height 18
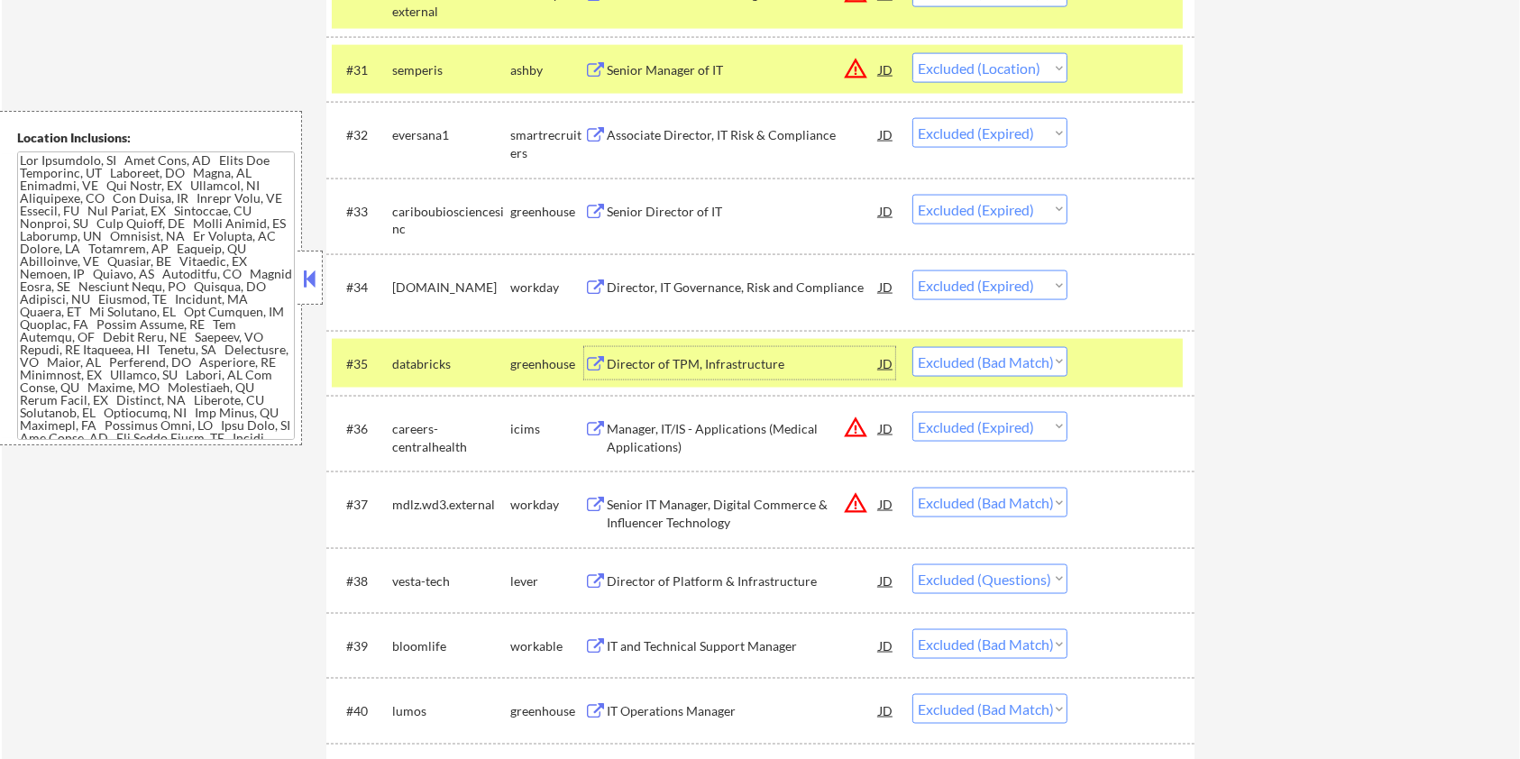
click at [769, 509] on div "Senior IT Manager, Digital Commerce & Influencer Technology" at bounding box center [743, 513] width 272 height 35
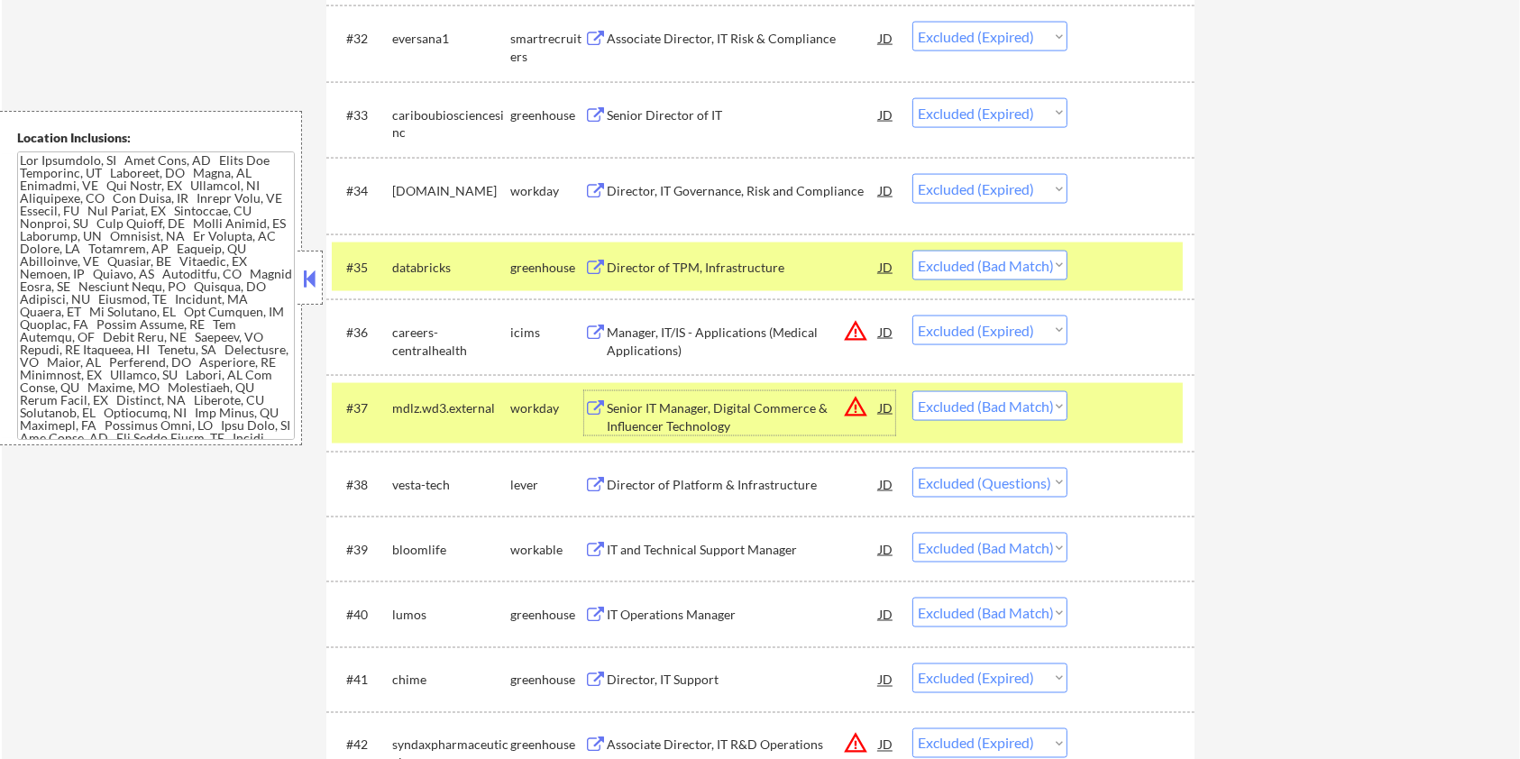
scroll to position [2885, 0]
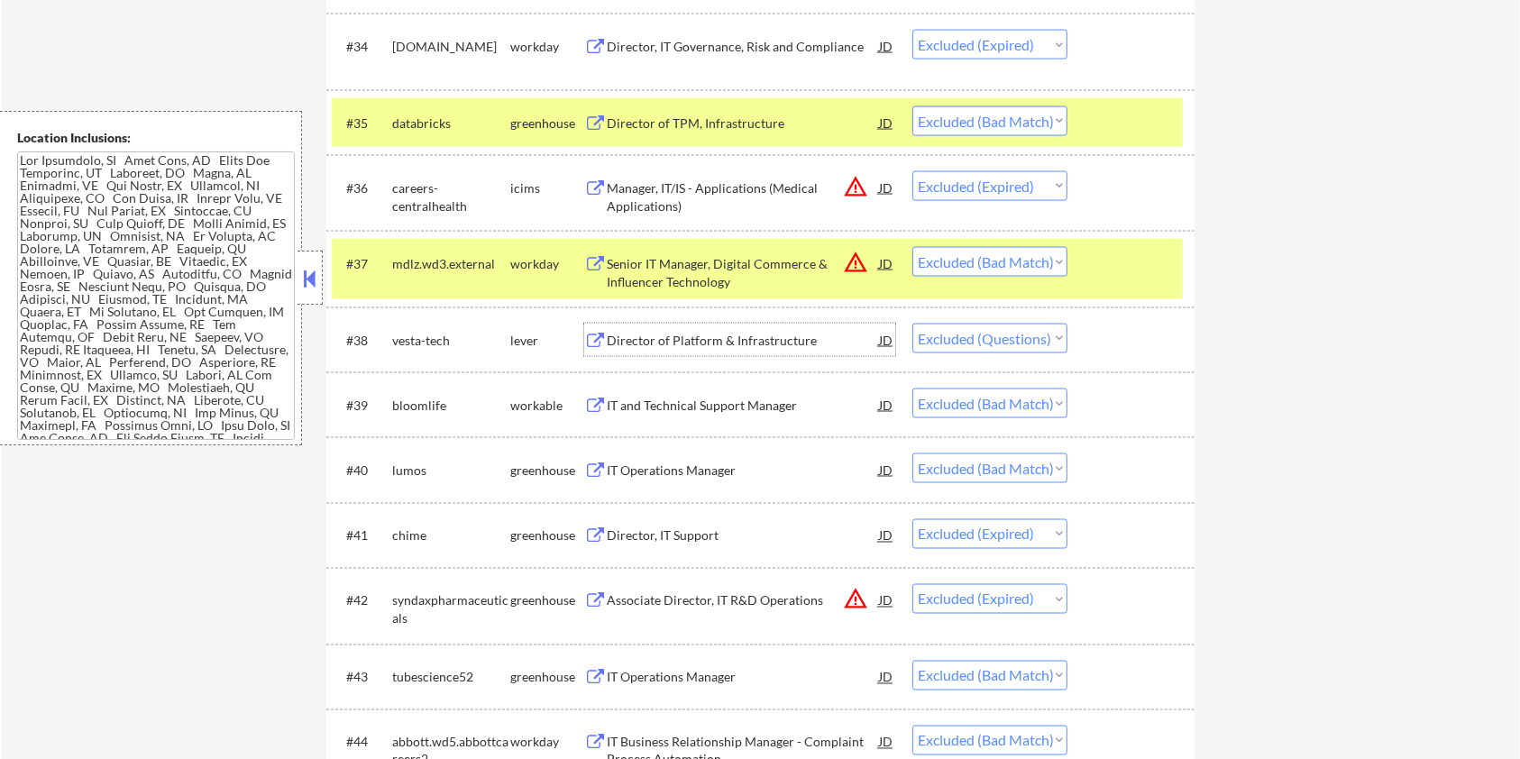
click at [656, 336] on div "Director of Platform & Infrastructure" at bounding box center [743, 341] width 272 height 18
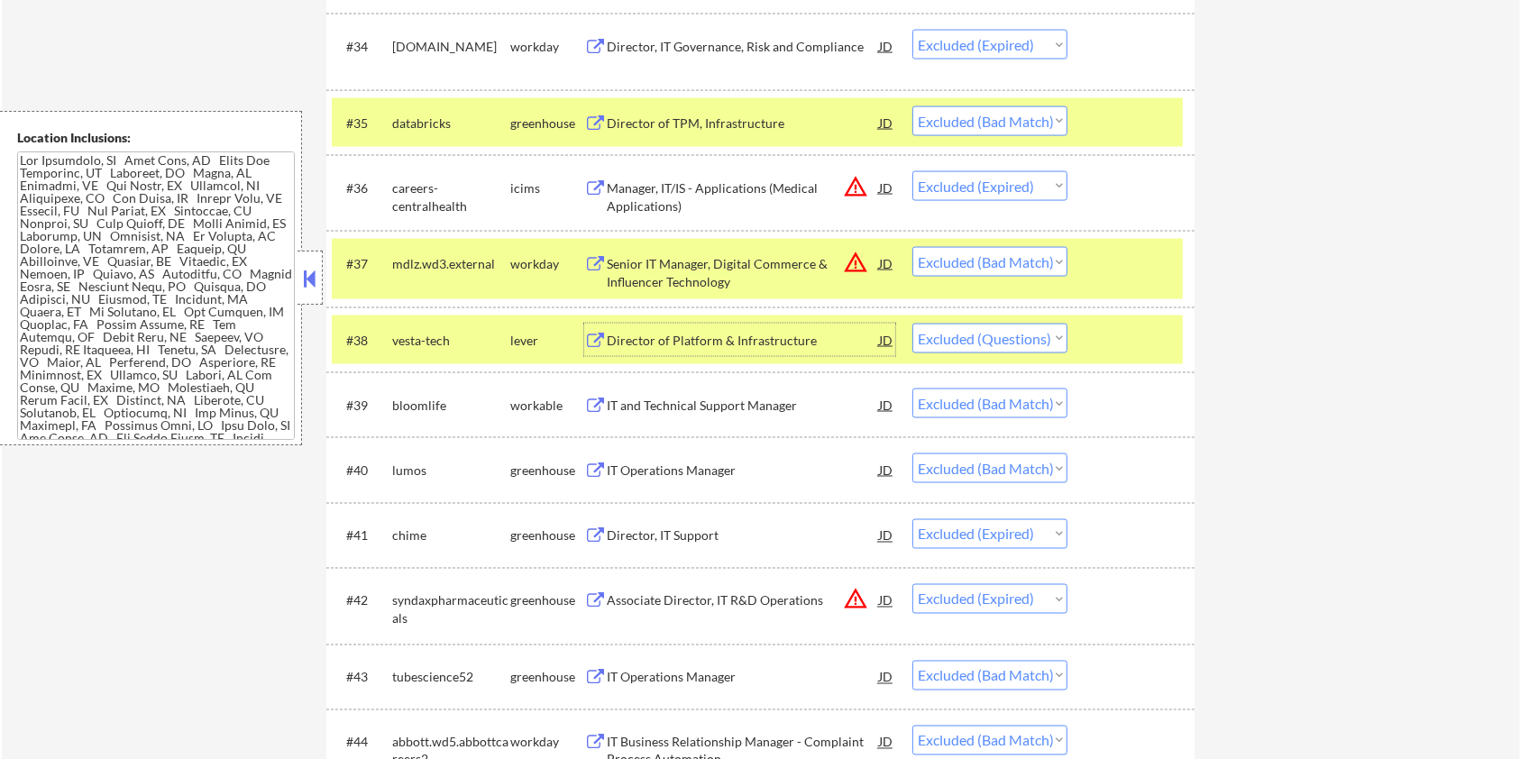
click at [1140, 262] on div at bounding box center [1133, 263] width 79 height 32
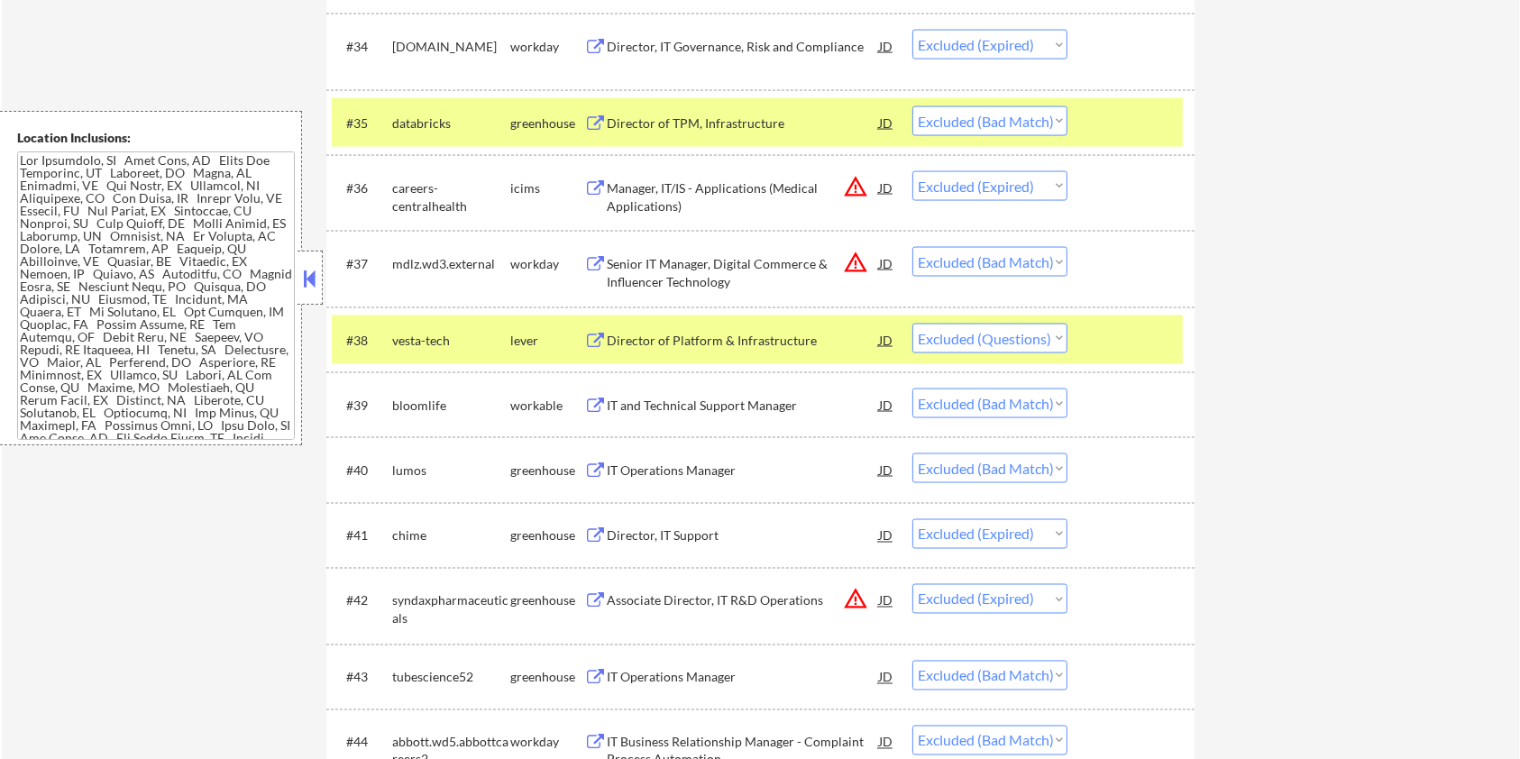
click at [1161, 124] on div at bounding box center [1133, 122] width 79 height 32
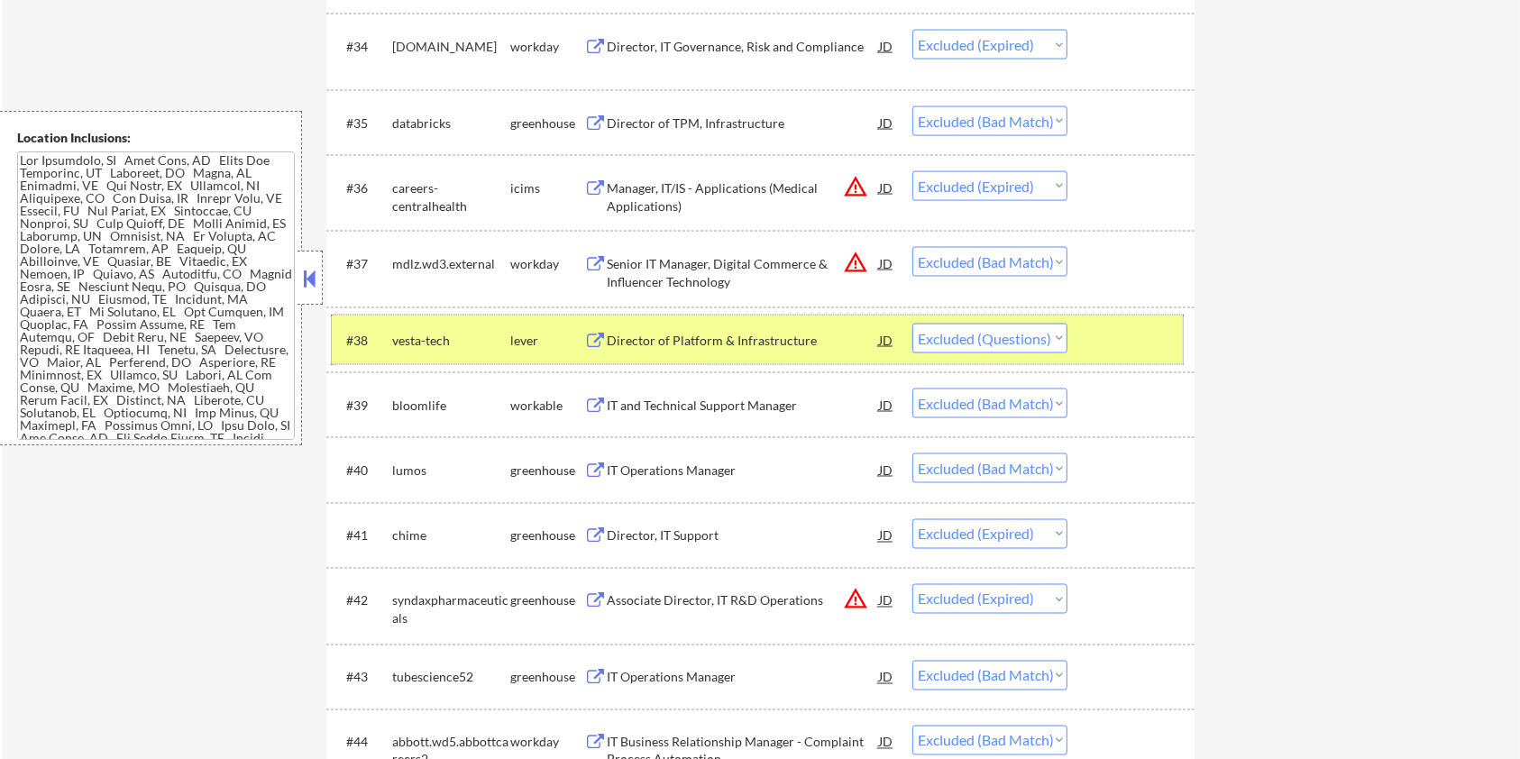
click at [1149, 331] on div at bounding box center [1133, 340] width 79 height 32
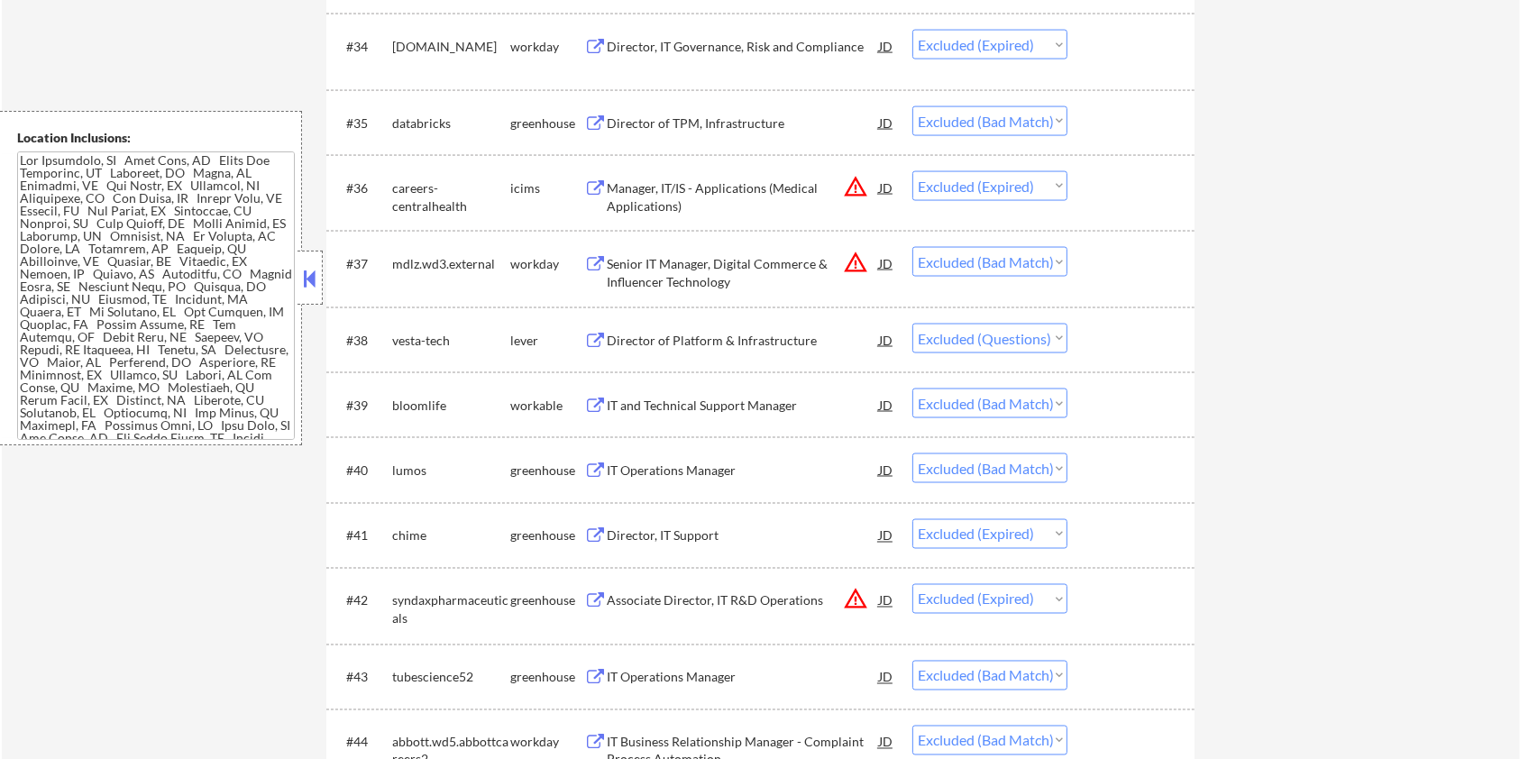
click at [717, 408] on div "IT and Technical Support Manager" at bounding box center [743, 406] width 272 height 18
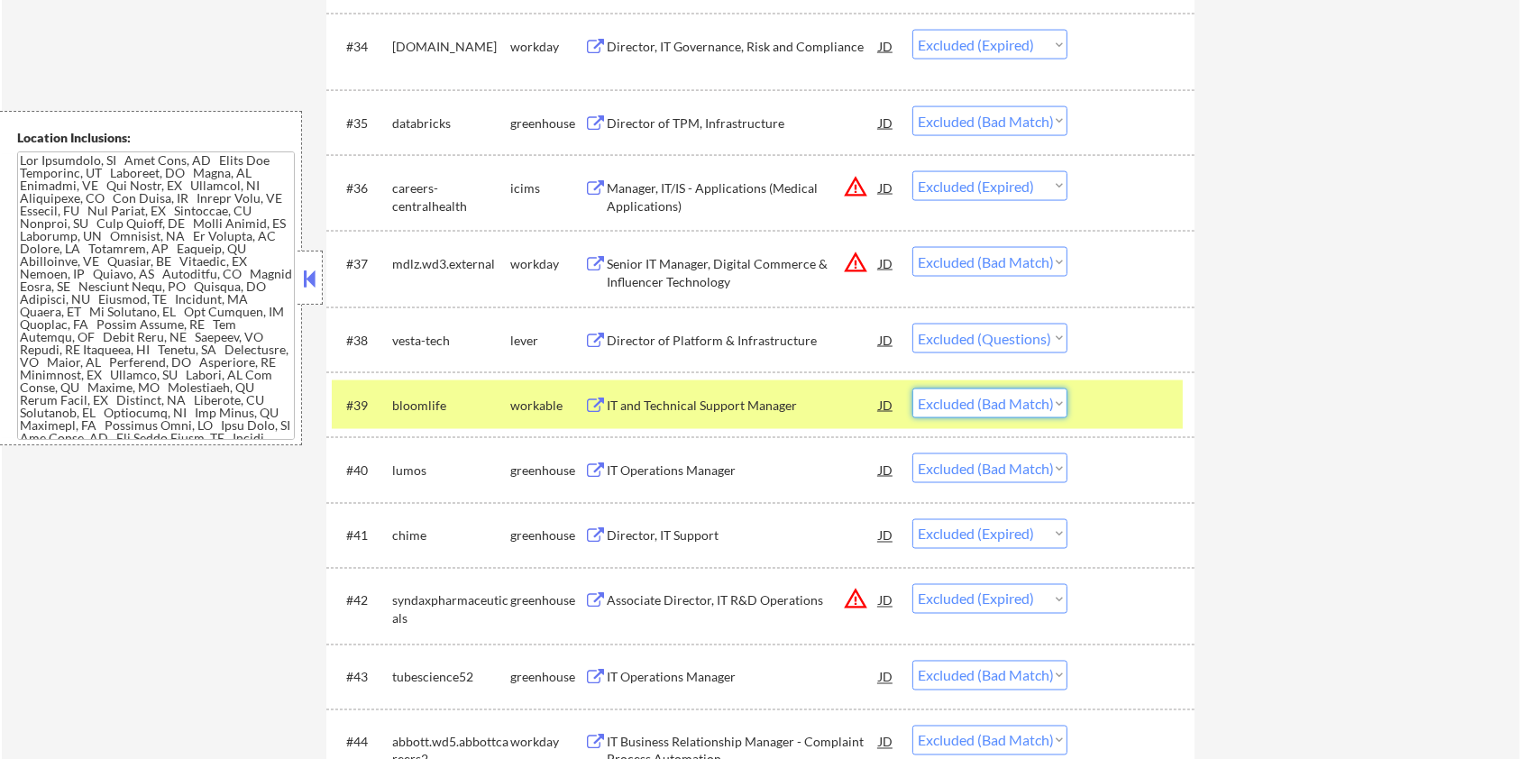
click at [1011, 407] on select "Choose an option... Pending Applied Excluded (Questions) Excluded (Expired) Exc…" at bounding box center [989, 404] width 155 height 30
select select ""excluded""
click at [912, 389] on select "Choose an option... Pending Applied Excluded (Questions) Excluded (Expired) Exc…" at bounding box center [989, 404] width 155 height 30
click at [685, 471] on div "IT Operations Manager" at bounding box center [743, 471] width 272 height 18
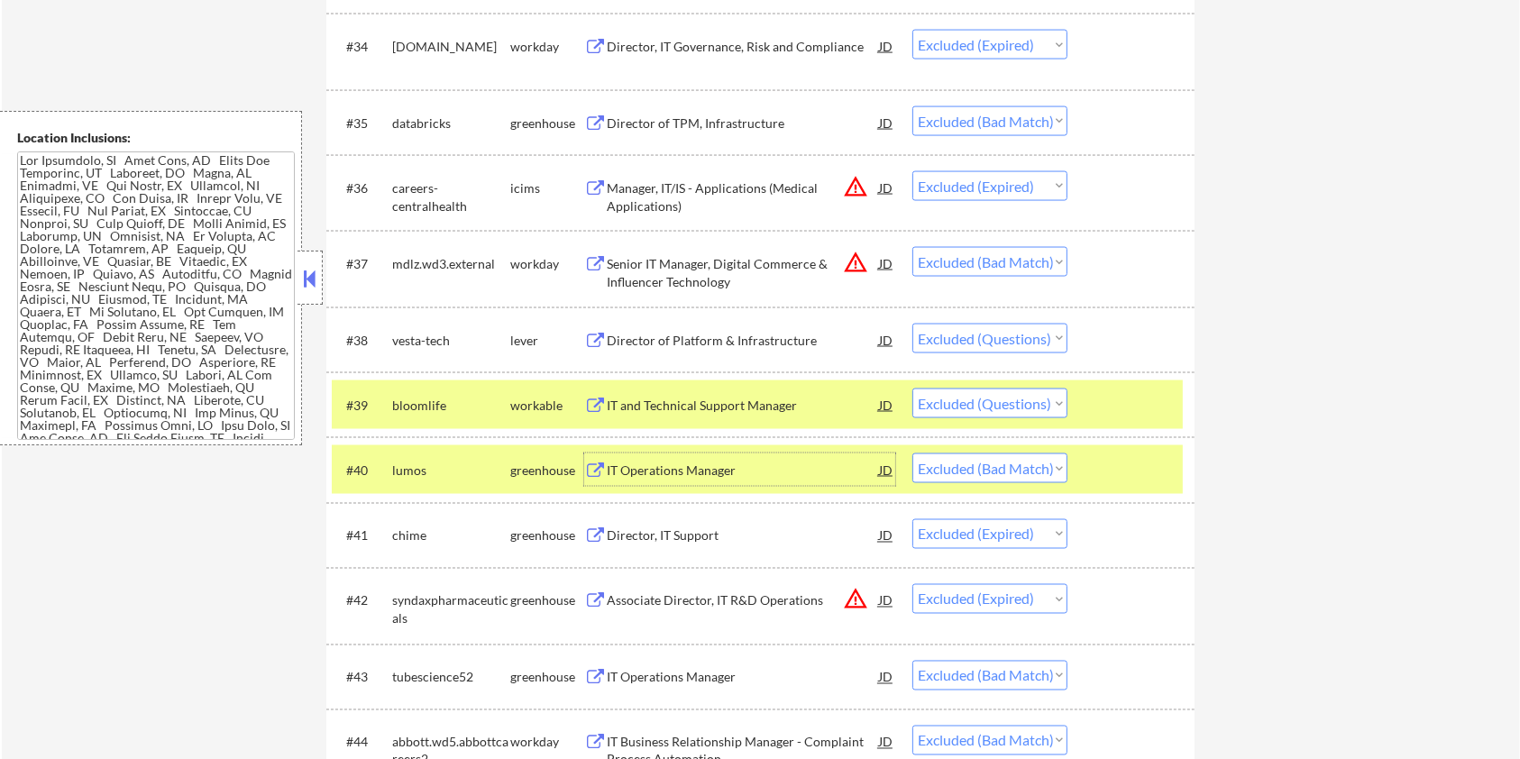
click at [1135, 406] on div at bounding box center [1133, 405] width 79 height 32
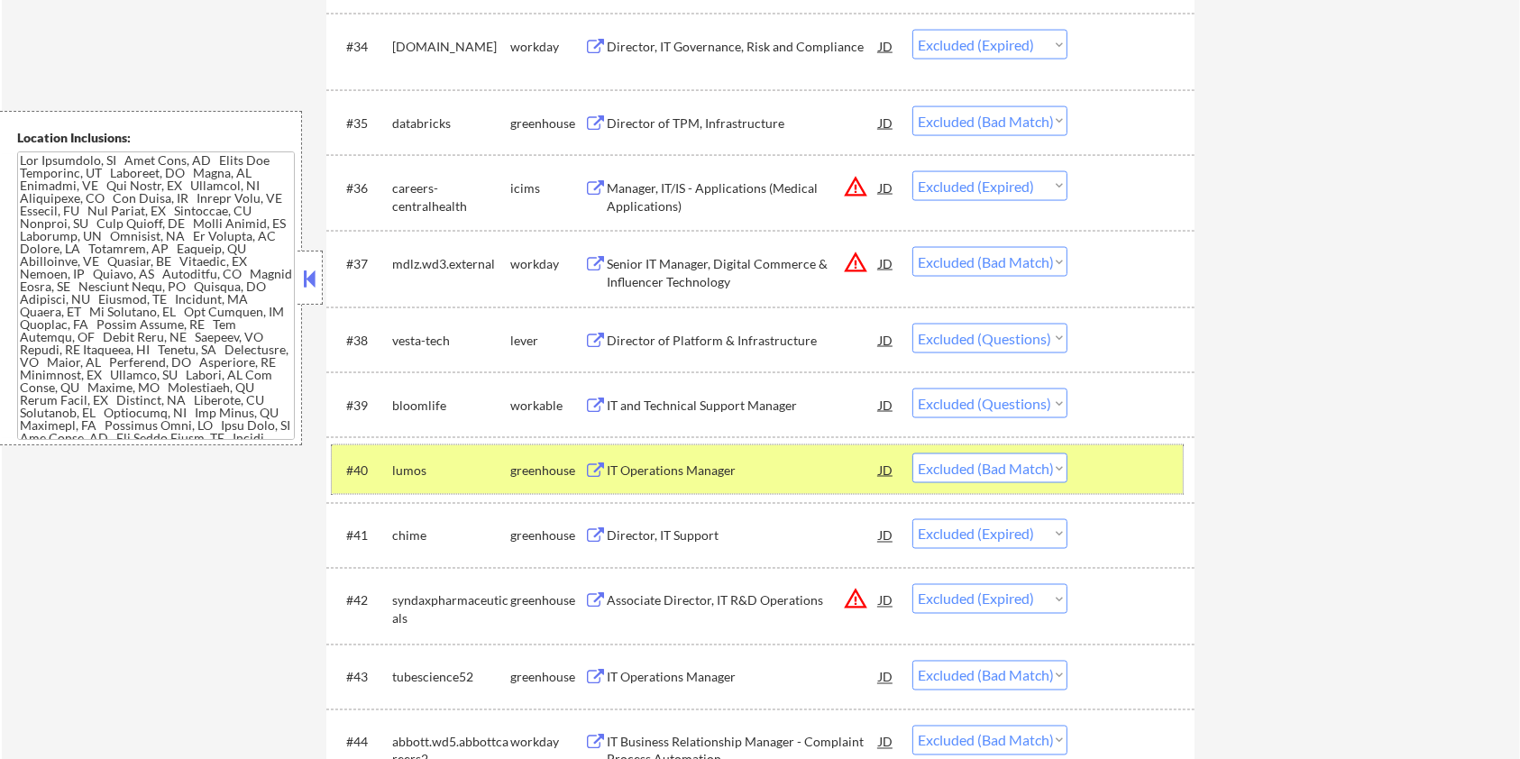
click at [1112, 463] on div at bounding box center [1133, 469] width 79 height 32
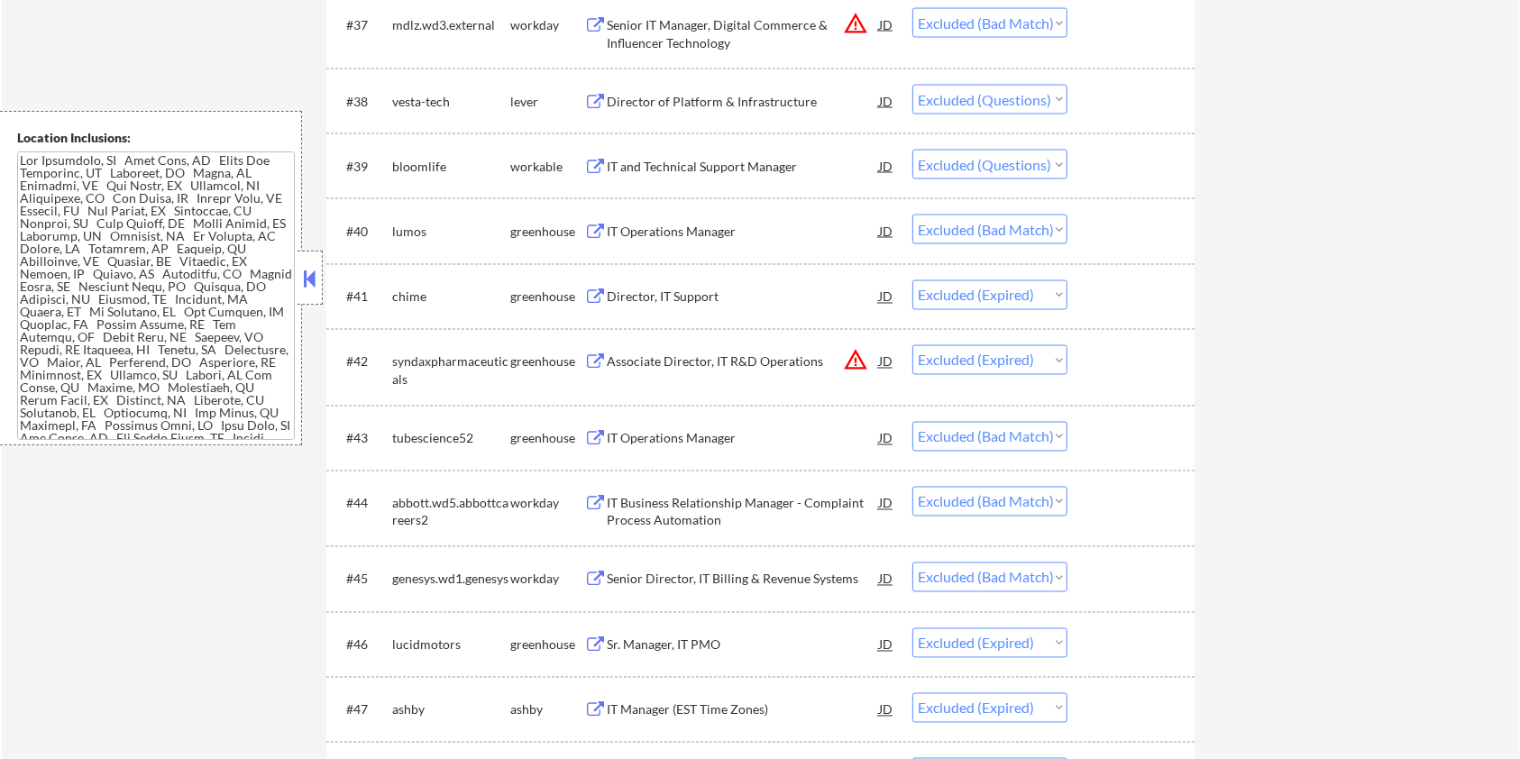
scroll to position [3125, 0]
click at [722, 499] on div "IT Business Relationship Manager - Complaint Process Automation" at bounding box center [743, 511] width 272 height 35
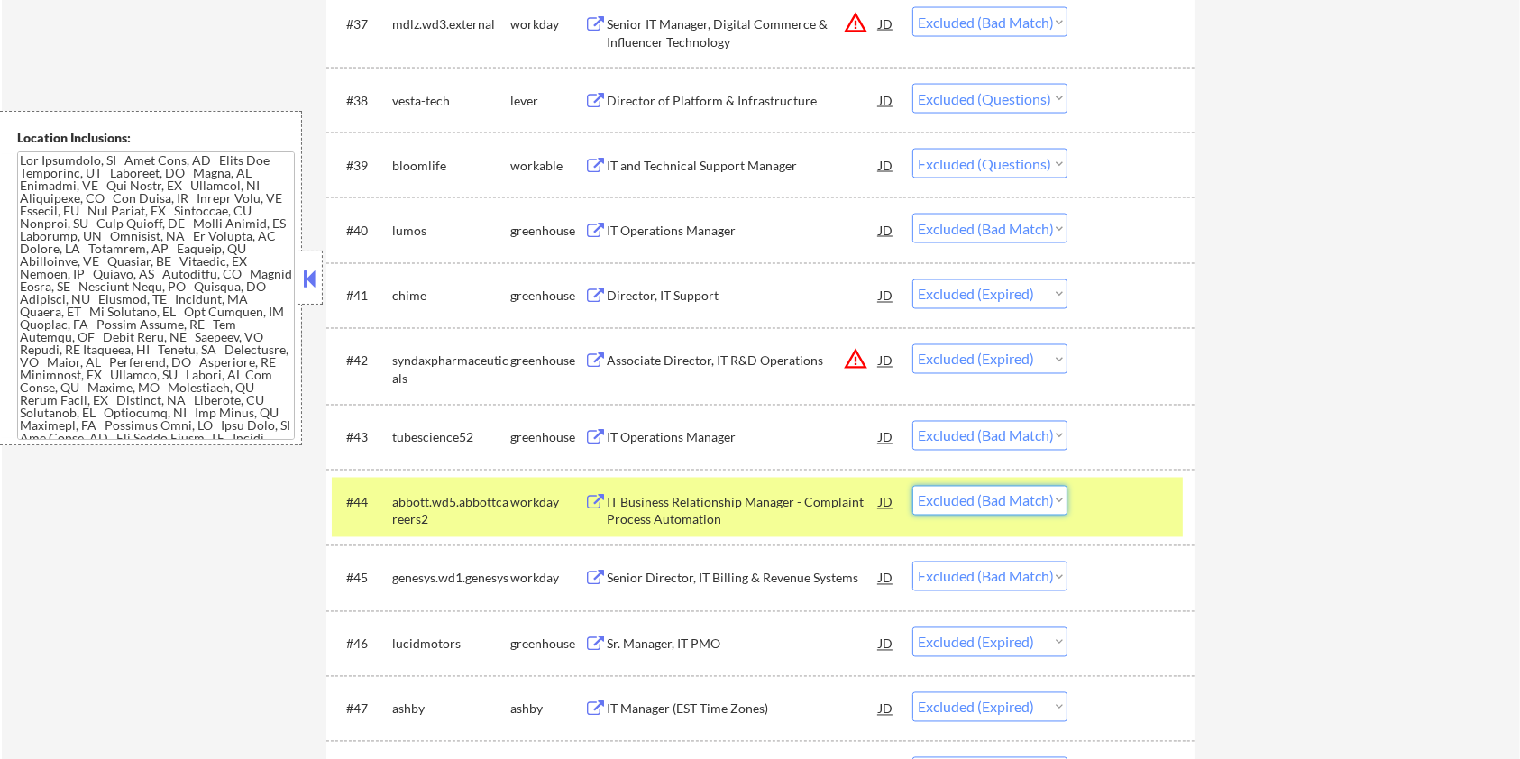
click at [1014, 496] on select "Choose an option... Pending Applied Excluded (Questions) Excluded (Expired) Exc…" at bounding box center [989, 501] width 155 height 30
click at [912, 486] on select "Choose an option... Pending Applied Excluded (Questions) Excluded (Expired) Exc…" at bounding box center [989, 501] width 155 height 30
select select ""excluded__bad_match_""
select select ""excluded__expired_""
select select ""excluded__bad_match_""
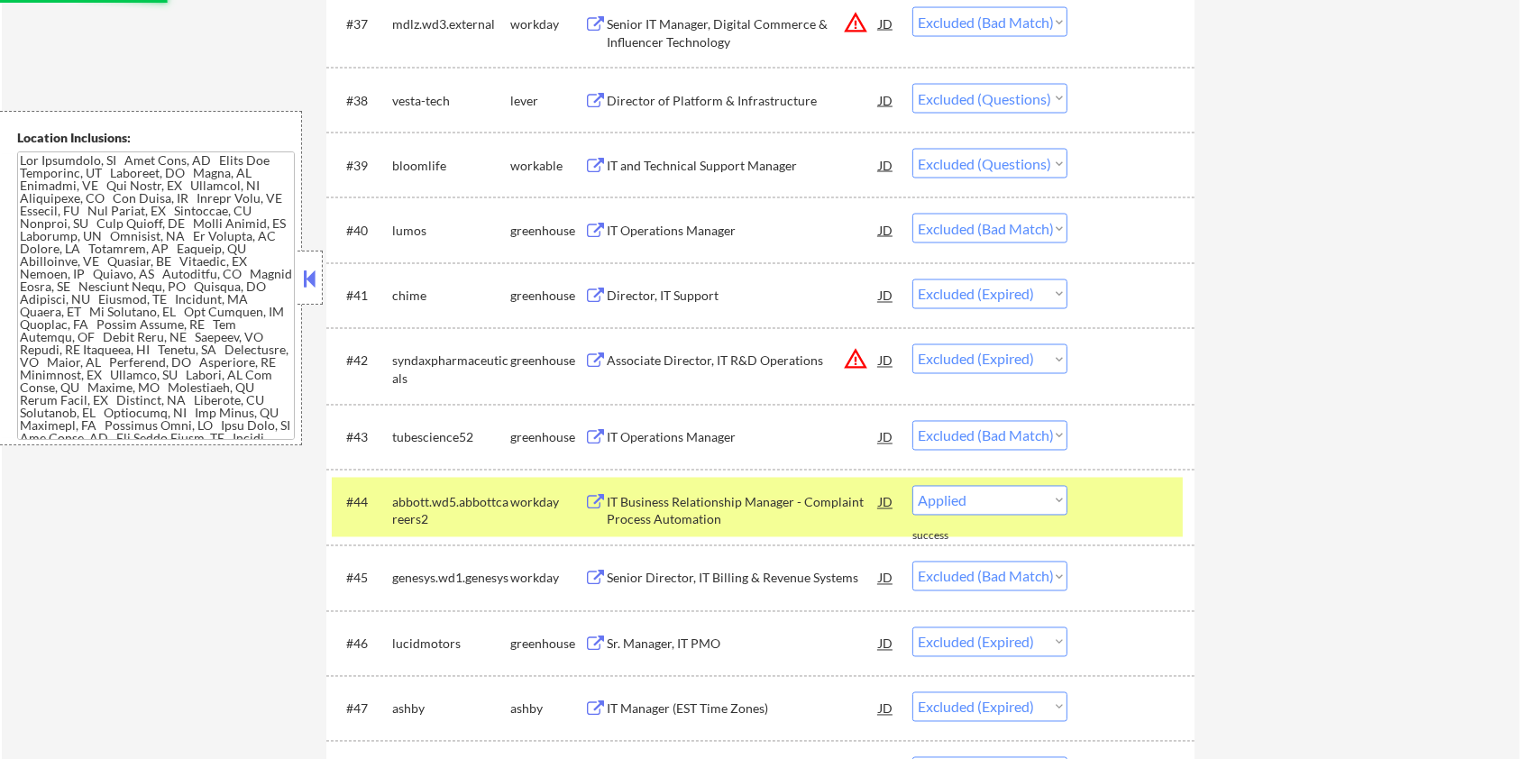
select select ""excluded__location_""
select select ""excluded__expired_""
select select ""excluded__bad_match_""
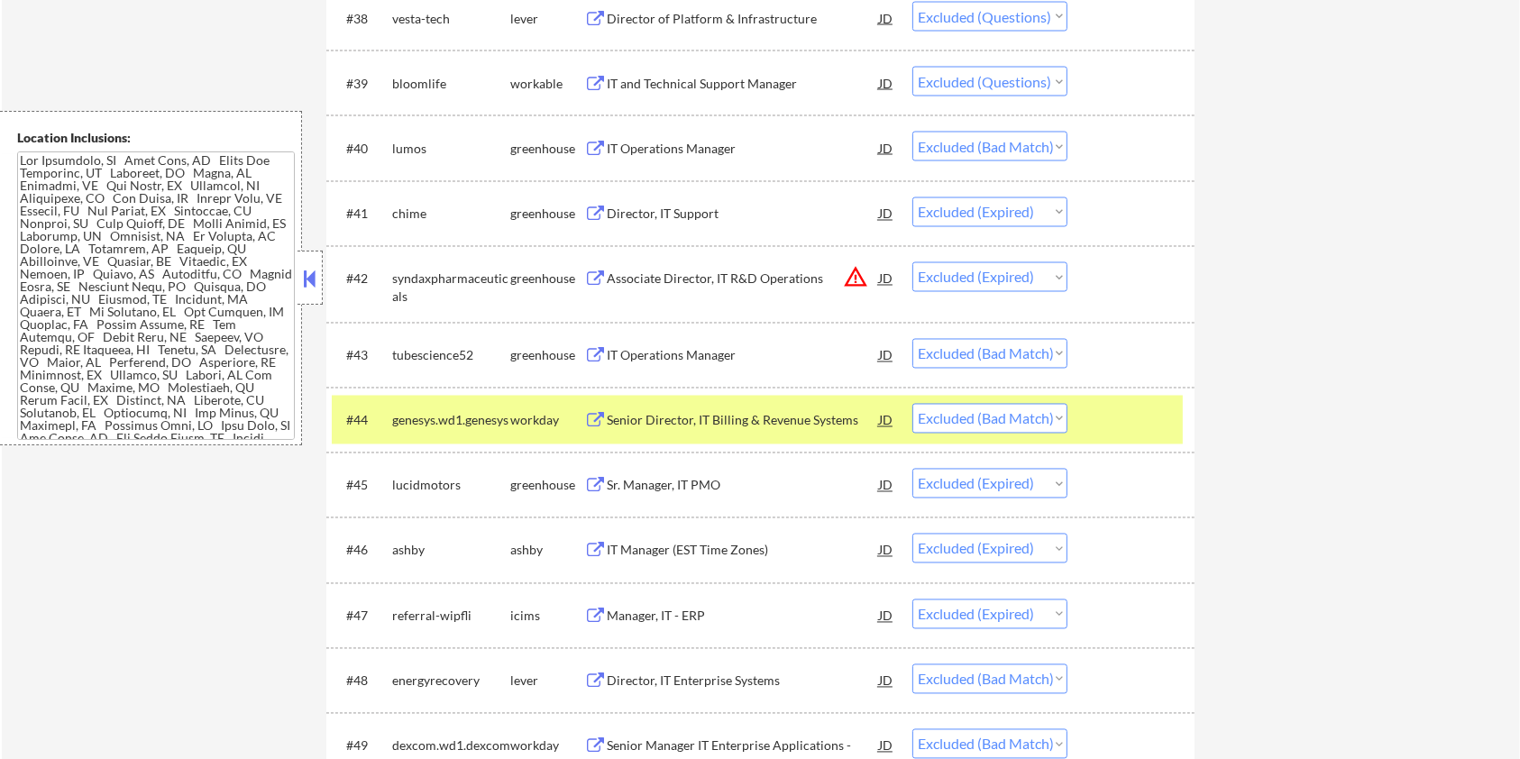
scroll to position [3245, 0]
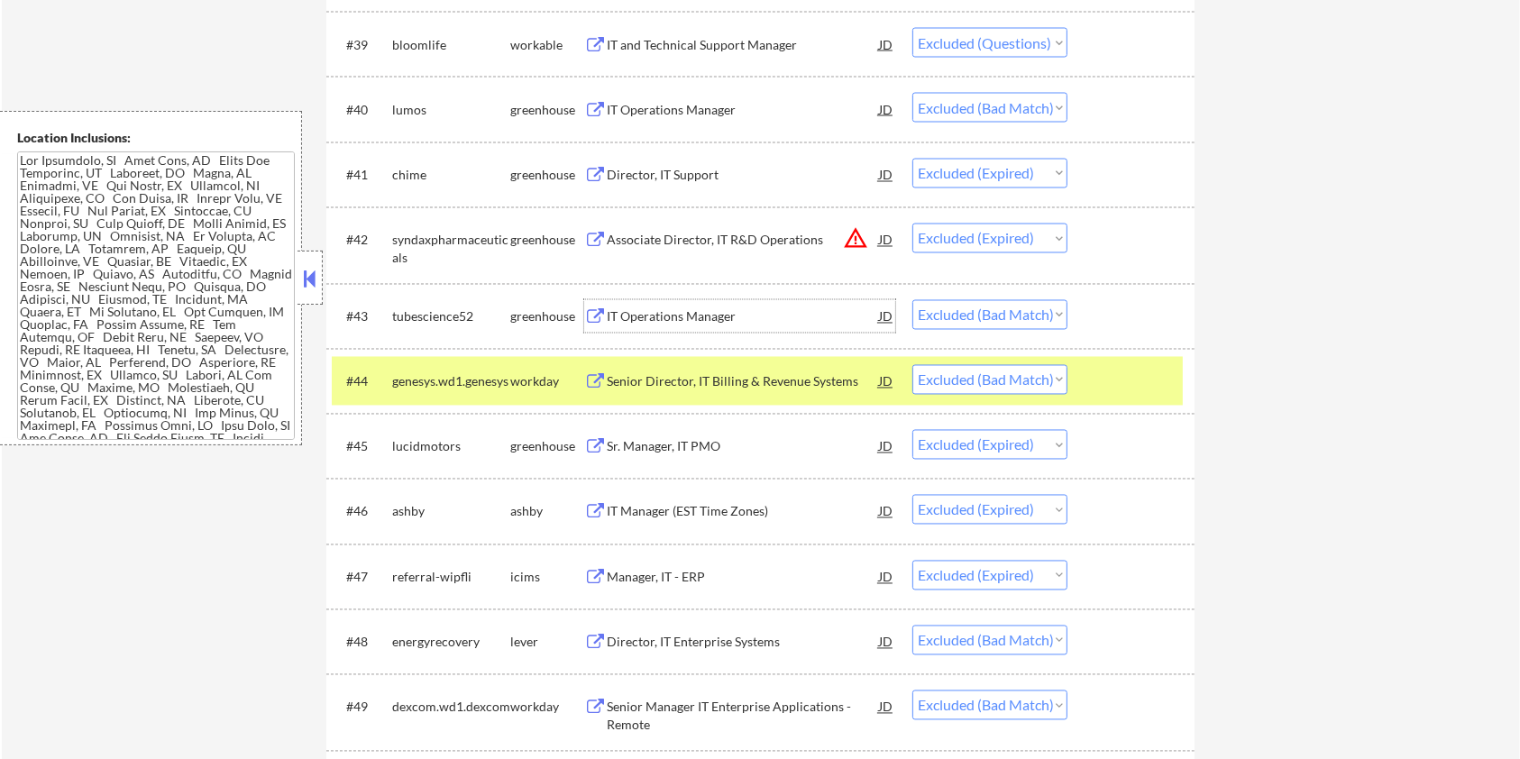
click at [720, 319] on div "IT Operations Manager" at bounding box center [743, 317] width 272 height 18
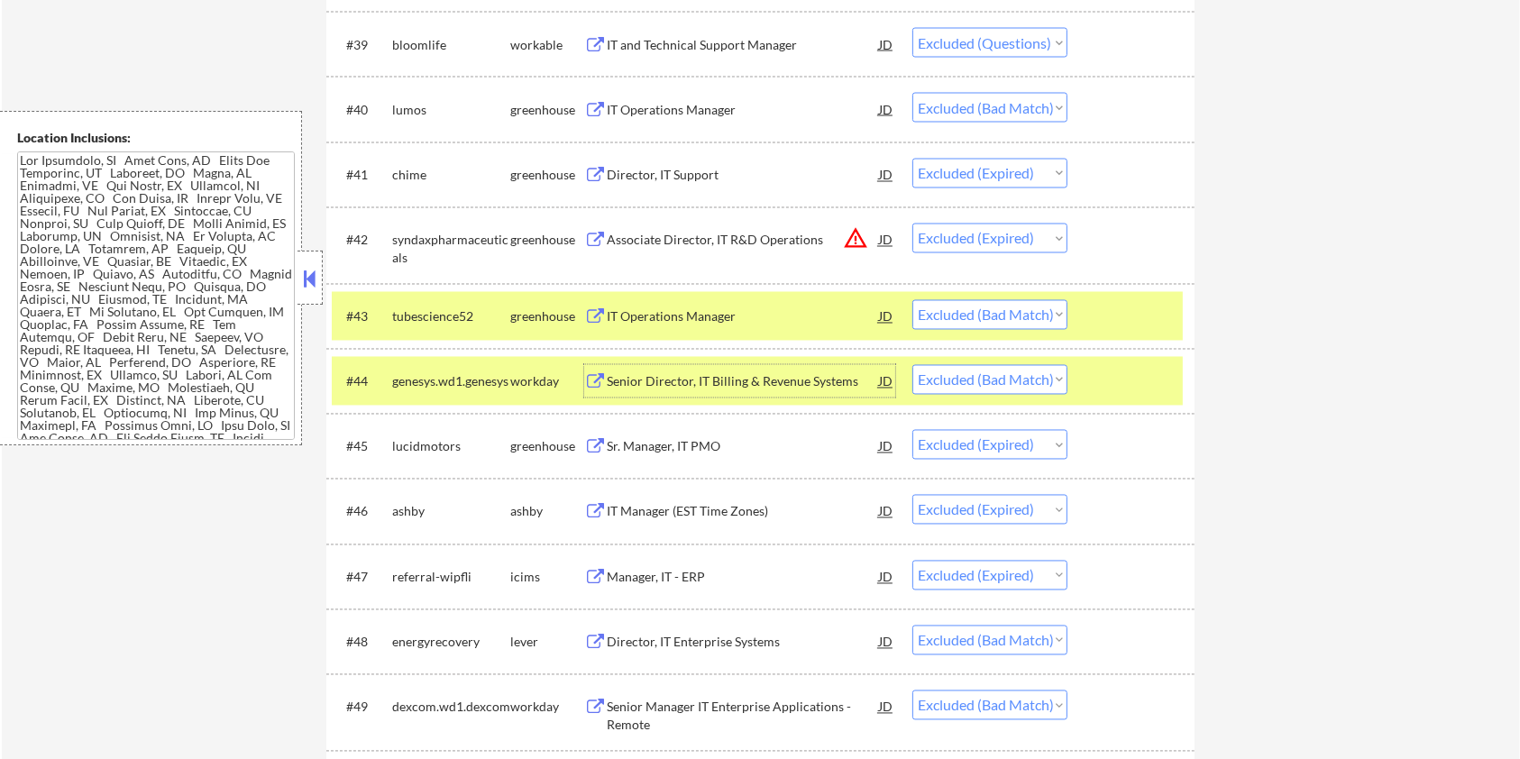
click at [737, 373] on div "Senior Director, IT Billing & Revenue Systems" at bounding box center [743, 382] width 272 height 18
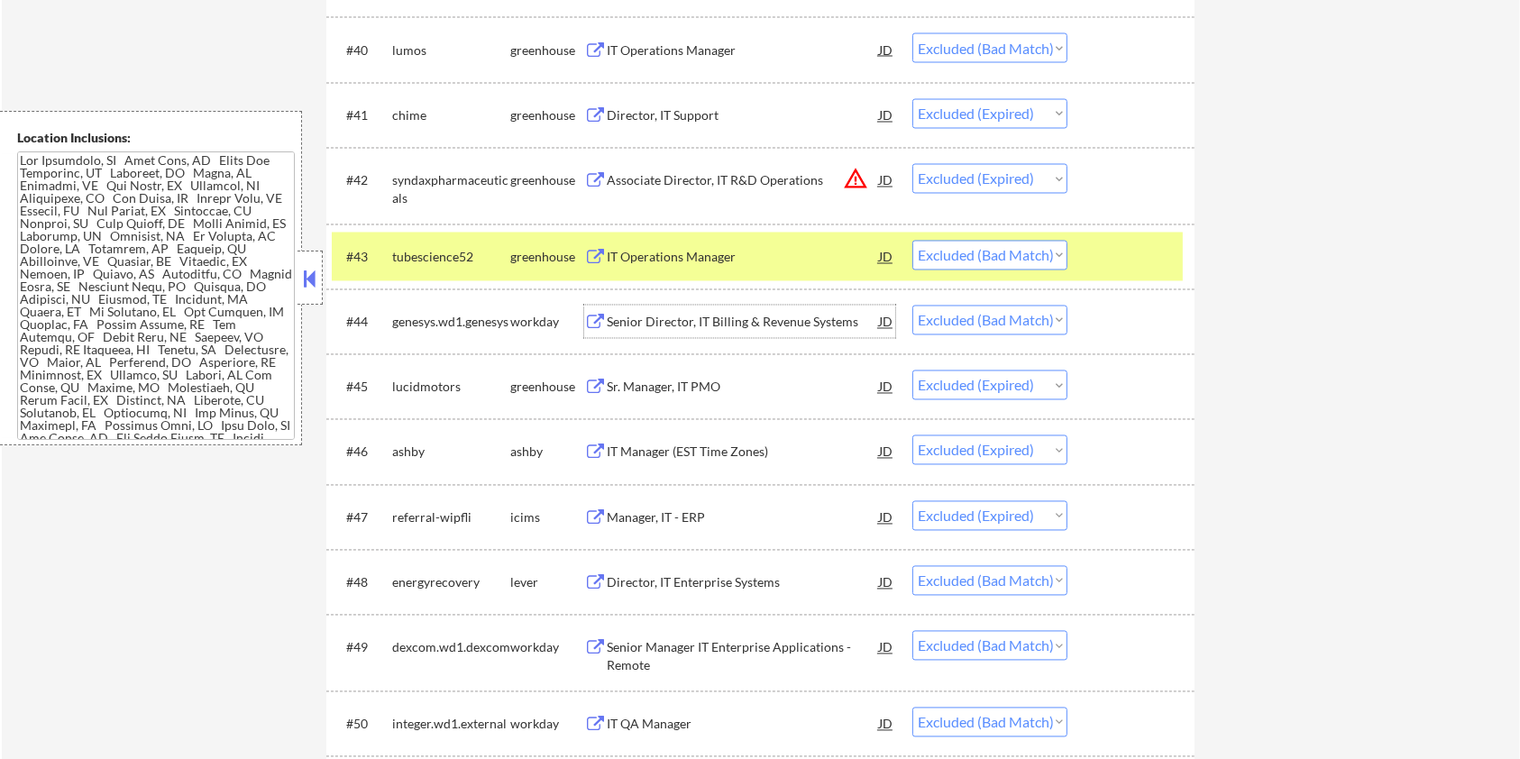
scroll to position [3365, 0]
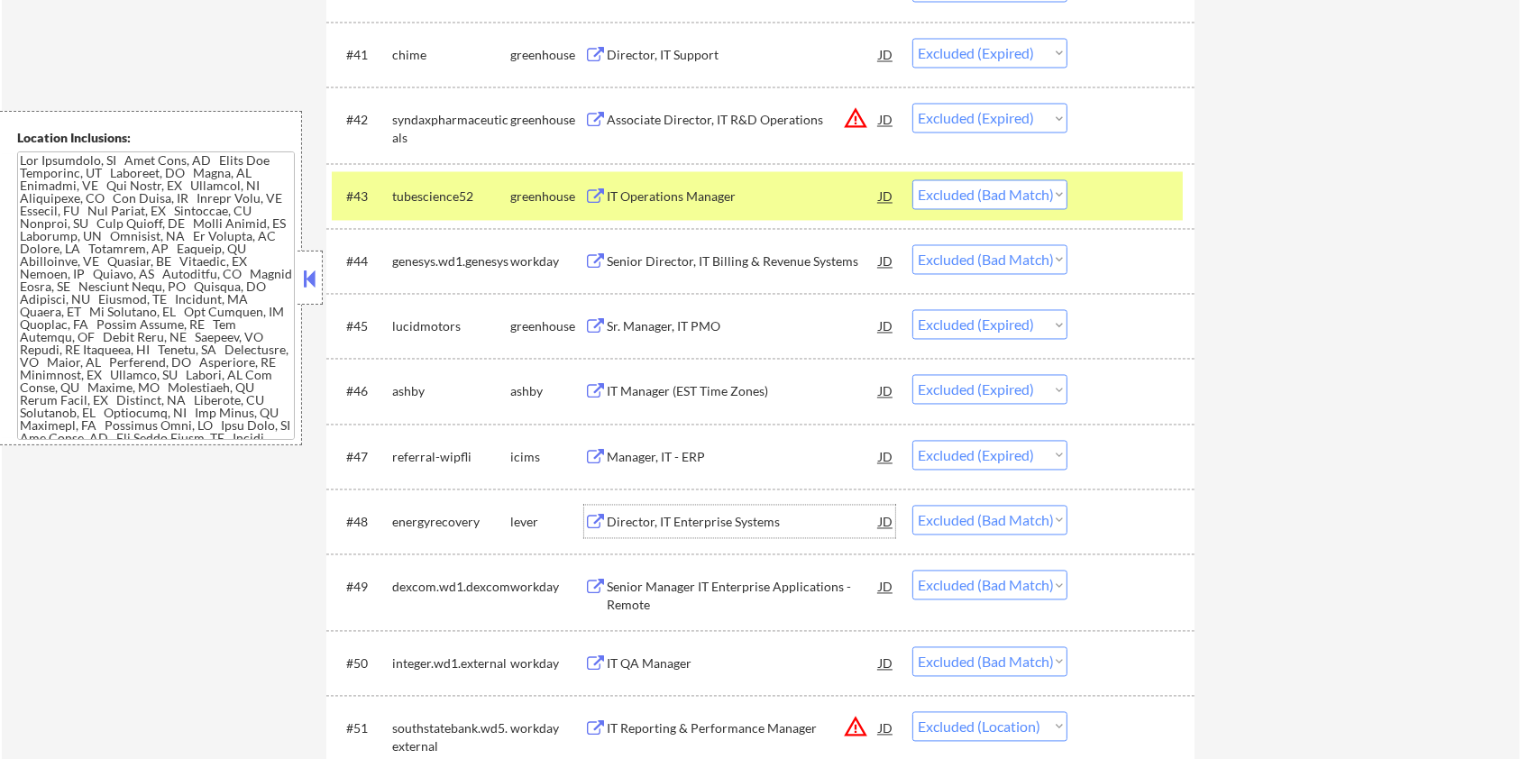
click at [691, 516] on div "Director, IT Enterprise Systems" at bounding box center [743, 523] width 272 height 18
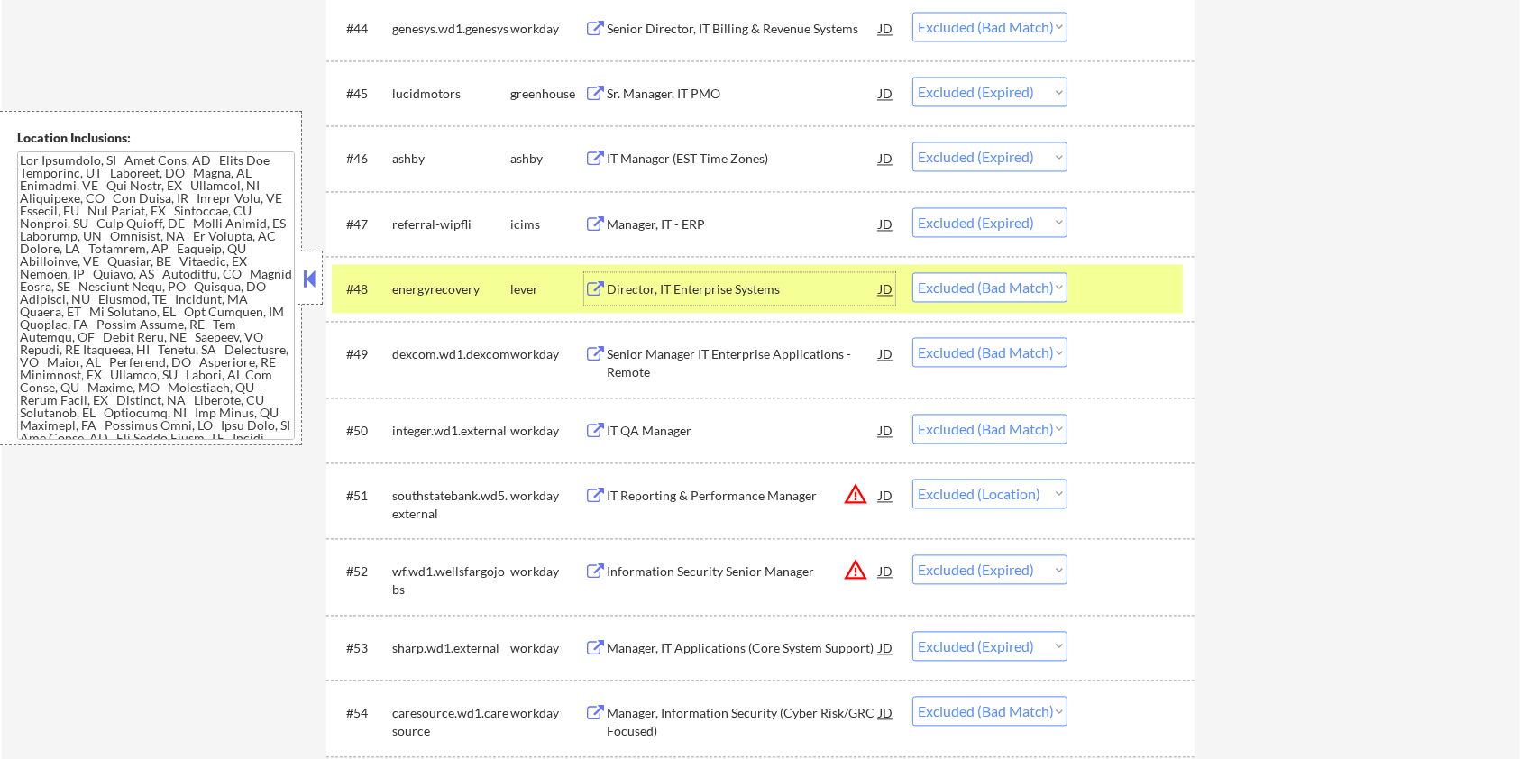
scroll to position [3606, 0]
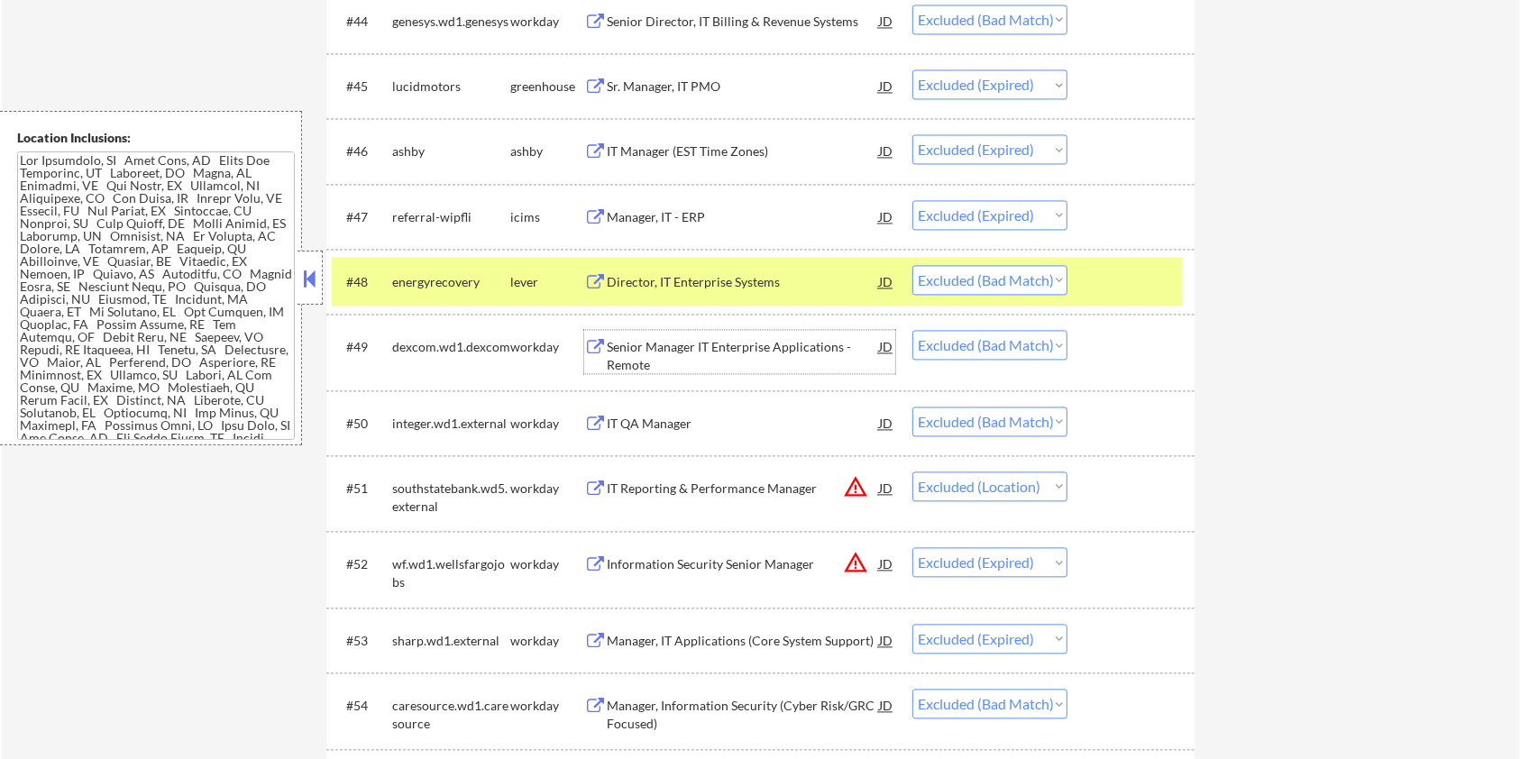
click at [677, 348] on div "Senior Manager IT Enterprise Applications - Remote" at bounding box center [743, 355] width 272 height 35
